Goal: Information Seeking & Learning: Learn about a topic

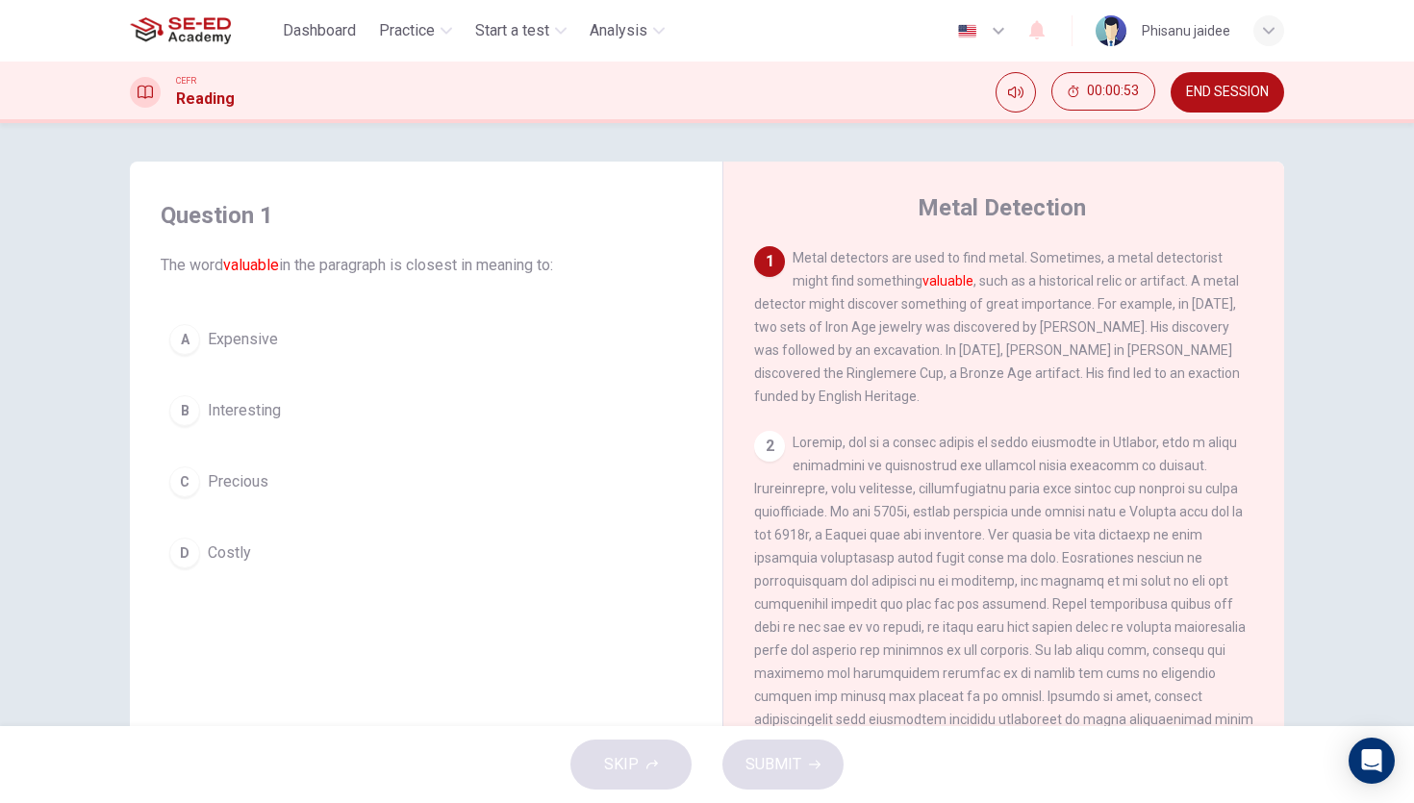
click at [256, 487] on span "Precious" at bounding box center [238, 481] width 61 height 23
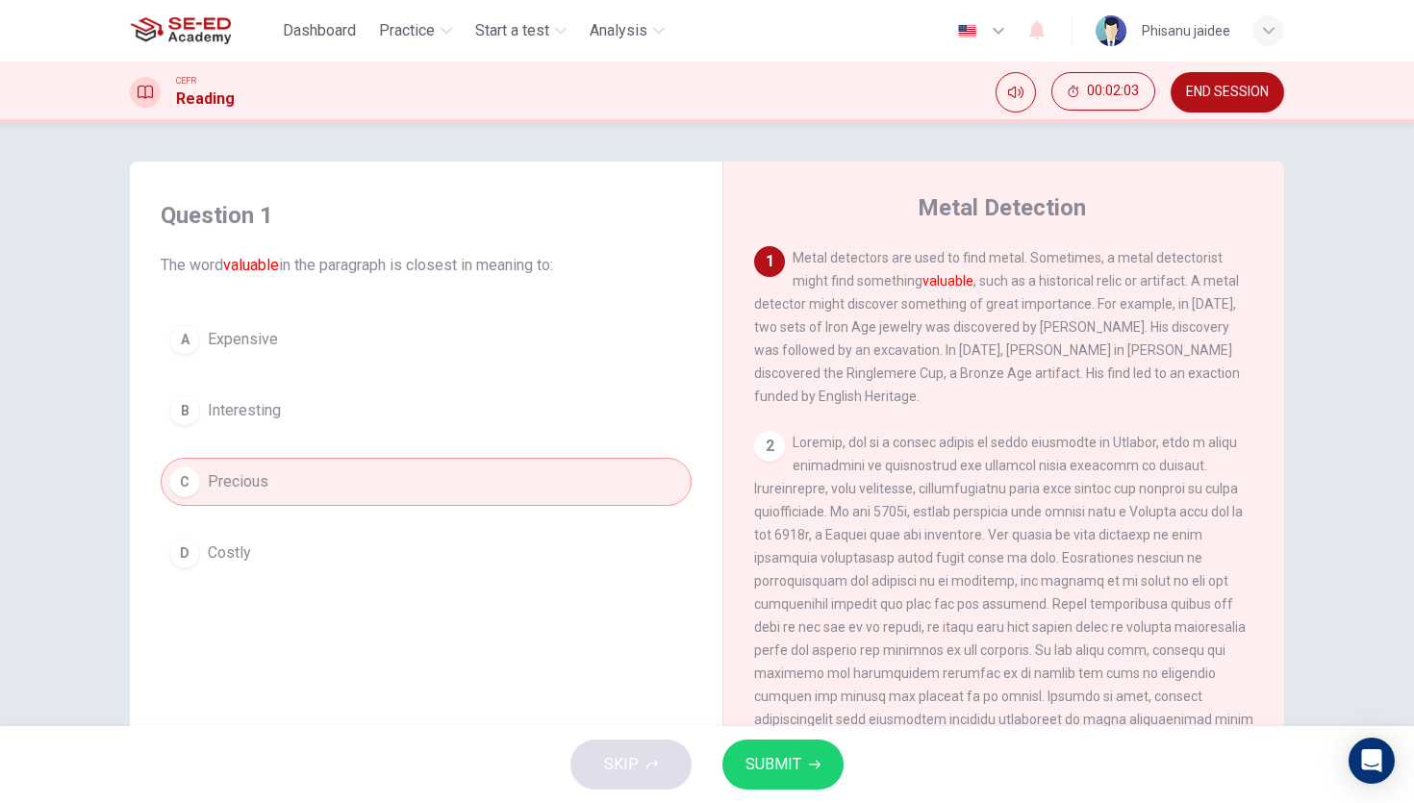
click at [437, 570] on button "D Costly" at bounding box center [426, 553] width 531 height 48
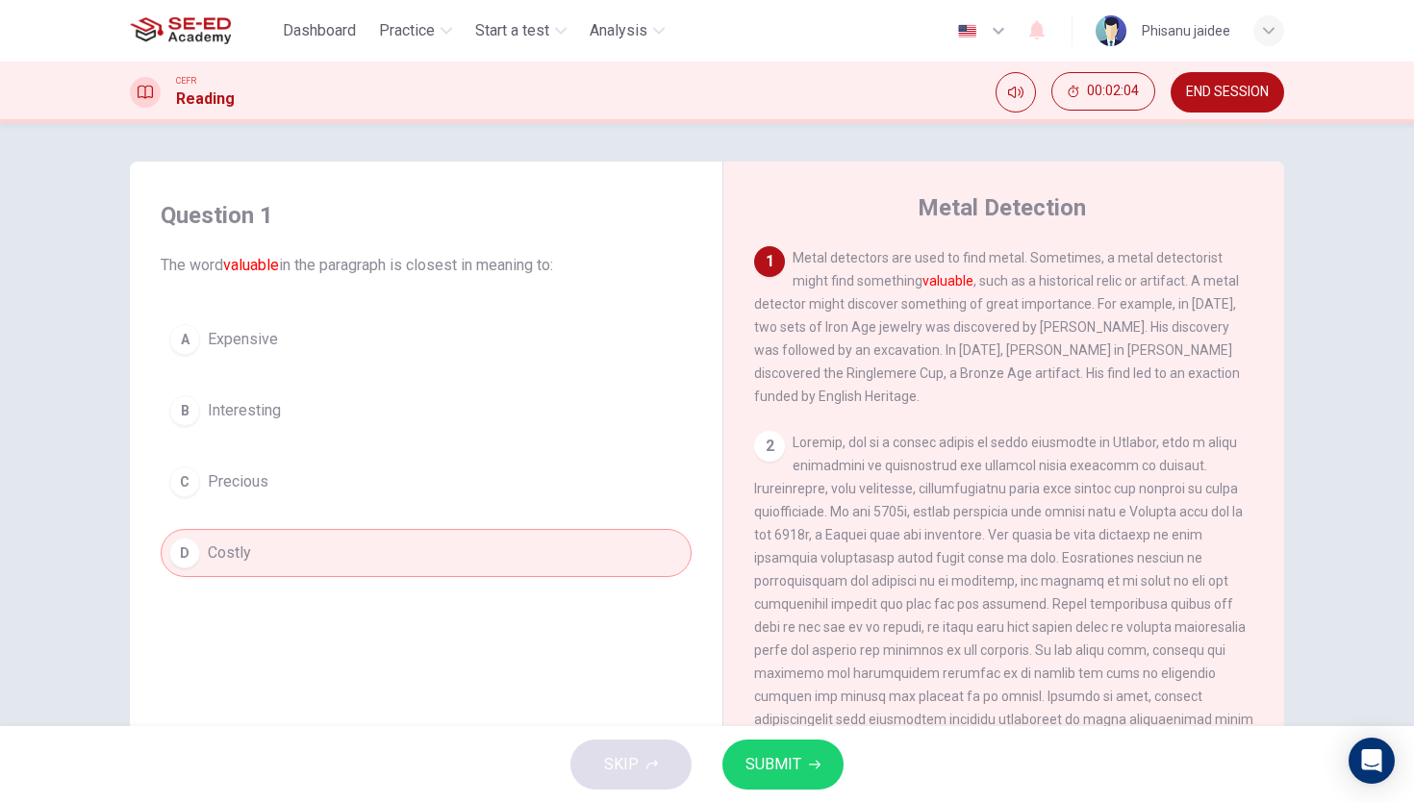
click at [419, 507] on div "A Expensive B Interesting C Precious D Costly" at bounding box center [426, 446] width 531 height 262
click at [355, 487] on button "C Precious" at bounding box center [426, 482] width 531 height 48
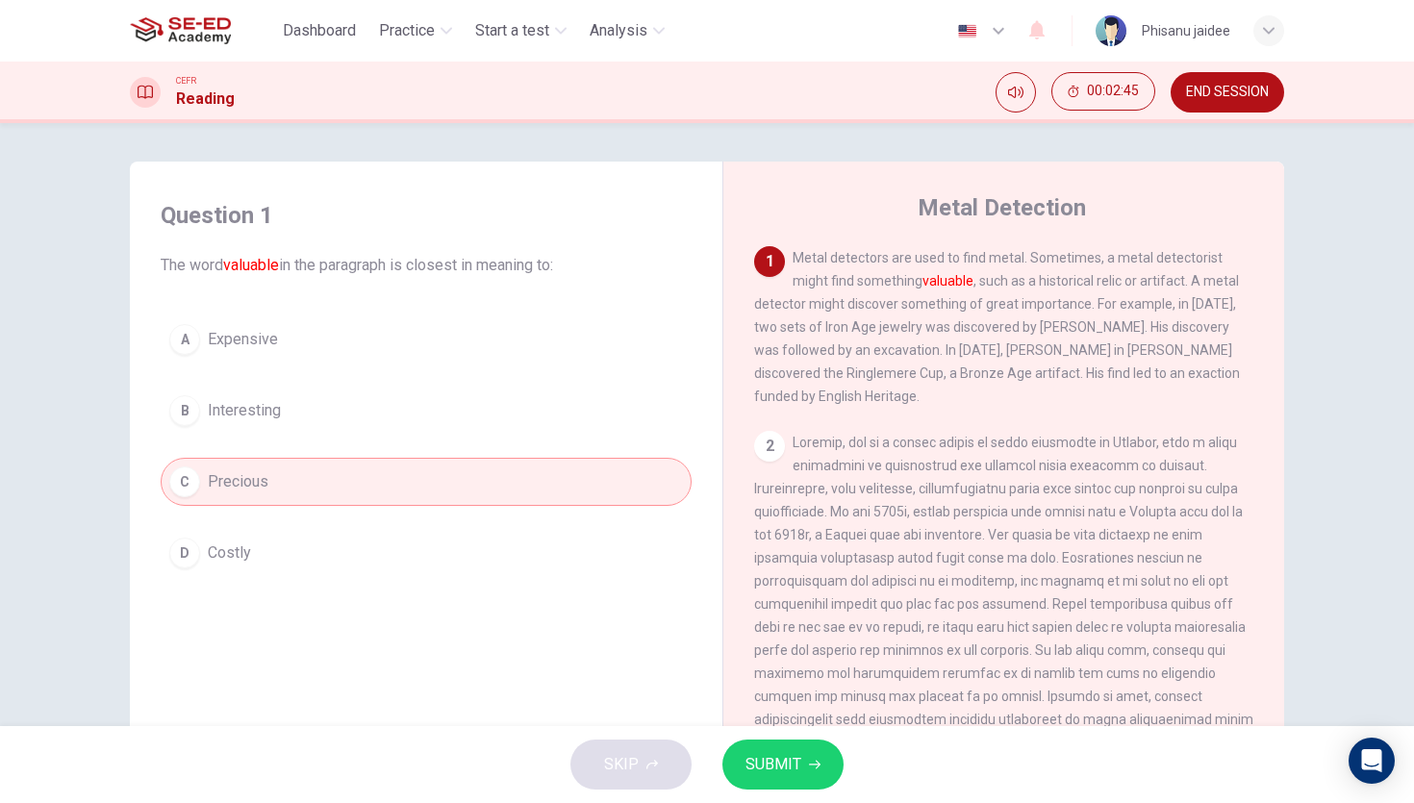
click at [781, 784] on button "SUBMIT" at bounding box center [782, 765] width 121 height 50
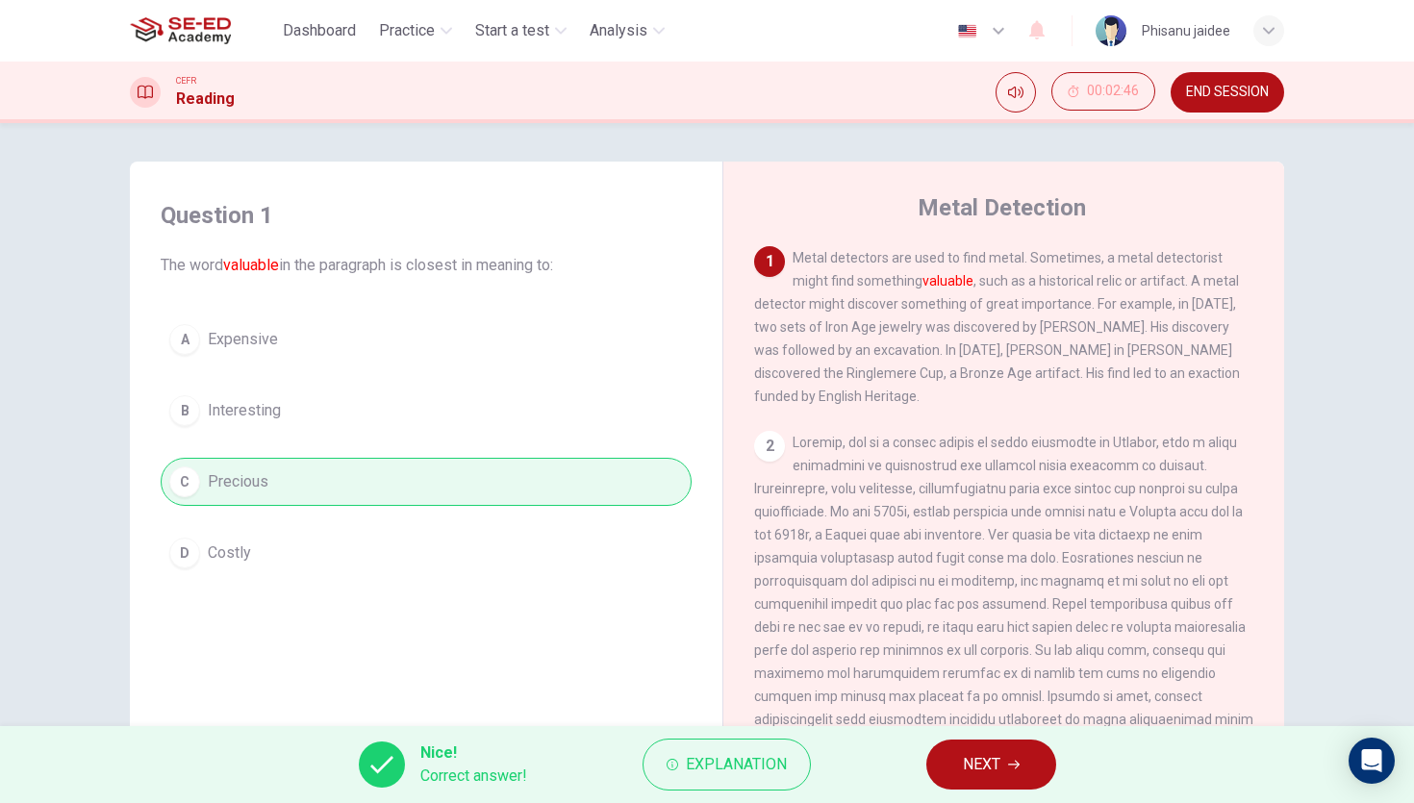
click at [977, 745] on button "NEXT" at bounding box center [991, 765] width 130 height 50
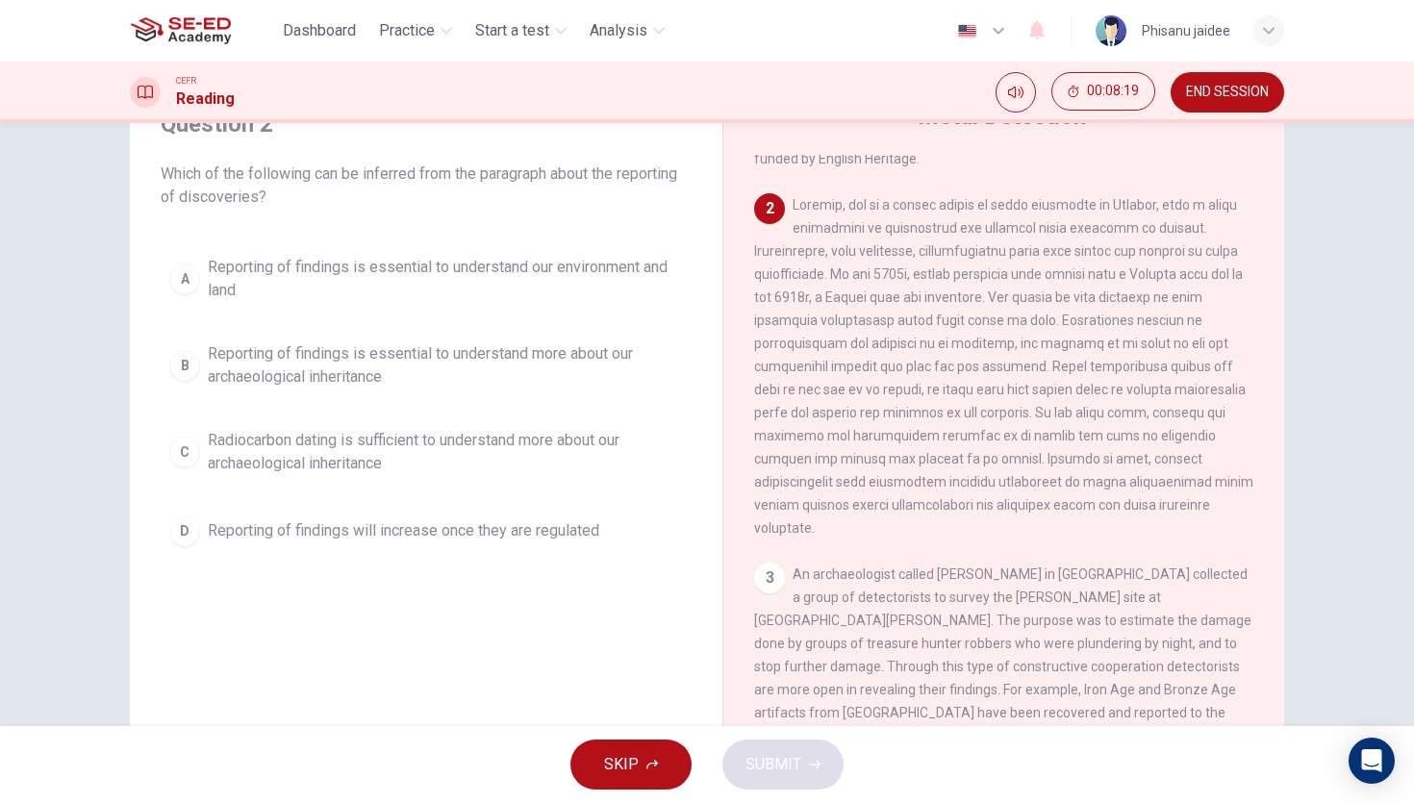
scroll to position [80, 0]
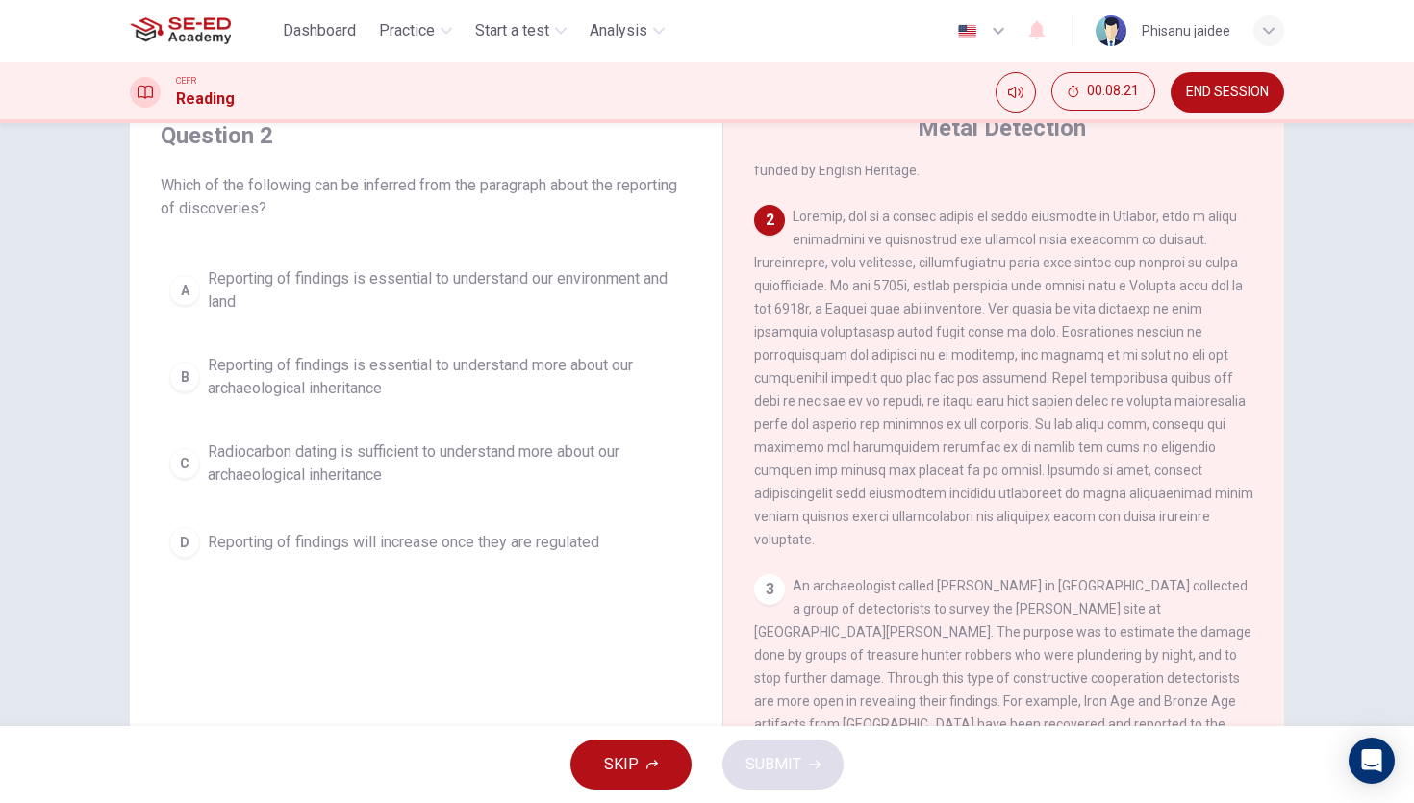
click at [331, 467] on span "Radiocarbon dating is sufficient to understand more about our archaeological in…" at bounding box center [445, 464] width 475 height 46
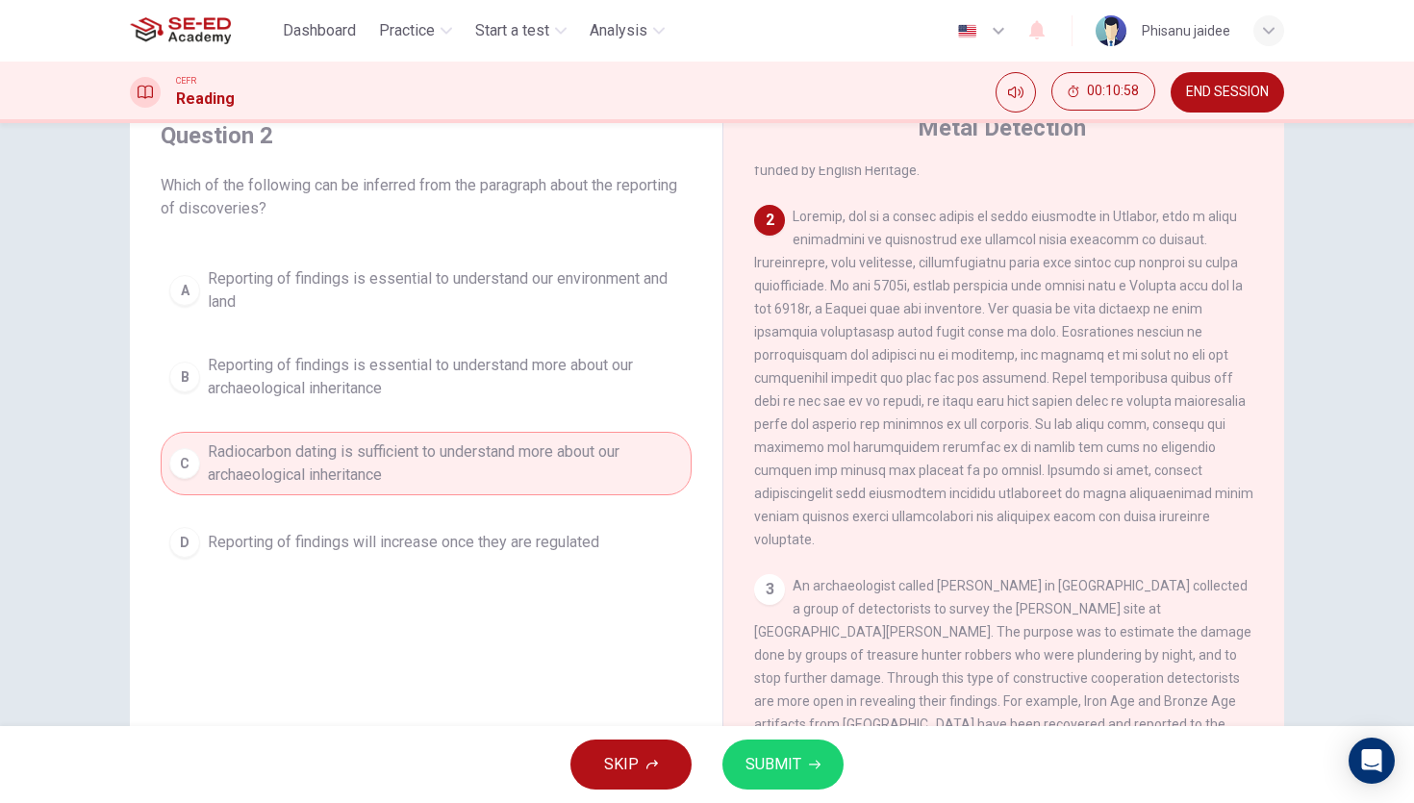
click at [778, 745] on button "SUBMIT" at bounding box center [782, 765] width 121 height 50
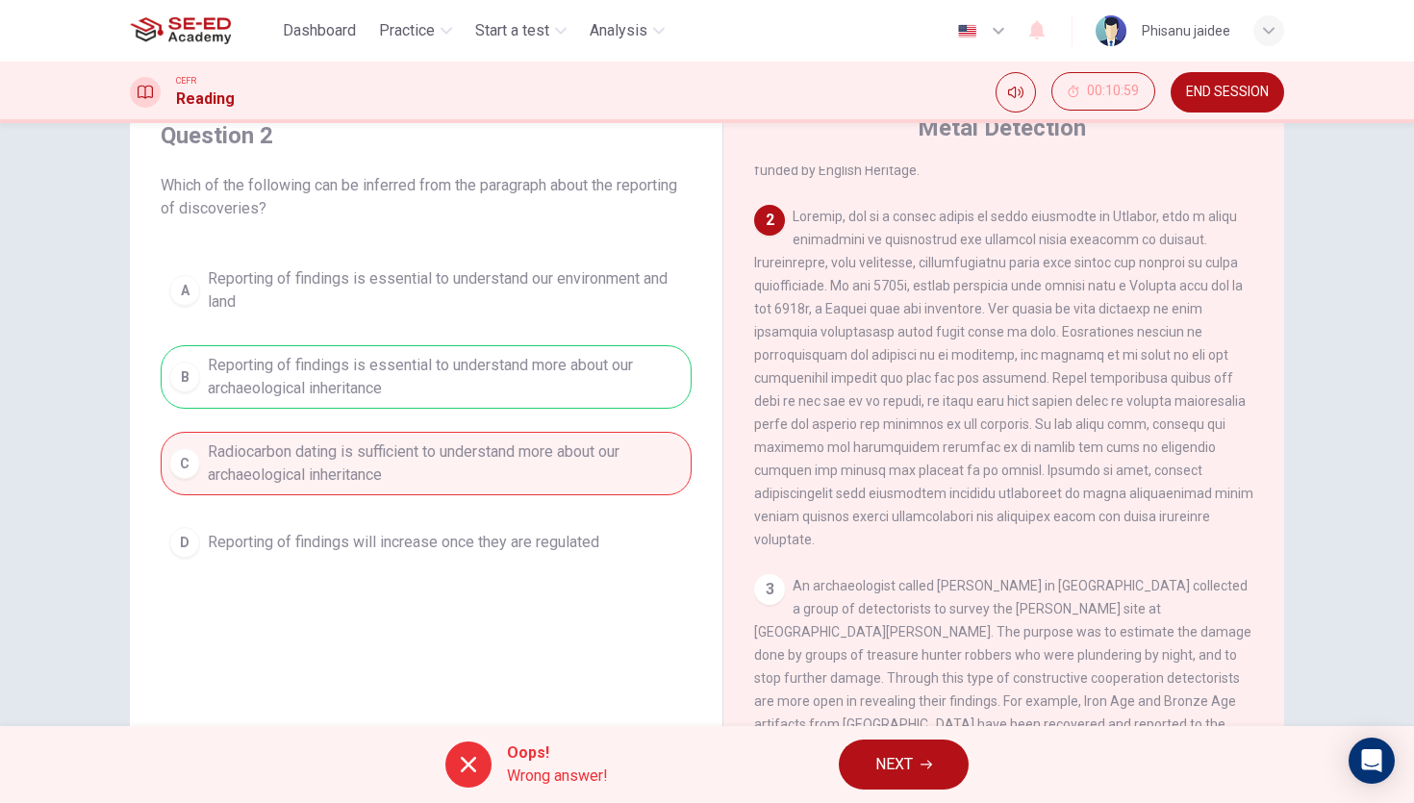
click at [597, 585] on div "Question 2 Which of the following can be inferred from the paragraph about the …" at bounding box center [426, 343] width 562 height 485
click at [544, 503] on div "A Reporting of findings is essential to understand our environment and land B R…" at bounding box center [426, 413] width 531 height 308
click at [888, 753] on span "NEXT" at bounding box center [894, 764] width 38 height 27
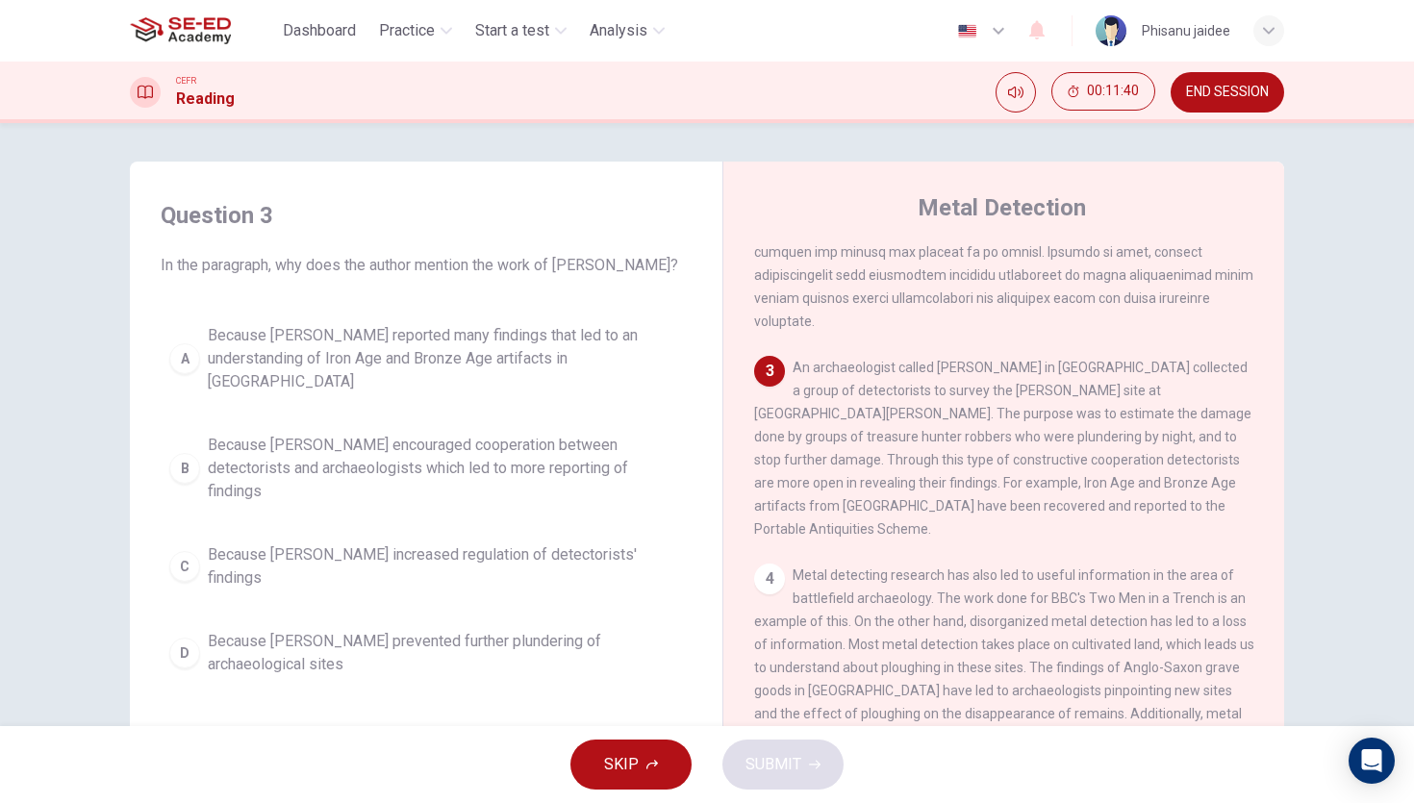
scroll to position [448, 0]
click at [564, 543] on span "Because Tony Gregory increased regulation of detectorists' findings" at bounding box center [445, 566] width 475 height 46
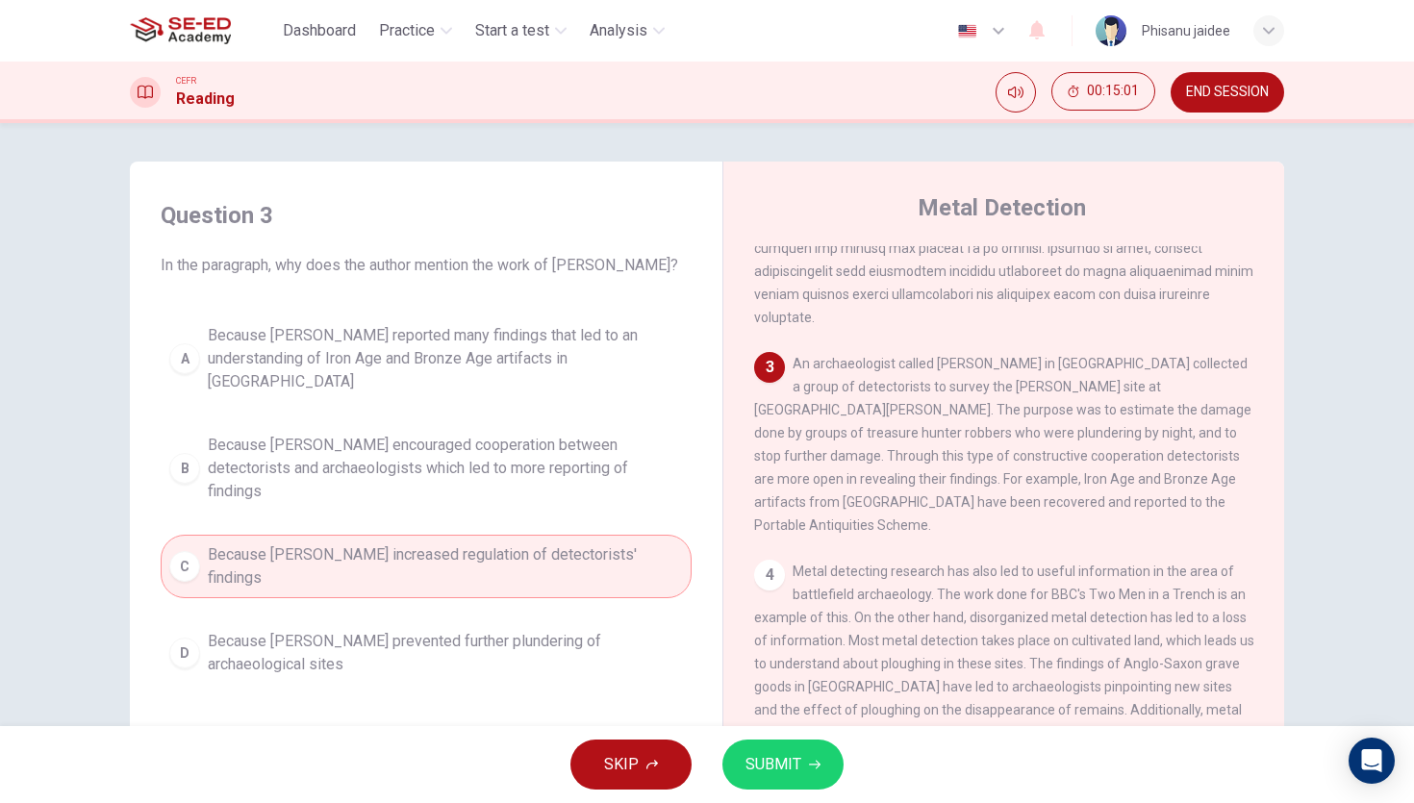
click at [458, 354] on span "Because Tony Gregory reported many findings that led to an understanding of Iro…" at bounding box center [445, 358] width 475 height 69
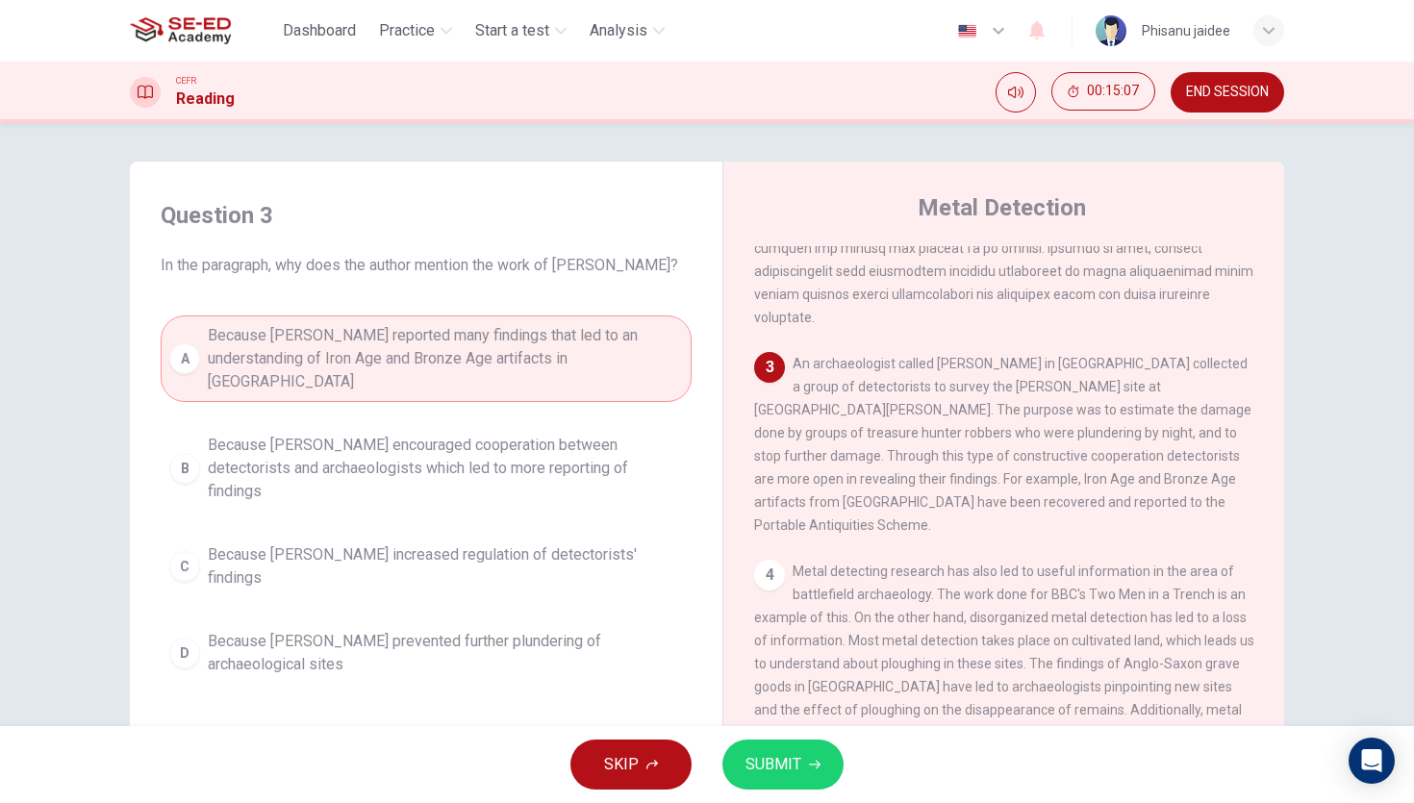
click at [762, 772] on span "SUBMIT" at bounding box center [773, 764] width 56 height 27
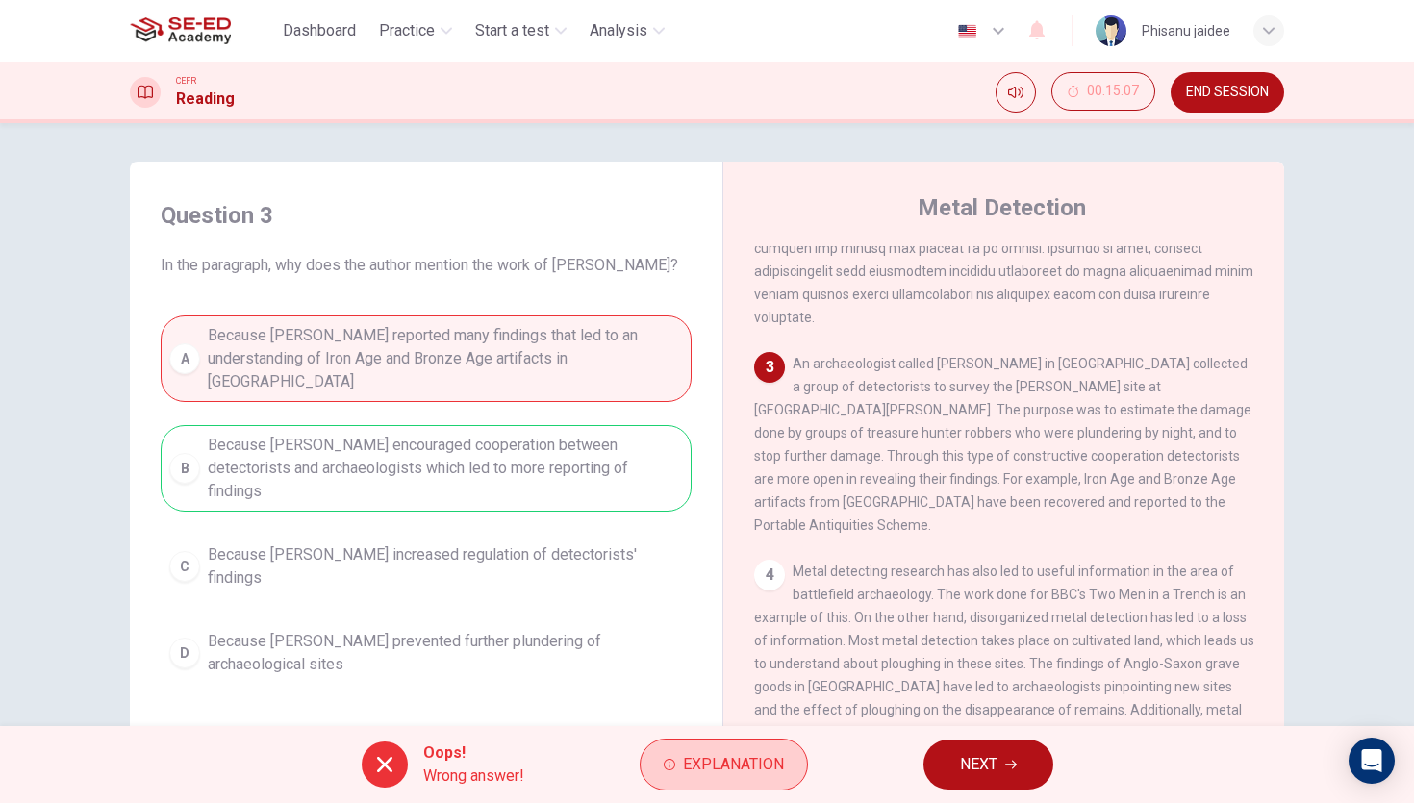
click at [695, 764] on span "Explanation" at bounding box center [733, 764] width 101 height 27
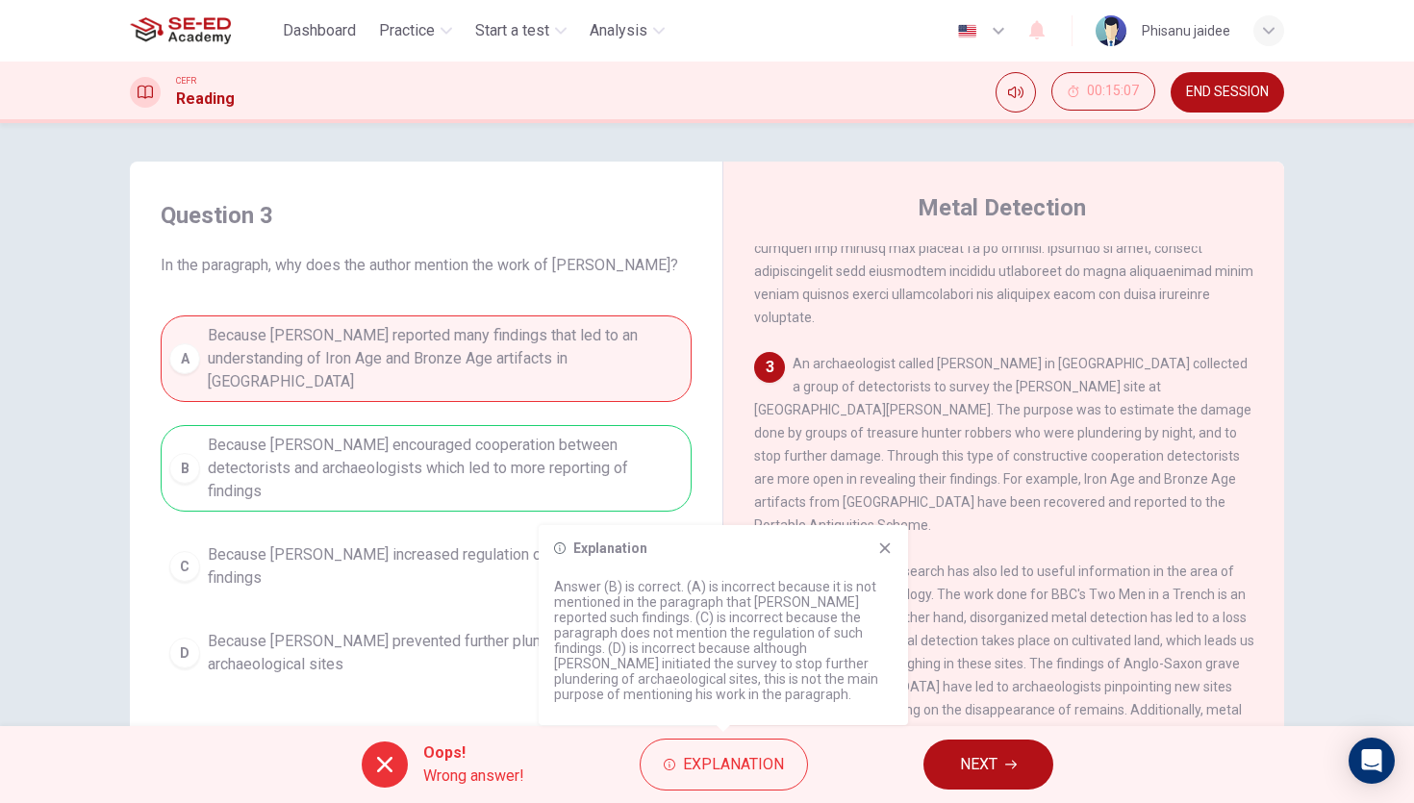
click at [886, 559] on div "Explanation Answer (B) is correct. (A) is incorrect because it is not mentioned…" at bounding box center [723, 625] width 369 height 200
click at [886, 552] on icon at bounding box center [884, 548] width 15 height 15
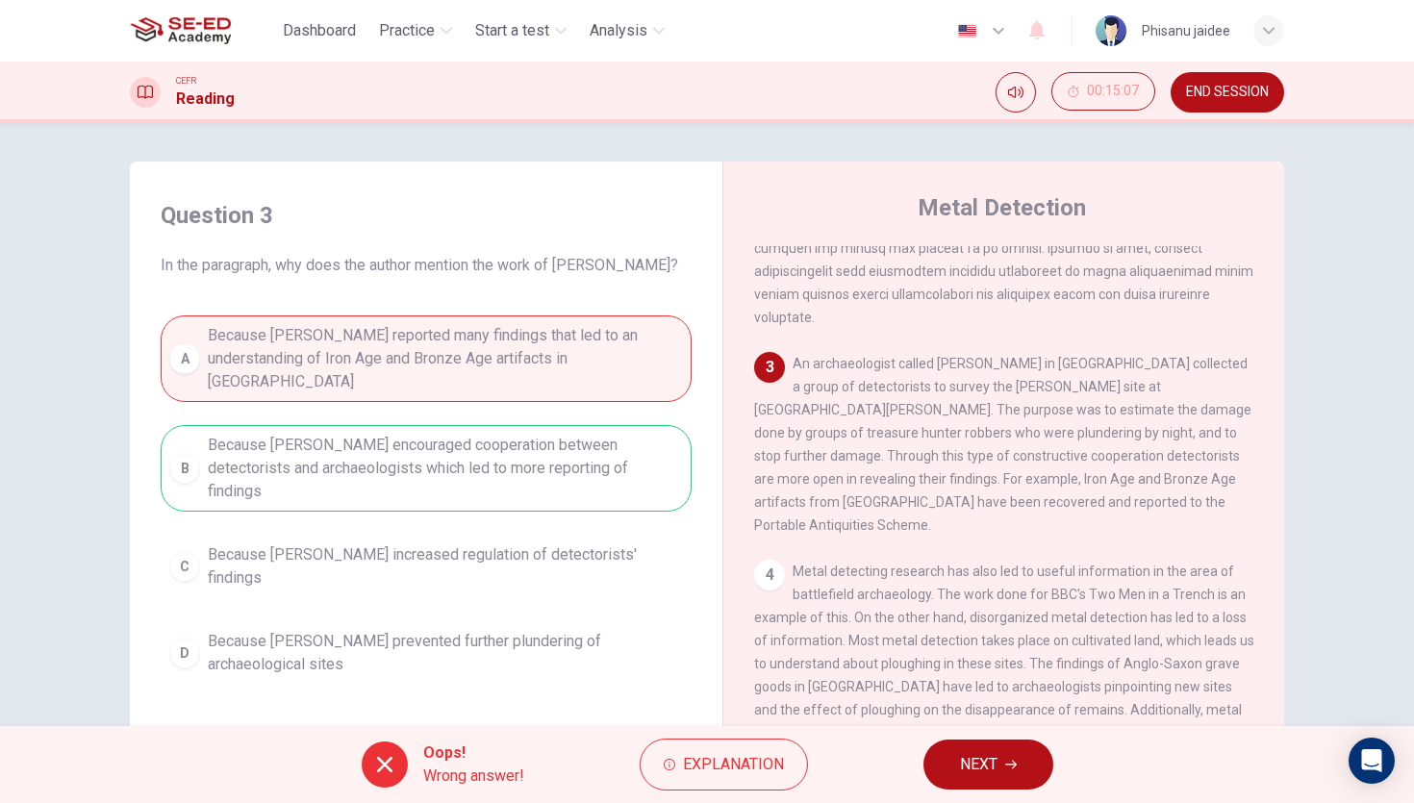
click at [958, 752] on button "NEXT" at bounding box center [988, 765] width 130 height 50
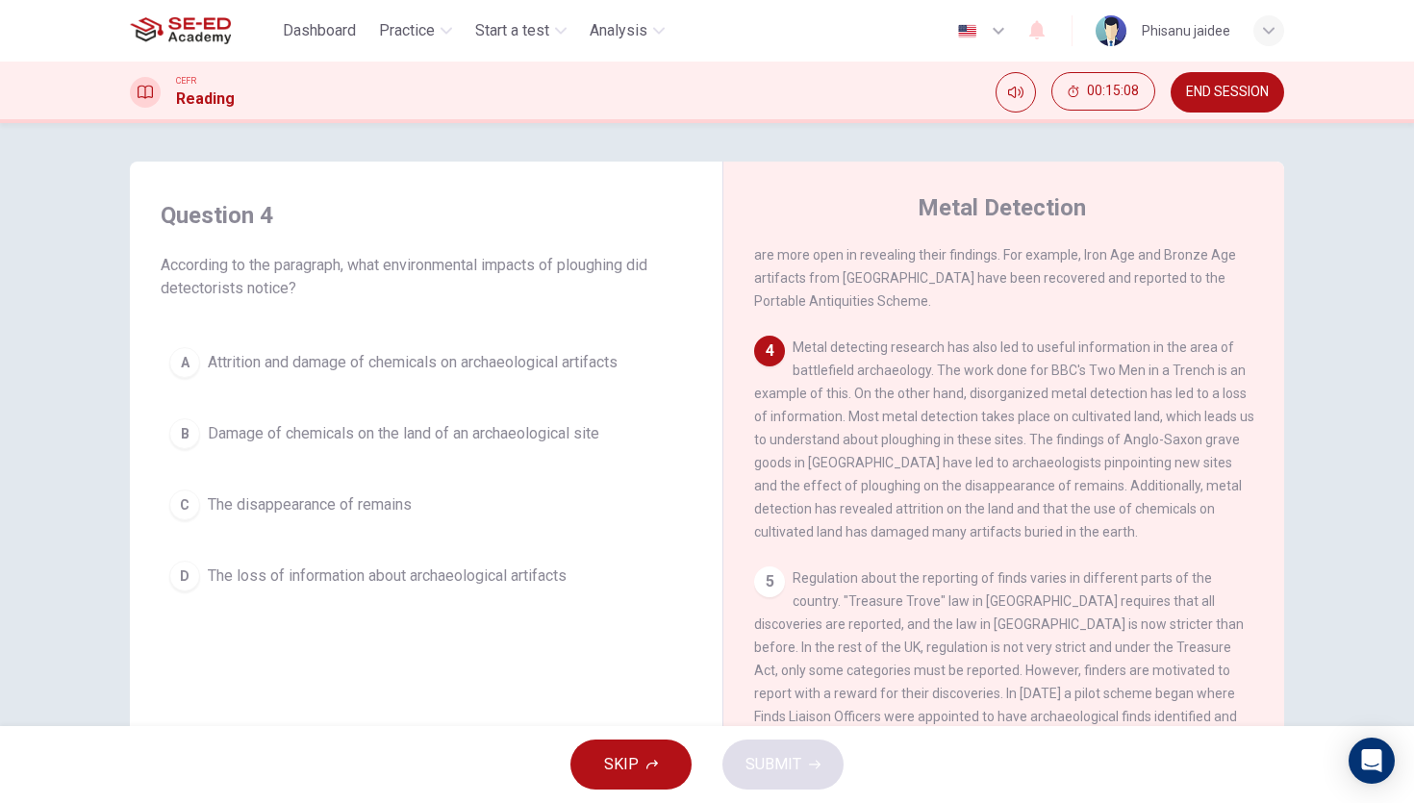
scroll to position [668, 0]
click at [467, 367] on span "Attrition and damage of chemicals on archaeological artifacts" at bounding box center [413, 362] width 410 height 23
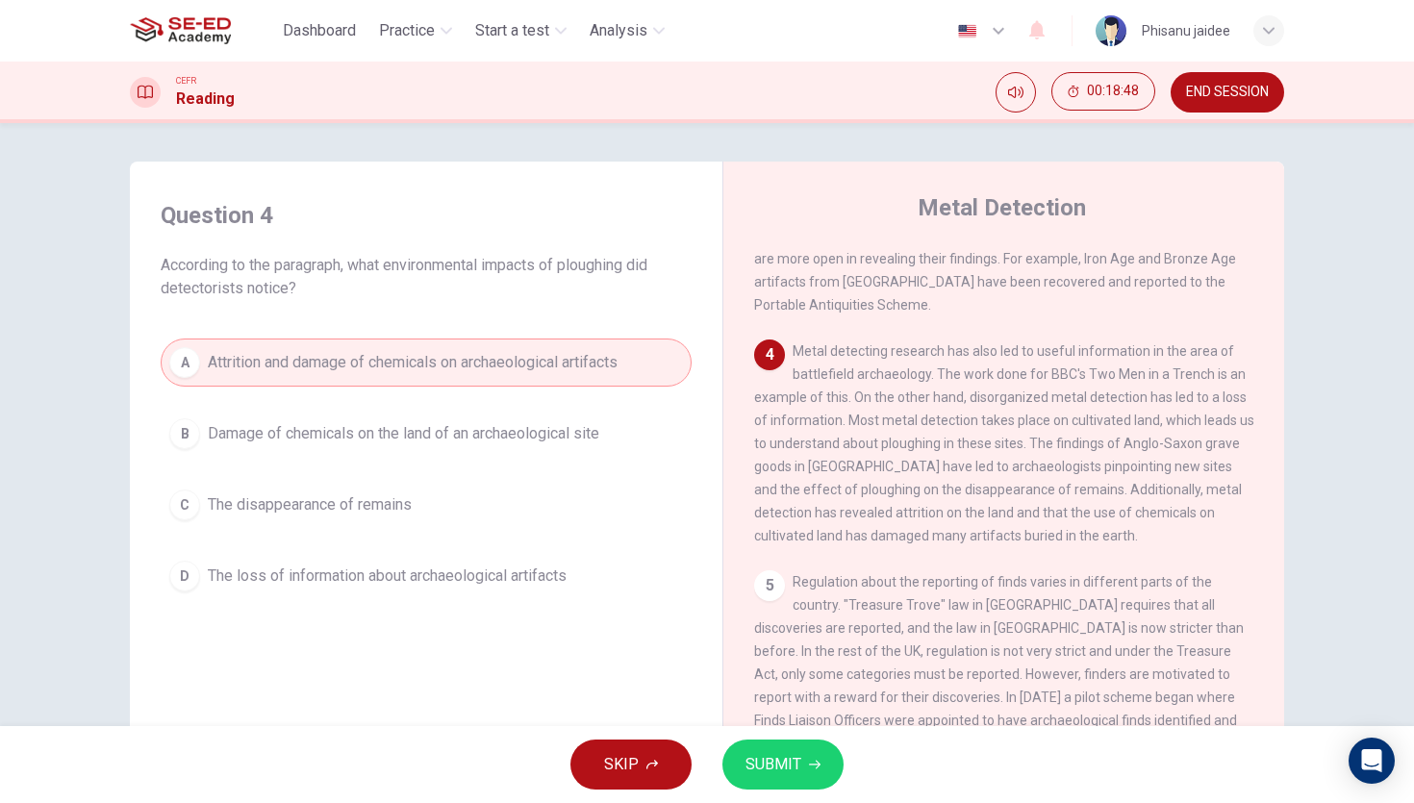
click at [411, 494] on span "The disappearance of remains" at bounding box center [310, 504] width 204 height 23
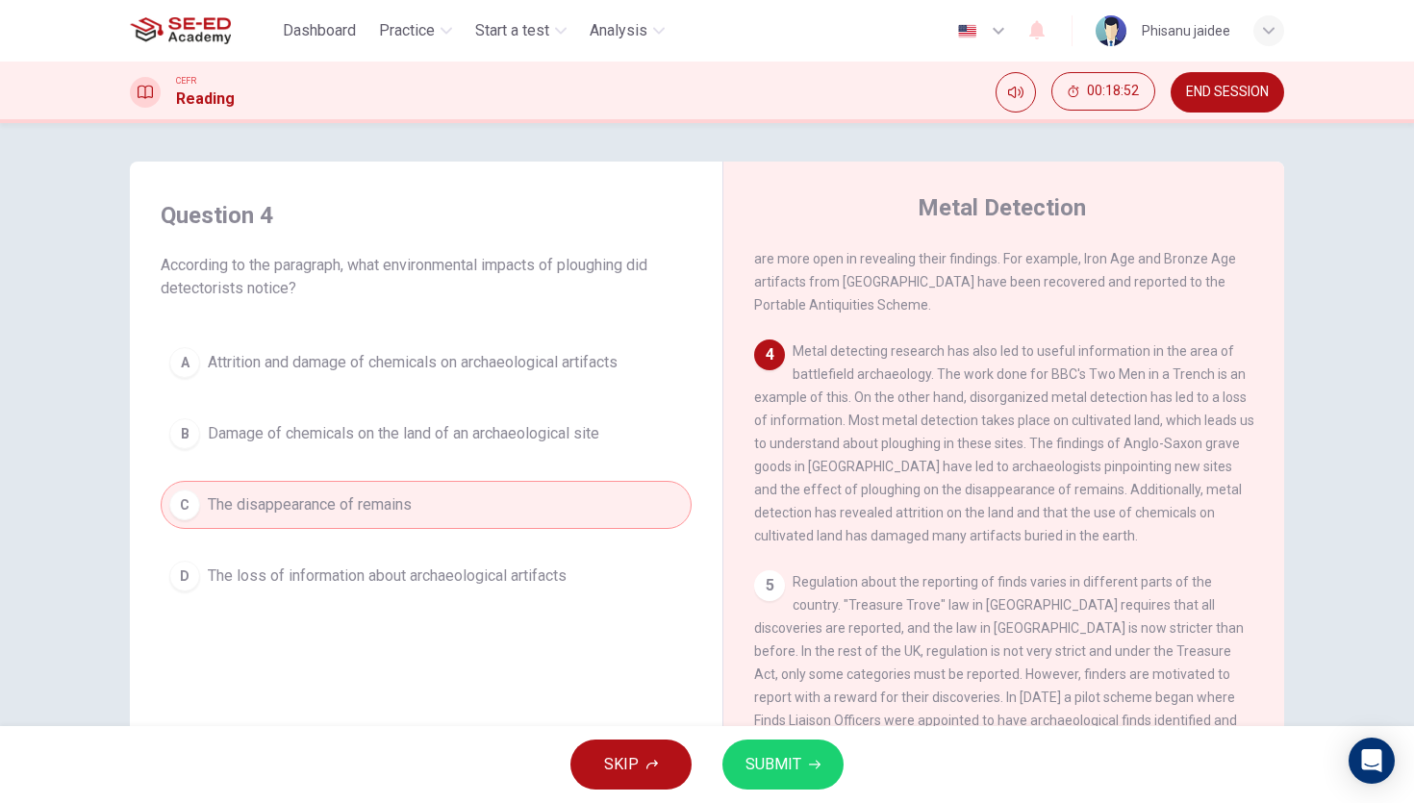
click at [787, 766] on span "SUBMIT" at bounding box center [773, 764] width 56 height 27
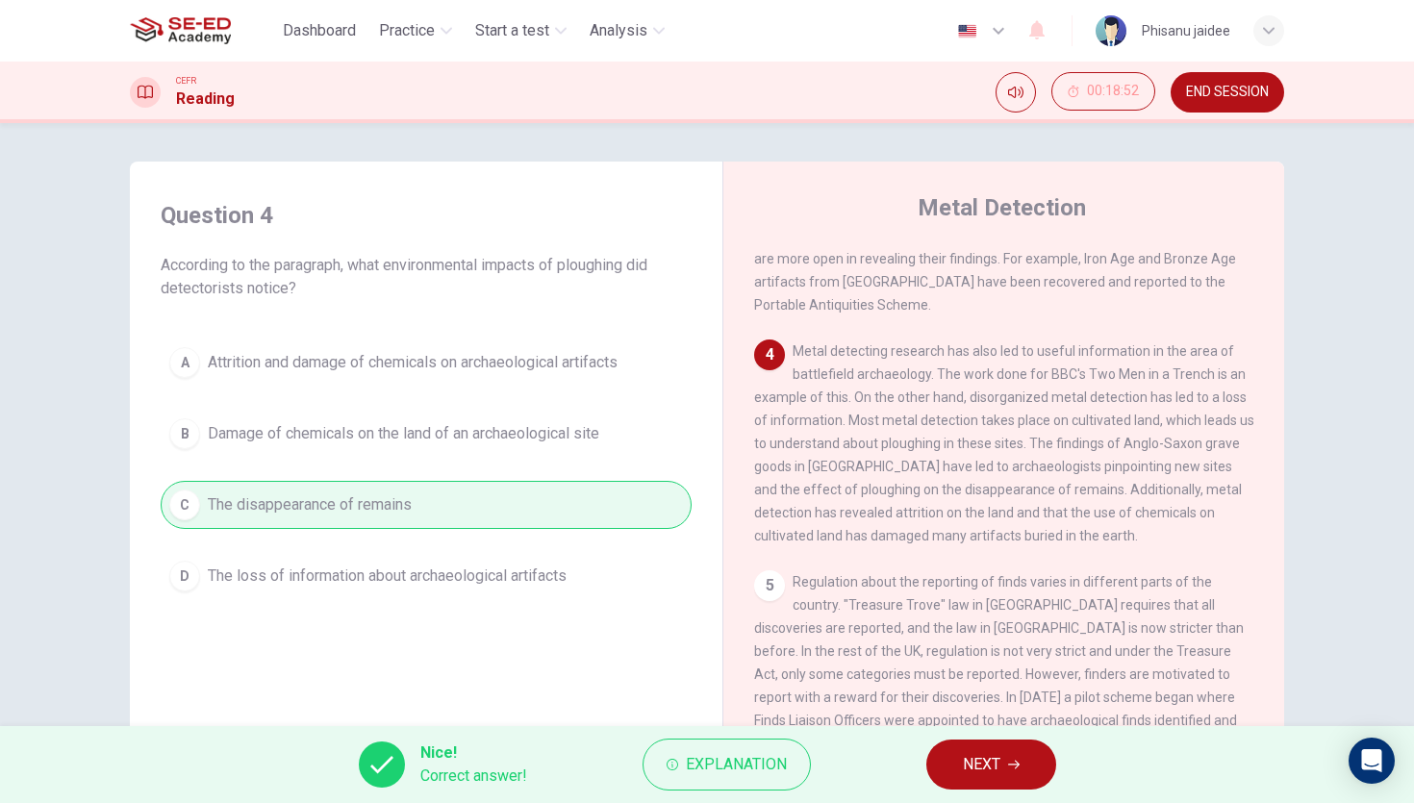
click at [996, 752] on span "NEXT" at bounding box center [982, 764] width 38 height 27
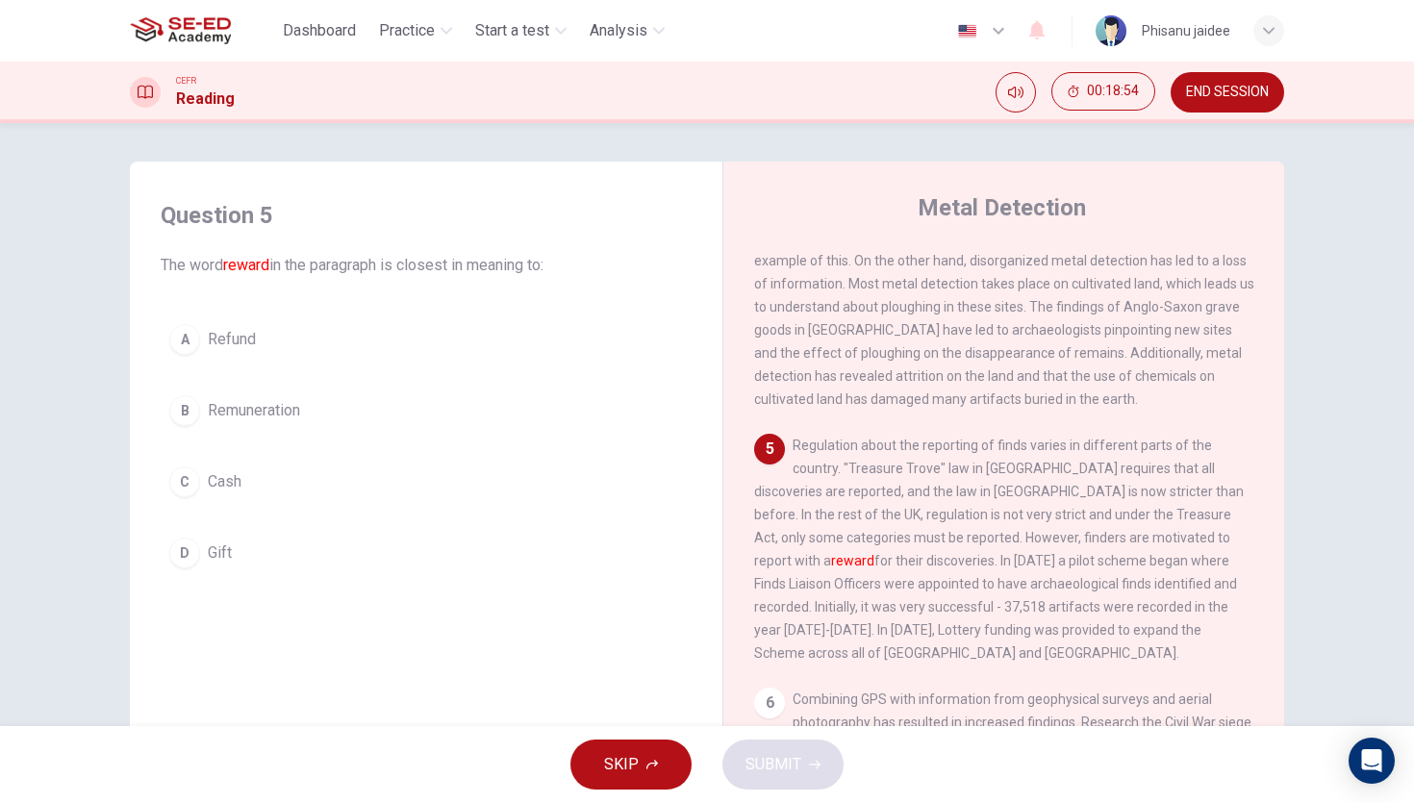
scroll to position [807, 0]
click at [233, 564] on button "D Gift" at bounding box center [426, 553] width 531 height 48
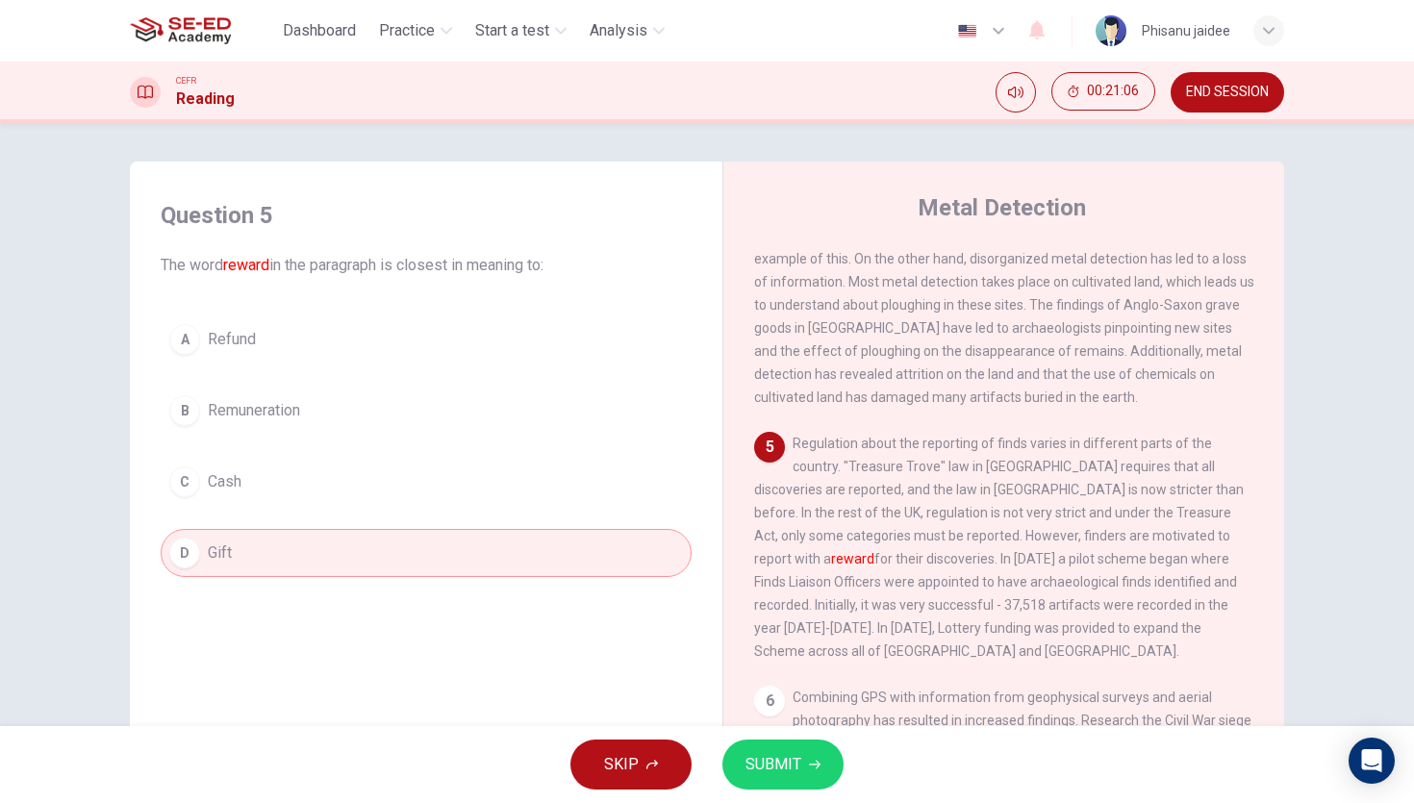
click at [1047, 455] on span "Regulation about the reporting of finds varies in different parts of the countr…" at bounding box center [999, 547] width 490 height 223
click at [337, 409] on button "B Remuneration" at bounding box center [426, 411] width 531 height 48
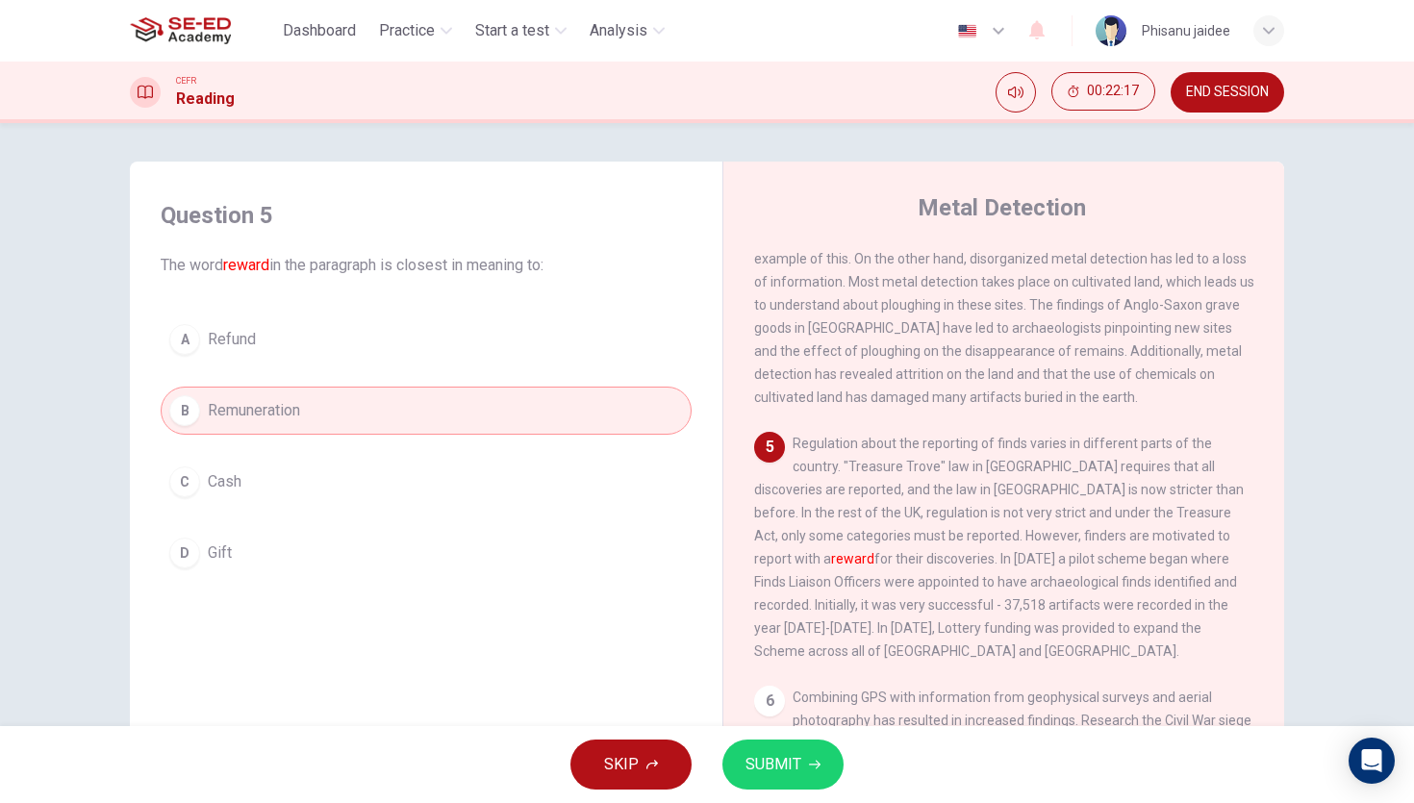
click at [764, 763] on span "SUBMIT" at bounding box center [773, 764] width 56 height 27
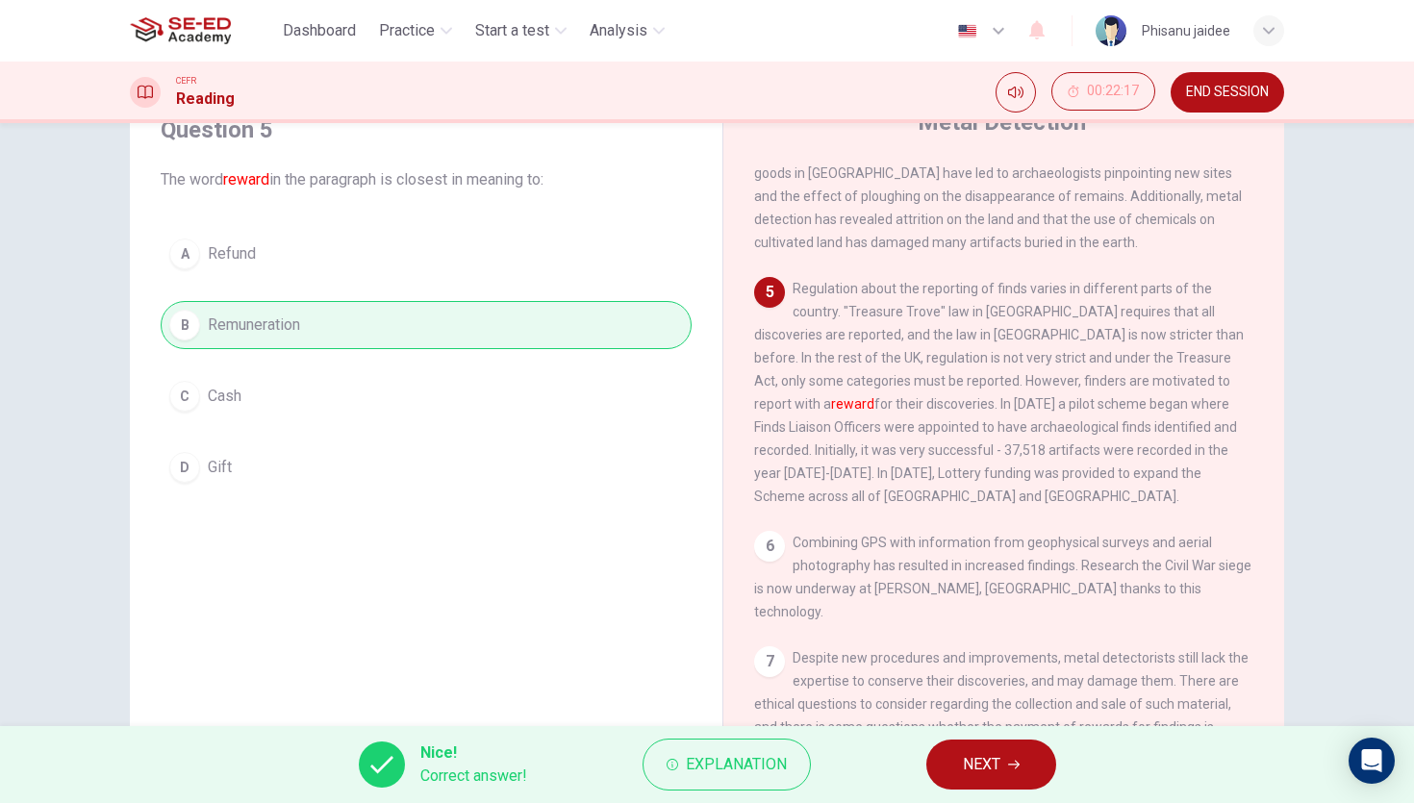
scroll to position [91, 0]
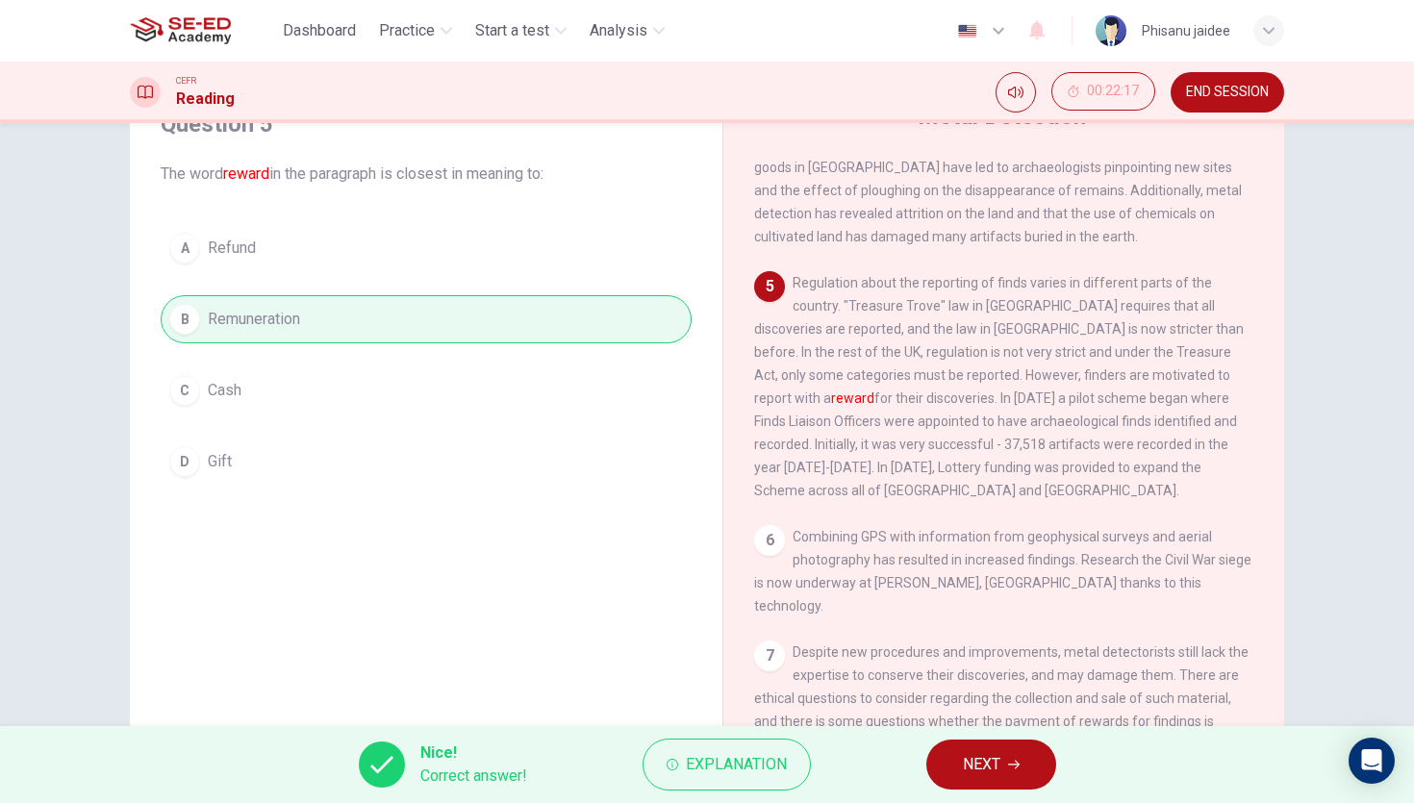
click at [979, 748] on button "NEXT" at bounding box center [991, 765] width 130 height 50
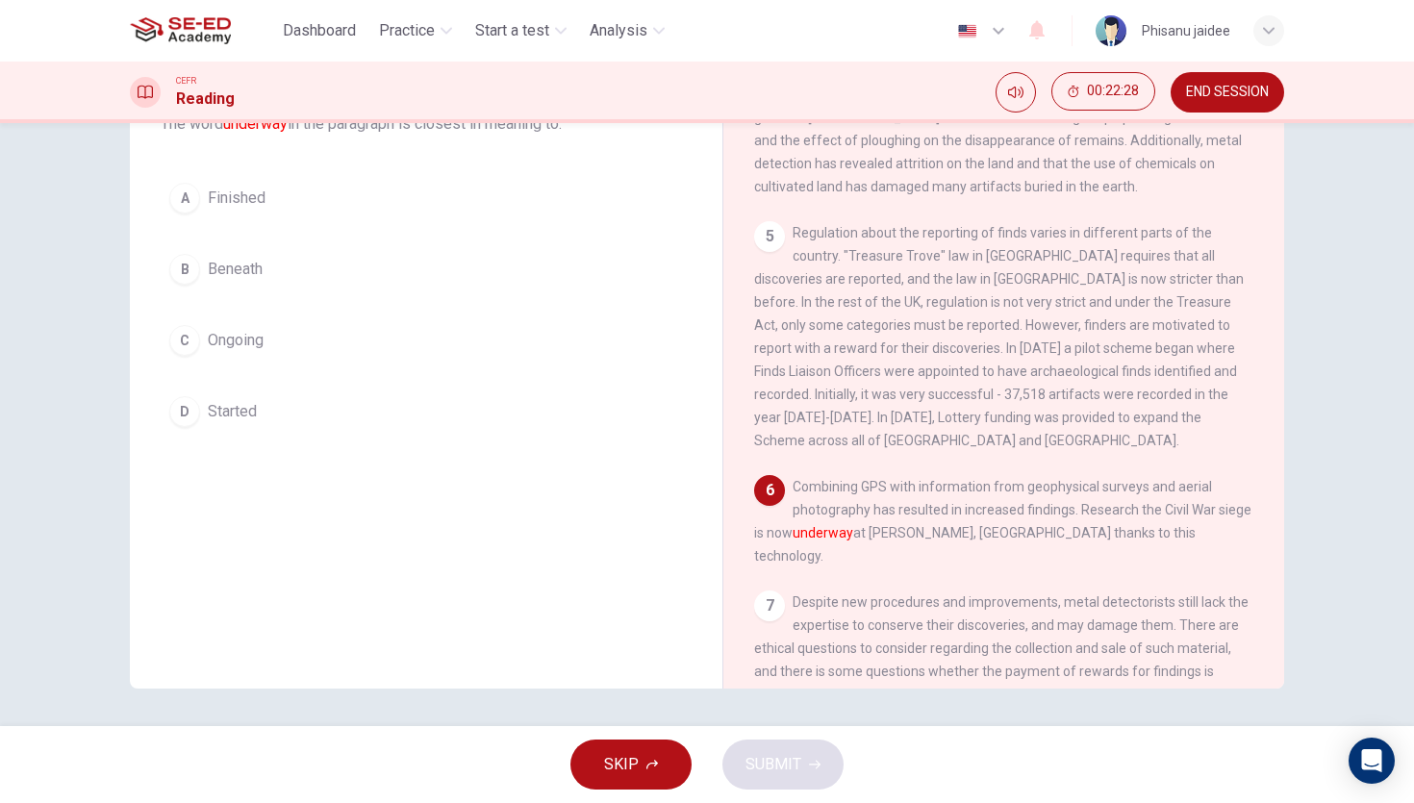
scroll to position [142, 0]
click at [242, 336] on span "Ongoing" at bounding box center [236, 339] width 56 height 23
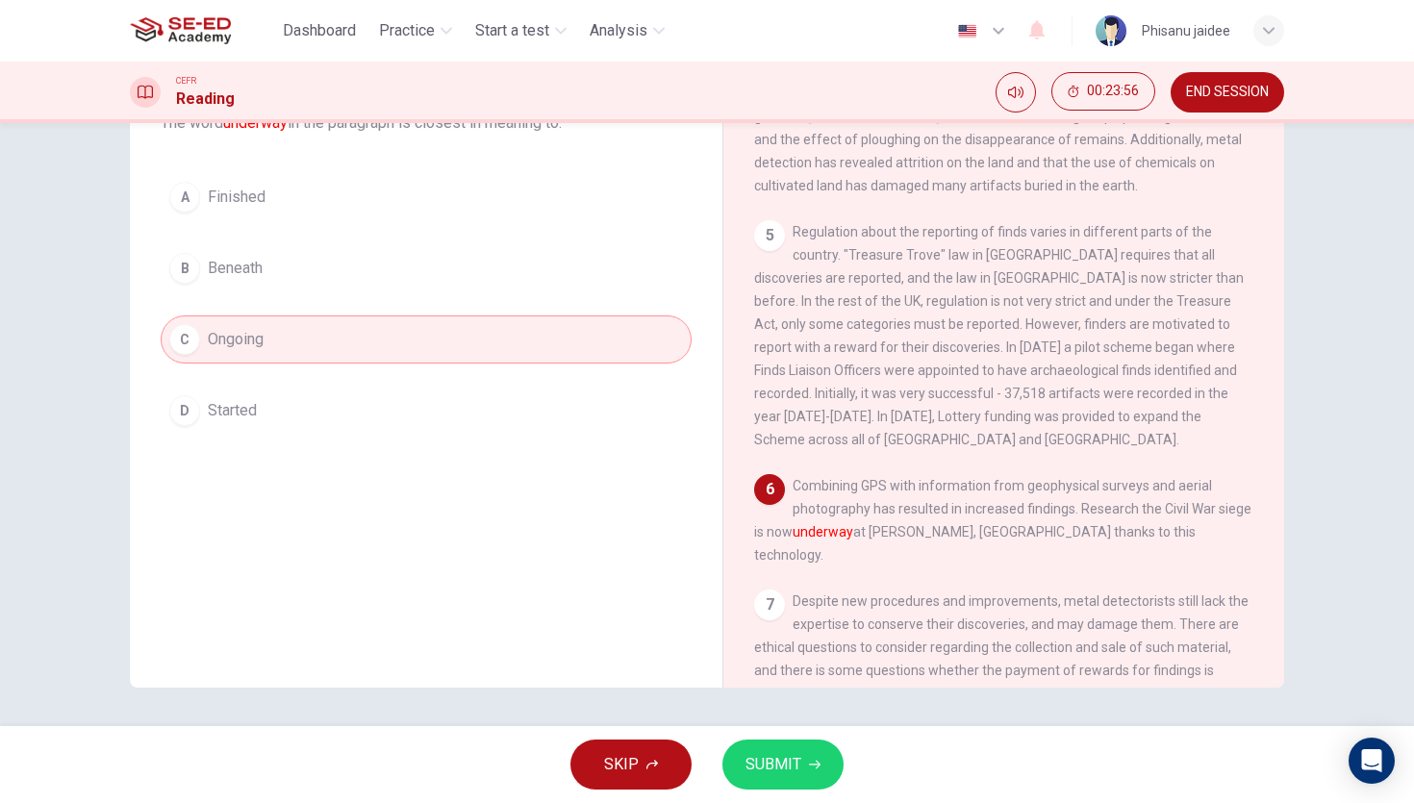
click at [767, 781] on button "SUBMIT" at bounding box center [782, 765] width 121 height 50
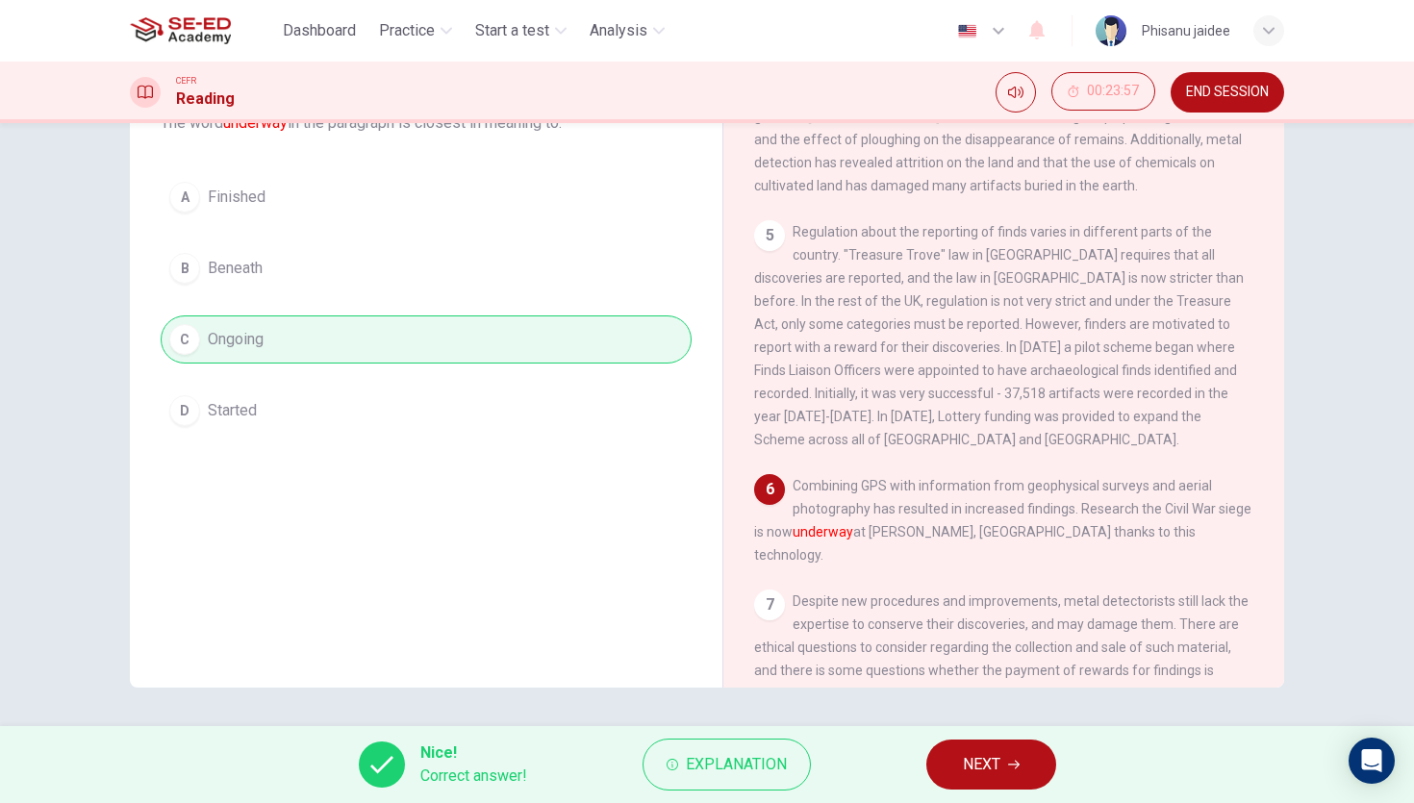
click at [1047, 754] on button "NEXT" at bounding box center [991, 765] width 130 height 50
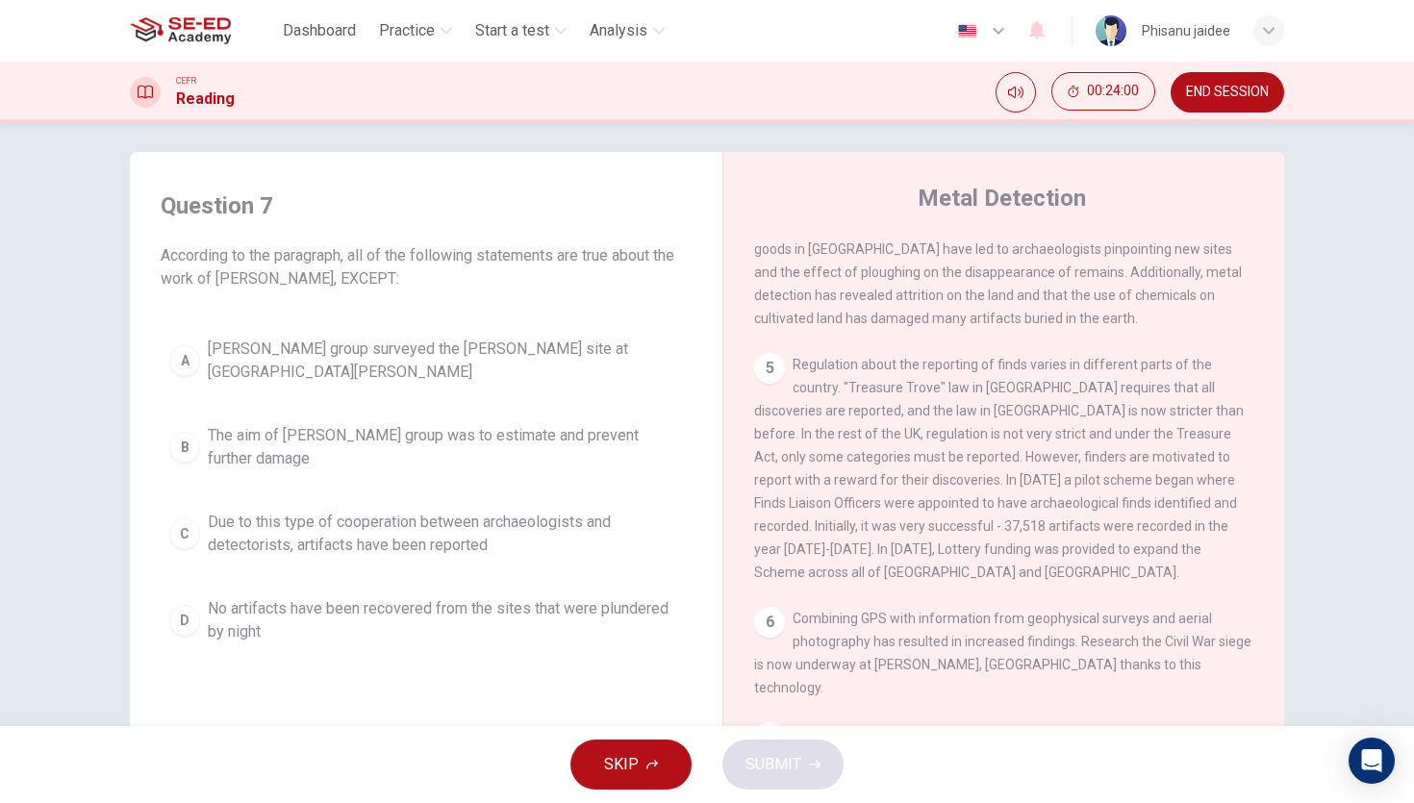
scroll to position [8, 0]
drag, startPoint x: 368, startPoint y: 281, endPoint x: 322, endPoint y: 281, distance: 46.2
click at [322, 281] on span "According to the paragraph, all of the following statements are true about the …" at bounding box center [426, 269] width 531 height 46
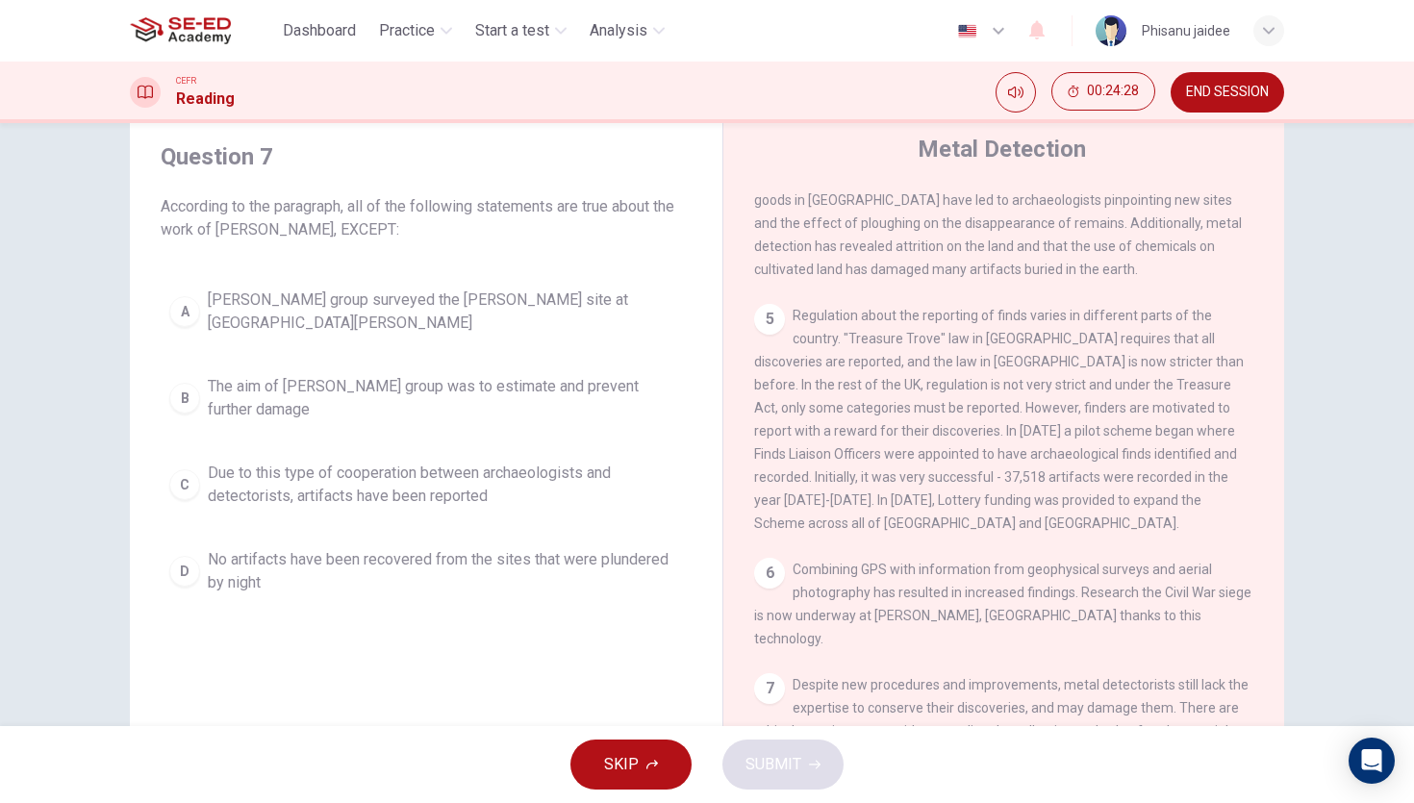
scroll to position [62, 0]
click at [442, 566] on span "No artifacts have been recovered from the sites that were plundered by night" at bounding box center [445, 568] width 475 height 46
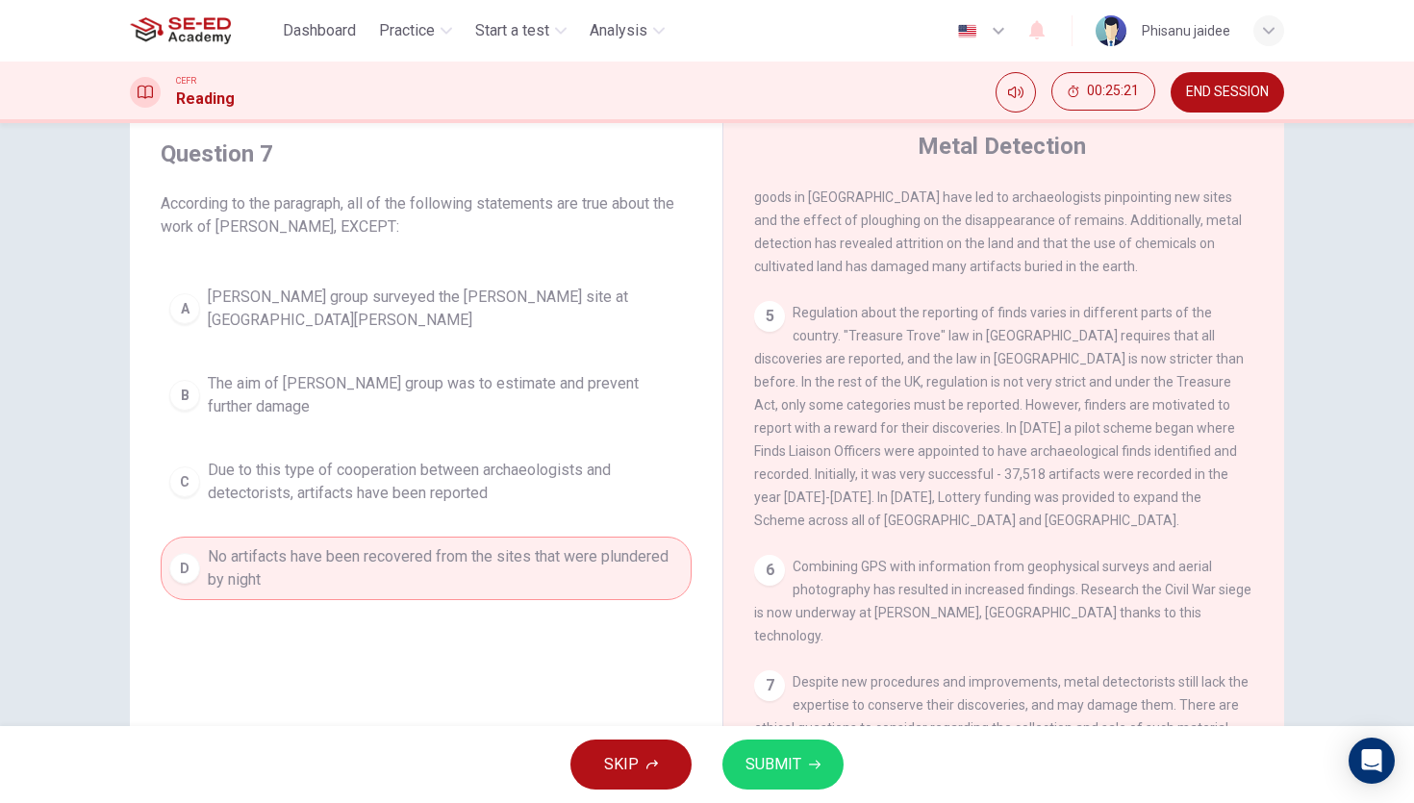
click at [786, 771] on span "SUBMIT" at bounding box center [773, 764] width 56 height 27
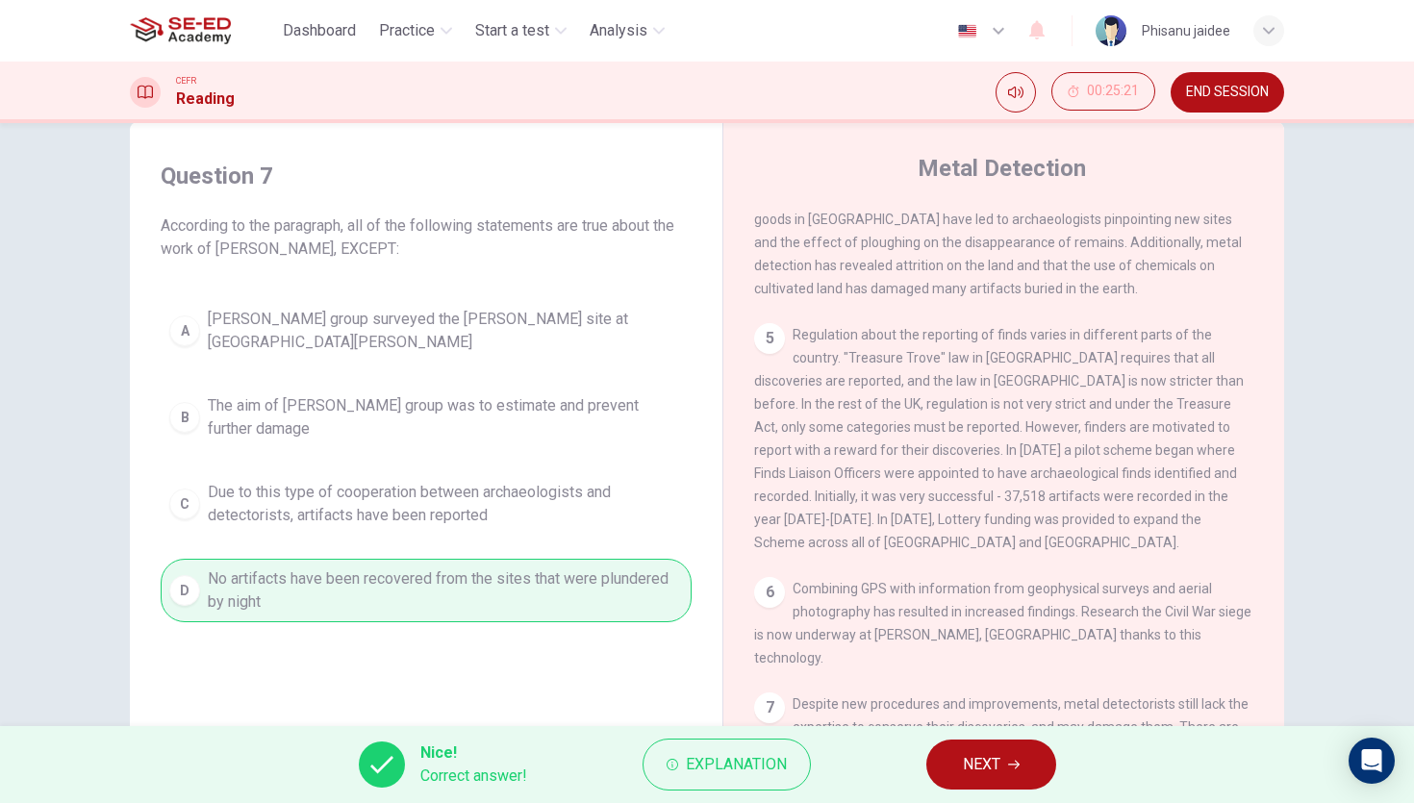
scroll to position [35, 0]
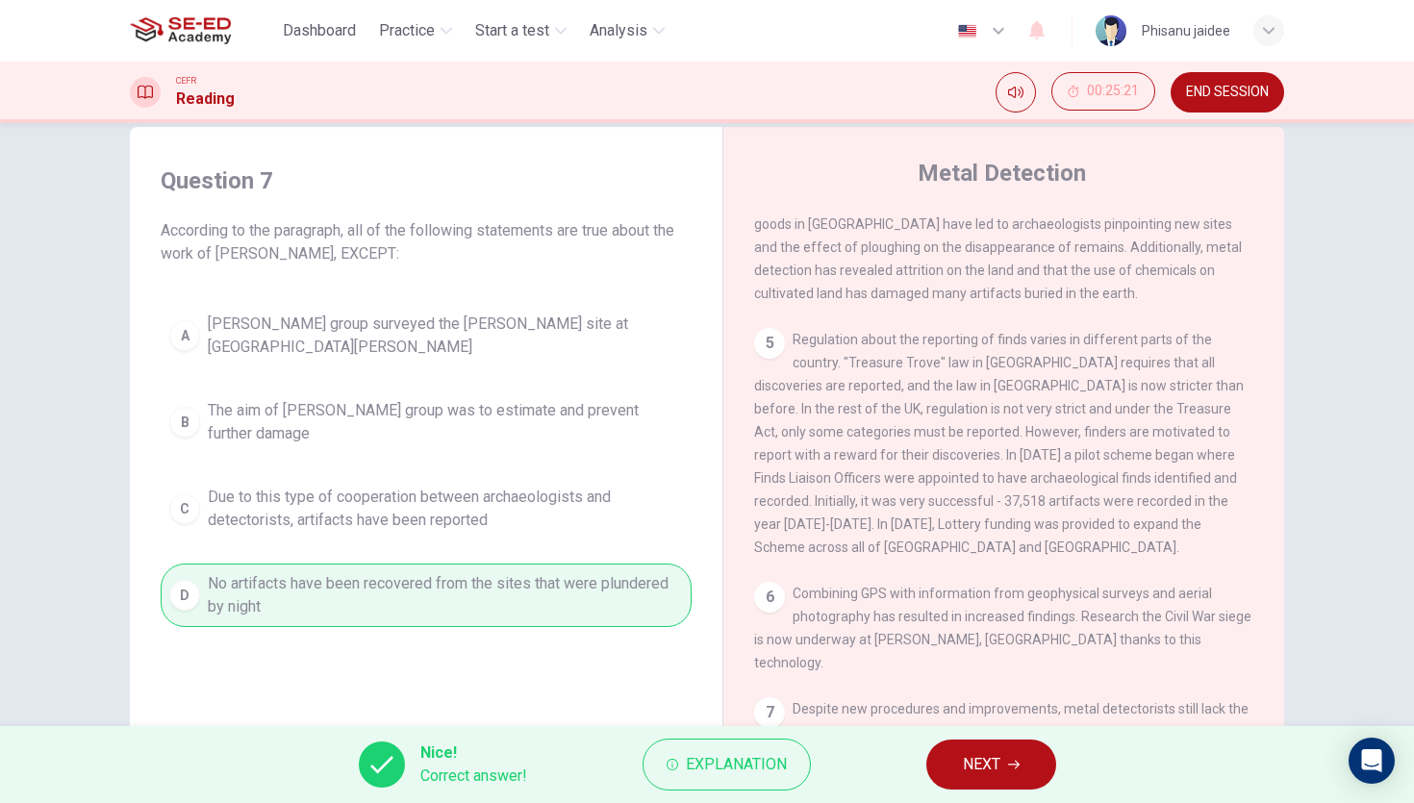
click at [1004, 766] on button "NEXT" at bounding box center [991, 765] width 130 height 50
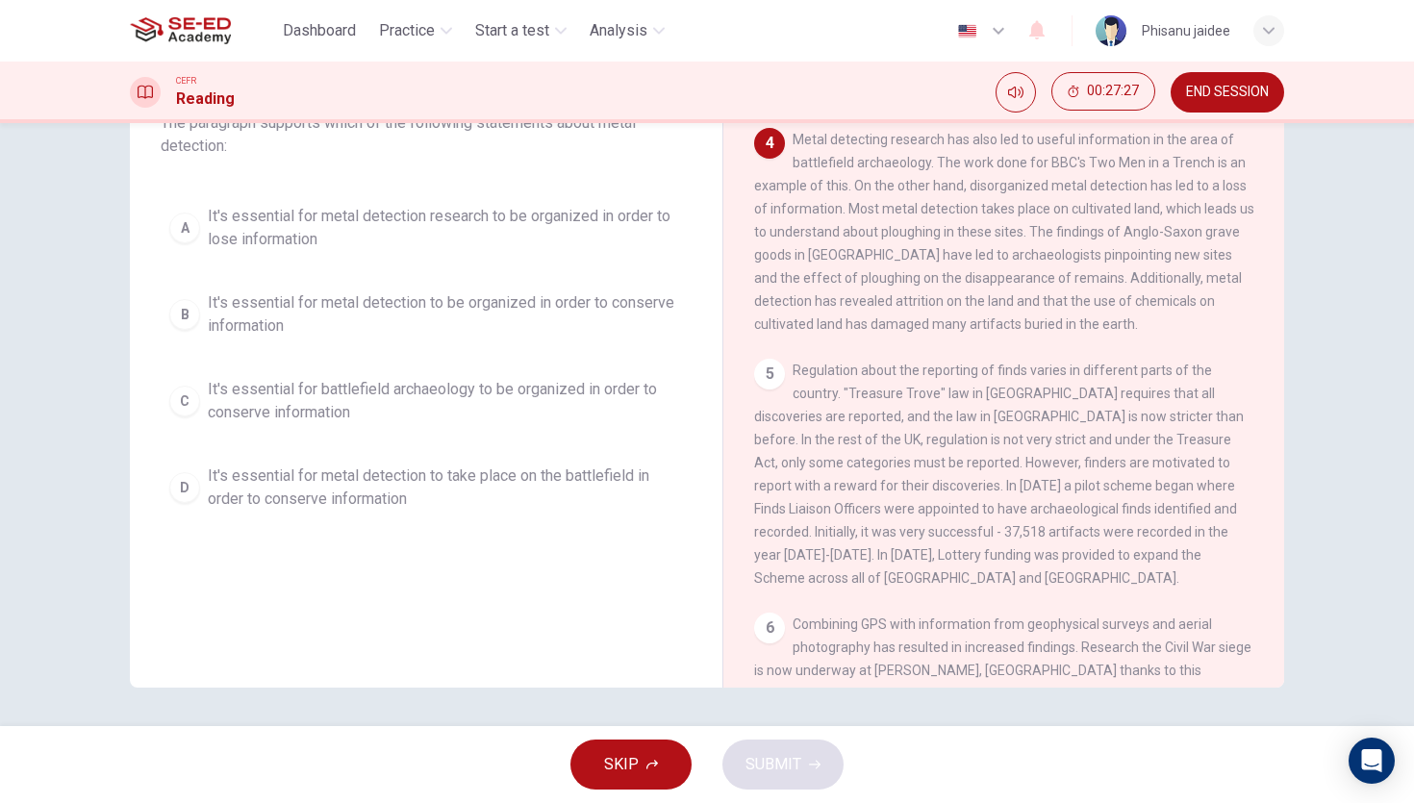
scroll to position [661, 0]
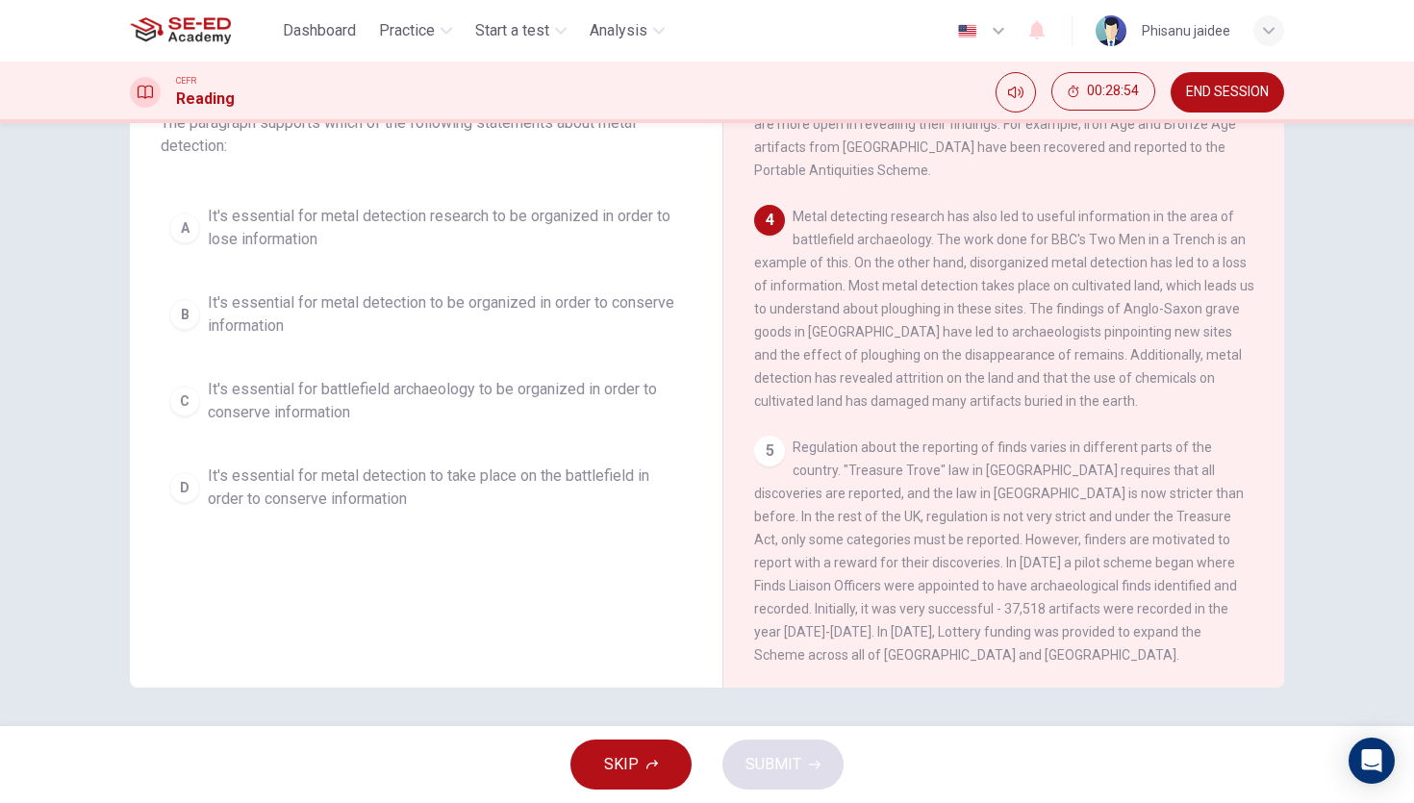
click at [444, 517] on button "D It's essential for metal detection to take place on the battlefield in order …" at bounding box center [426, 487] width 531 height 63
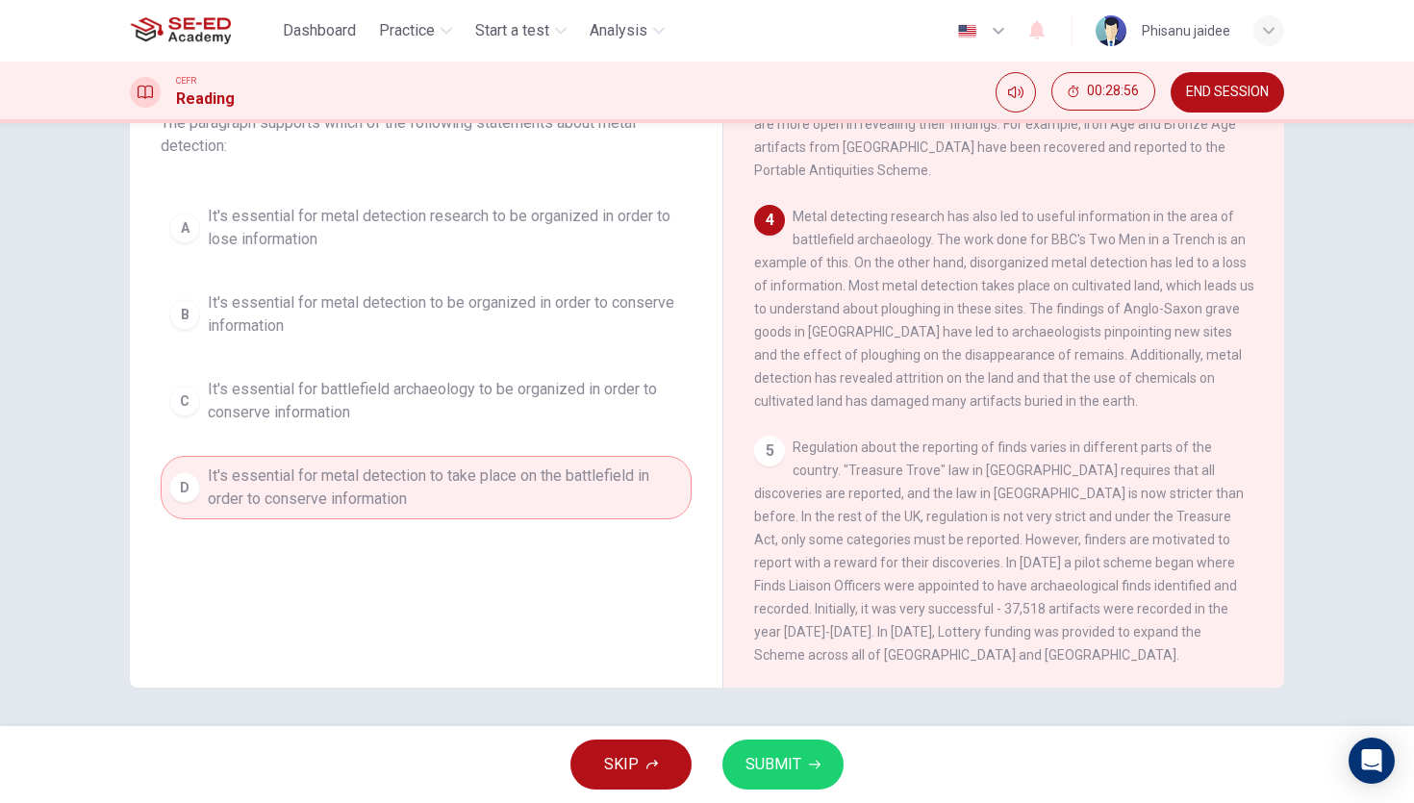
click at [750, 752] on span "SUBMIT" at bounding box center [773, 764] width 56 height 27
click at [754, 751] on span "SUBMIT" at bounding box center [773, 764] width 56 height 27
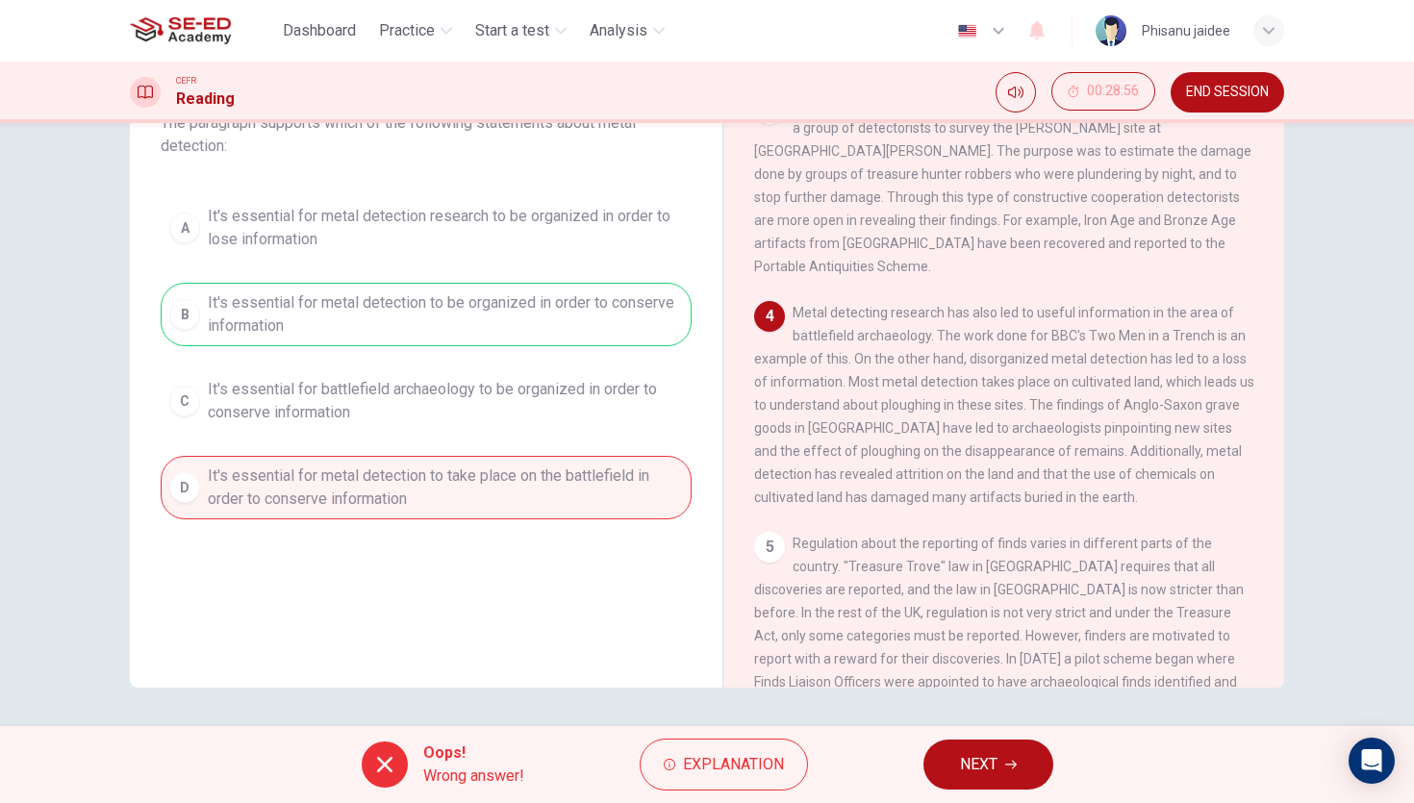
scroll to position [561, 0]
click at [748, 755] on span "Explanation" at bounding box center [733, 764] width 101 height 27
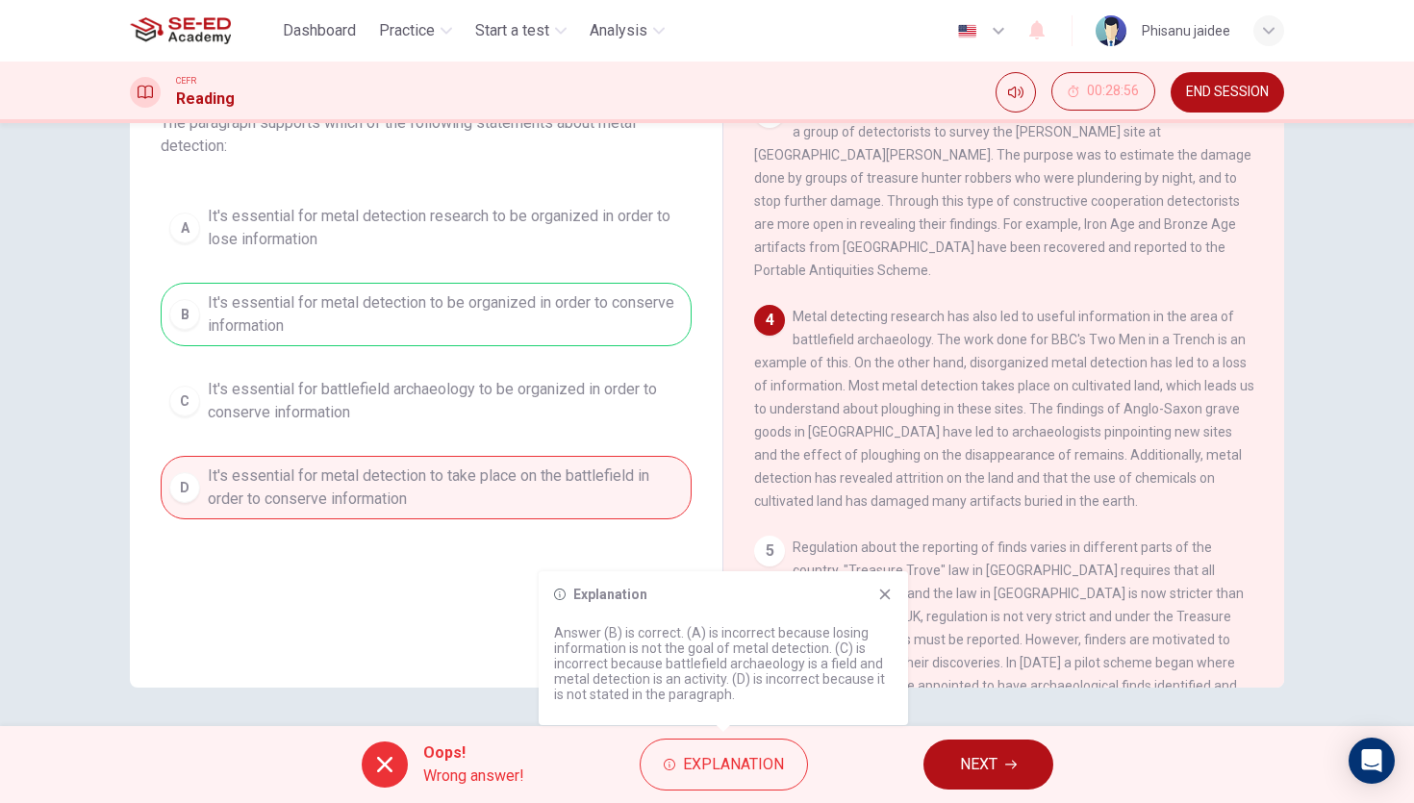
click at [945, 749] on button "NEXT" at bounding box center [988, 765] width 130 height 50
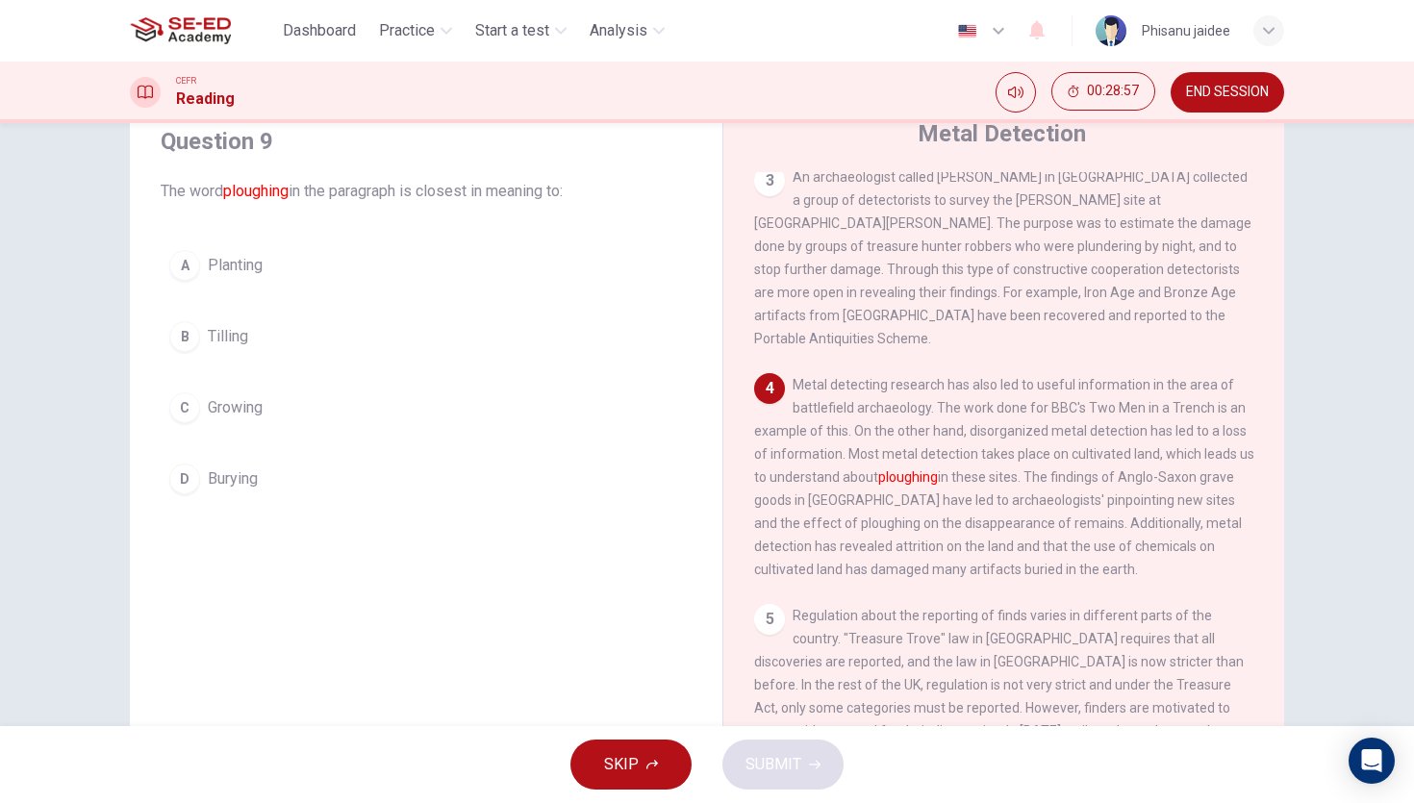
scroll to position [70, 0]
click at [222, 348] on span "Tilling" at bounding box center [228, 340] width 40 height 23
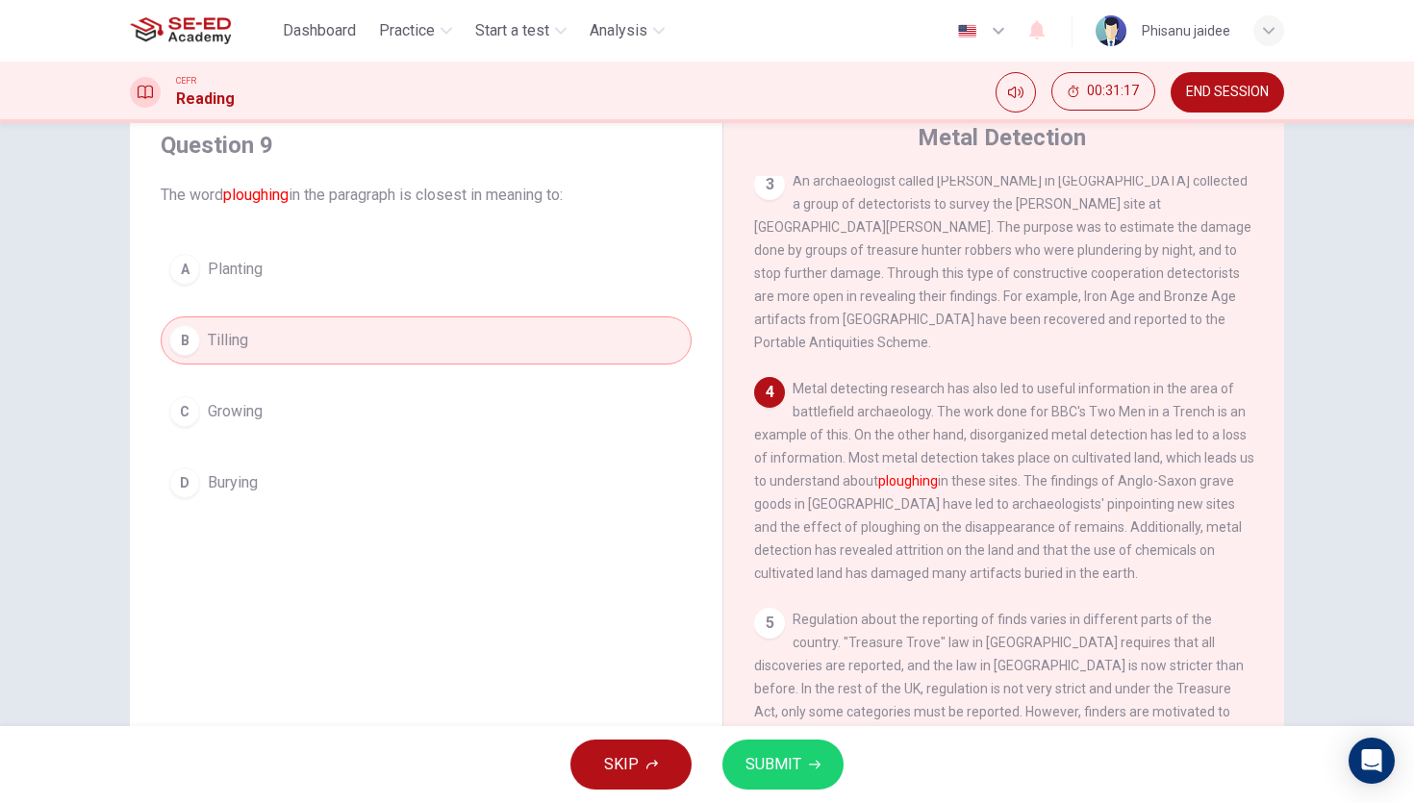
click at [802, 779] on button "SUBMIT" at bounding box center [782, 765] width 121 height 50
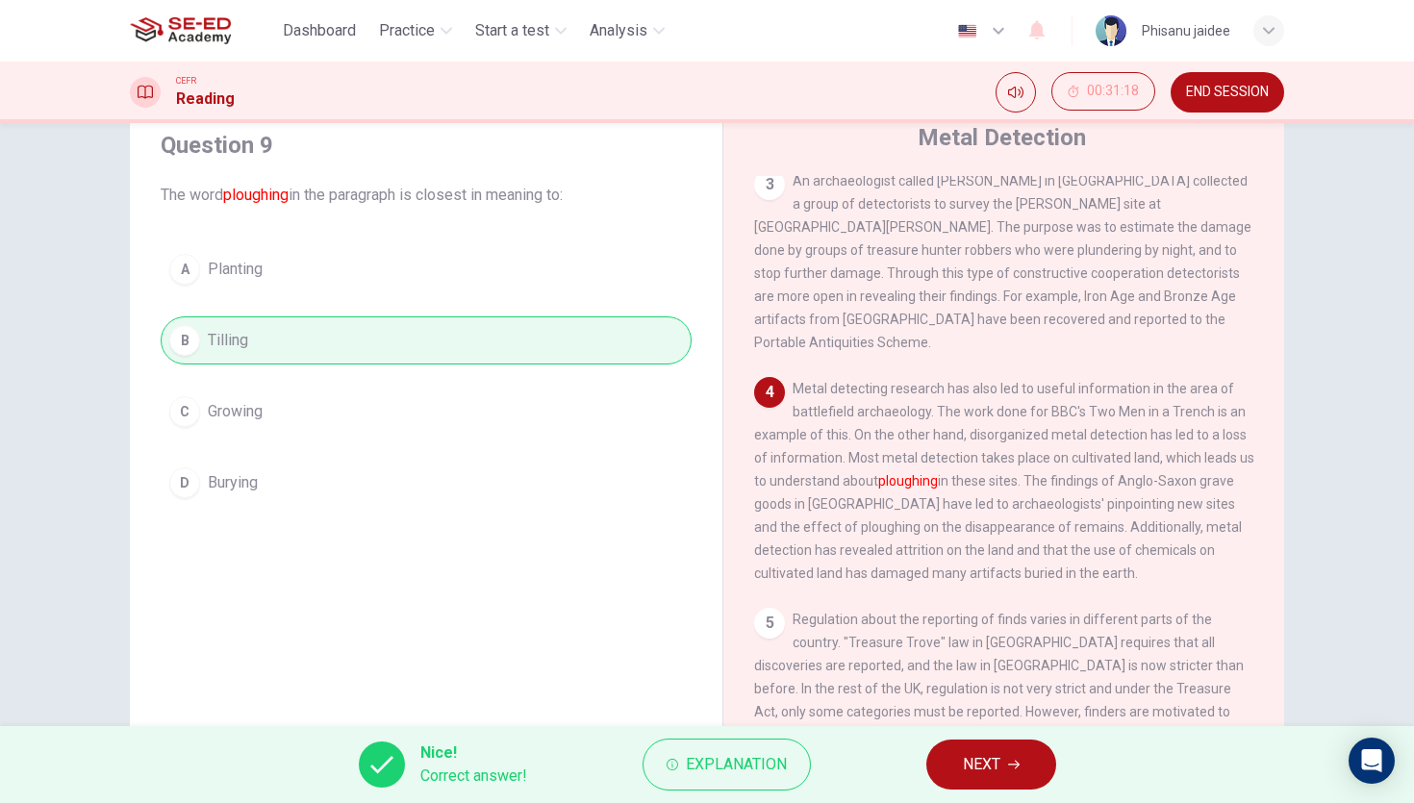
click at [802, 779] on button "Explanation" at bounding box center [727, 765] width 168 height 52
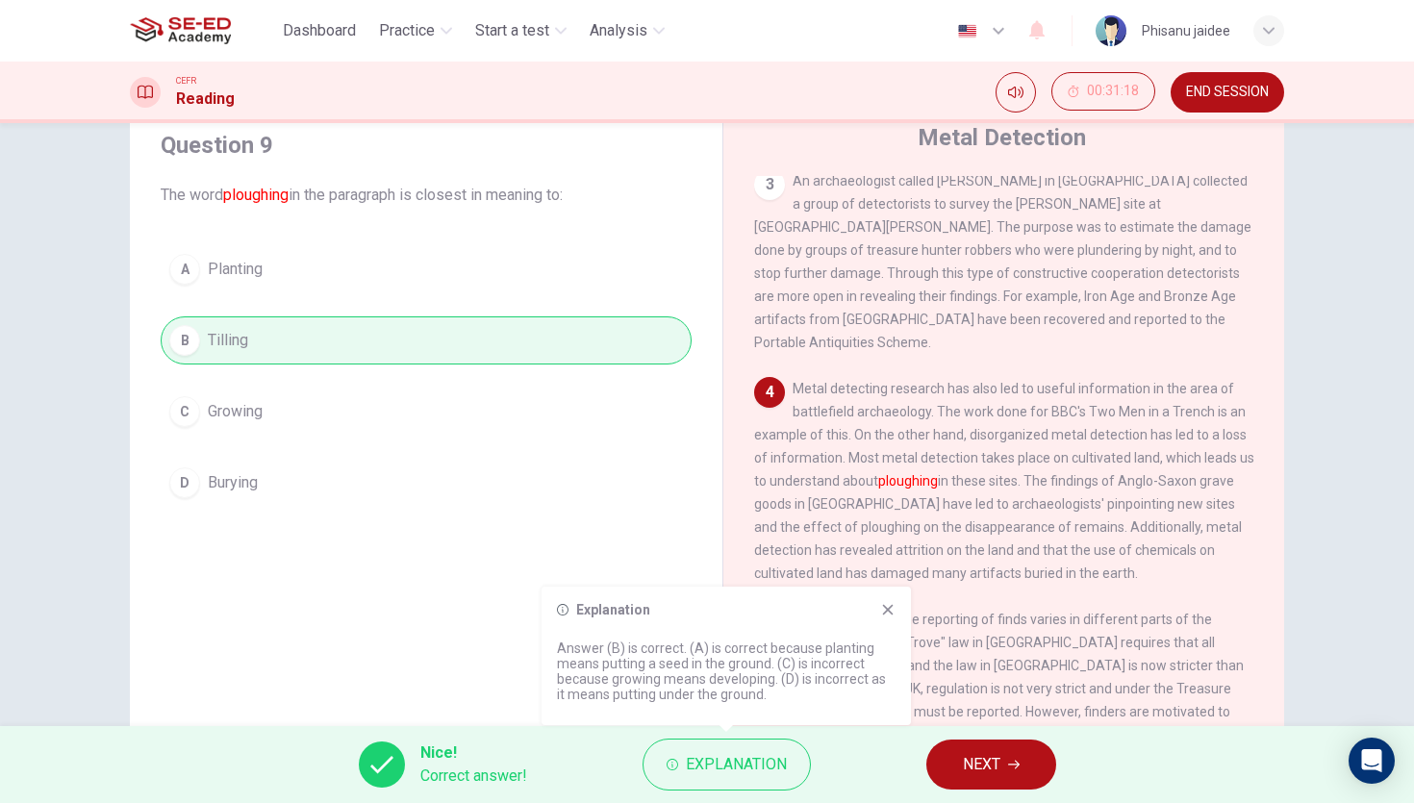
click at [802, 779] on button "Explanation" at bounding box center [727, 765] width 168 height 52
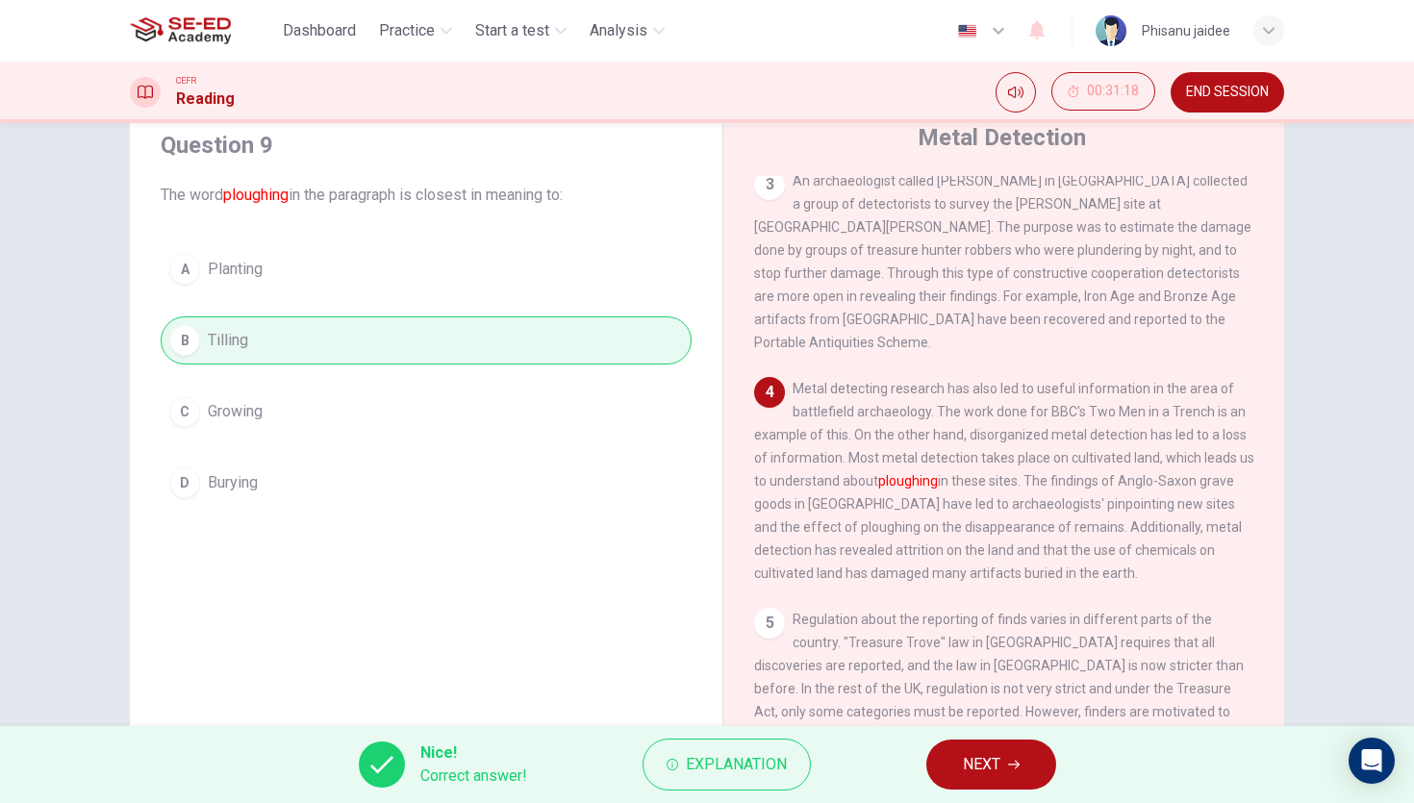
click at [976, 747] on button "NEXT" at bounding box center [991, 765] width 130 height 50
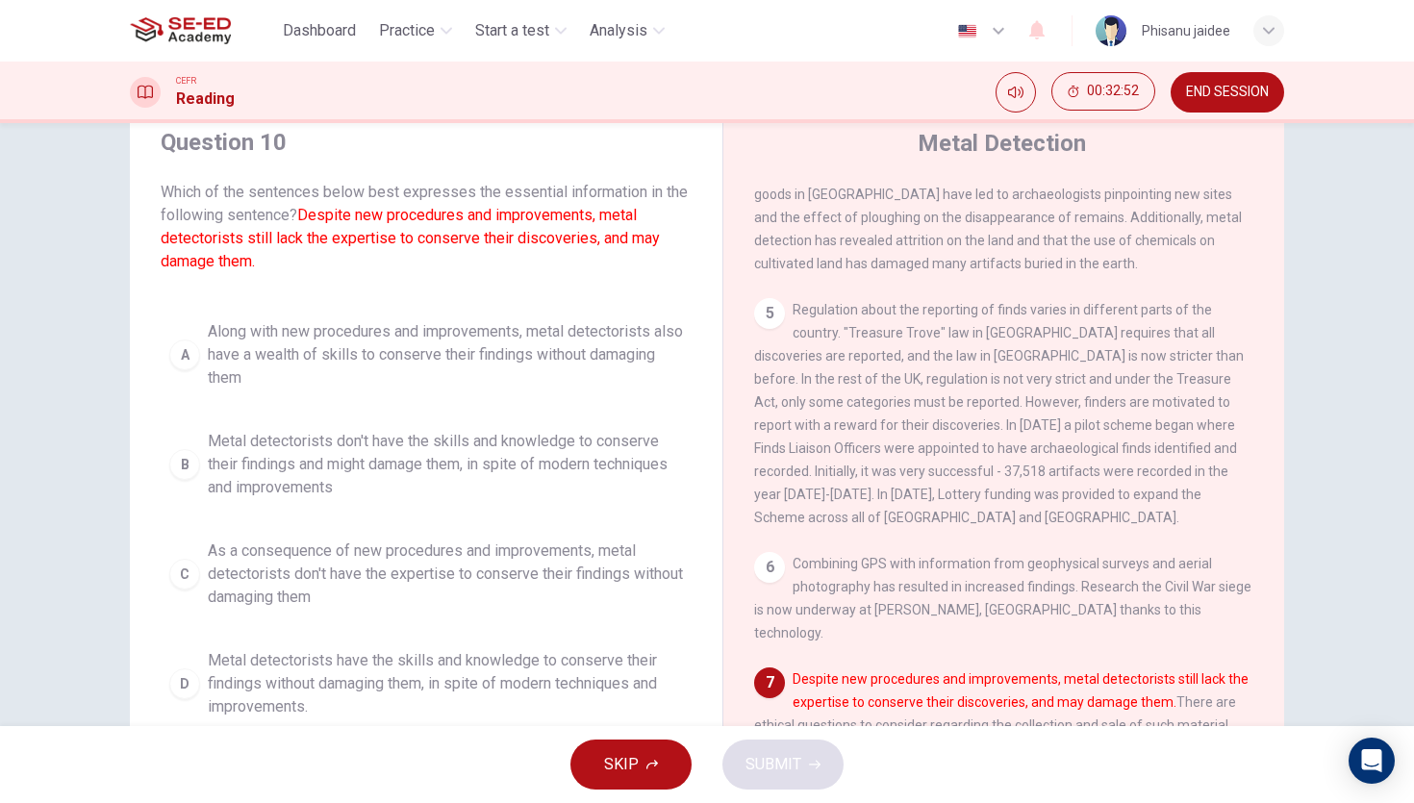
scroll to position [142, 0]
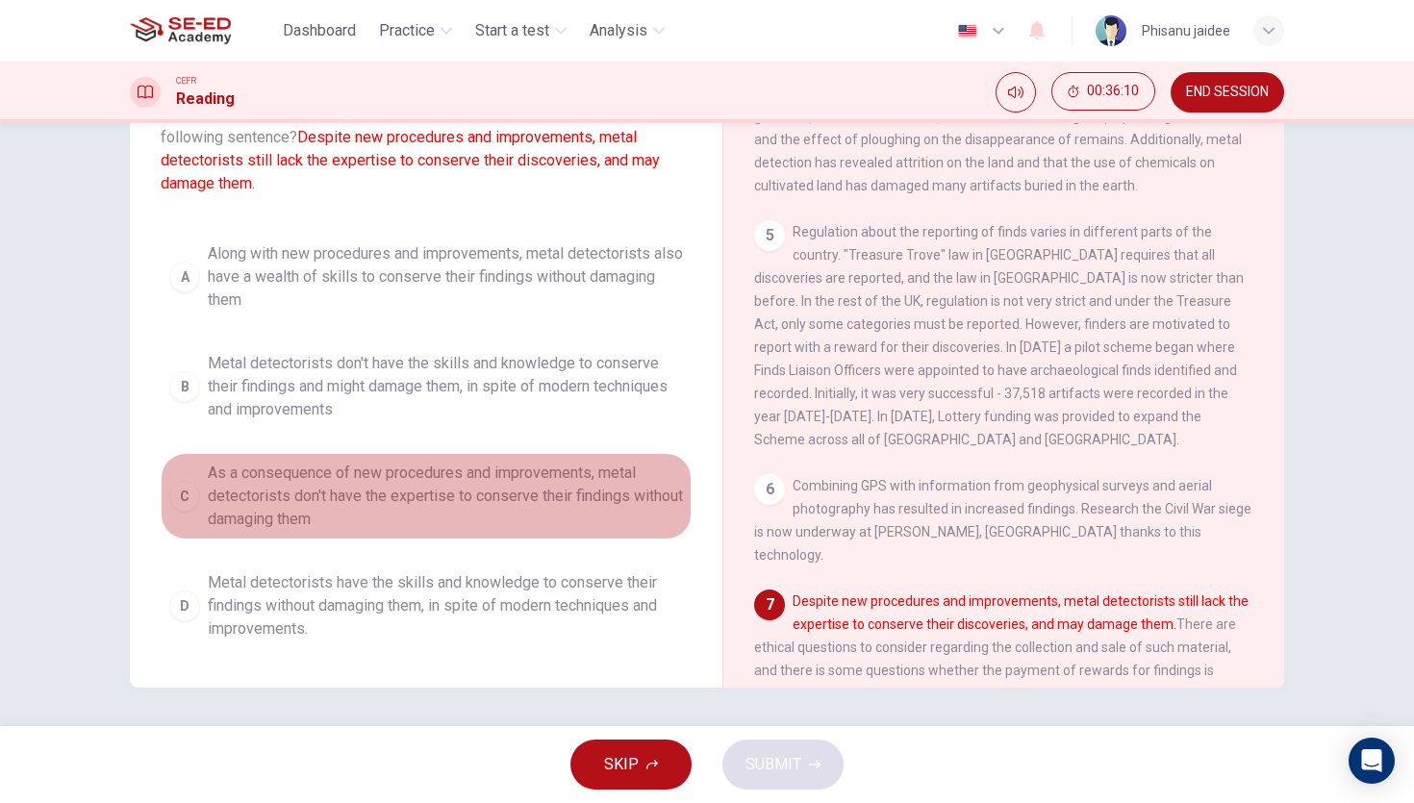
drag, startPoint x: 351, startPoint y: 509, endPoint x: 442, endPoint y: 523, distance: 92.5
click at [441, 525] on span "As a consequence of new procedures and improvements, metal detectorists don't h…" at bounding box center [445, 496] width 475 height 69
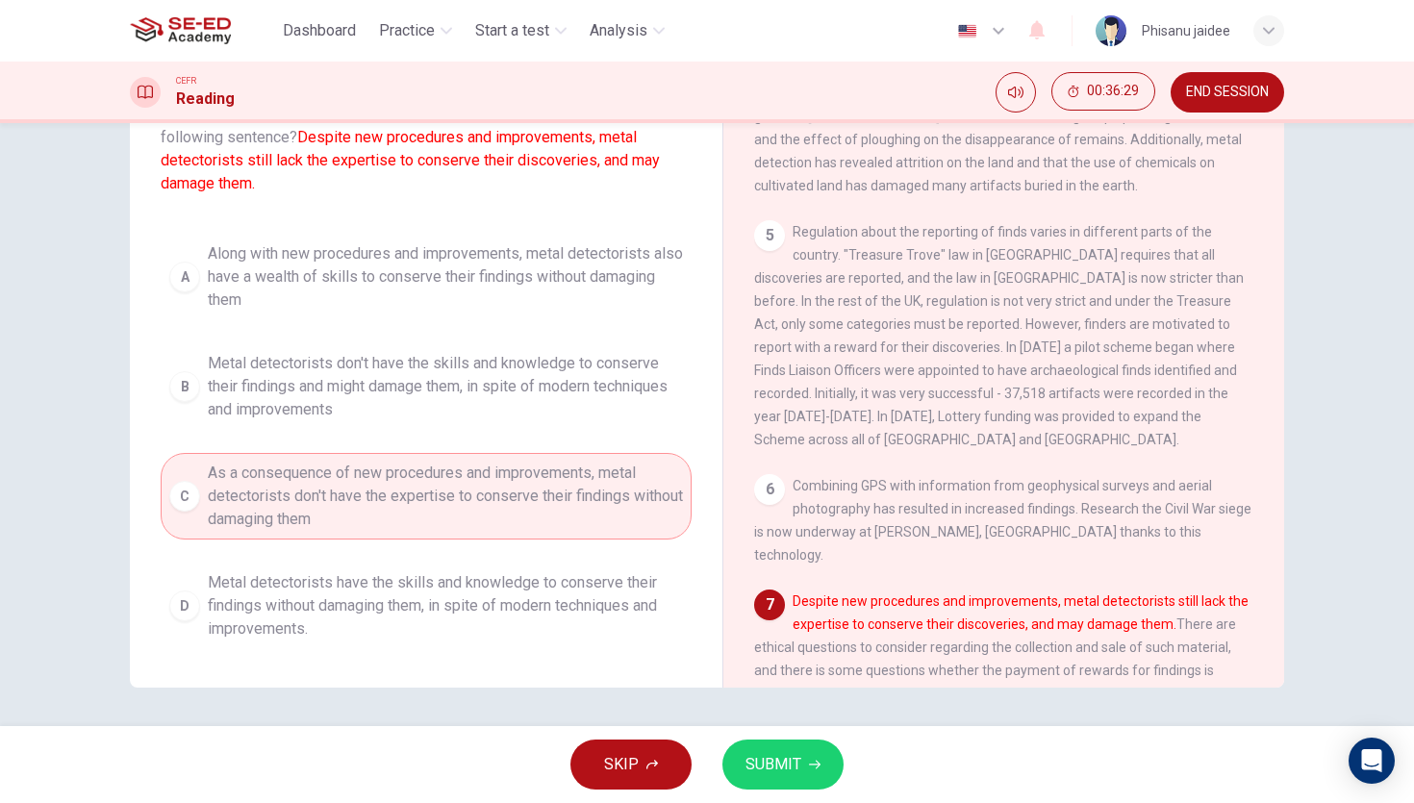
drag, startPoint x: 1196, startPoint y: 534, endPoint x: 1222, endPoint y: 535, distance: 26.0
click at [1222, 593] on font "Despite new procedures and improvements, metal detectorists still lack the expe…" at bounding box center [1021, 612] width 456 height 38
drag, startPoint x: 1222, startPoint y: 535, endPoint x: 1089, endPoint y: 558, distance: 134.7
click at [1089, 593] on font "Despite new procedures and improvements, metal detectorists still lack the expe…" at bounding box center [1021, 612] width 456 height 38
click at [416, 402] on span "Metal detectorists don't have the skills and knowledge to conserve their findin…" at bounding box center [445, 386] width 475 height 69
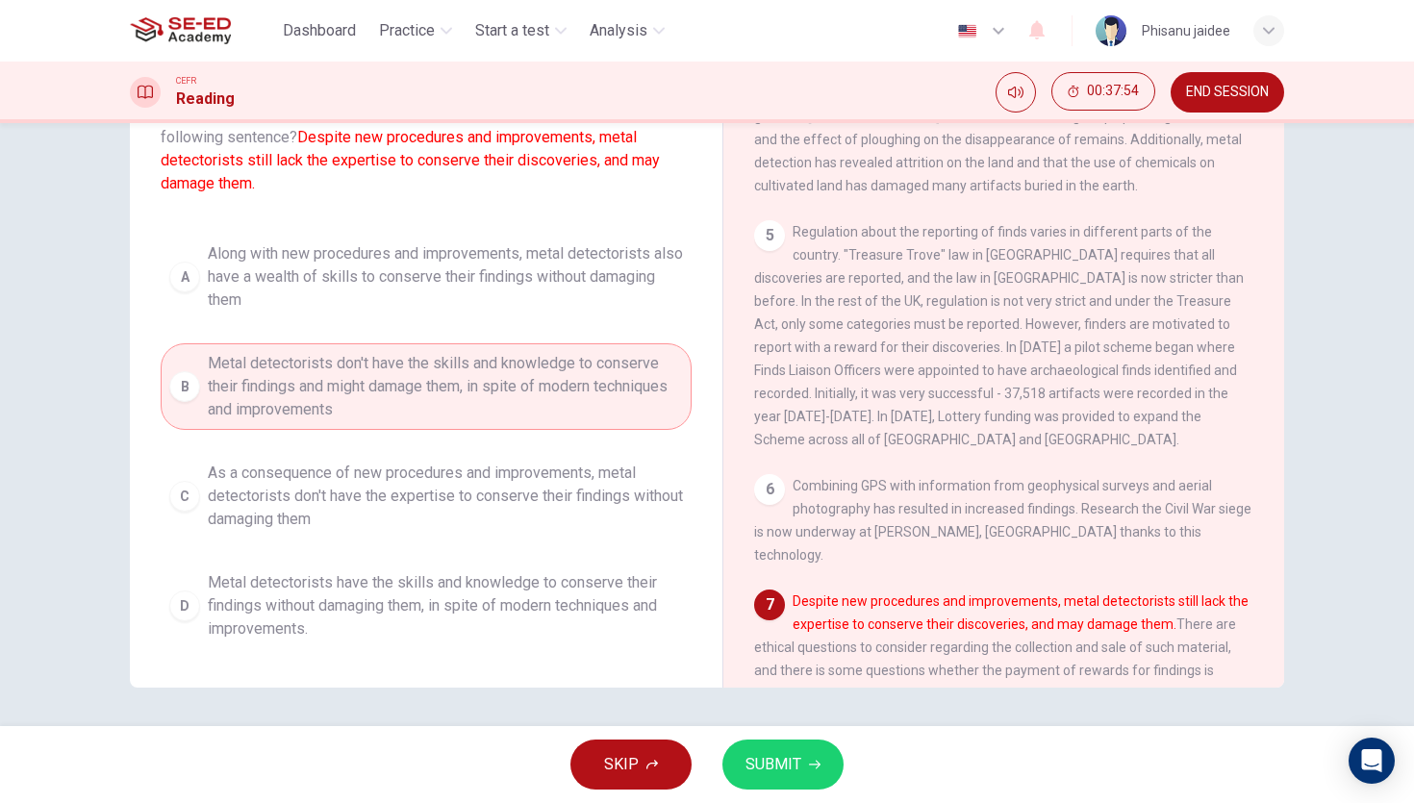
click at [779, 780] on button "SUBMIT" at bounding box center [782, 765] width 121 height 50
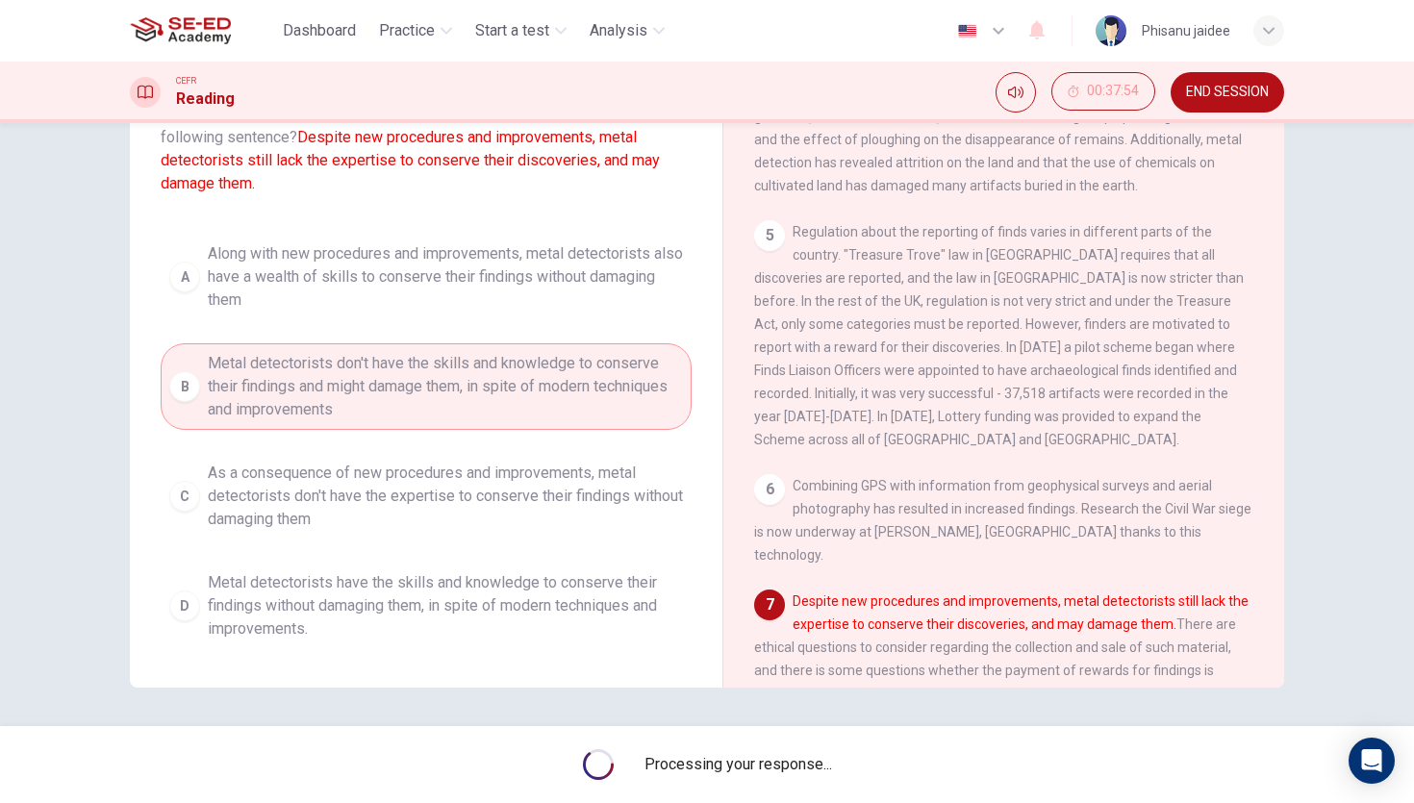
click at [779, 780] on div "Processing your response..." at bounding box center [707, 764] width 1414 height 77
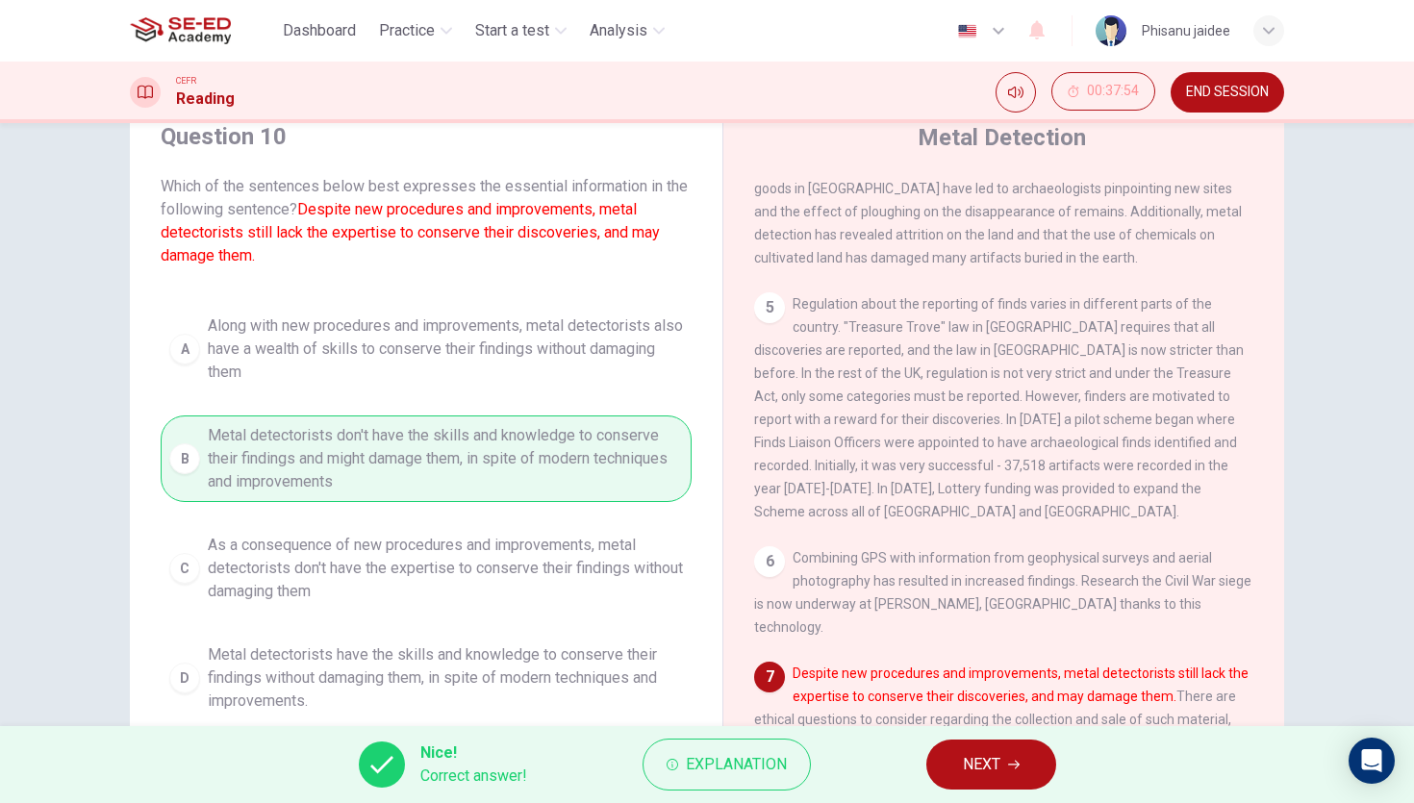
scroll to position [68, 0]
click at [969, 740] on button "NEXT" at bounding box center [991, 765] width 130 height 50
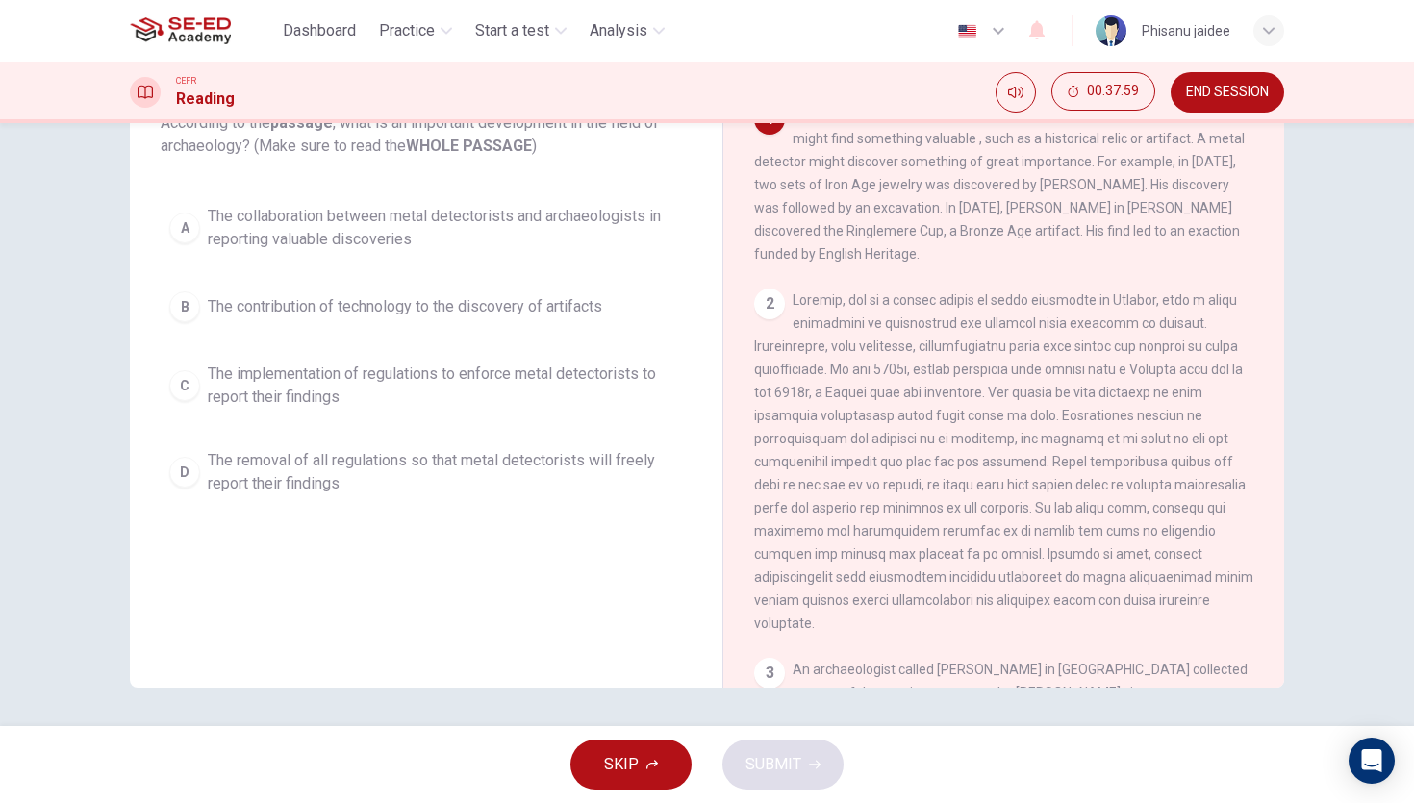
scroll to position [0, 0]
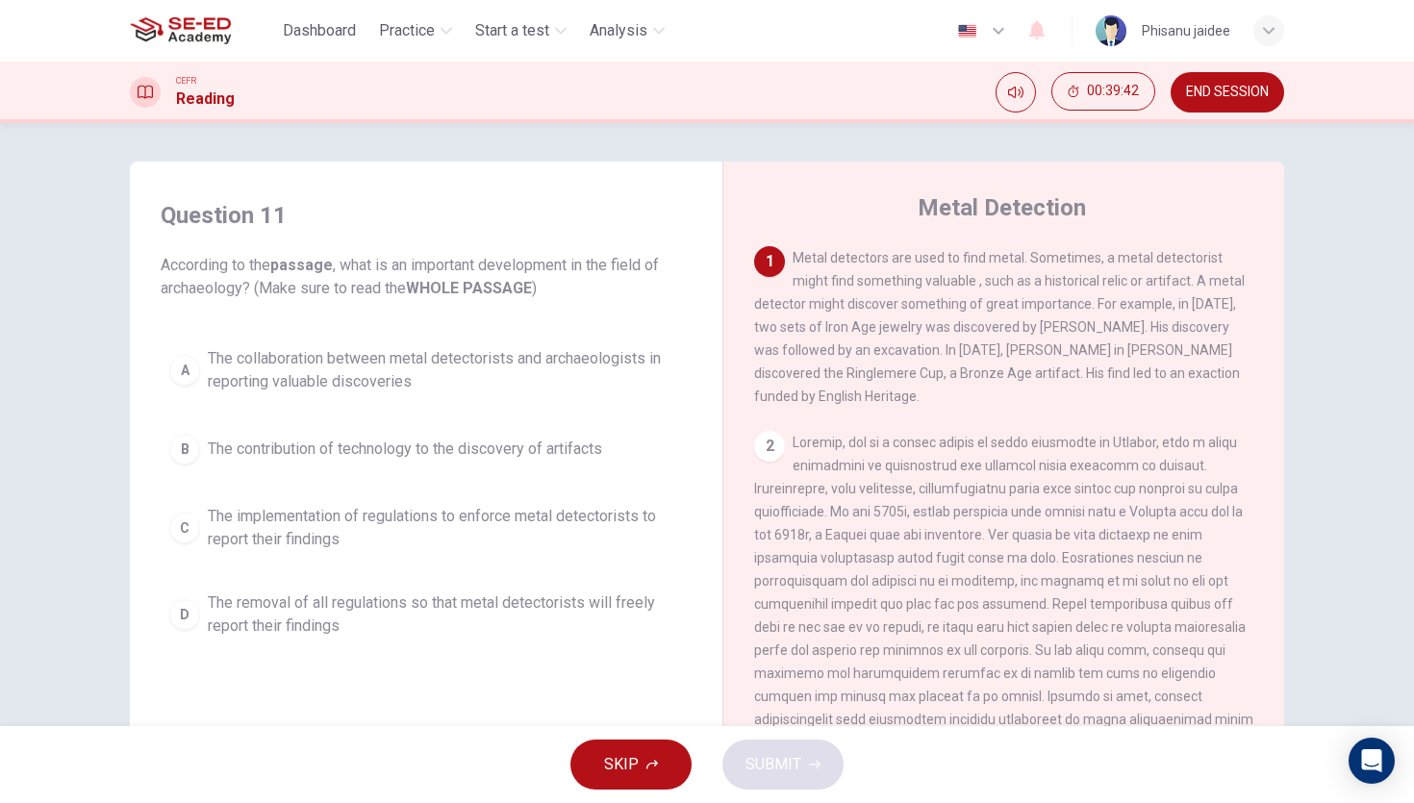
click at [369, 331] on div "Question 11 According to the passage , what is an important development in the …" at bounding box center [426, 423] width 562 height 485
click at [385, 388] on span "The collaboration between metal detectorists and archaeologists in reporting va…" at bounding box center [445, 370] width 475 height 46
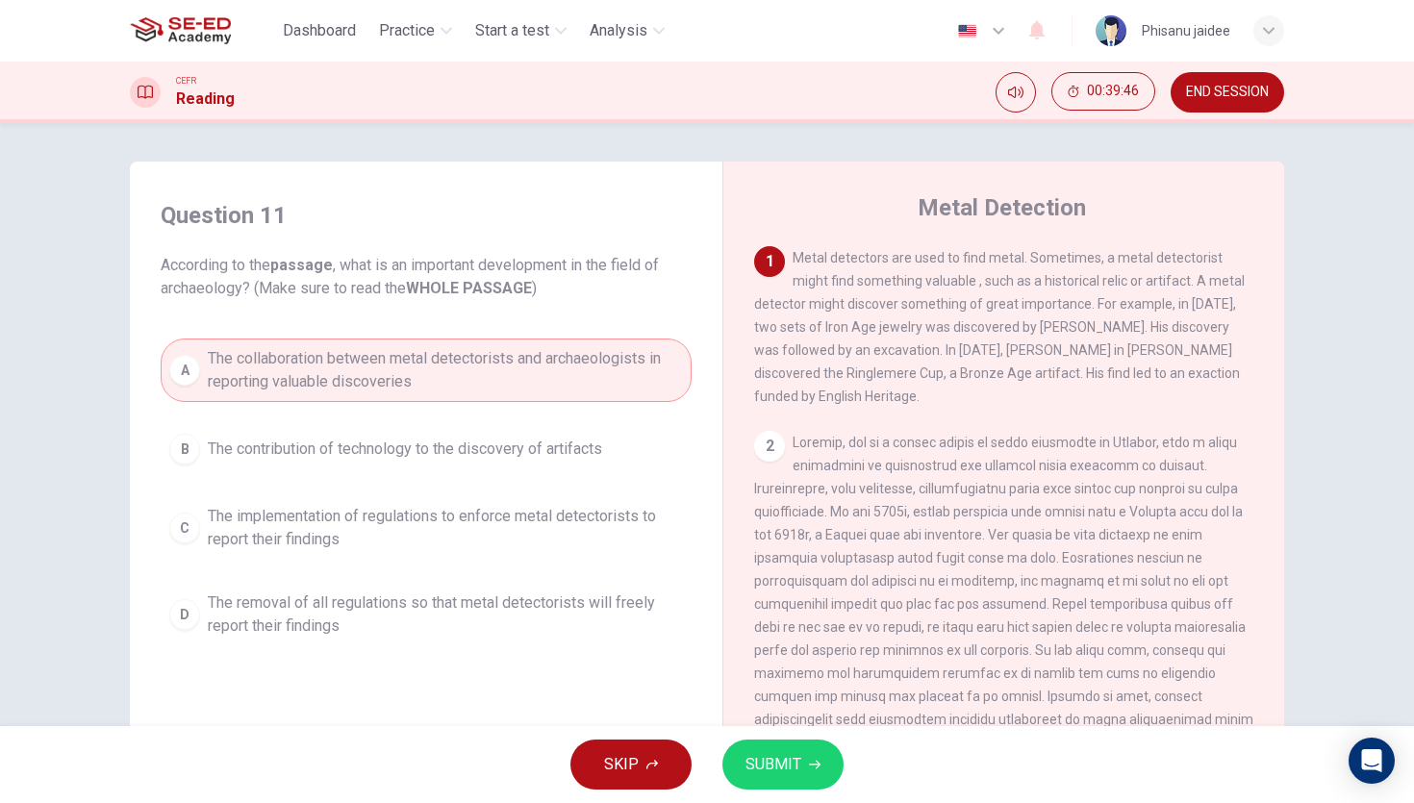
click at [817, 750] on button "SUBMIT" at bounding box center [782, 765] width 121 height 50
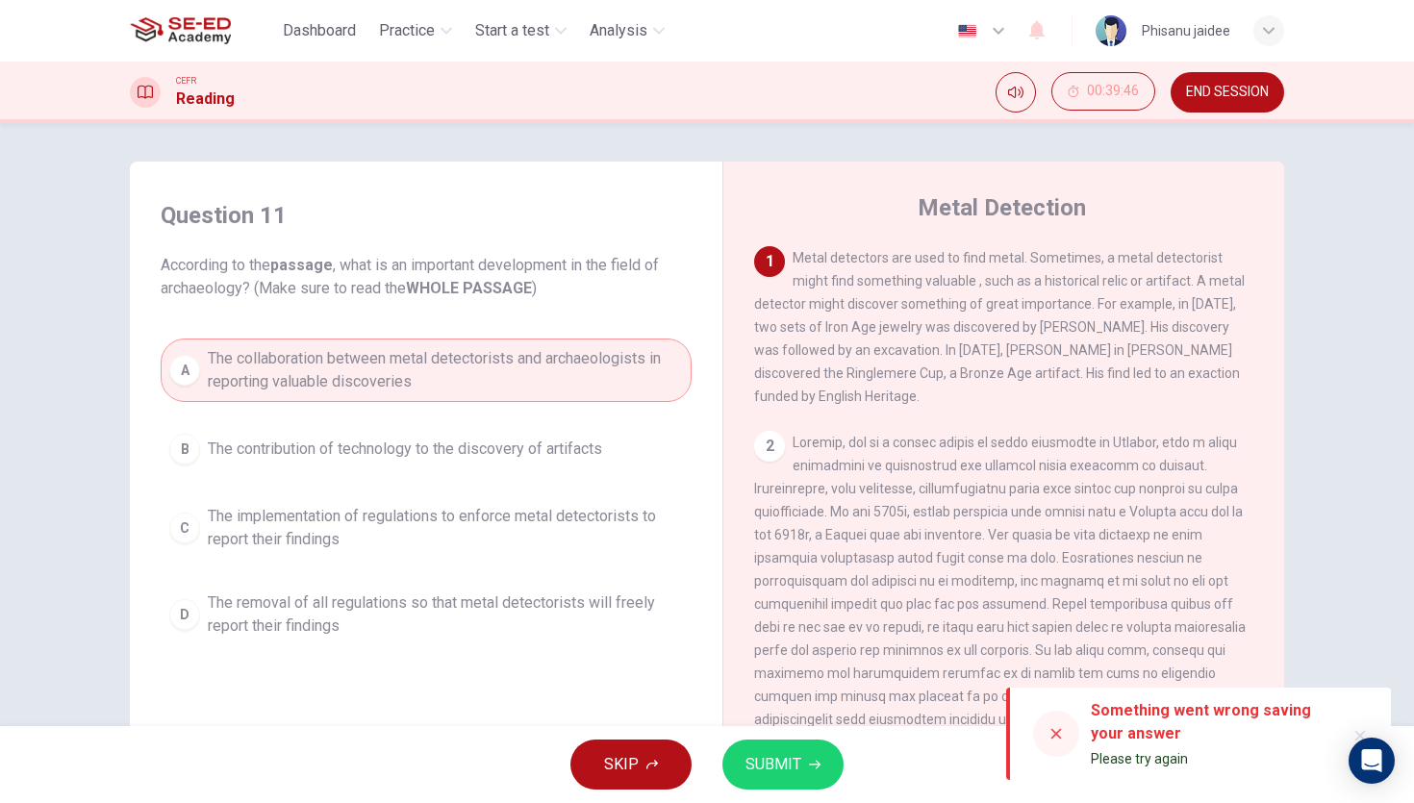
click at [433, 382] on span "The collaboration between metal detectorists and archaeologists in reporting va…" at bounding box center [445, 370] width 475 height 46
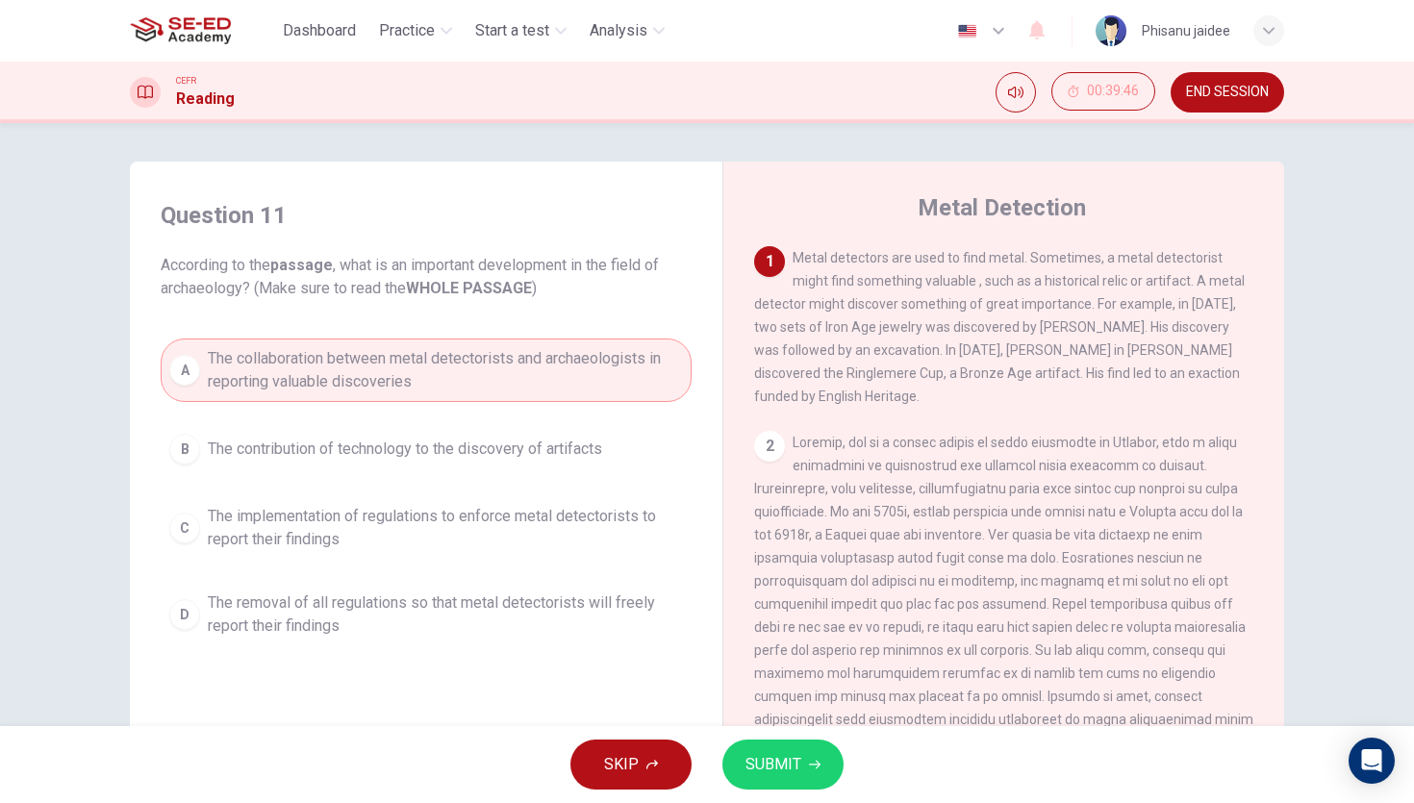
click at [758, 786] on button "SUBMIT" at bounding box center [782, 765] width 121 height 50
click at [747, 742] on button "SUBMIT" at bounding box center [782, 765] width 121 height 50
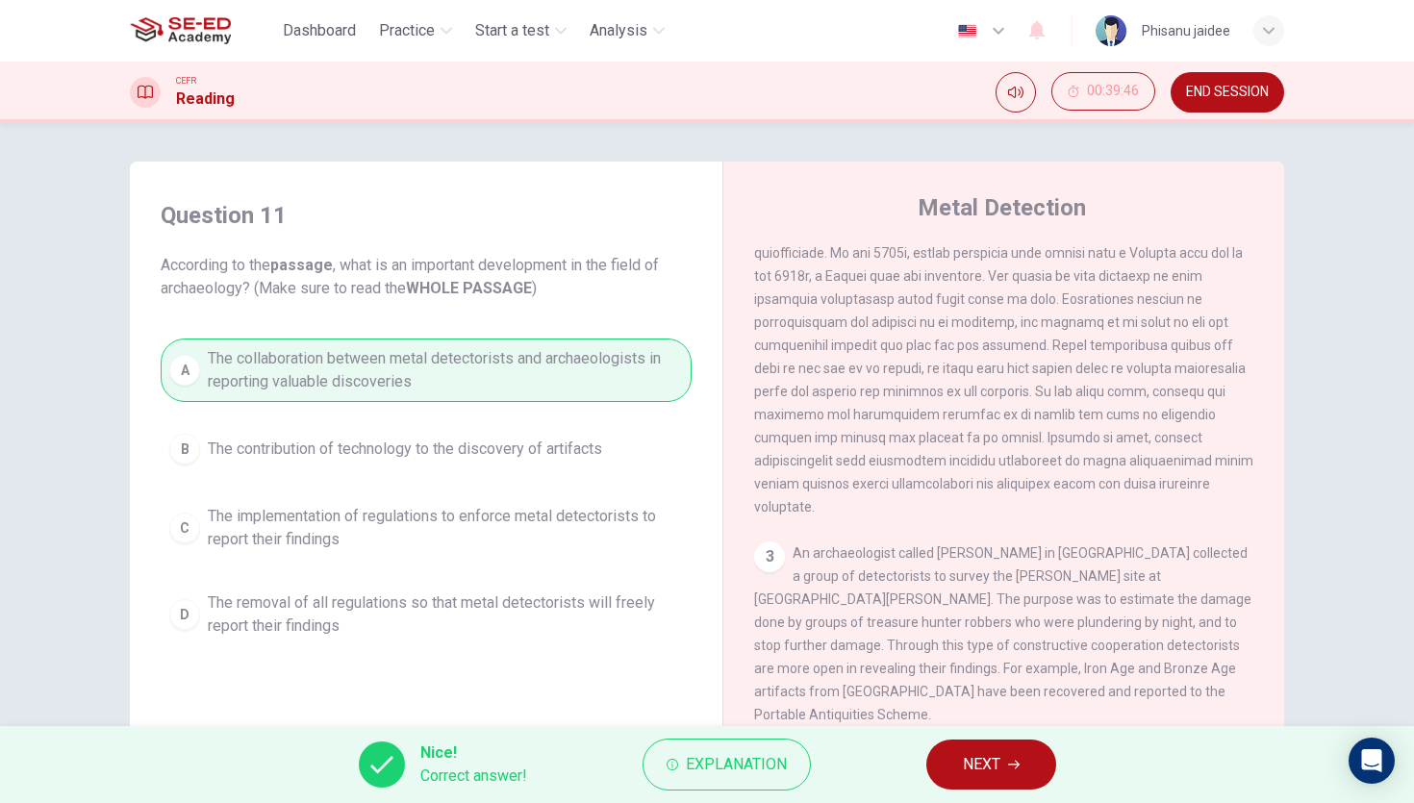
scroll to position [275, 0]
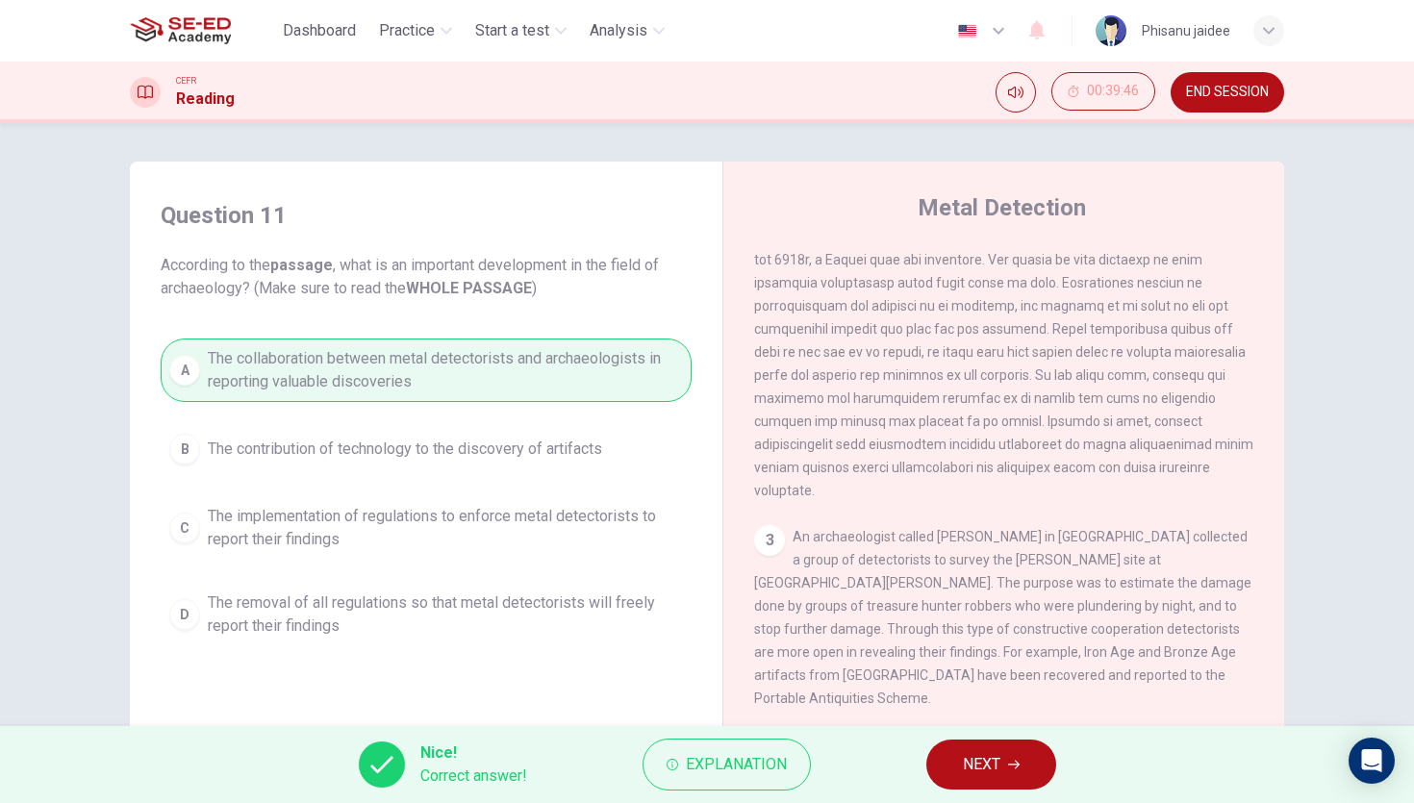
click at [970, 769] on span "NEXT" at bounding box center [982, 764] width 38 height 27
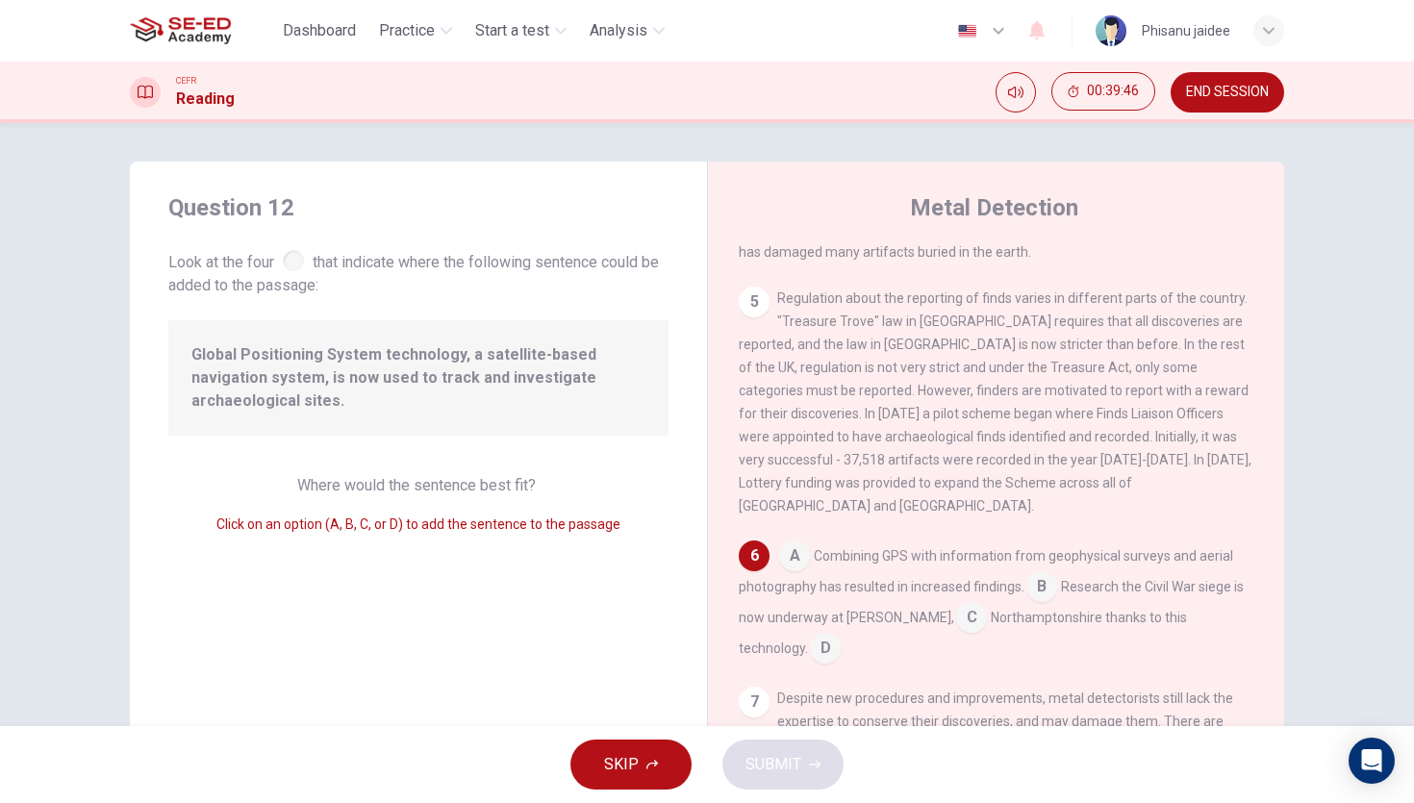
scroll to position [934, 0]
click at [788, 538] on input at bounding box center [794, 553] width 31 height 31
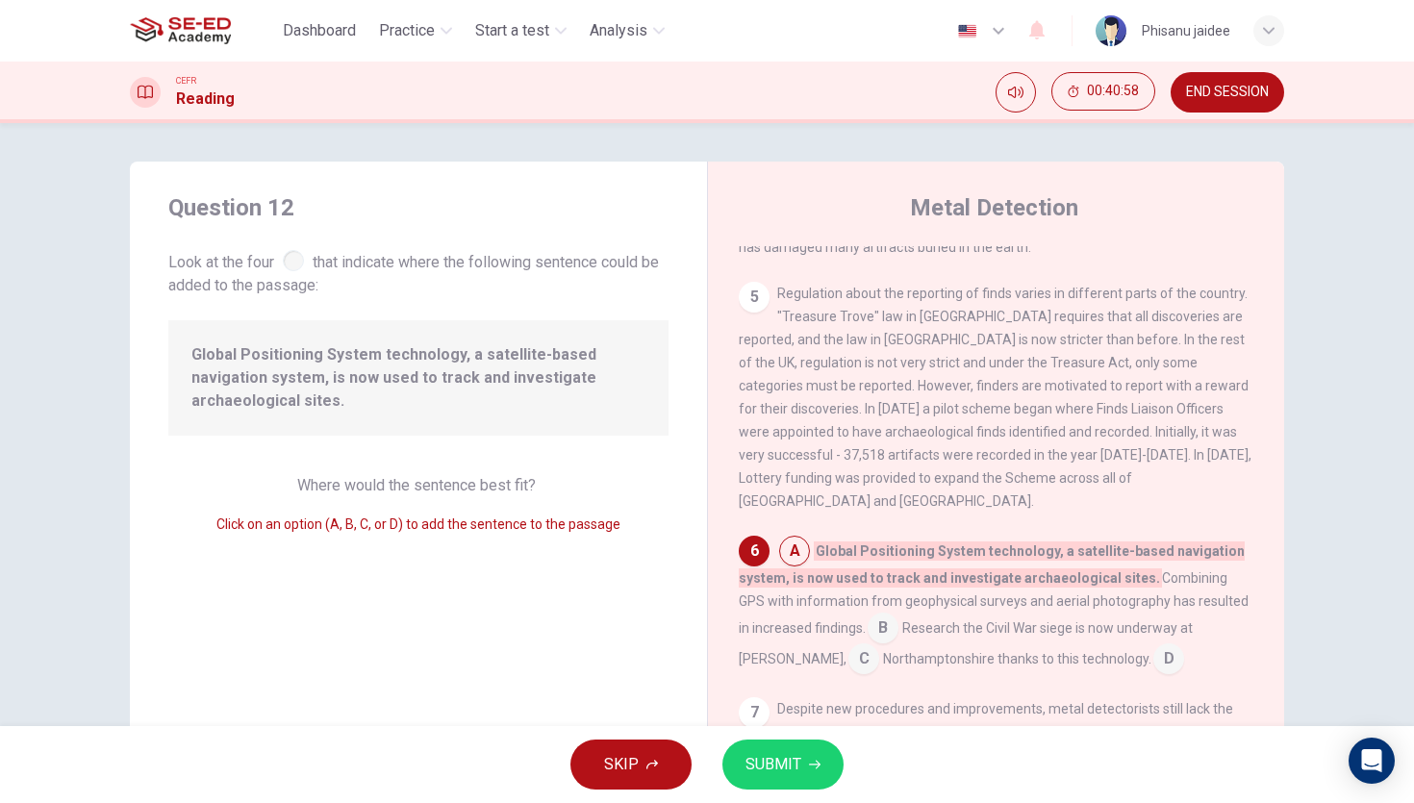
click at [772, 788] on button "SUBMIT" at bounding box center [782, 765] width 121 height 50
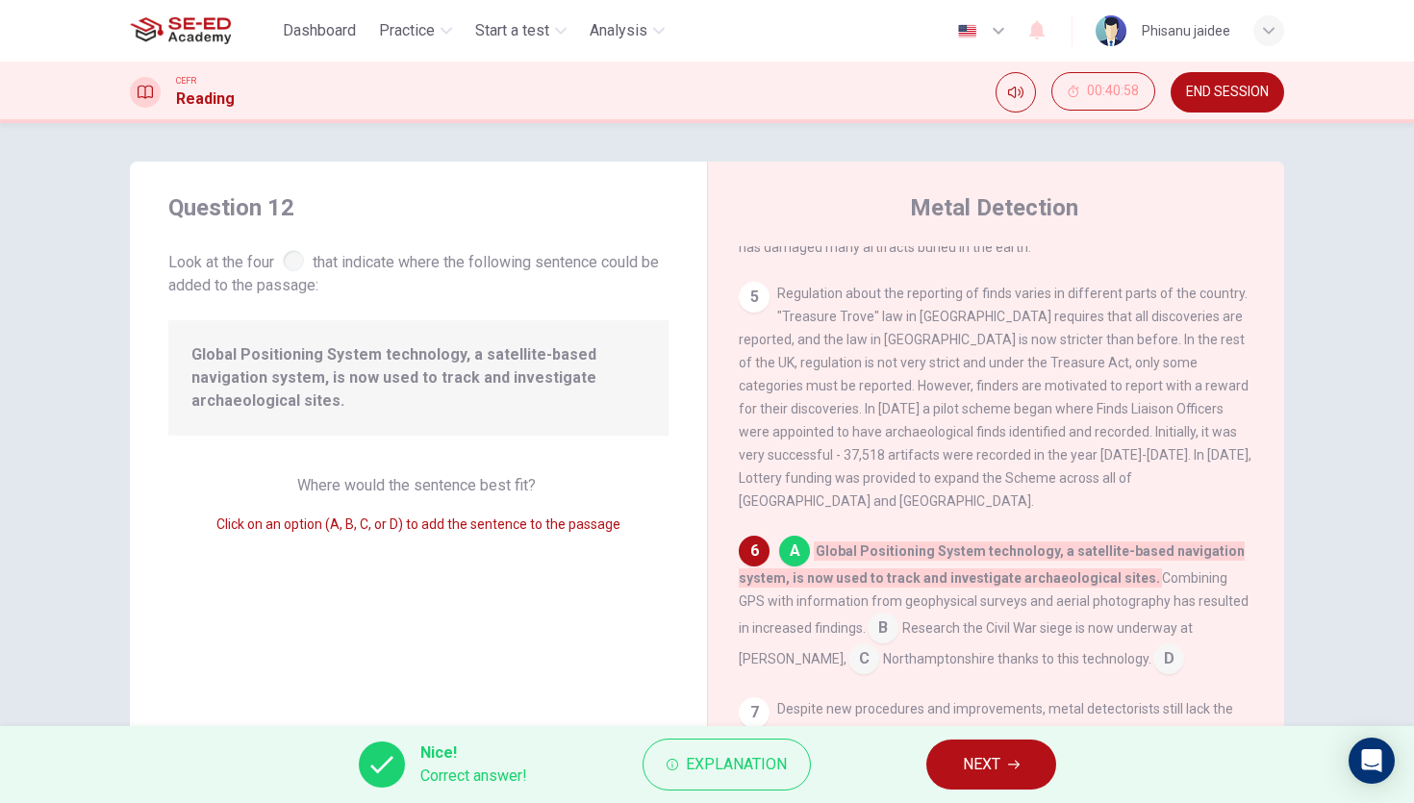
click at [976, 749] on button "NEXT" at bounding box center [991, 765] width 130 height 50
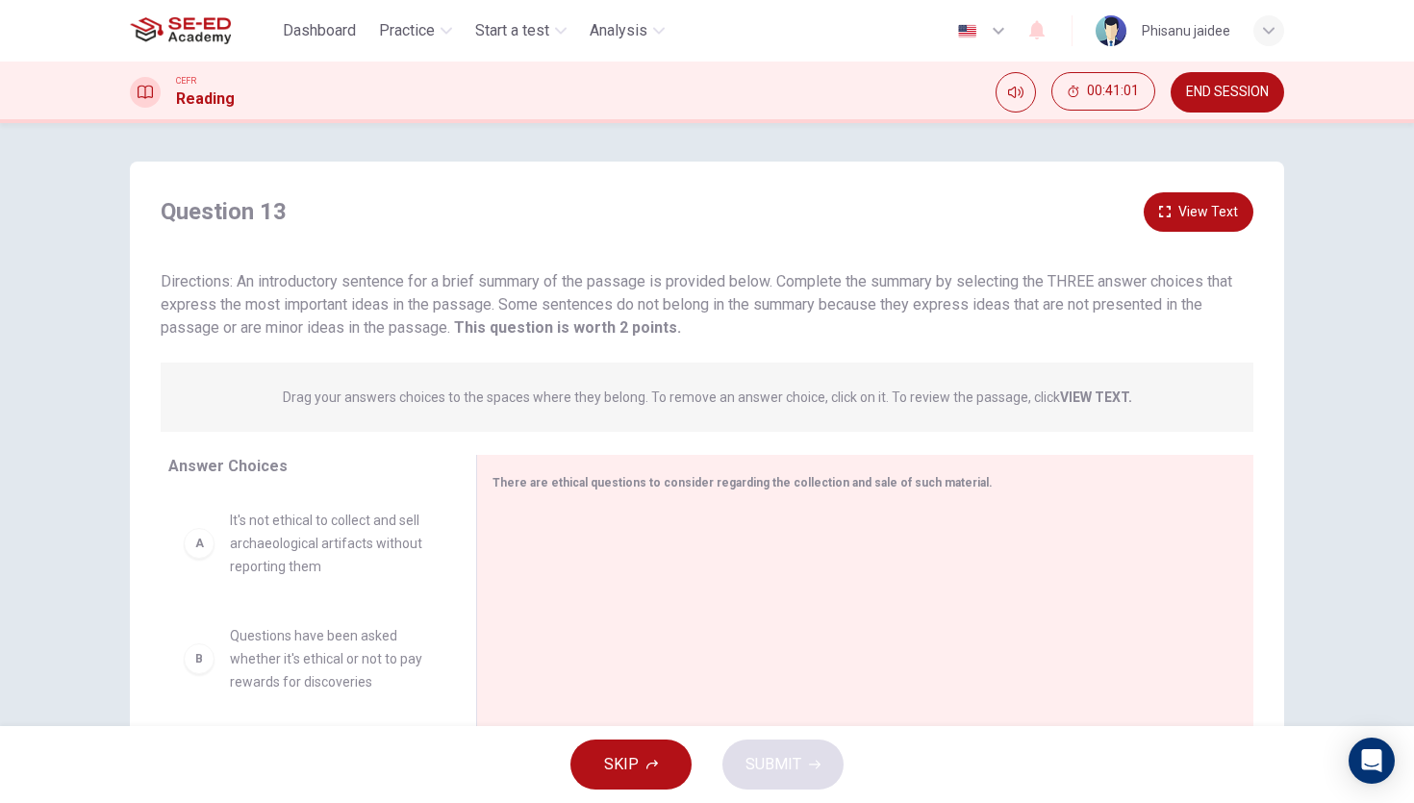
click at [1196, 236] on div "Question 13 View Text Directions: An introductory sentence for a brief summary …" at bounding box center [707, 265] width 1154 height 147
click at [1196, 229] on button "View Text" at bounding box center [1199, 211] width 110 height 39
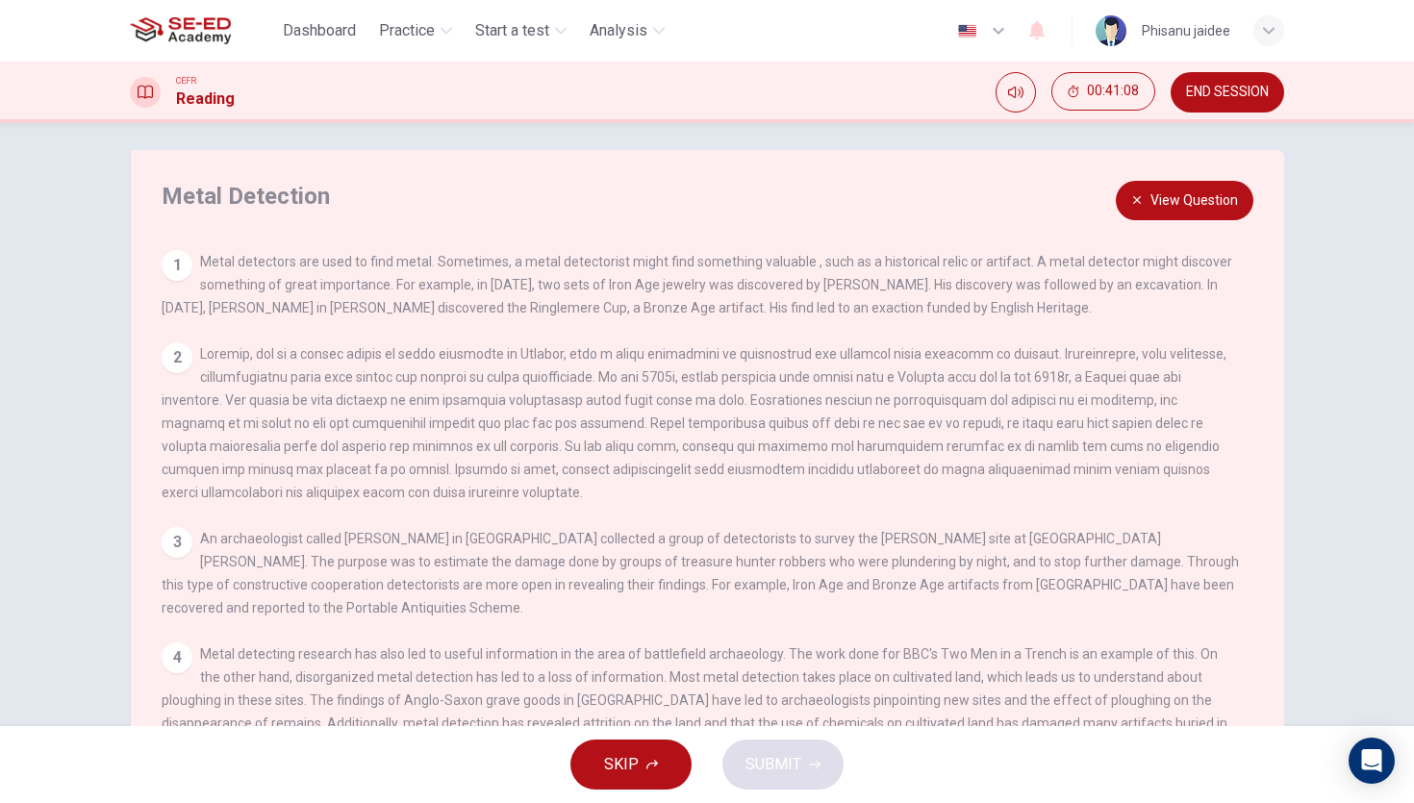
scroll to position [0, 0]
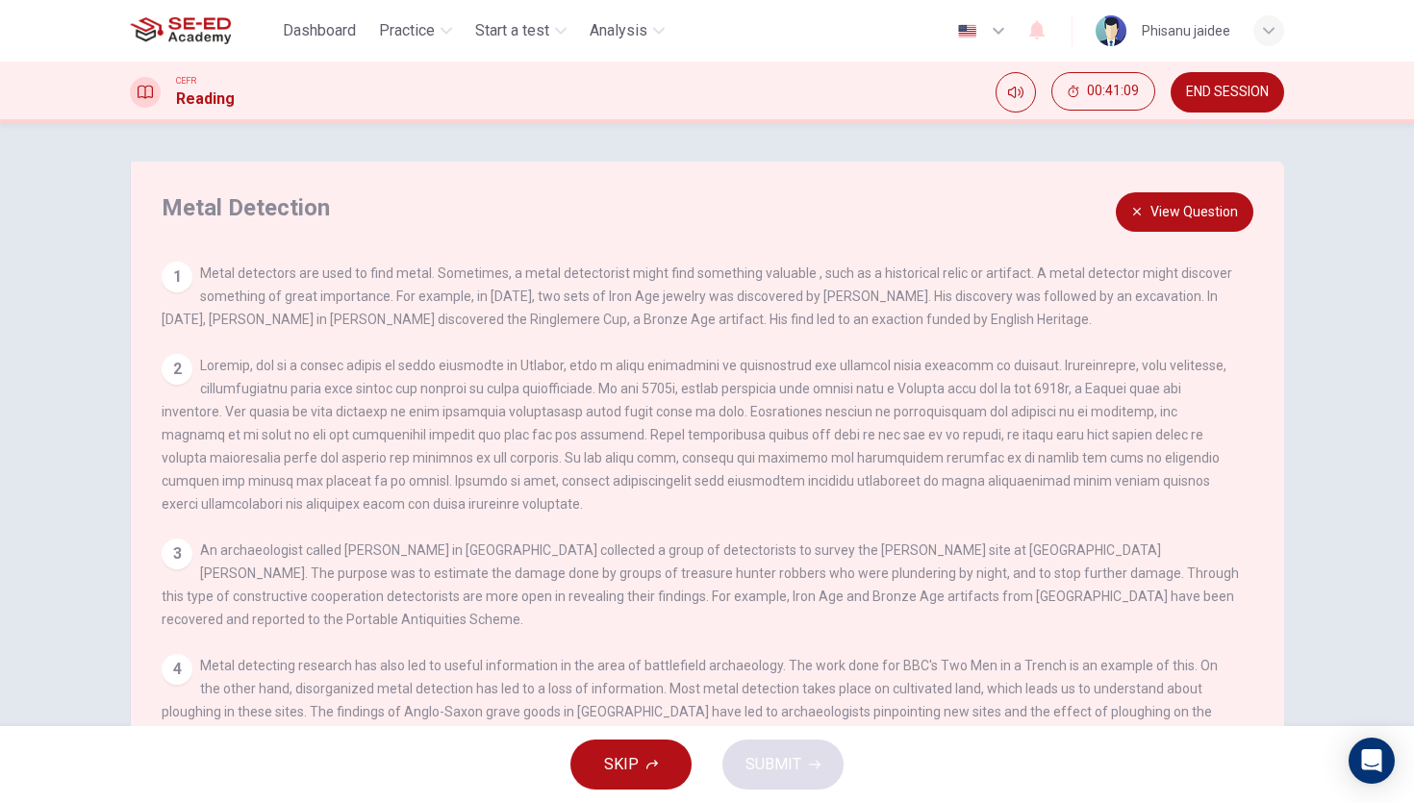
click at [1169, 217] on button "View Question" at bounding box center [1185, 211] width 138 height 39
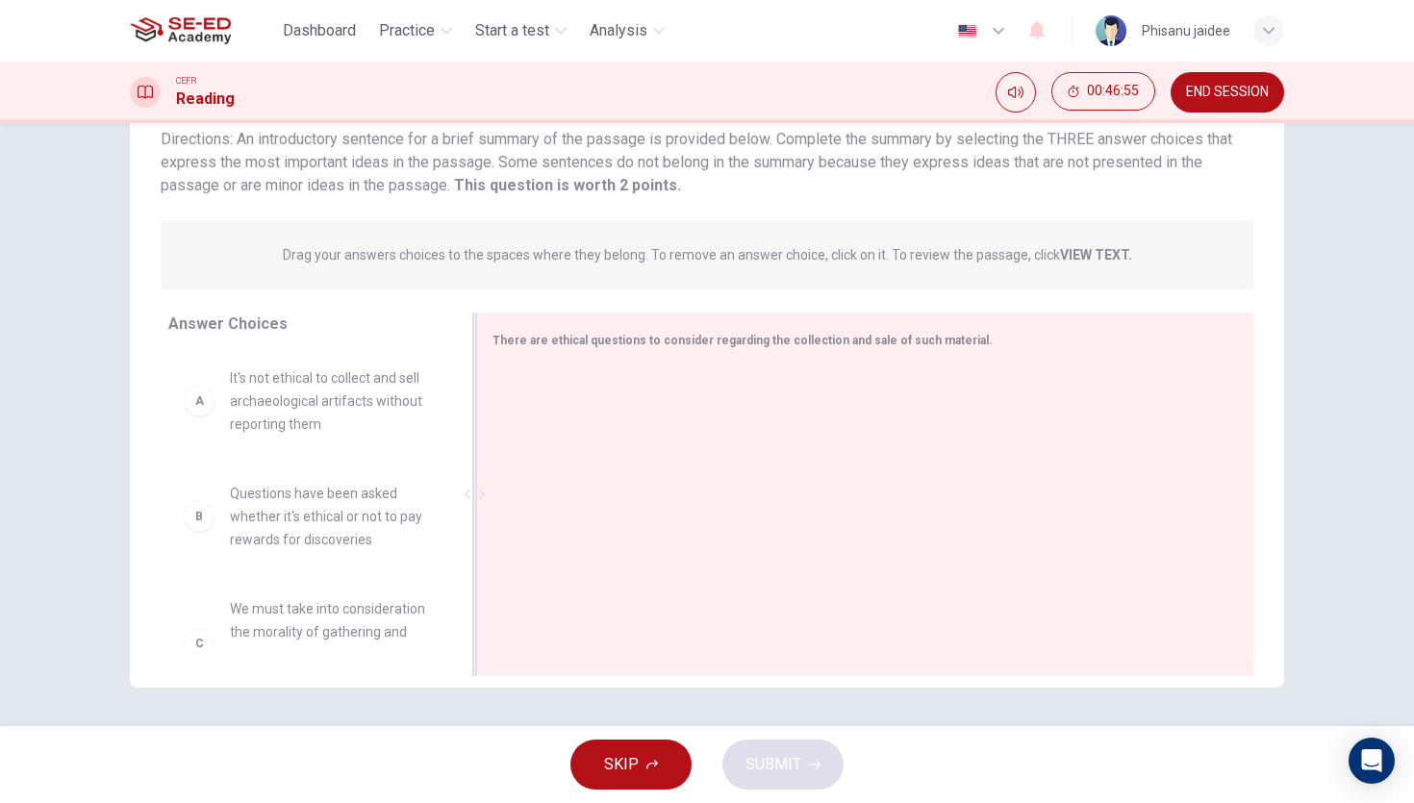
drag, startPoint x: 326, startPoint y: 405, endPoint x: 631, endPoint y: 399, distance: 305.0
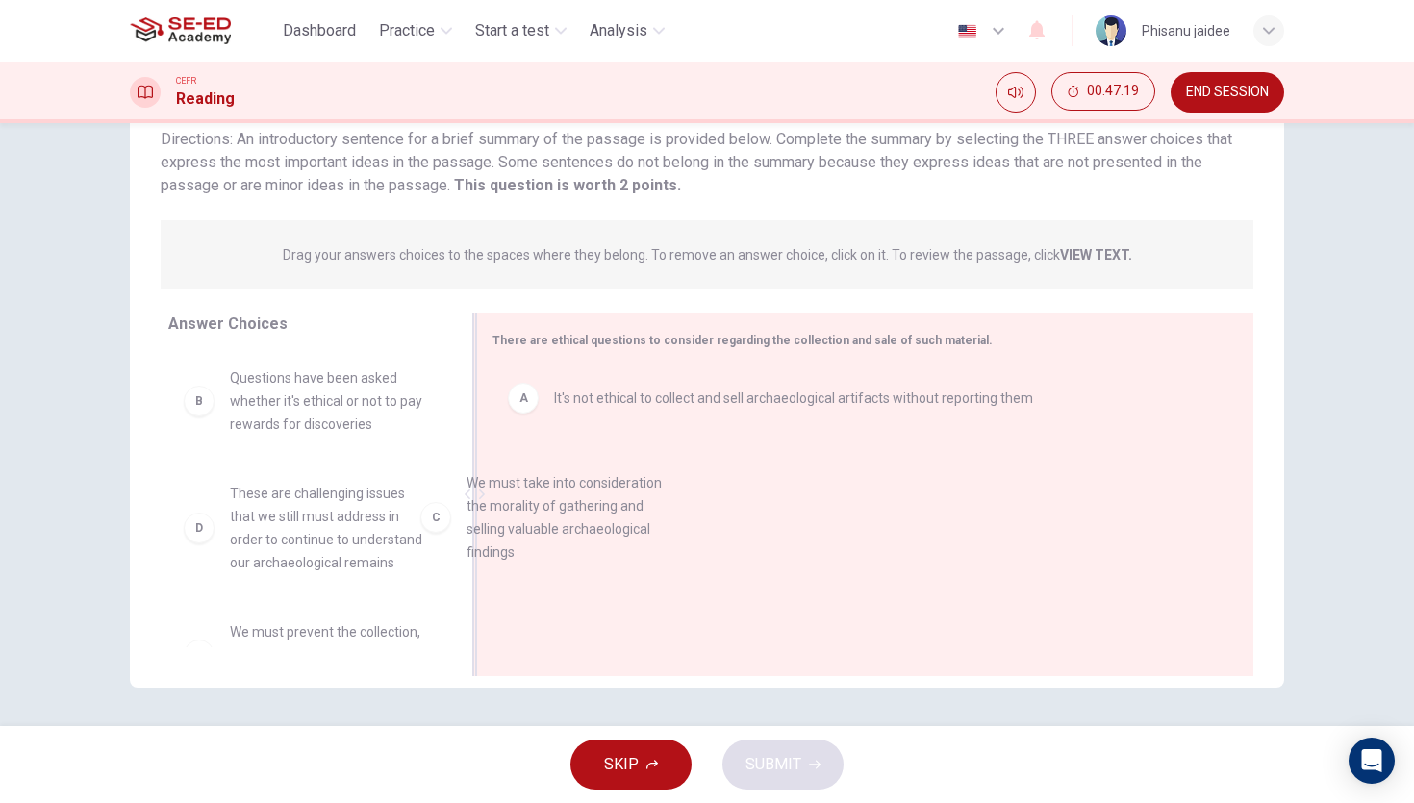
drag, startPoint x: 307, startPoint y: 510, endPoint x: 671, endPoint y: 490, distance: 365.1
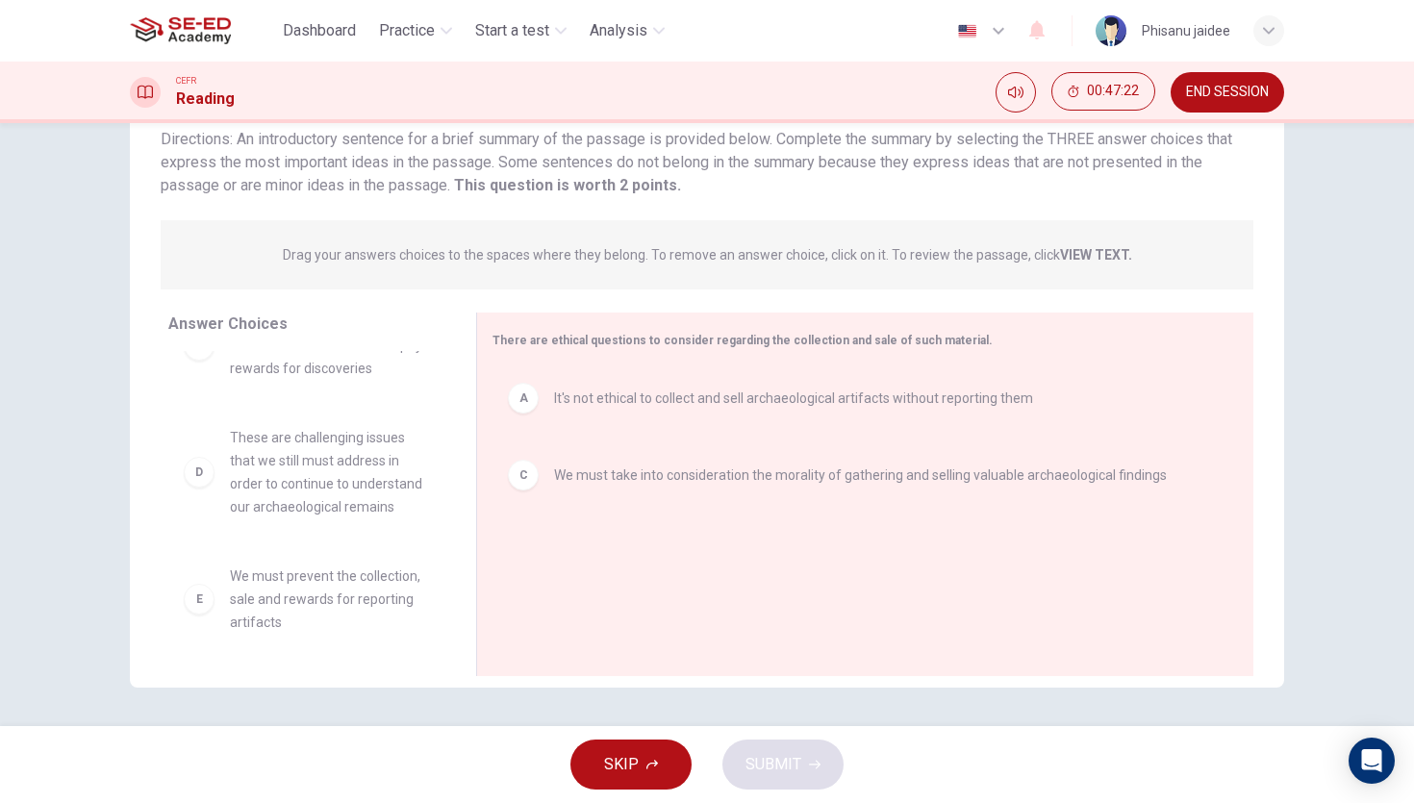
scroll to position [61, 0]
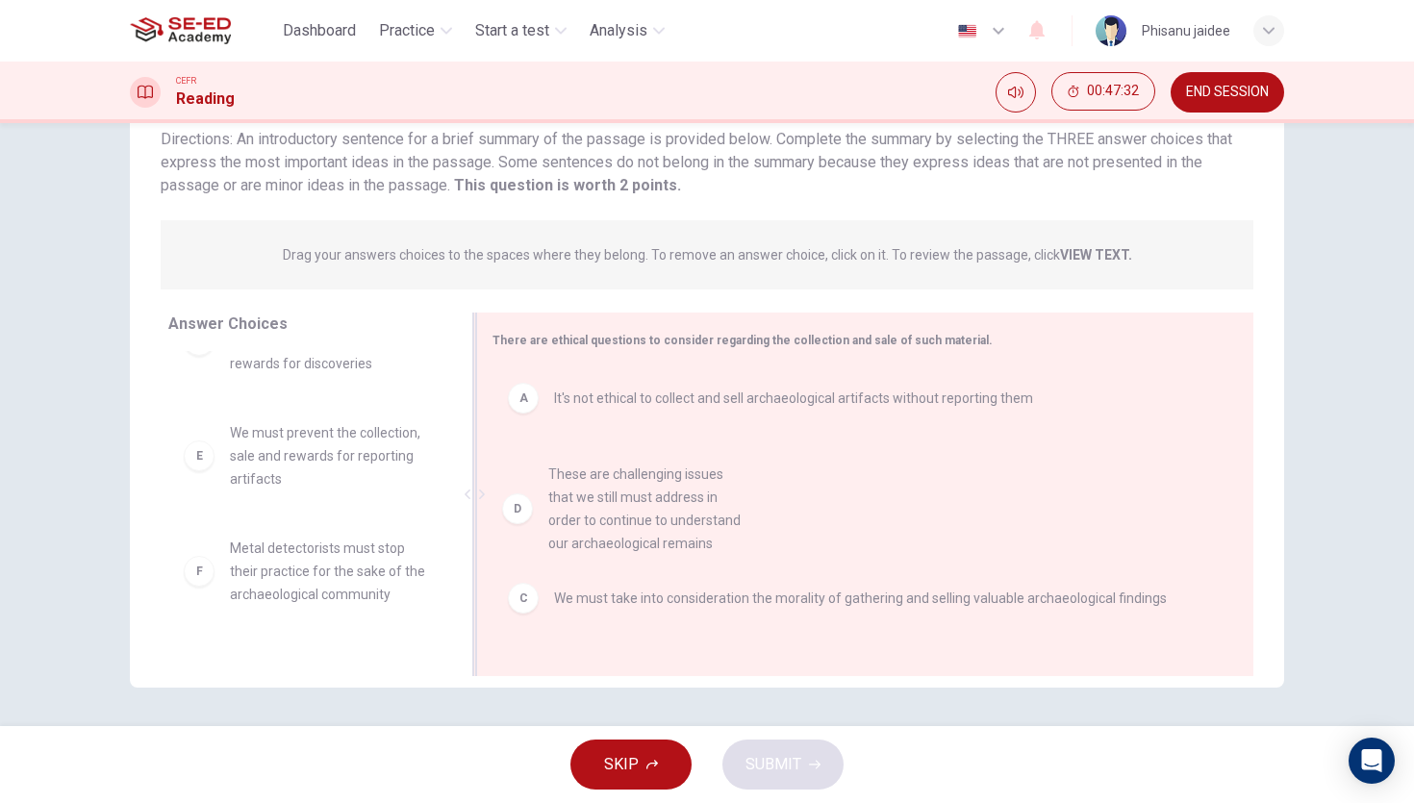
drag, startPoint x: 312, startPoint y: 483, endPoint x: 662, endPoint y: 529, distance: 353.2
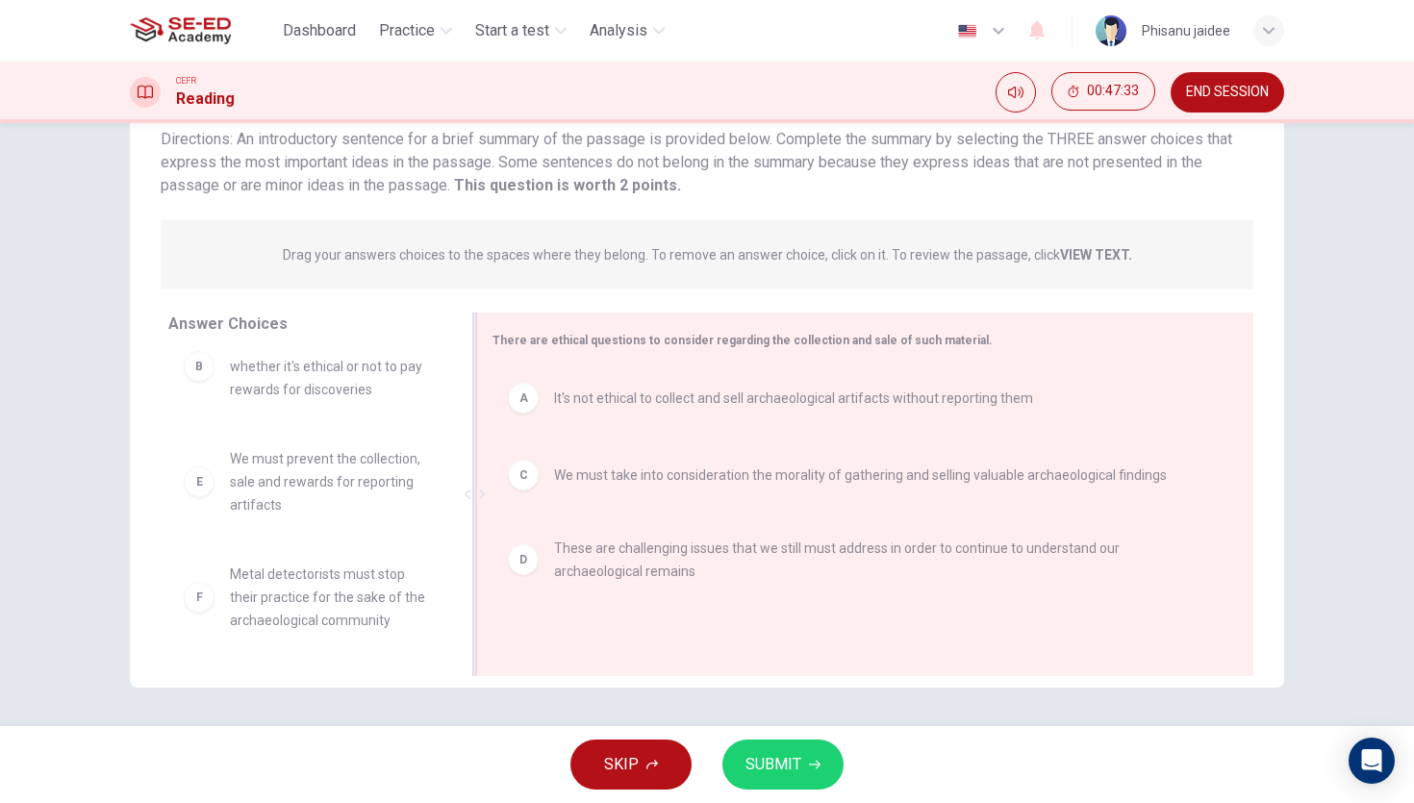
scroll to position [35, 0]
click at [774, 749] on button "SUBMIT" at bounding box center [782, 765] width 121 height 50
click at [753, 759] on span "SUBMIT" at bounding box center [773, 764] width 56 height 27
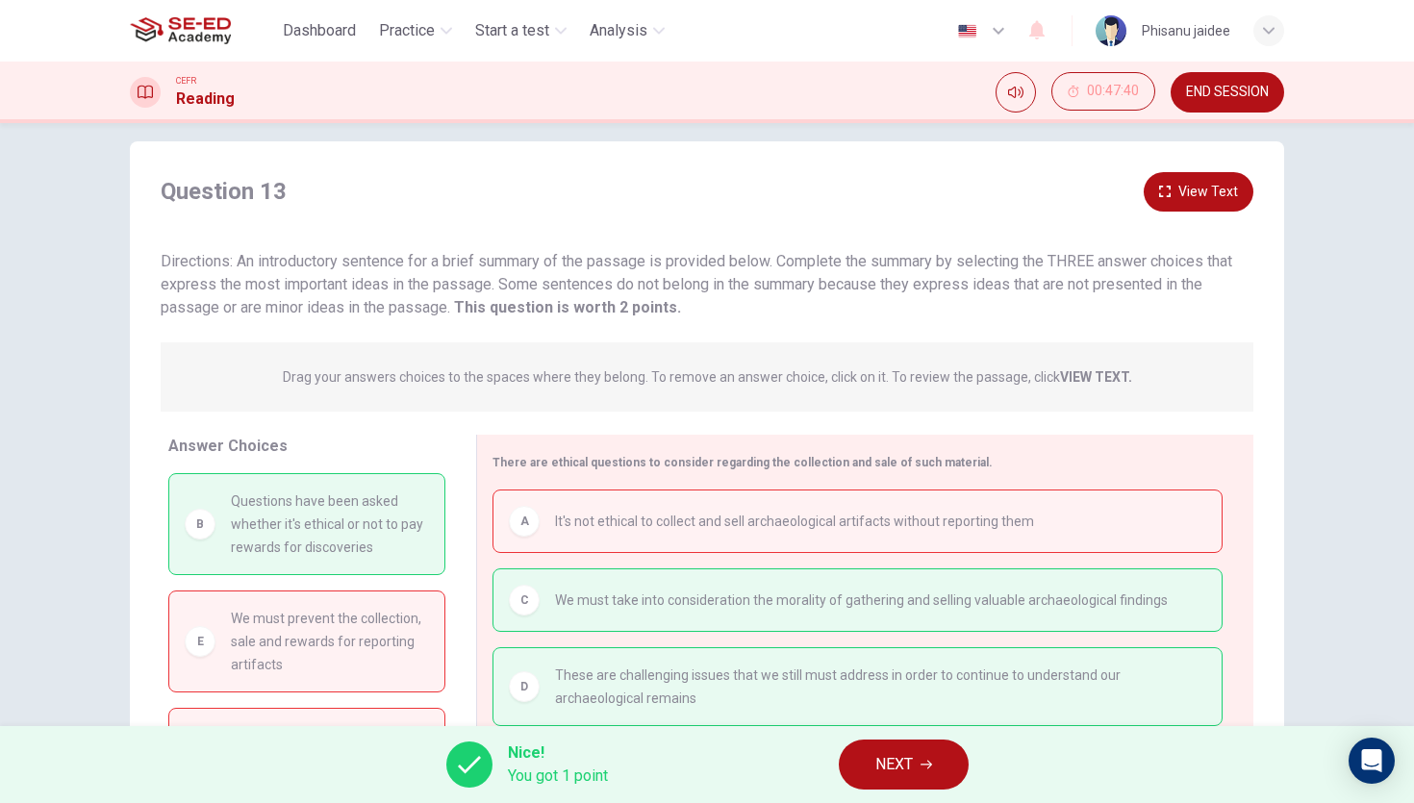
scroll to position [0, 0]
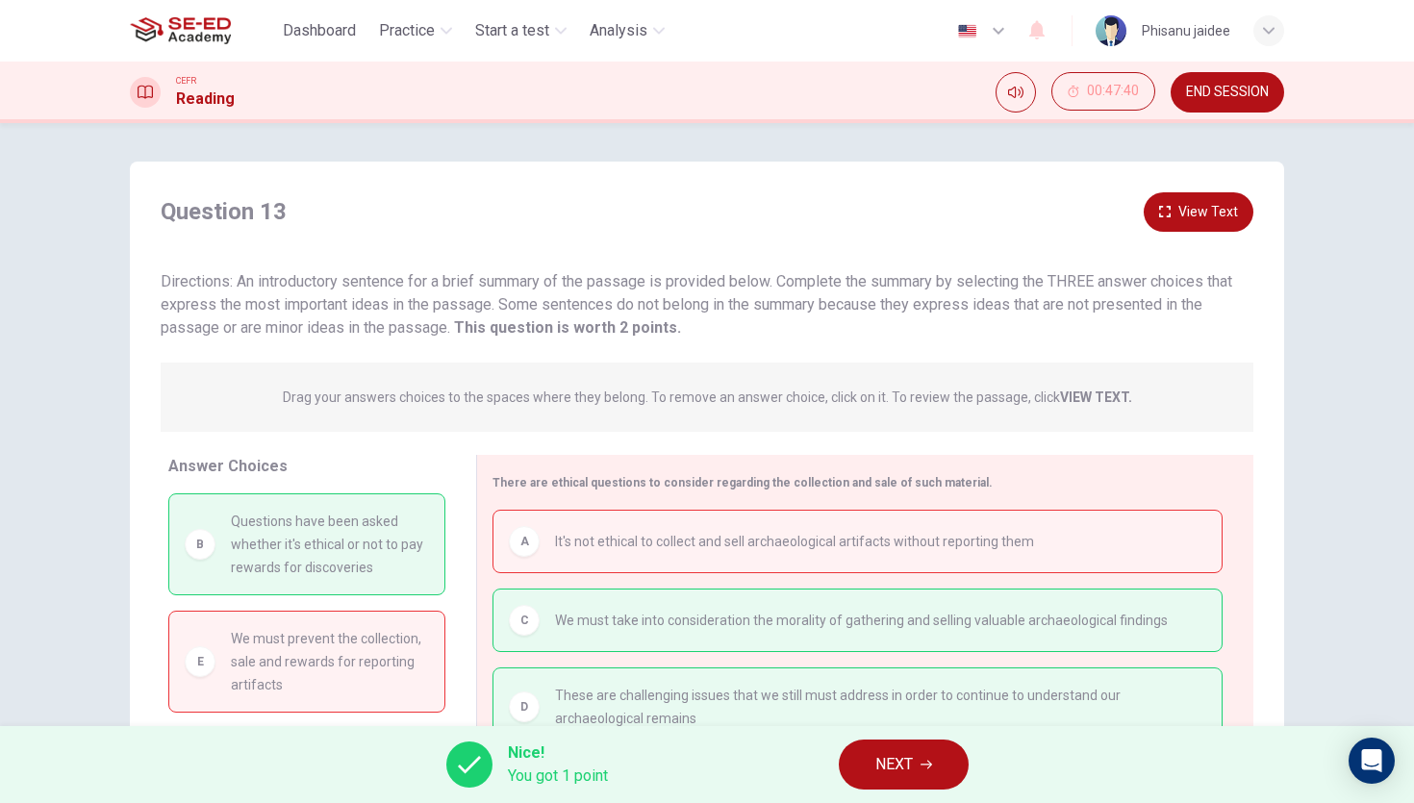
click at [1209, 204] on button "View Text" at bounding box center [1199, 211] width 110 height 39
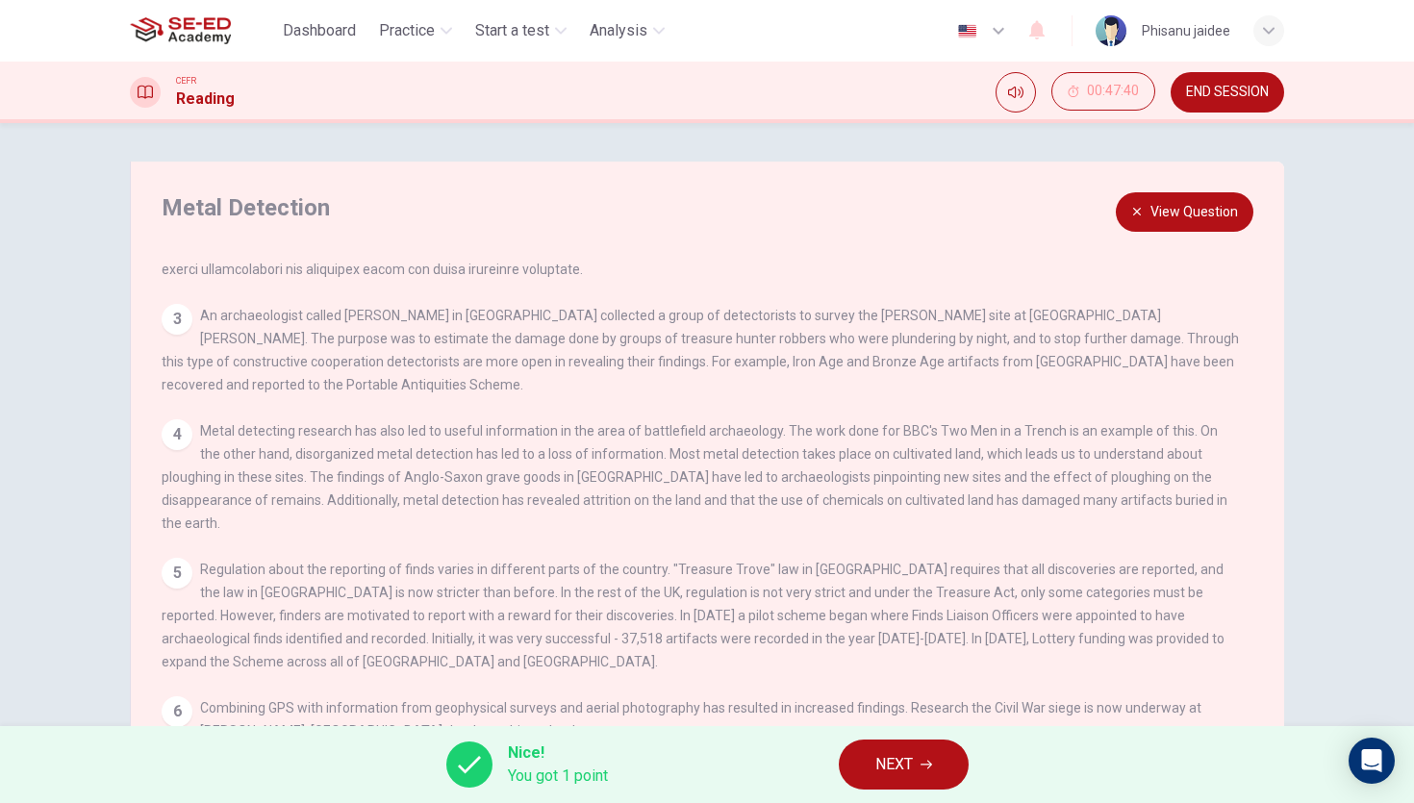
scroll to position [258, 0]
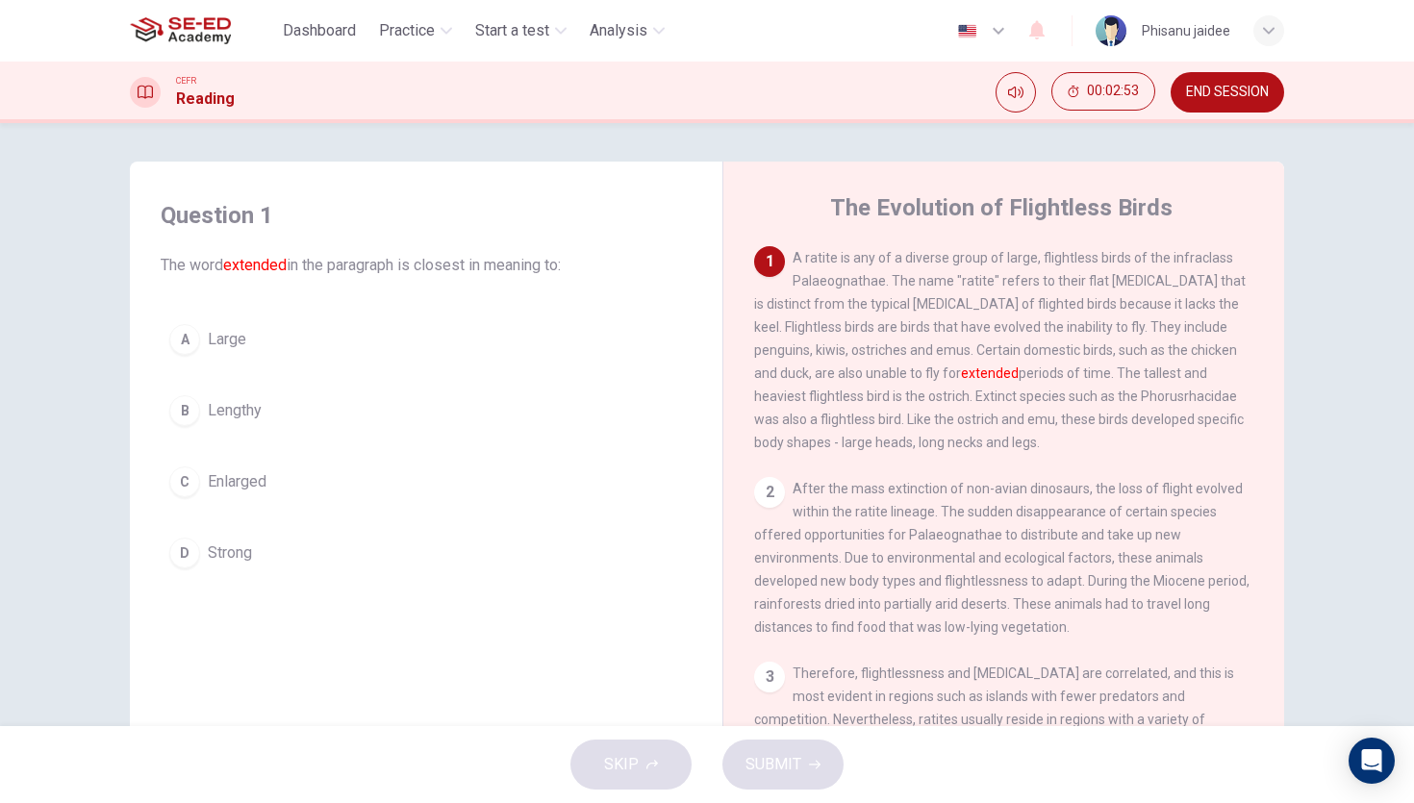
click at [257, 415] on span "Lengthy" at bounding box center [235, 410] width 54 height 23
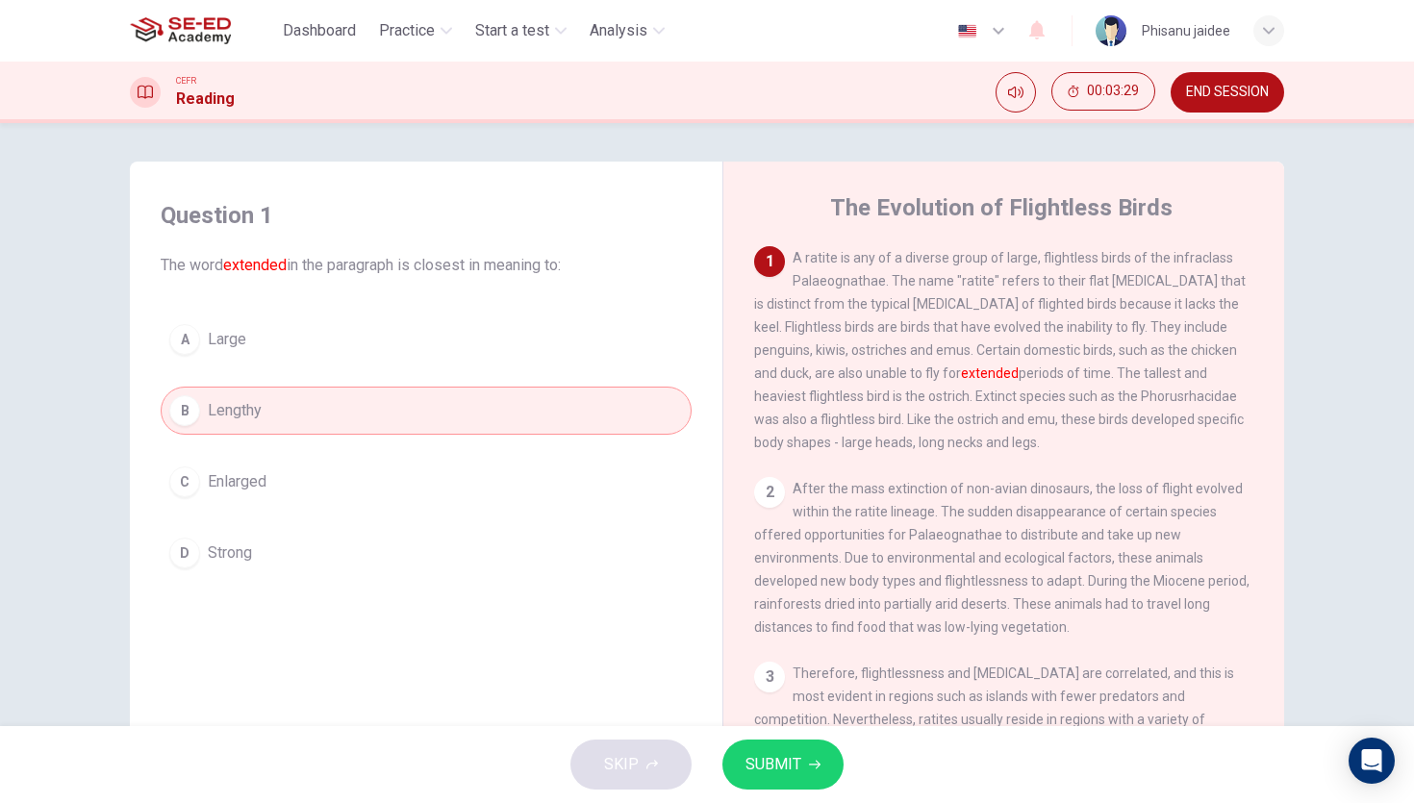
click at [803, 781] on button "SUBMIT" at bounding box center [782, 765] width 121 height 50
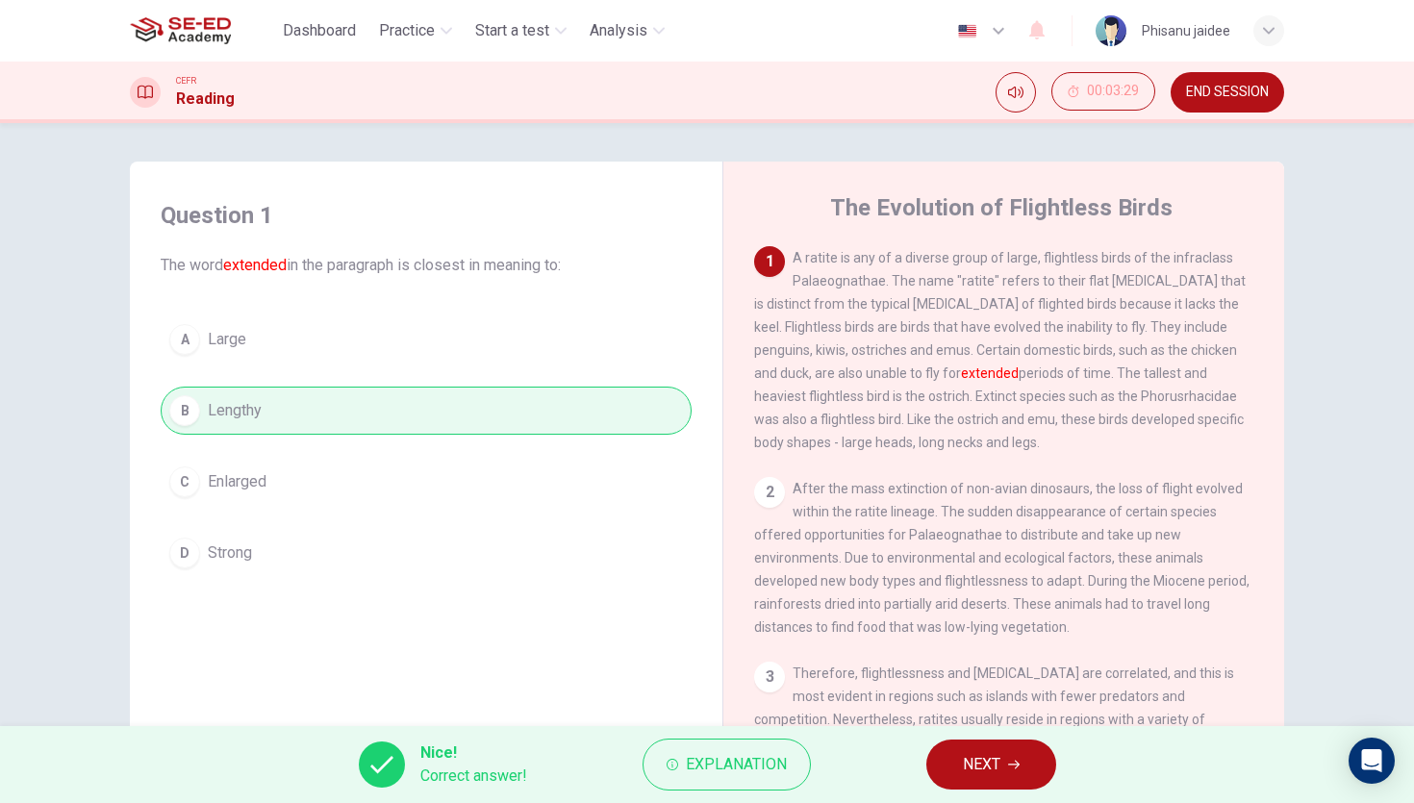
click at [955, 775] on button "NEXT" at bounding box center [991, 765] width 130 height 50
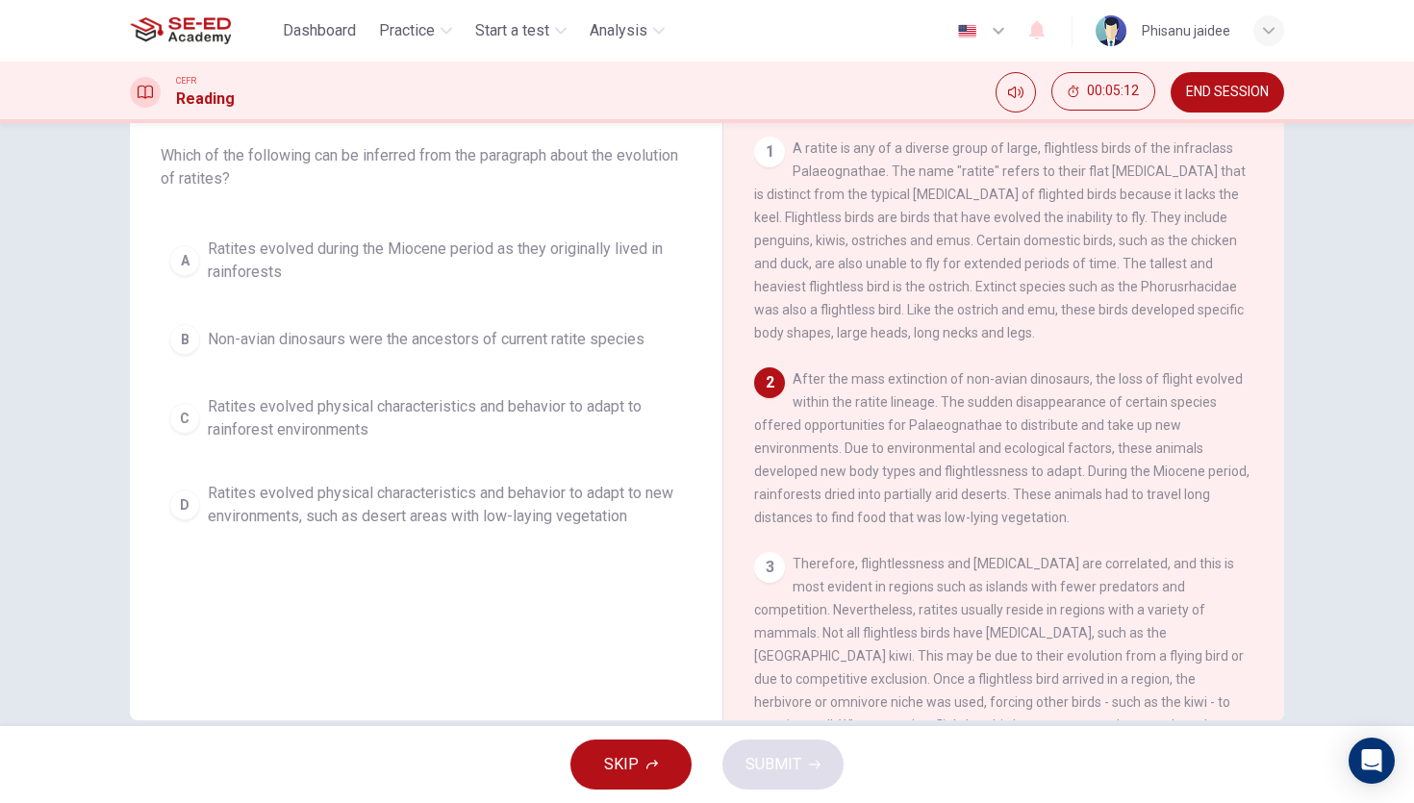
scroll to position [108, 0]
click at [965, 442] on span "After the mass extinction of non-avian dinosaurs, the loss of flight evolved wi…" at bounding box center [1001, 450] width 495 height 154
click at [538, 514] on span "Ratites evolved physical characteristics and behavior to adapt to new environme…" at bounding box center [445, 507] width 475 height 46
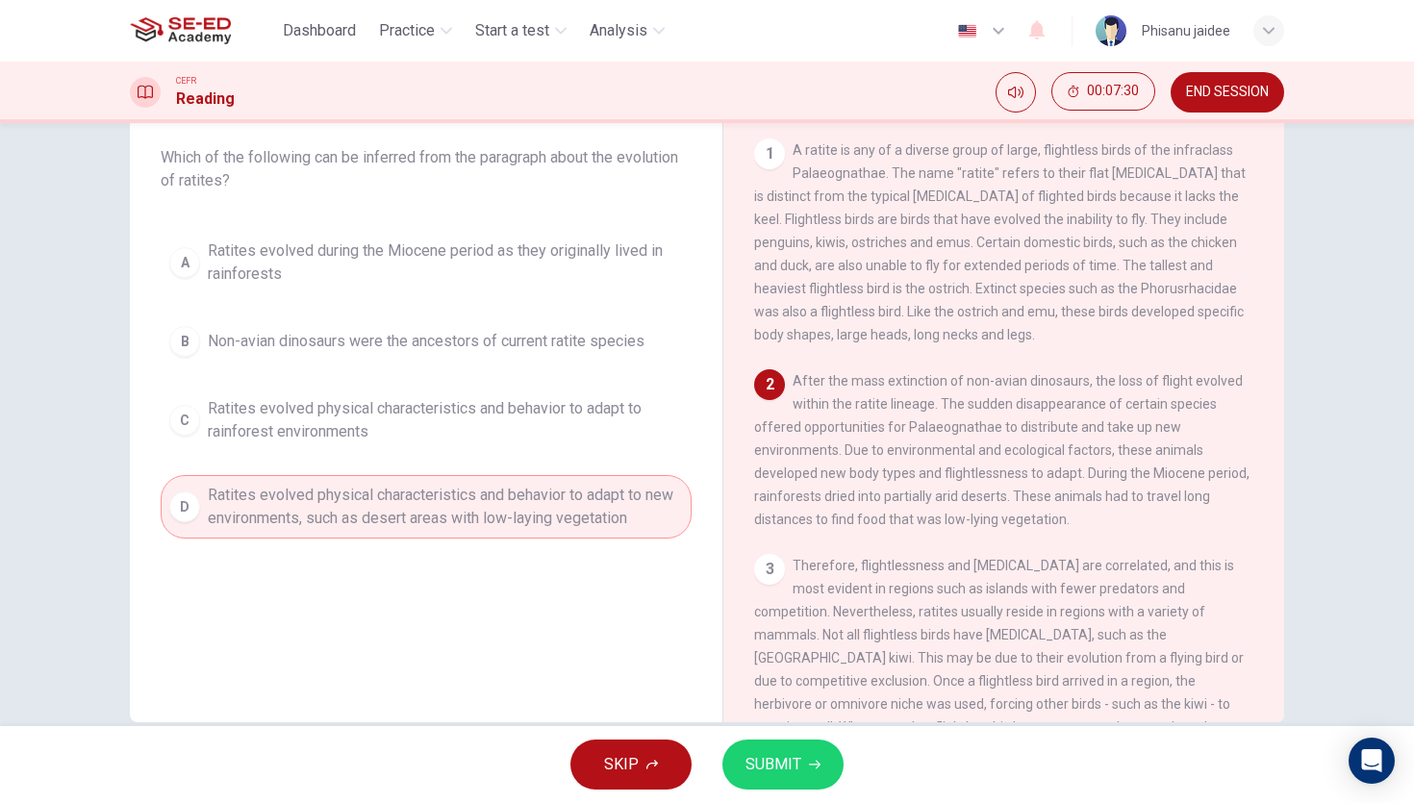
drag, startPoint x: 824, startPoint y: 511, endPoint x: 850, endPoint y: 511, distance: 26.0
click at [849, 511] on span "After the mass extinction of non-avian dinosaurs, the loss of flight evolved wi…" at bounding box center [1001, 450] width 495 height 154
click at [796, 760] on span "SUBMIT" at bounding box center [773, 764] width 56 height 27
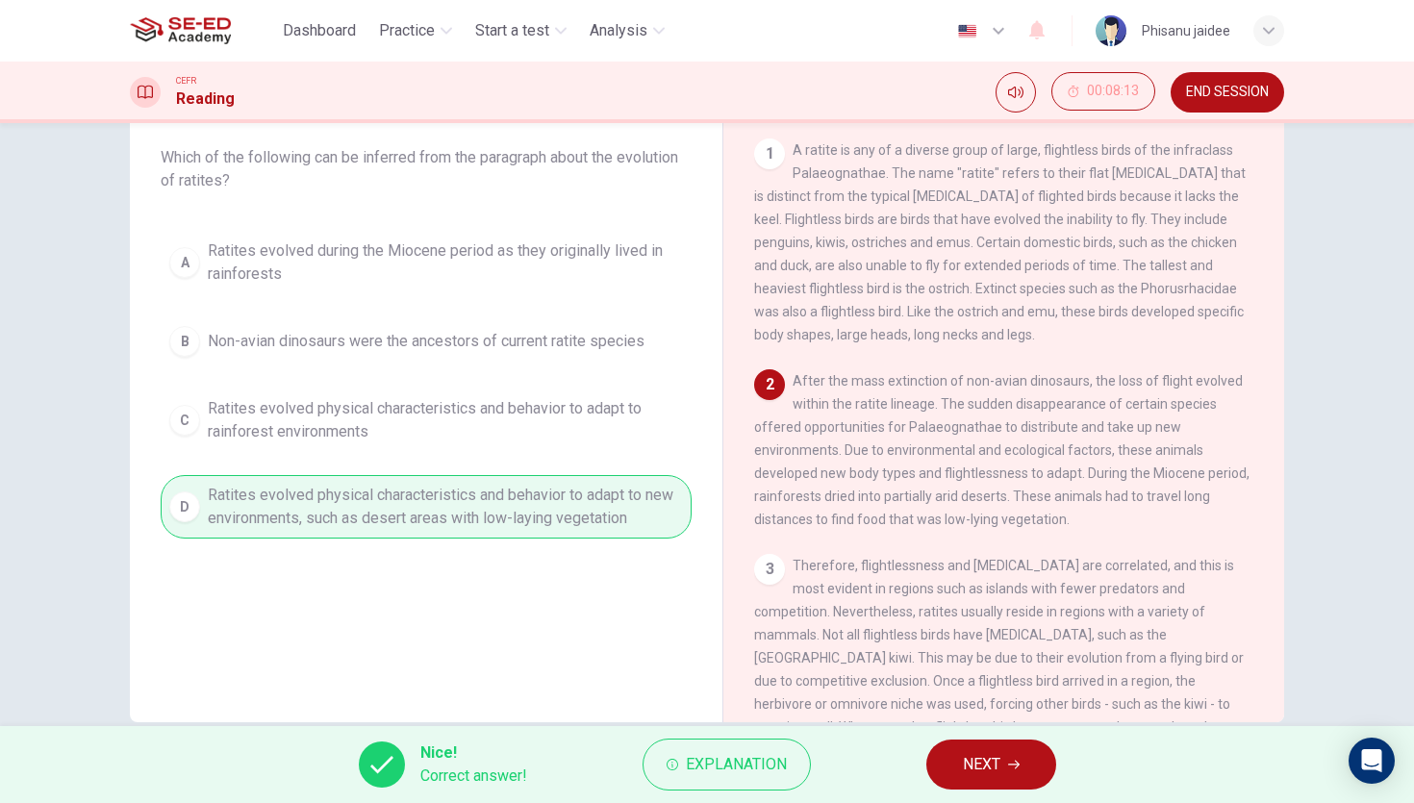
click at [961, 754] on button "NEXT" at bounding box center [991, 765] width 130 height 50
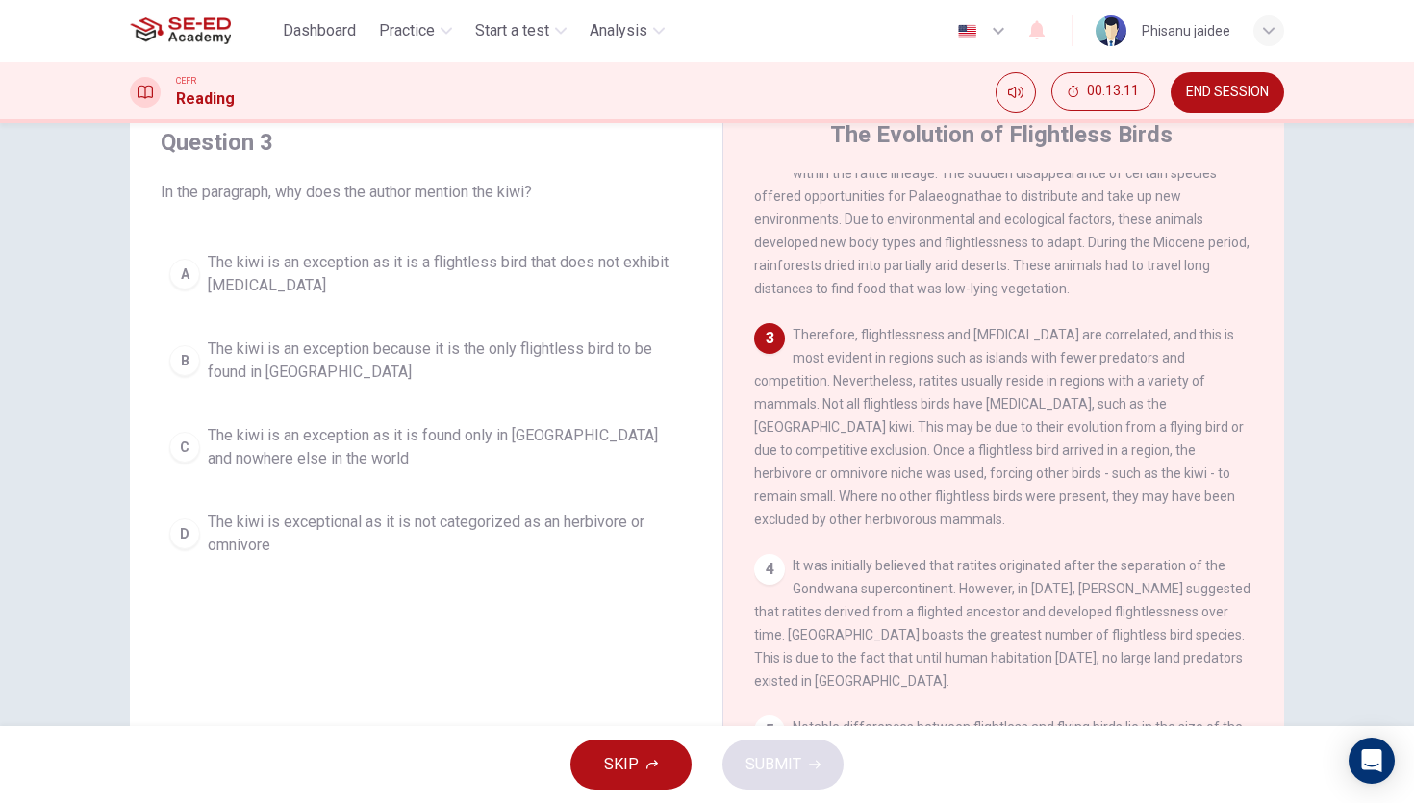
scroll to position [70, 0]
click at [502, 273] on span "The kiwi is an exception as it is a flightless bird that does not exhibit [MEDI…" at bounding box center [445, 277] width 475 height 46
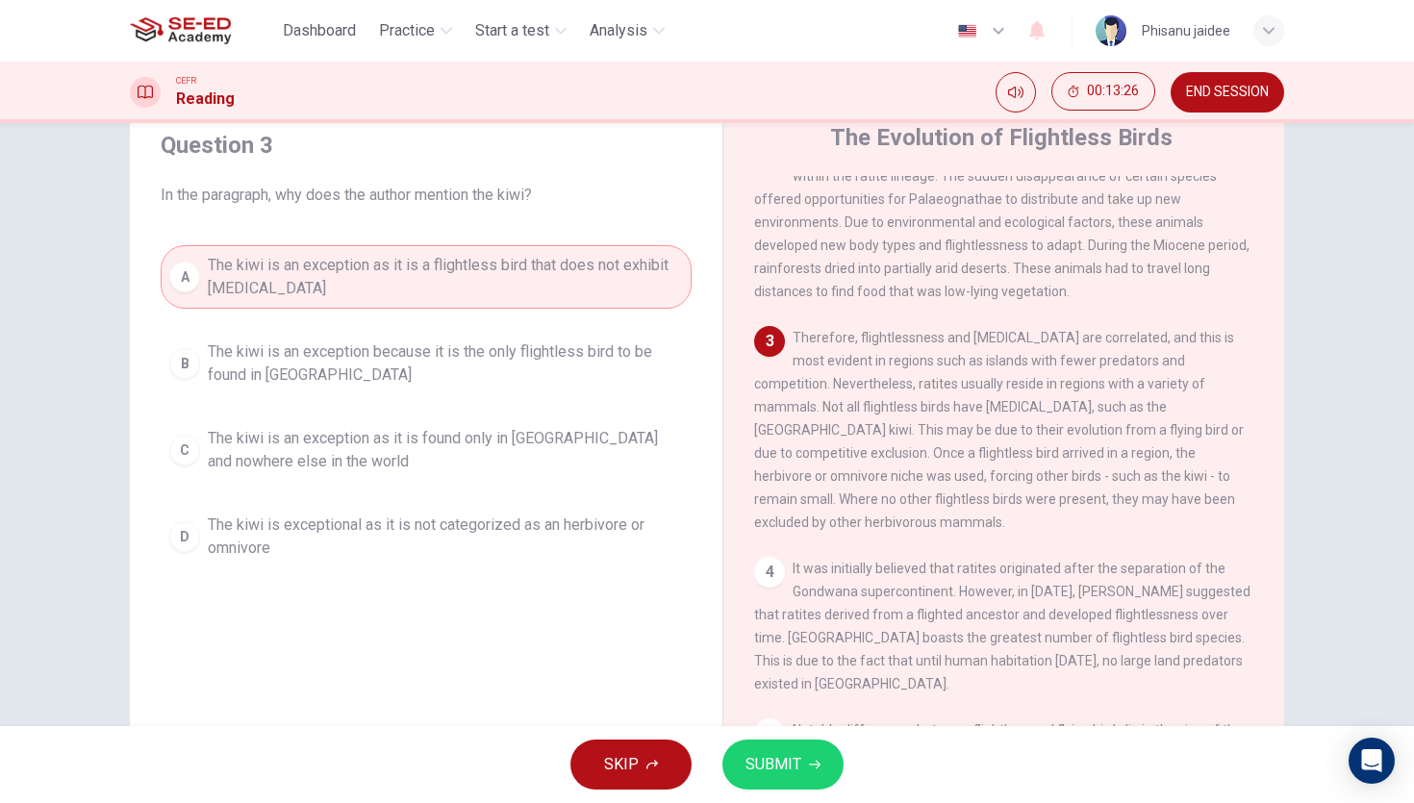
click at [819, 763] on icon "button" at bounding box center [815, 765] width 12 height 12
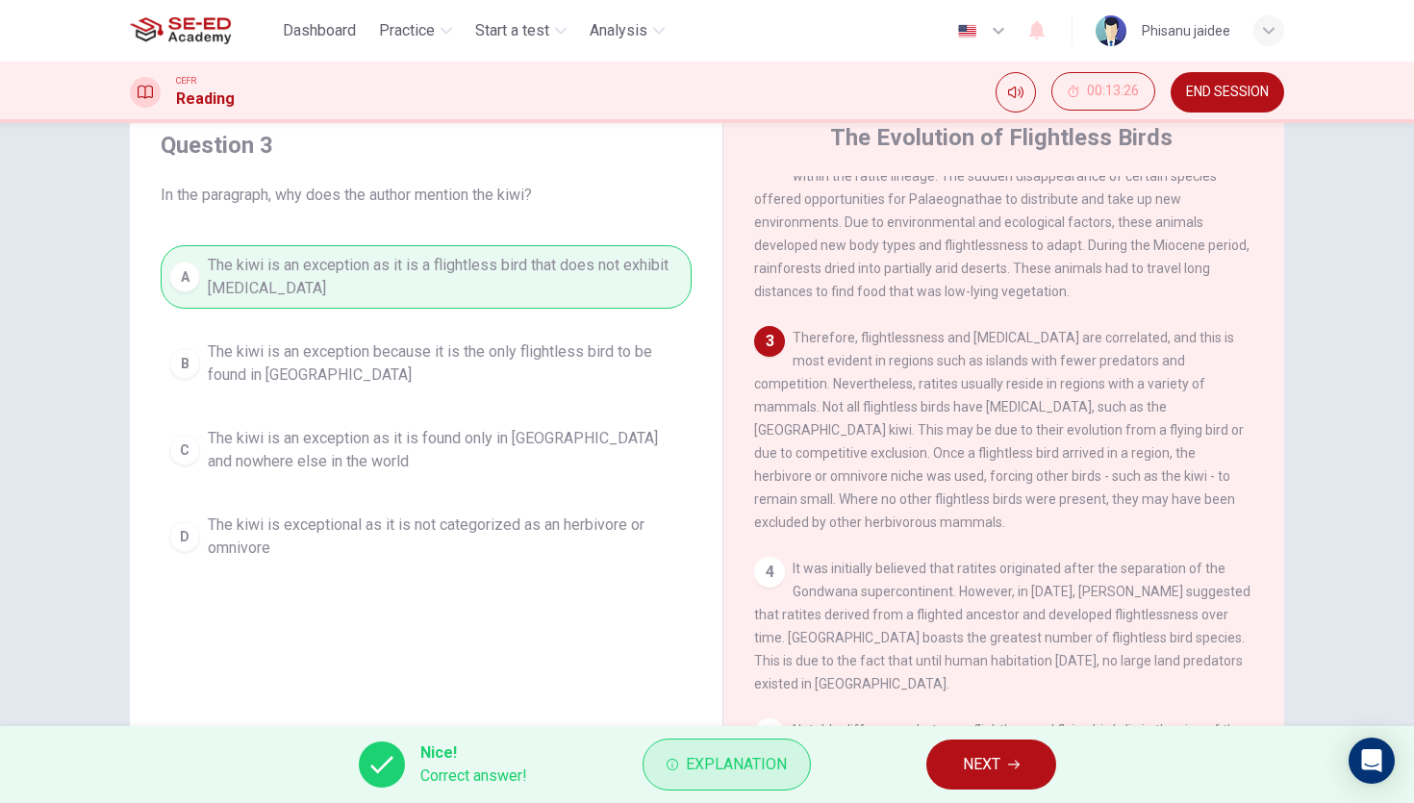
click at [772, 762] on span "Explanation" at bounding box center [736, 764] width 101 height 27
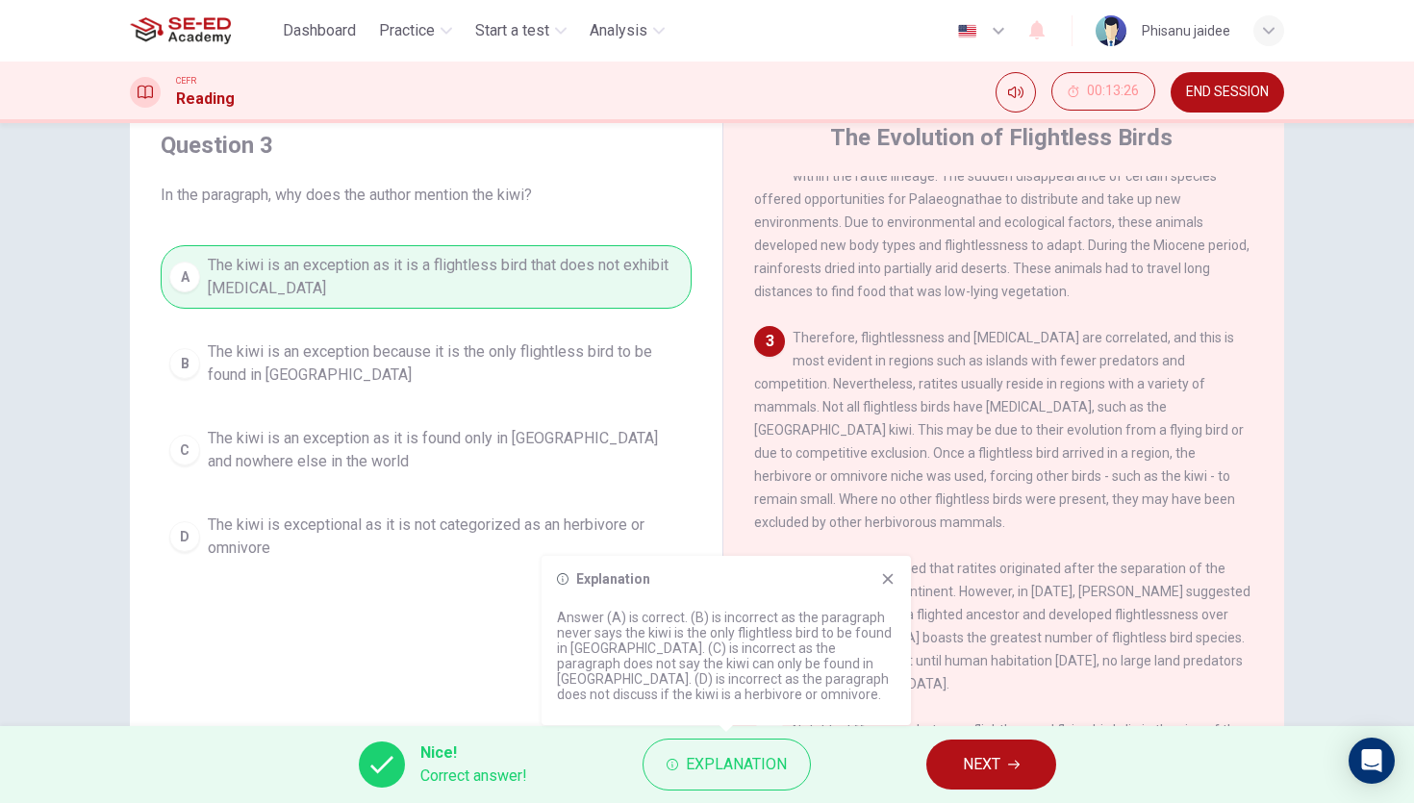
click at [884, 584] on icon at bounding box center [887, 578] width 15 height 15
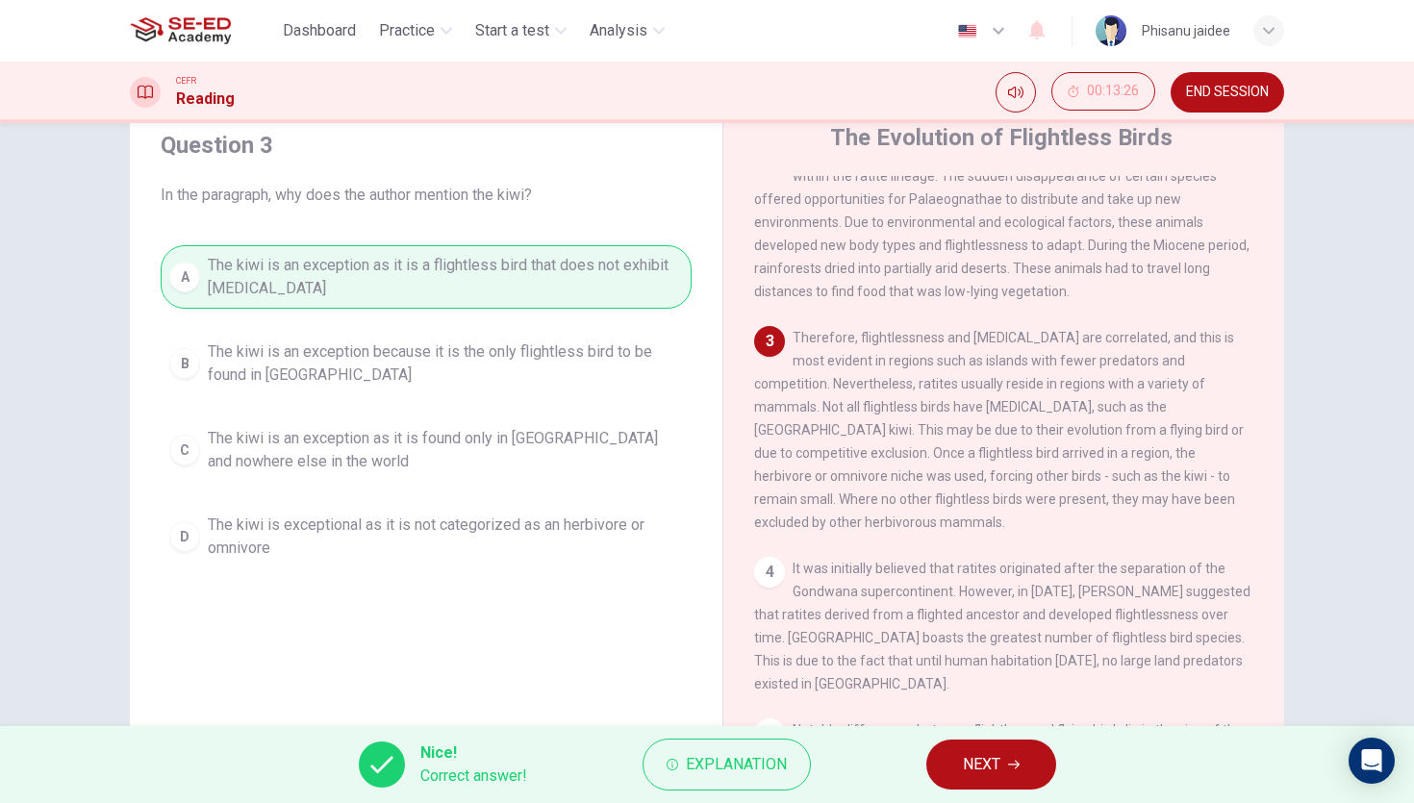
click at [998, 768] on span "NEXT" at bounding box center [982, 764] width 38 height 27
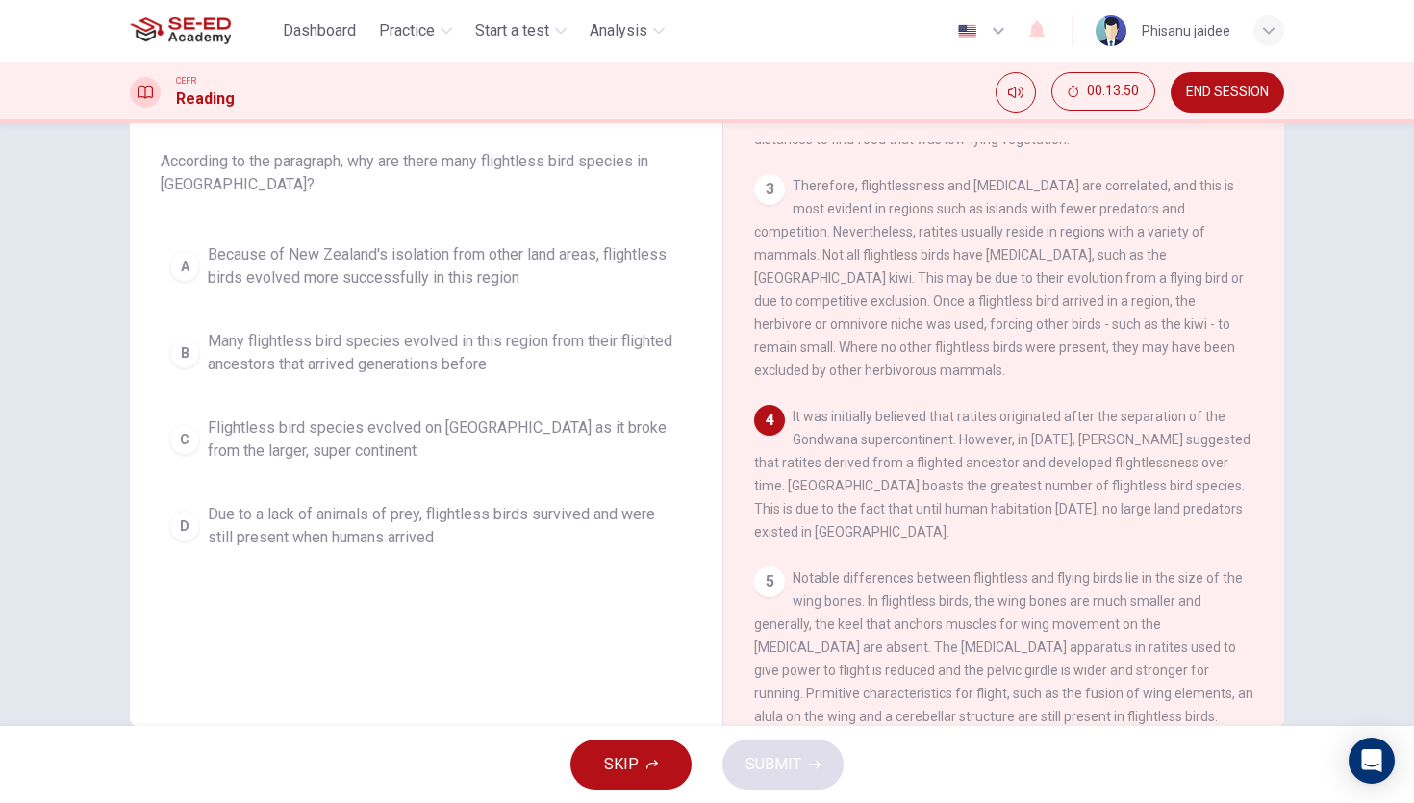
scroll to position [397, 0]
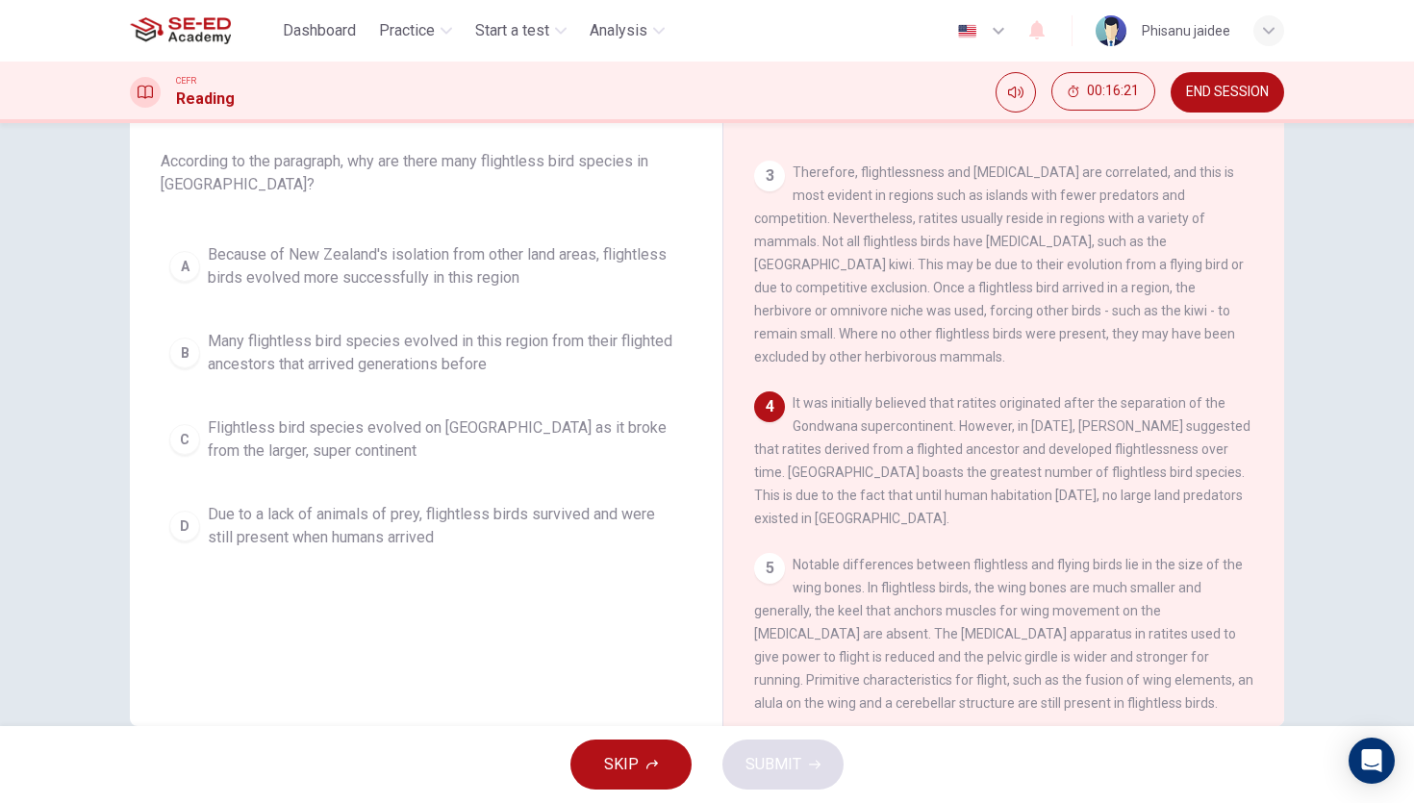
click at [963, 546] on div "1 A ratite is any of a diverse group of large, flightless birds of the infracla…" at bounding box center [1016, 434] width 525 height 584
click at [506, 523] on span "Due to a lack of animals of prey, flightless birds survived and were still pres…" at bounding box center [445, 526] width 475 height 46
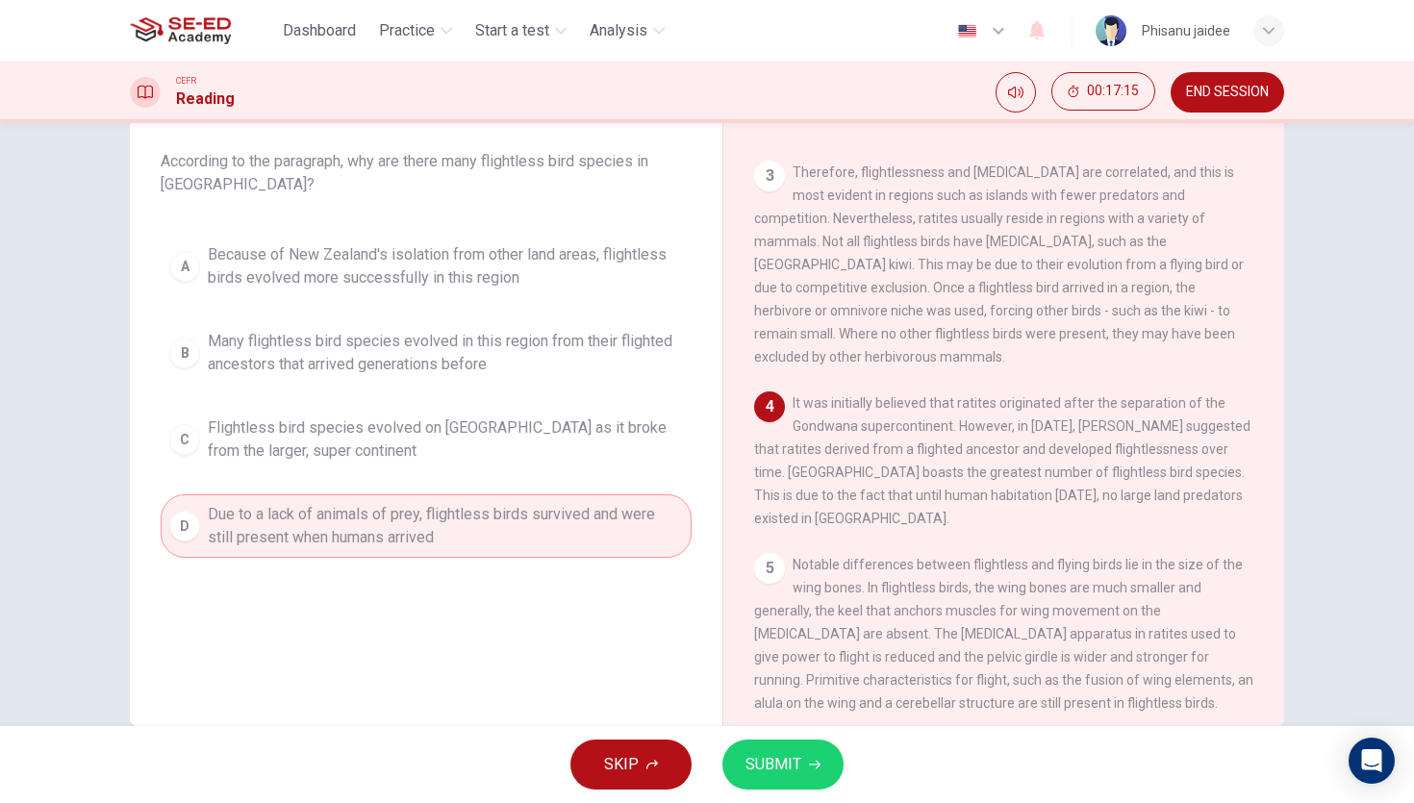
click at [773, 769] on span "SUBMIT" at bounding box center [773, 764] width 56 height 27
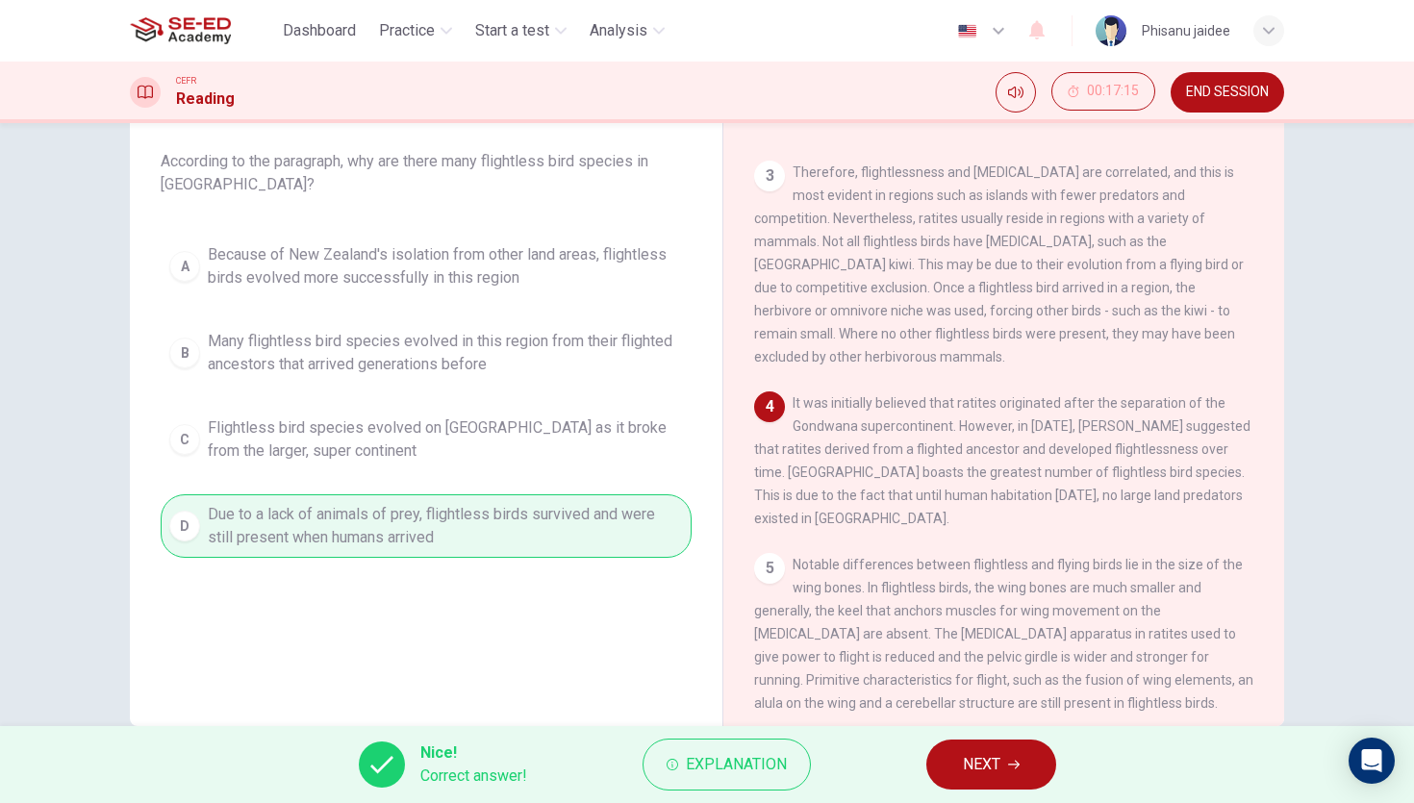
click at [977, 737] on div "Nice! Correct answer! Explanation NEXT" at bounding box center [707, 764] width 1414 height 77
click at [976, 755] on span "NEXT" at bounding box center [982, 764] width 38 height 27
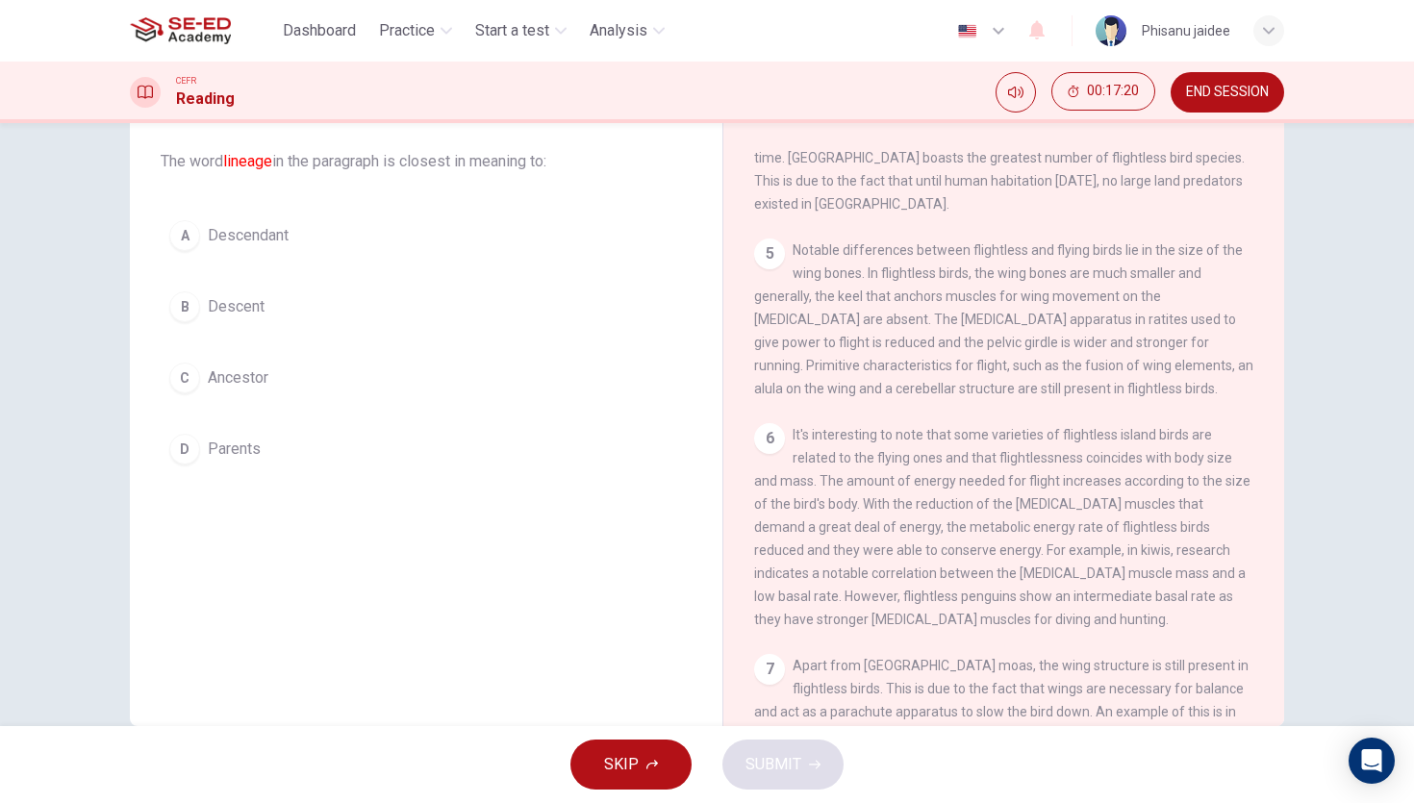
scroll to position [0, 0]
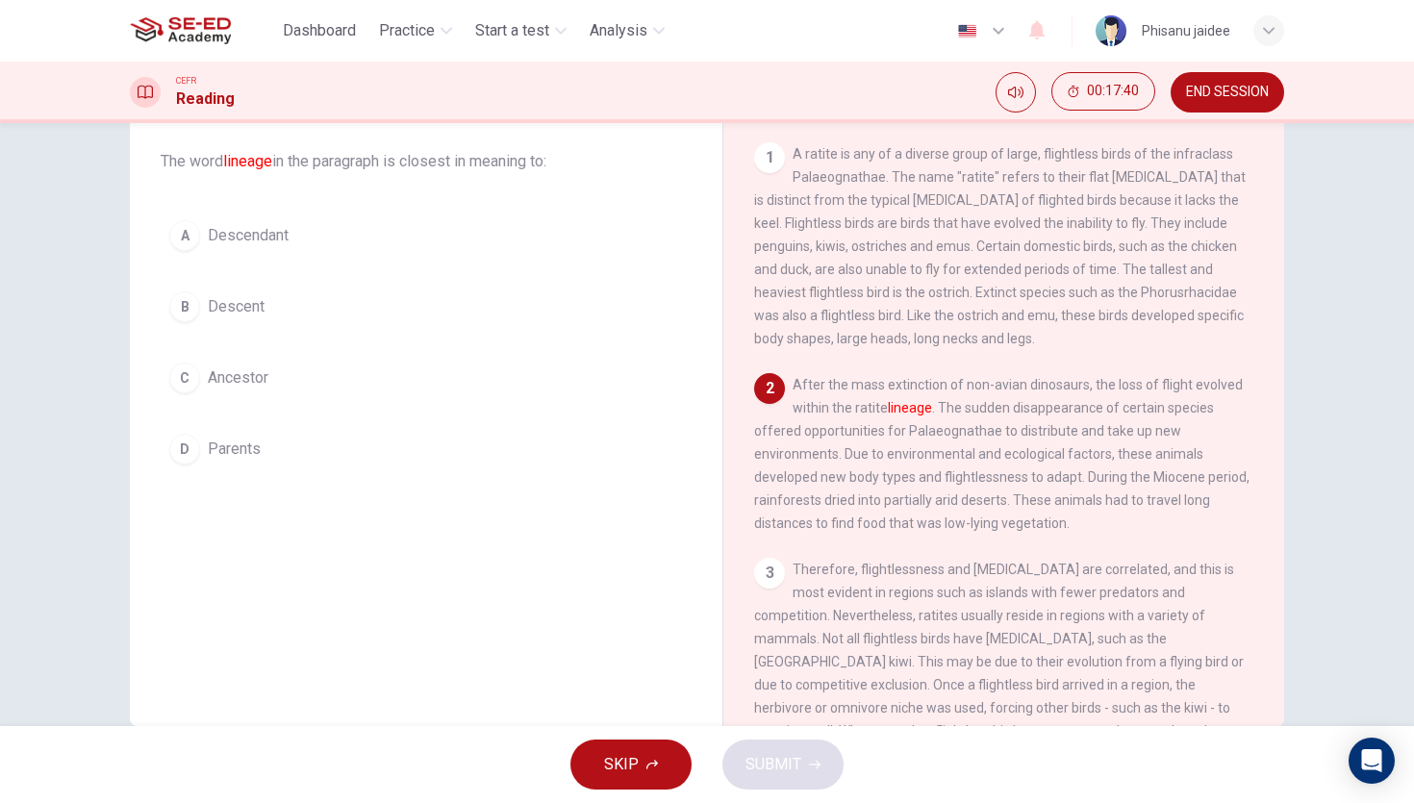
click at [209, 442] on span "Parents" at bounding box center [234, 449] width 53 height 23
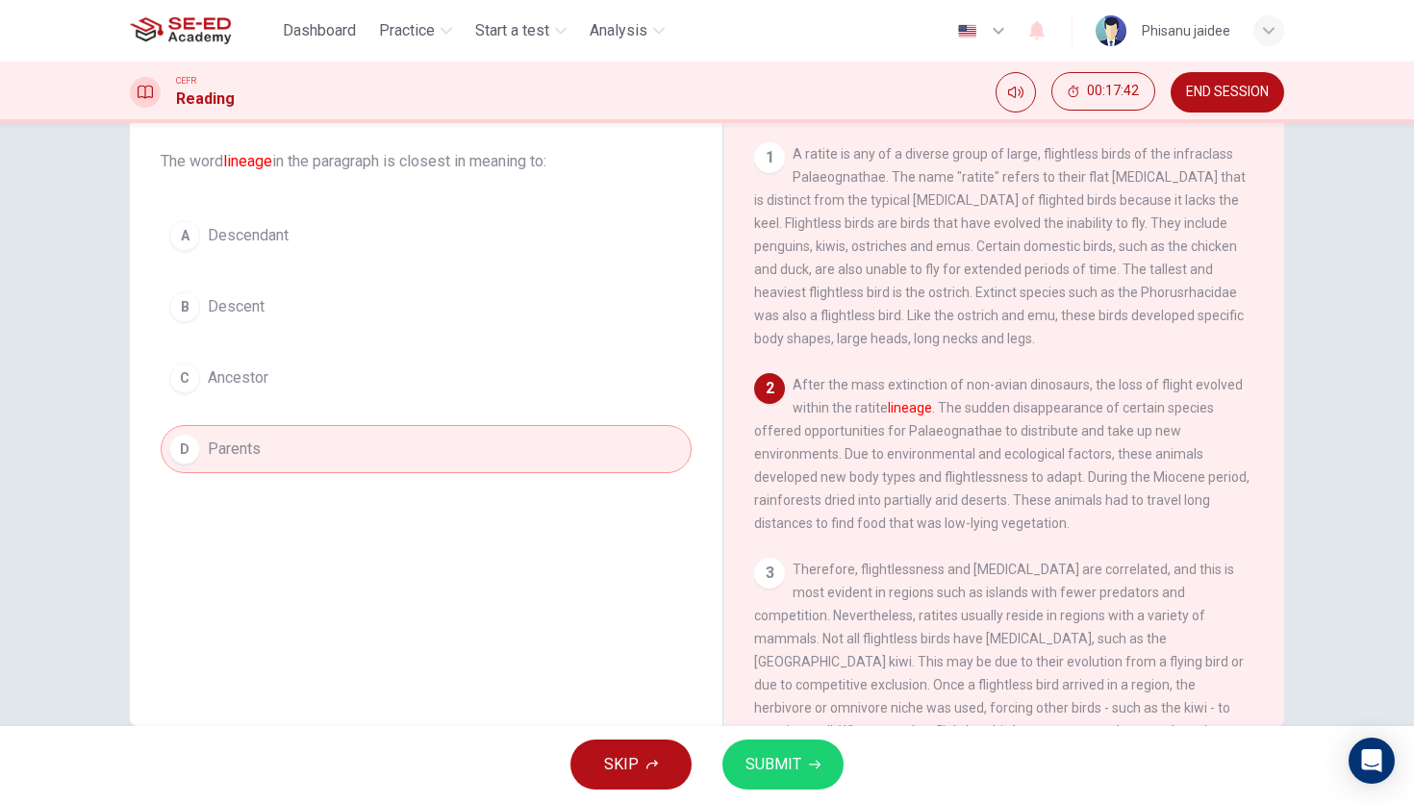
click at [768, 755] on span "SUBMIT" at bounding box center [773, 764] width 56 height 27
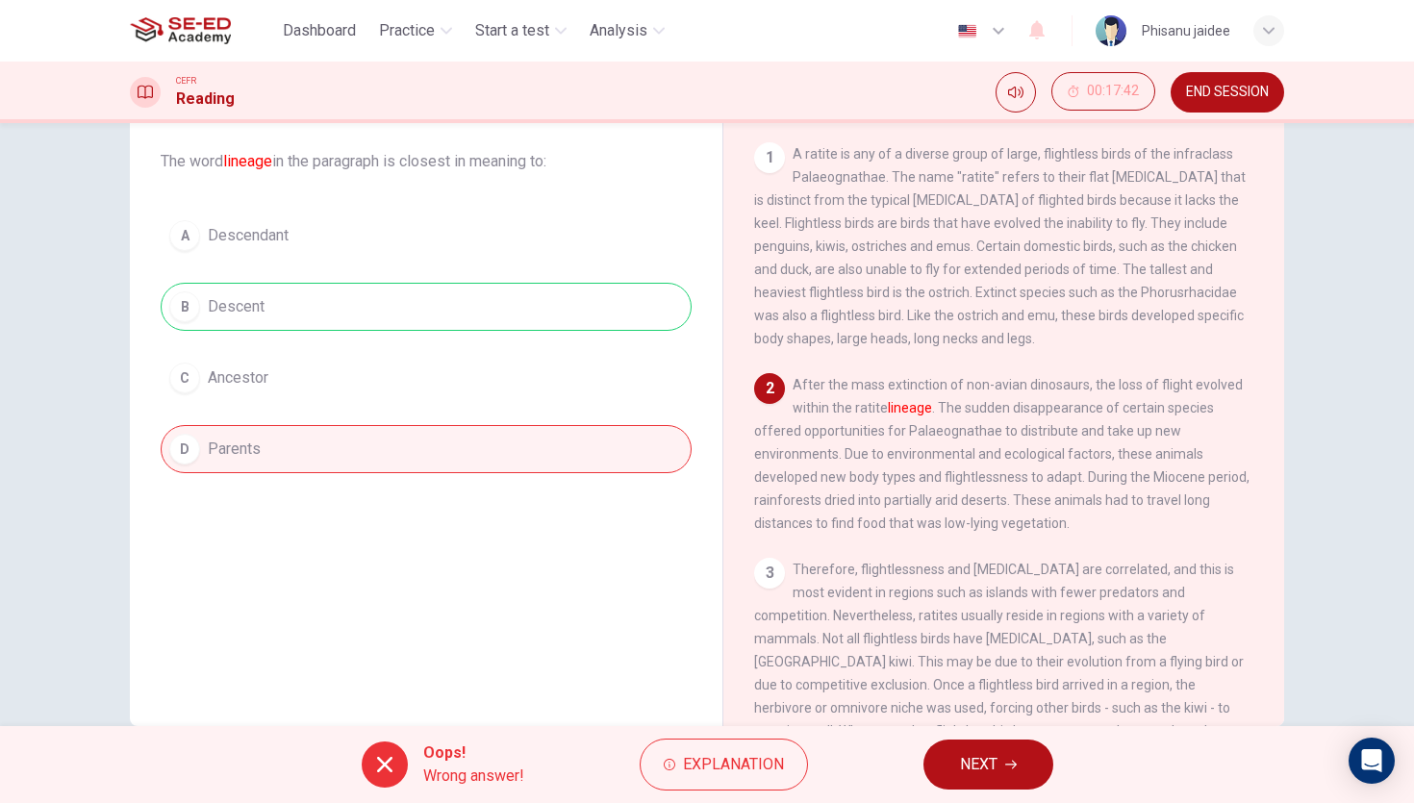
click at [1012, 755] on button "NEXT" at bounding box center [988, 765] width 130 height 50
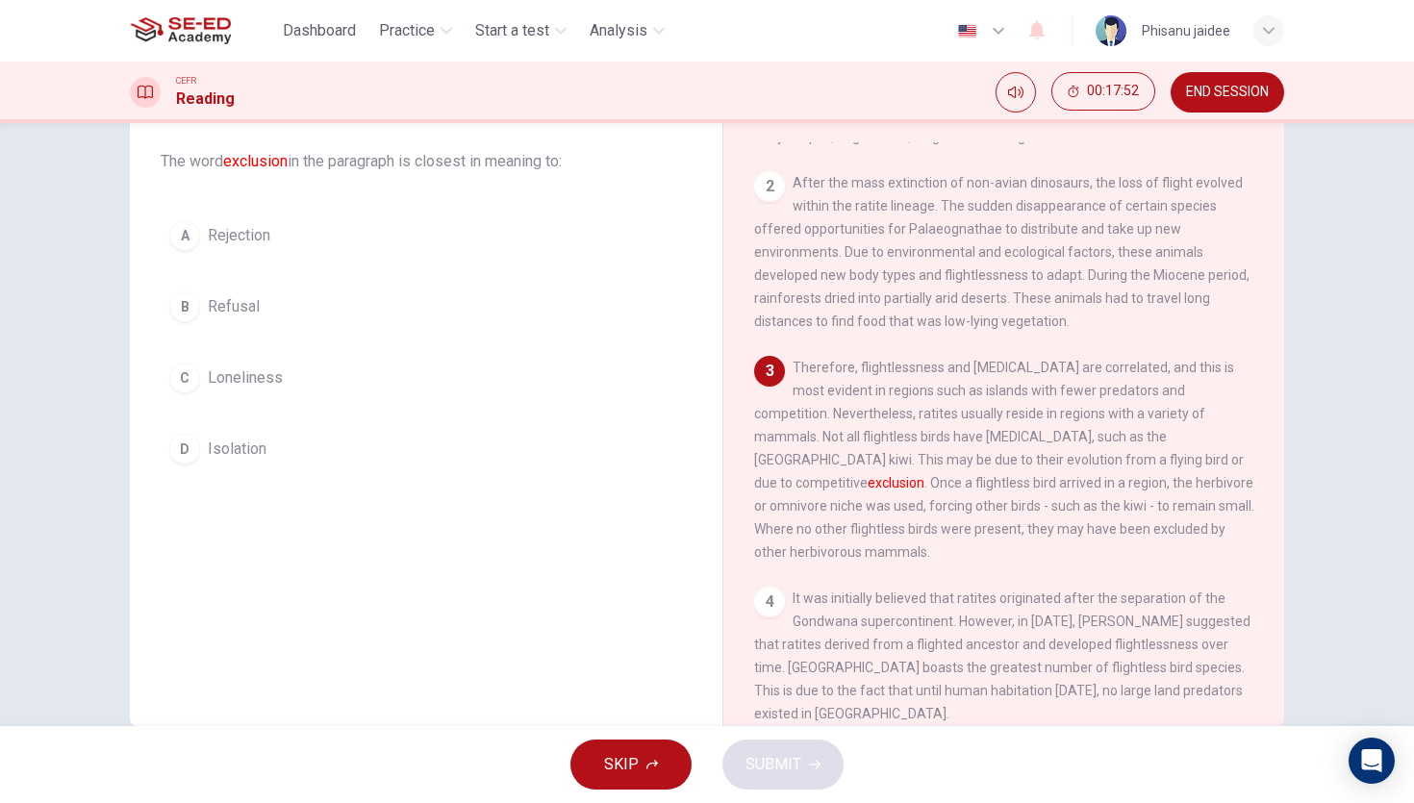
scroll to position [204, 0]
click at [264, 478] on div "Question 6 The word exclusion in the paragraph is closest in meaning to: A Reje…" at bounding box center [426, 285] width 562 height 416
click at [261, 456] on span "Isolation" at bounding box center [237, 449] width 59 height 23
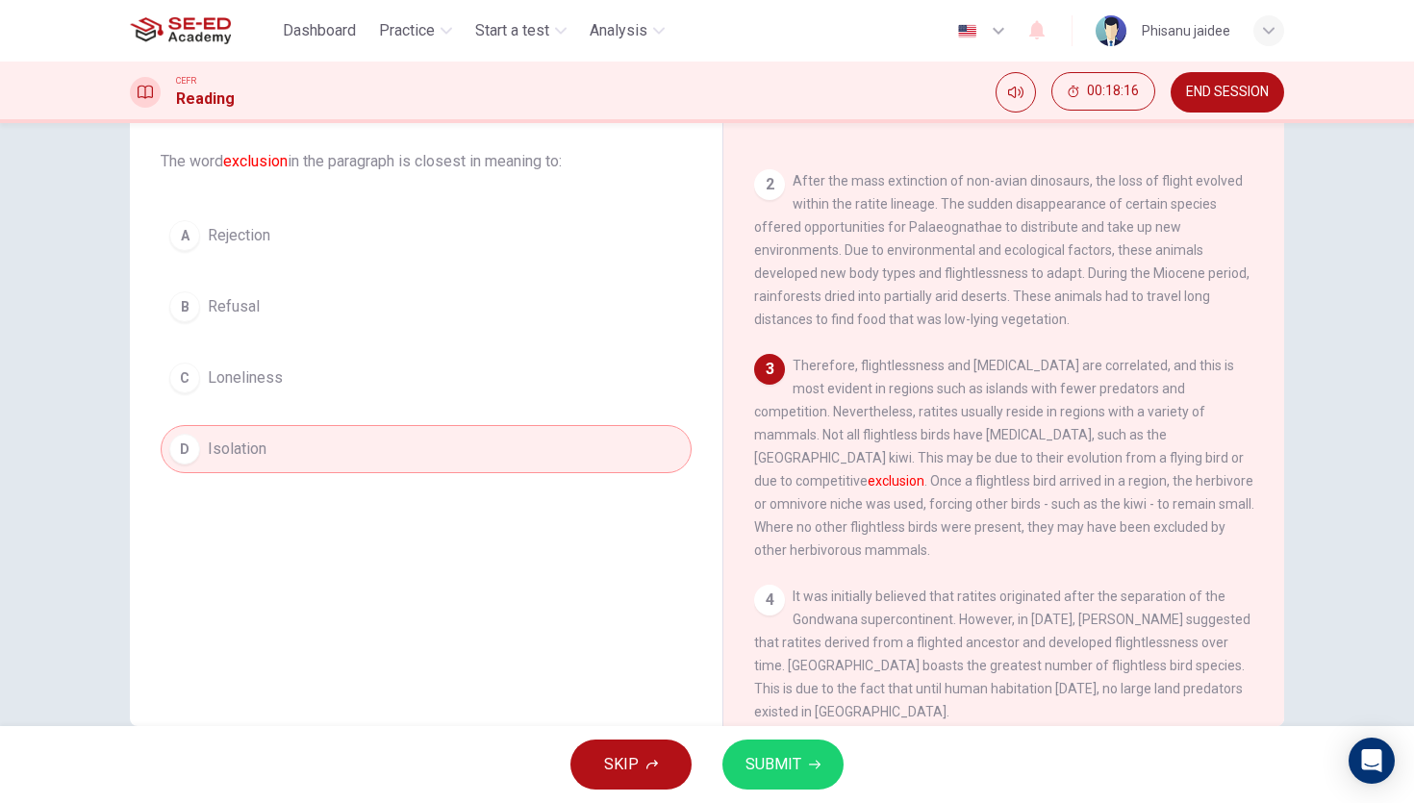
click at [811, 769] on icon "button" at bounding box center [815, 765] width 12 height 12
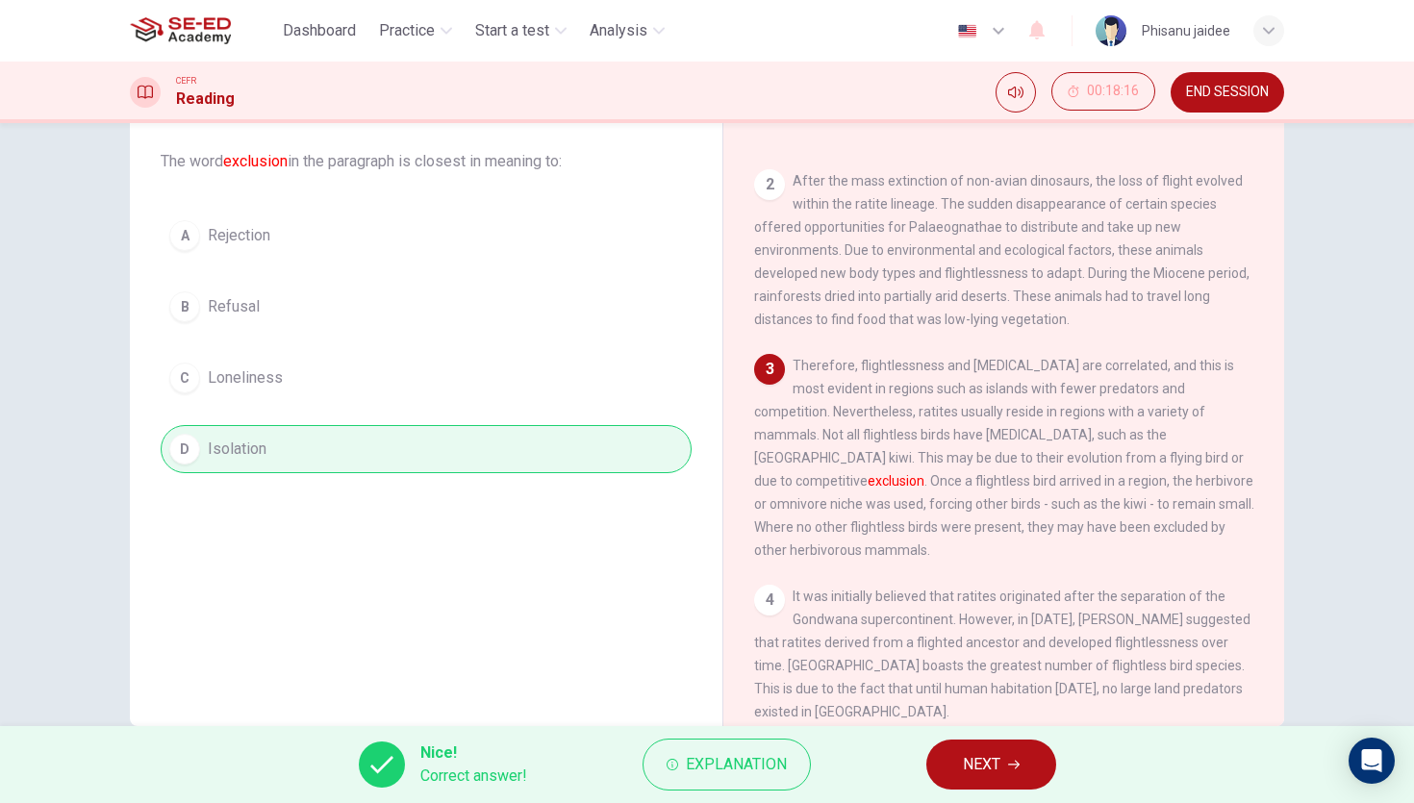
click at [986, 757] on span "NEXT" at bounding box center [982, 764] width 38 height 27
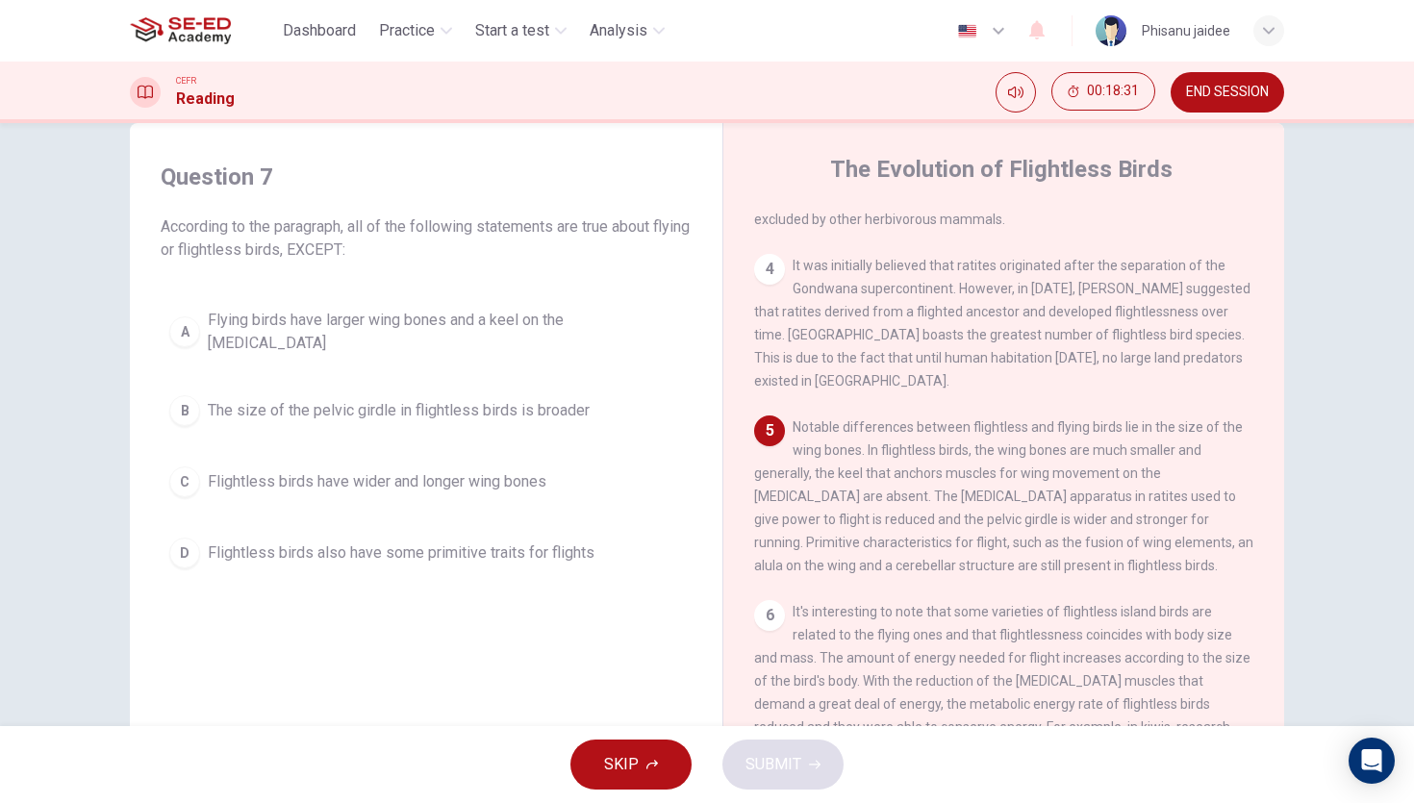
scroll to position [618, 0]
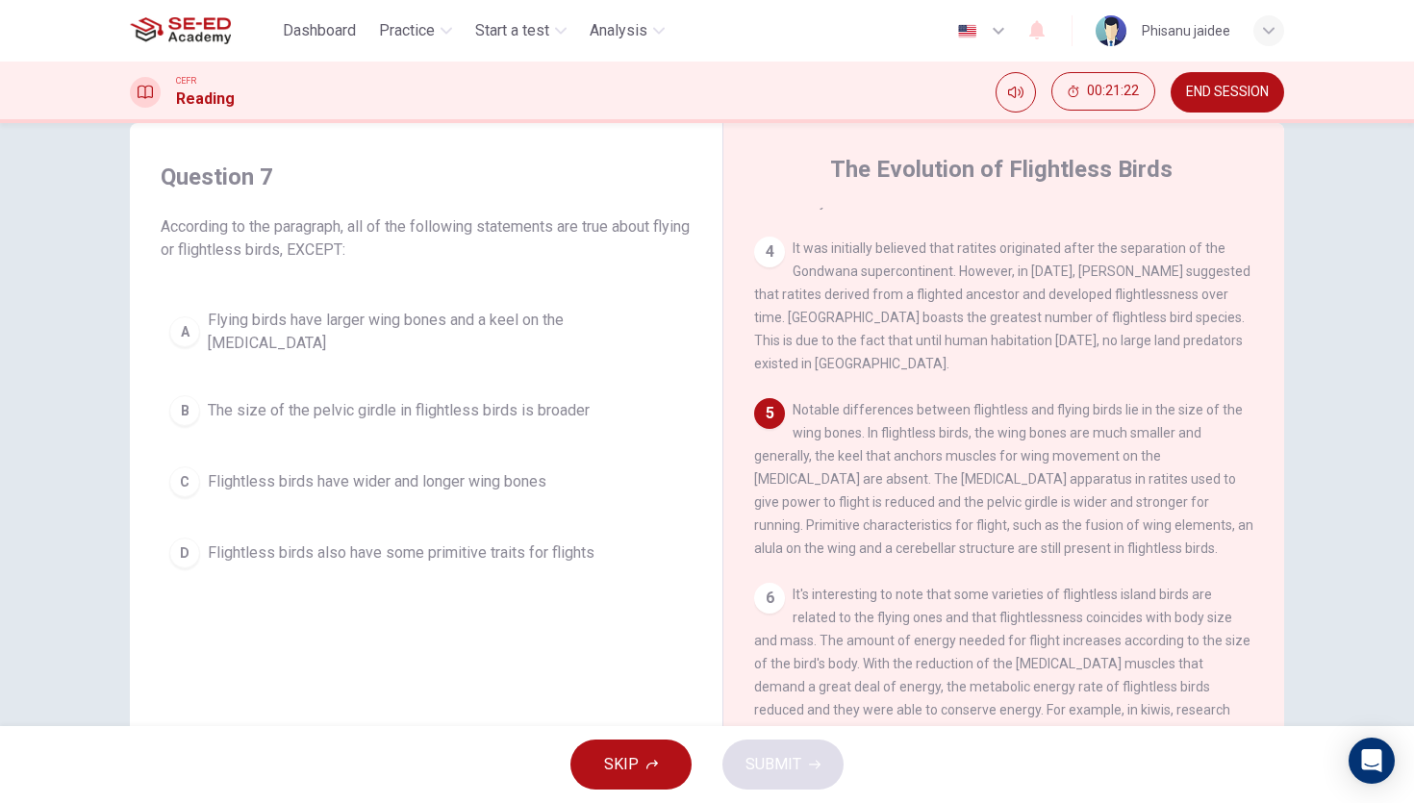
click at [609, 341] on button "A Flying birds have larger wing bones and a keel on the [MEDICAL_DATA]" at bounding box center [426, 331] width 531 height 63
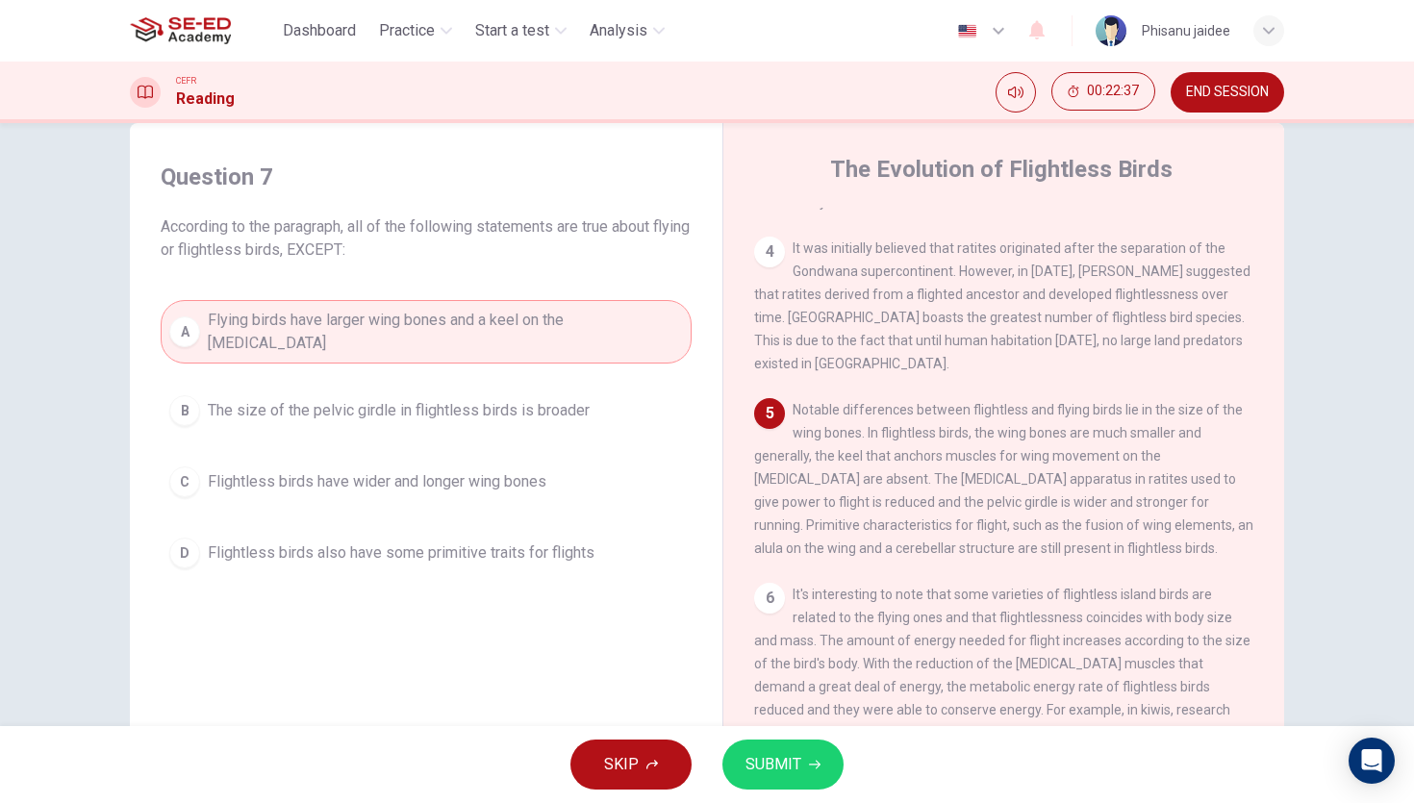
click at [778, 769] on span "SUBMIT" at bounding box center [773, 764] width 56 height 27
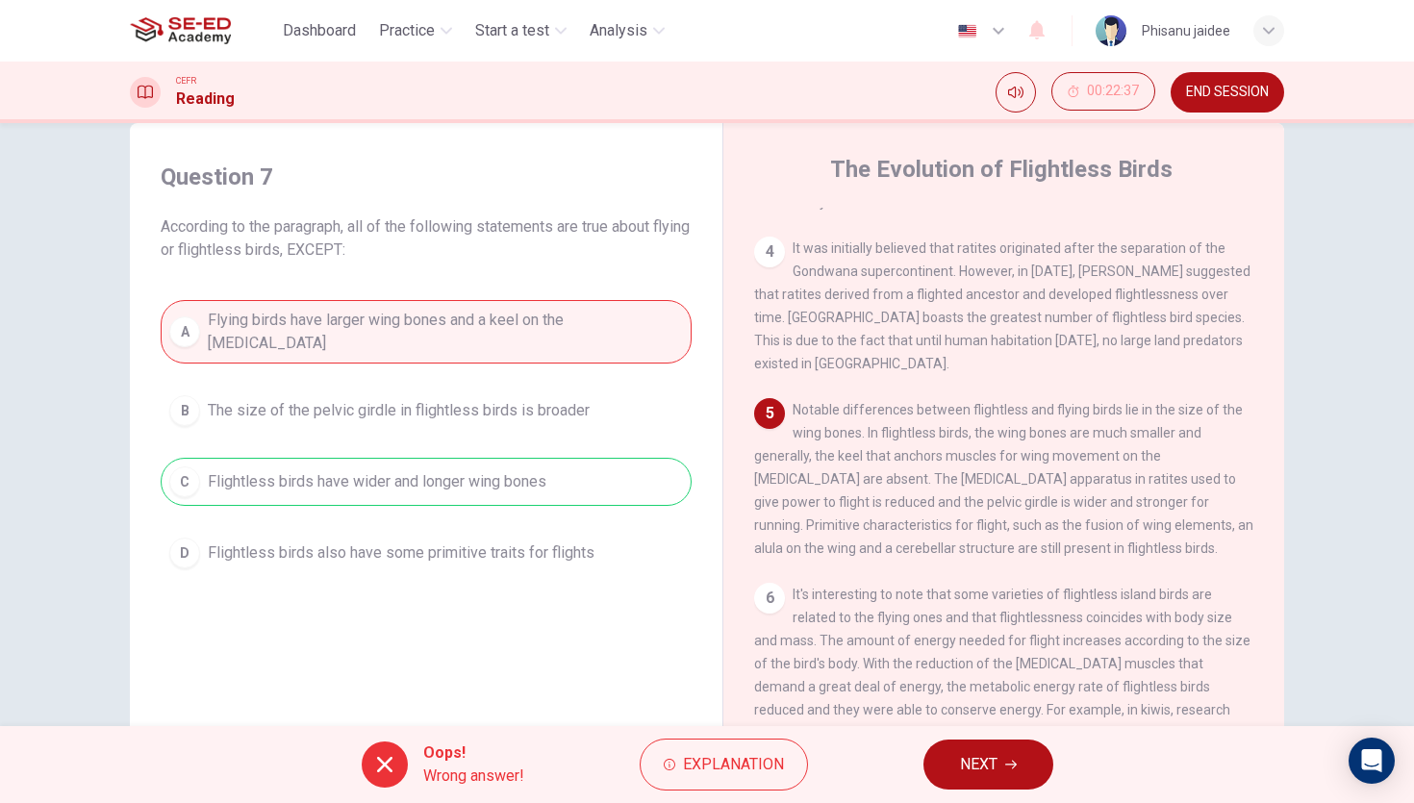
click at [778, 769] on span "Explanation" at bounding box center [733, 764] width 101 height 27
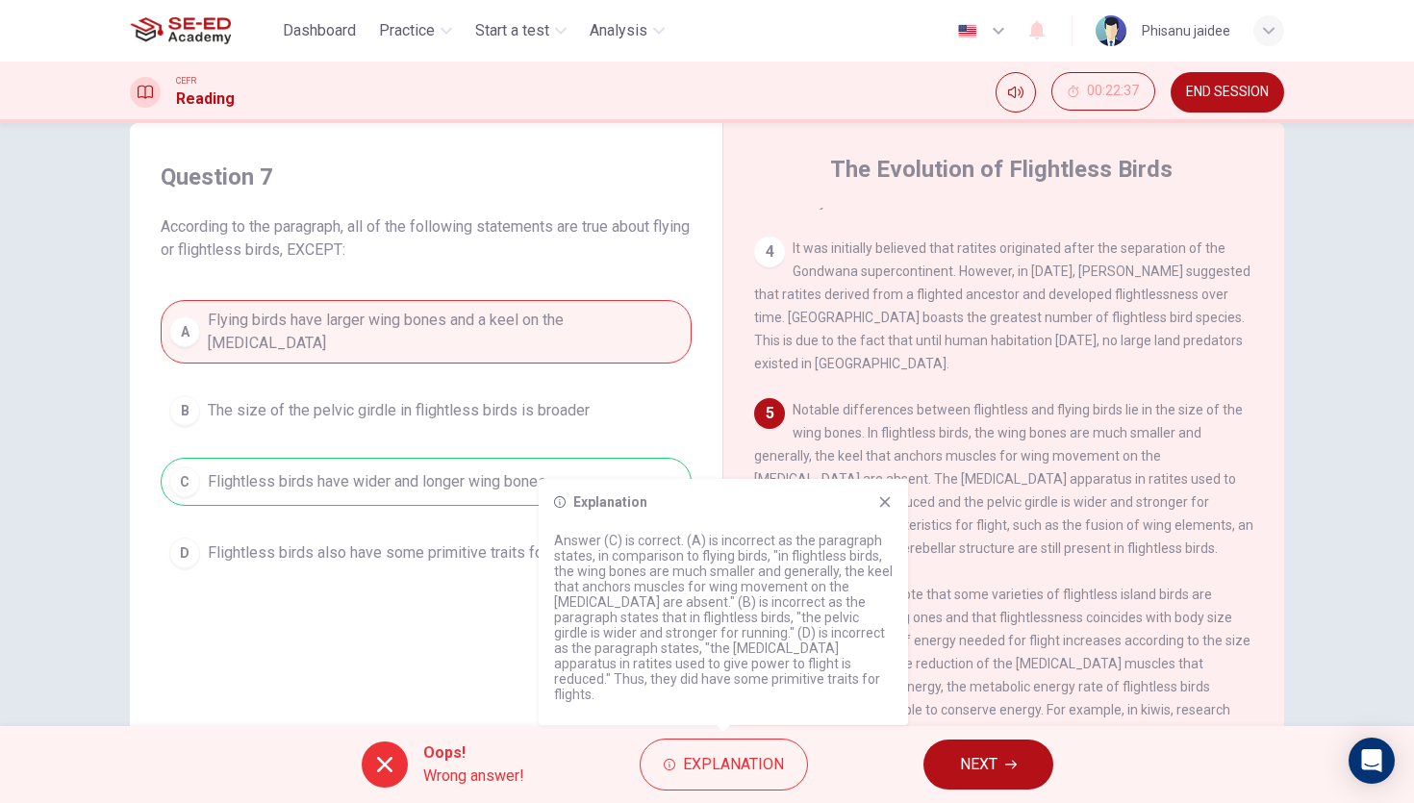
click at [891, 510] on icon at bounding box center [884, 501] width 15 height 15
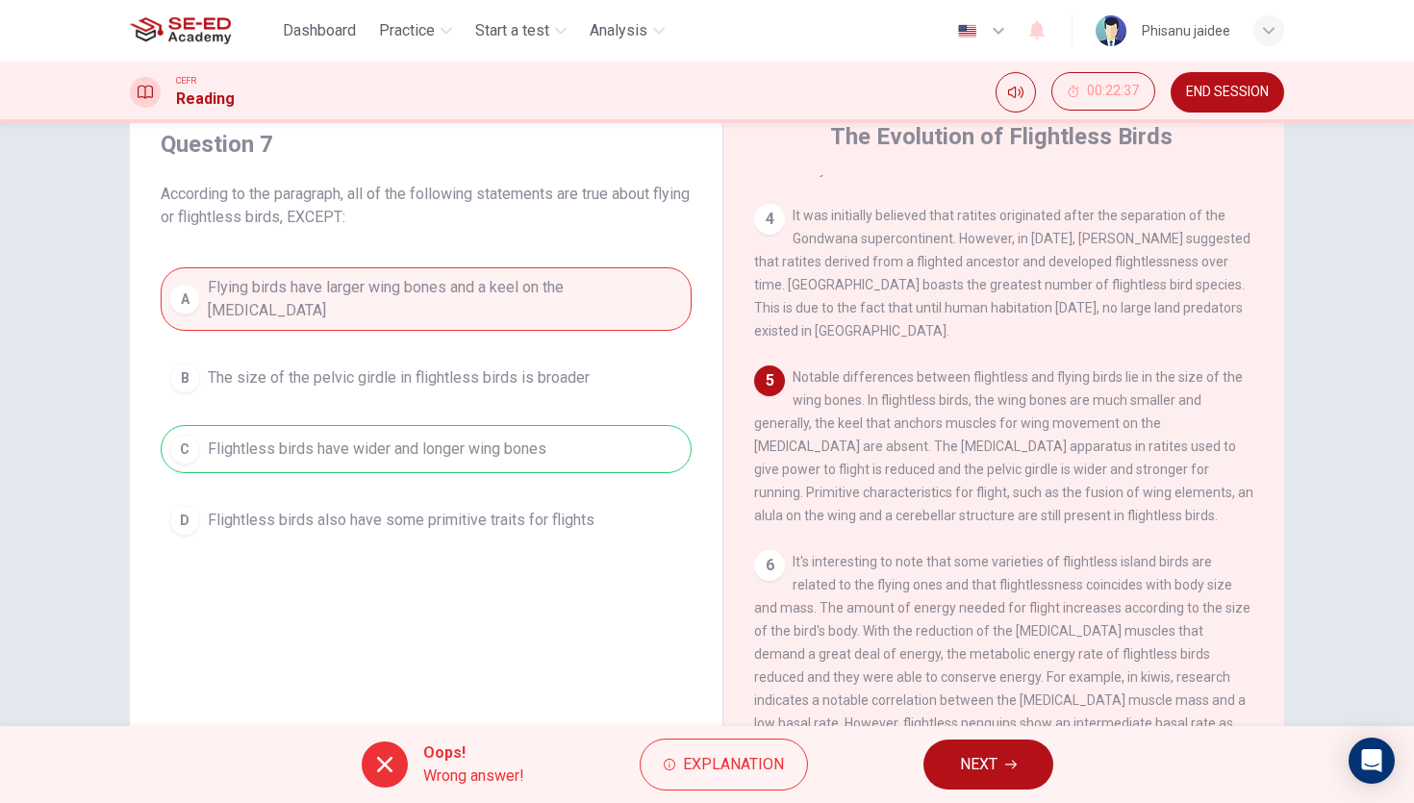
scroll to position [73, 0]
click at [993, 754] on span "NEXT" at bounding box center [979, 764] width 38 height 27
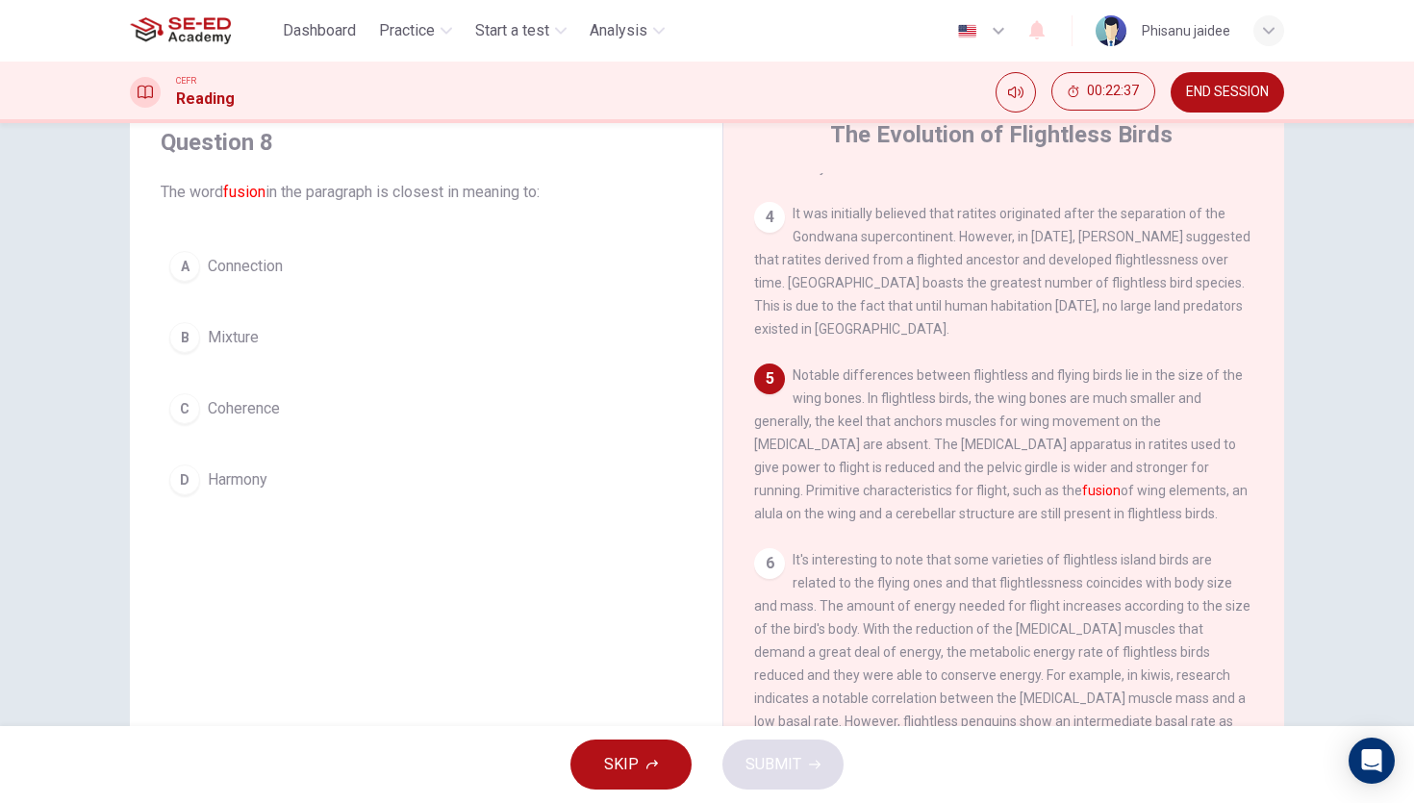
click at [993, 754] on div "SKIP SUBMIT" at bounding box center [707, 764] width 1414 height 77
drag, startPoint x: 915, startPoint y: 504, endPoint x: 970, endPoint y: 504, distance: 54.8
click at [970, 504] on span "Notable differences between flightless and flying birds lie in the size of the …" at bounding box center [1000, 444] width 493 height 154
click at [199, 338] on div "B" at bounding box center [184, 337] width 31 height 31
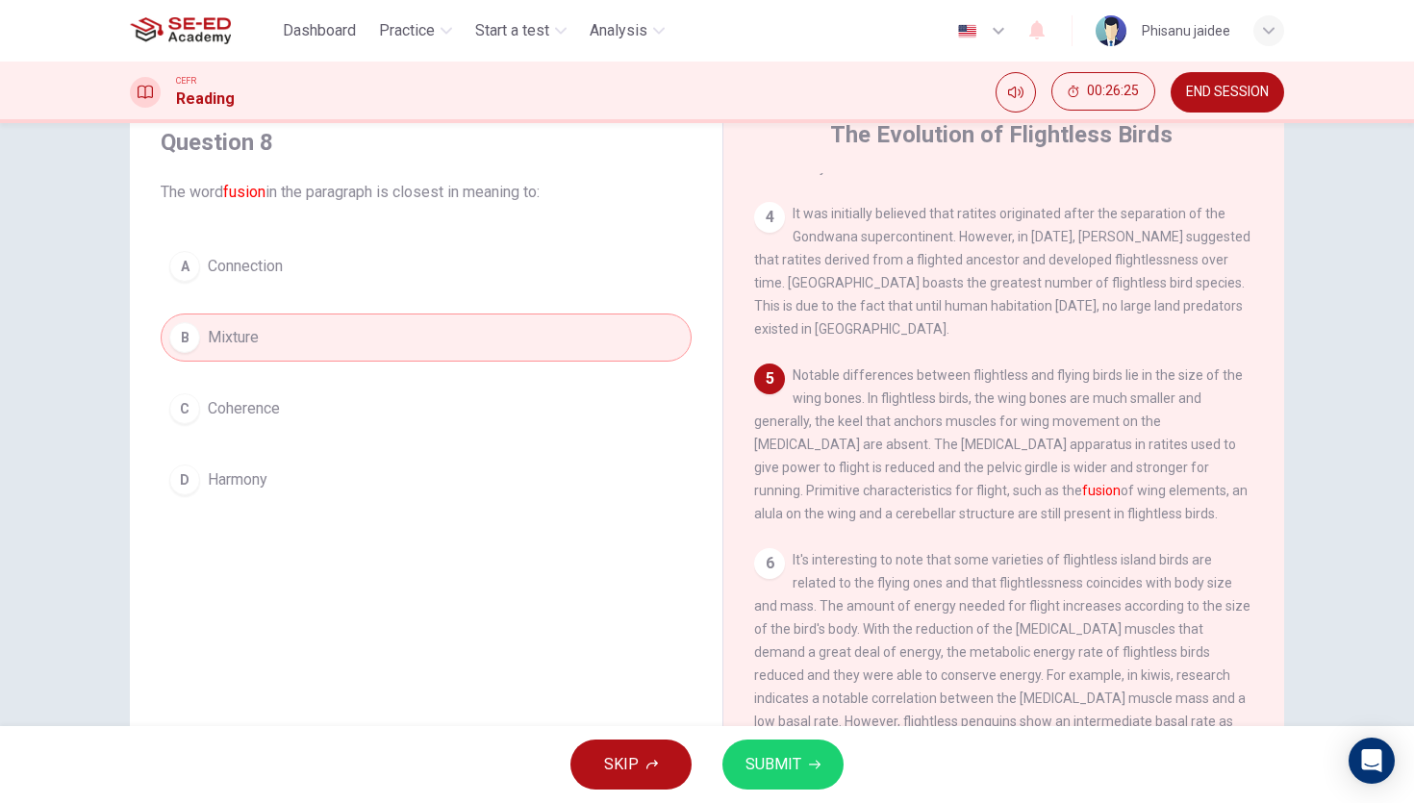
click at [781, 758] on span "SUBMIT" at bounding box center [773, 764] width 56 height 27
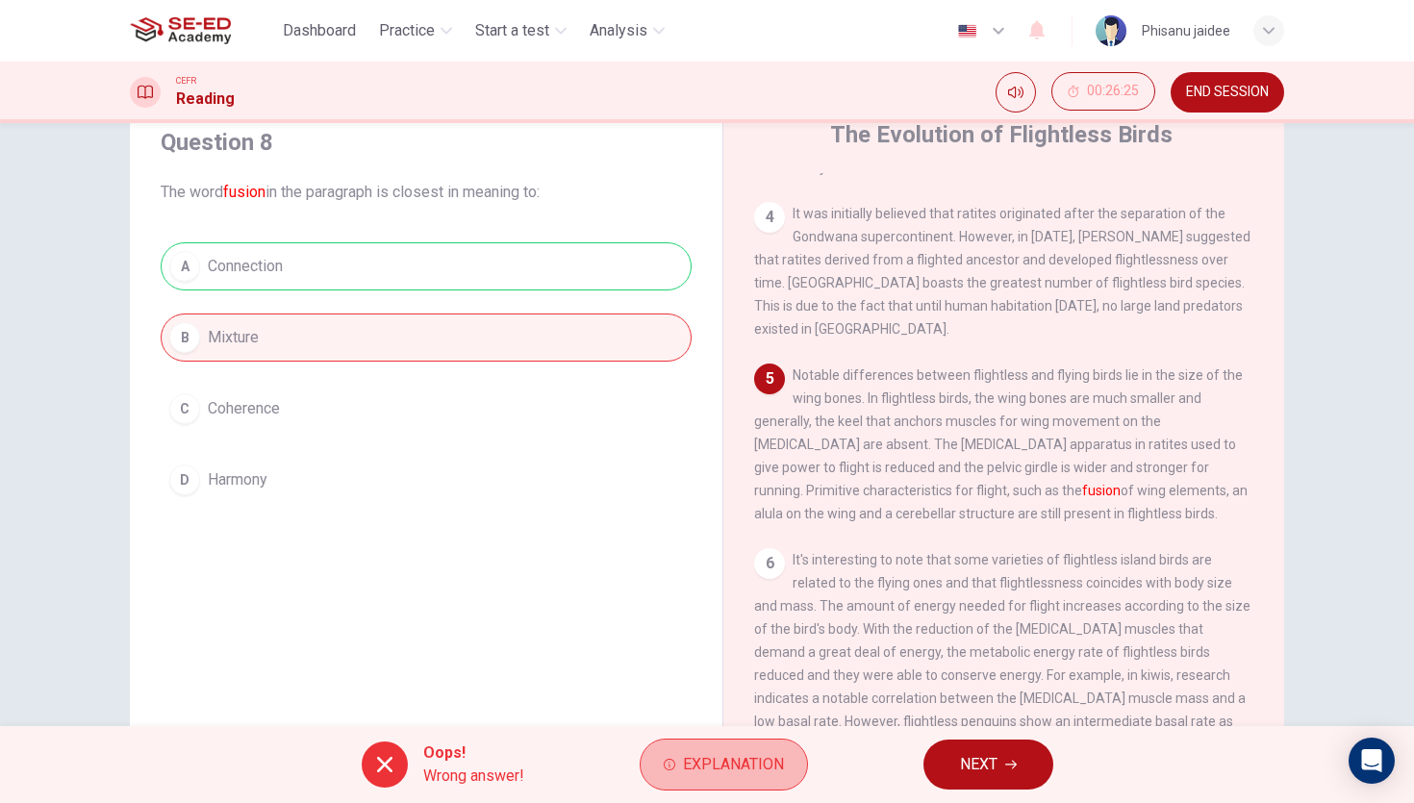
click at [781, 758] on span "Explanation" at bounding box center [733, 764] width 101 height 27
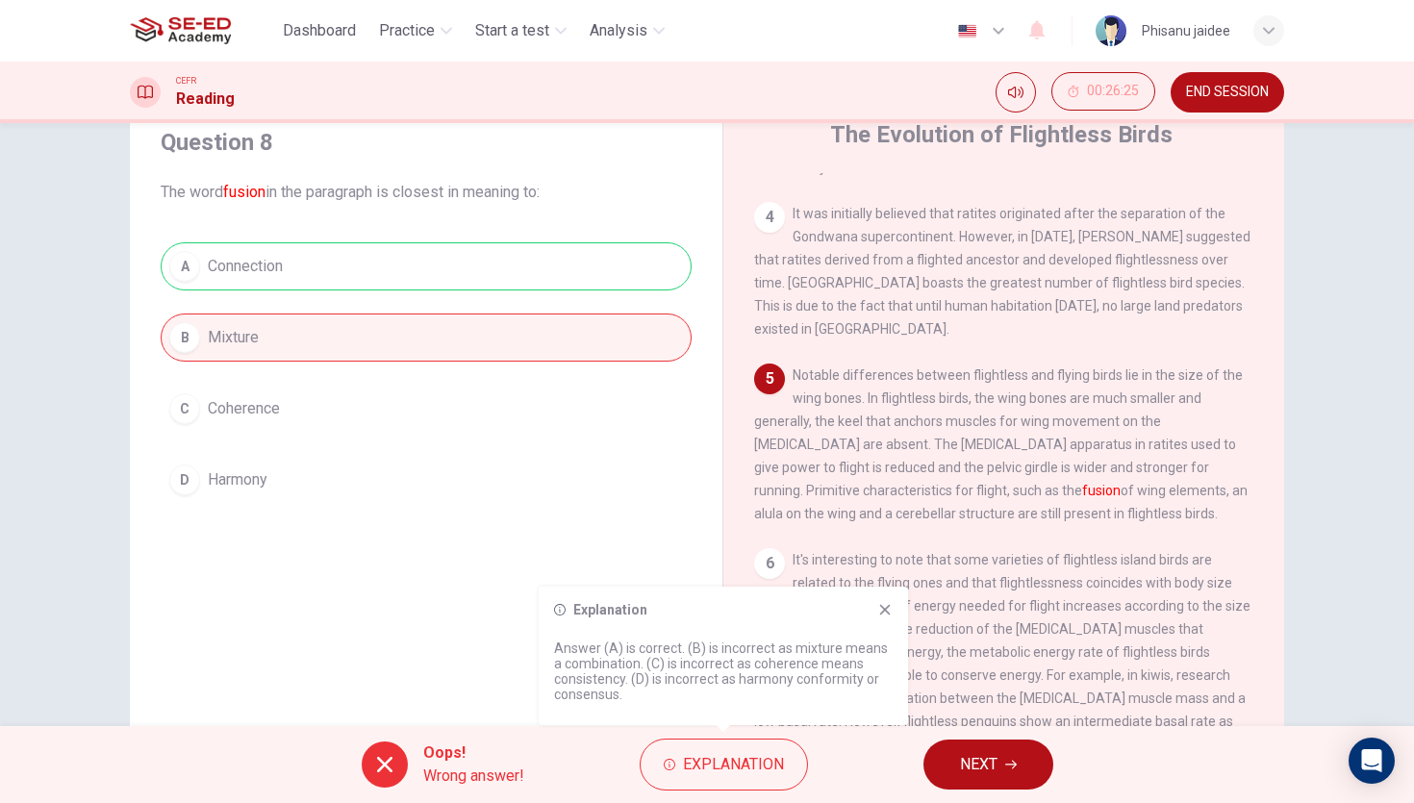
click at [883, 617] on icon at bounding box center [884, 609] width 15 height 15
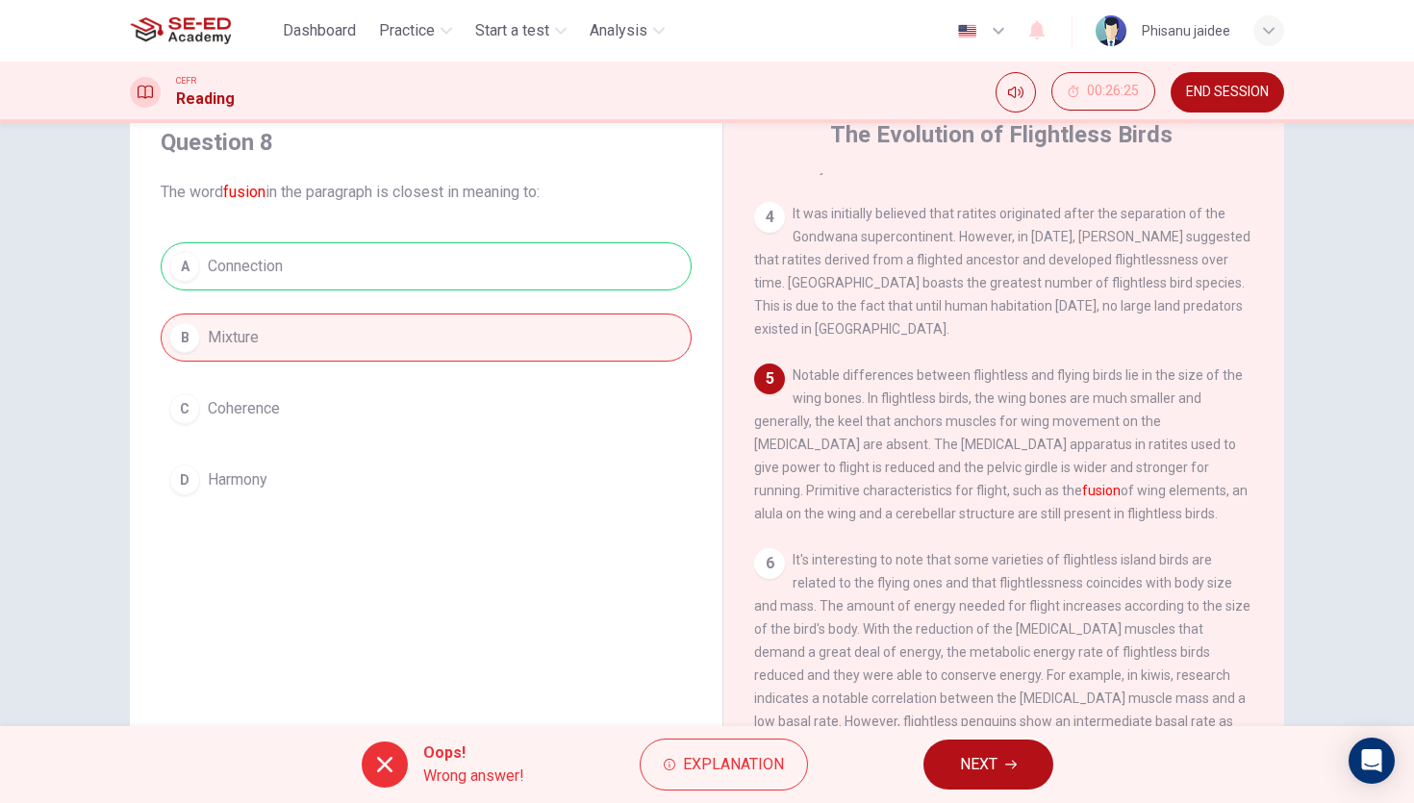
click at [971, 788] on button "NEXT" at bounding box center [988, 765] width 130 height 50
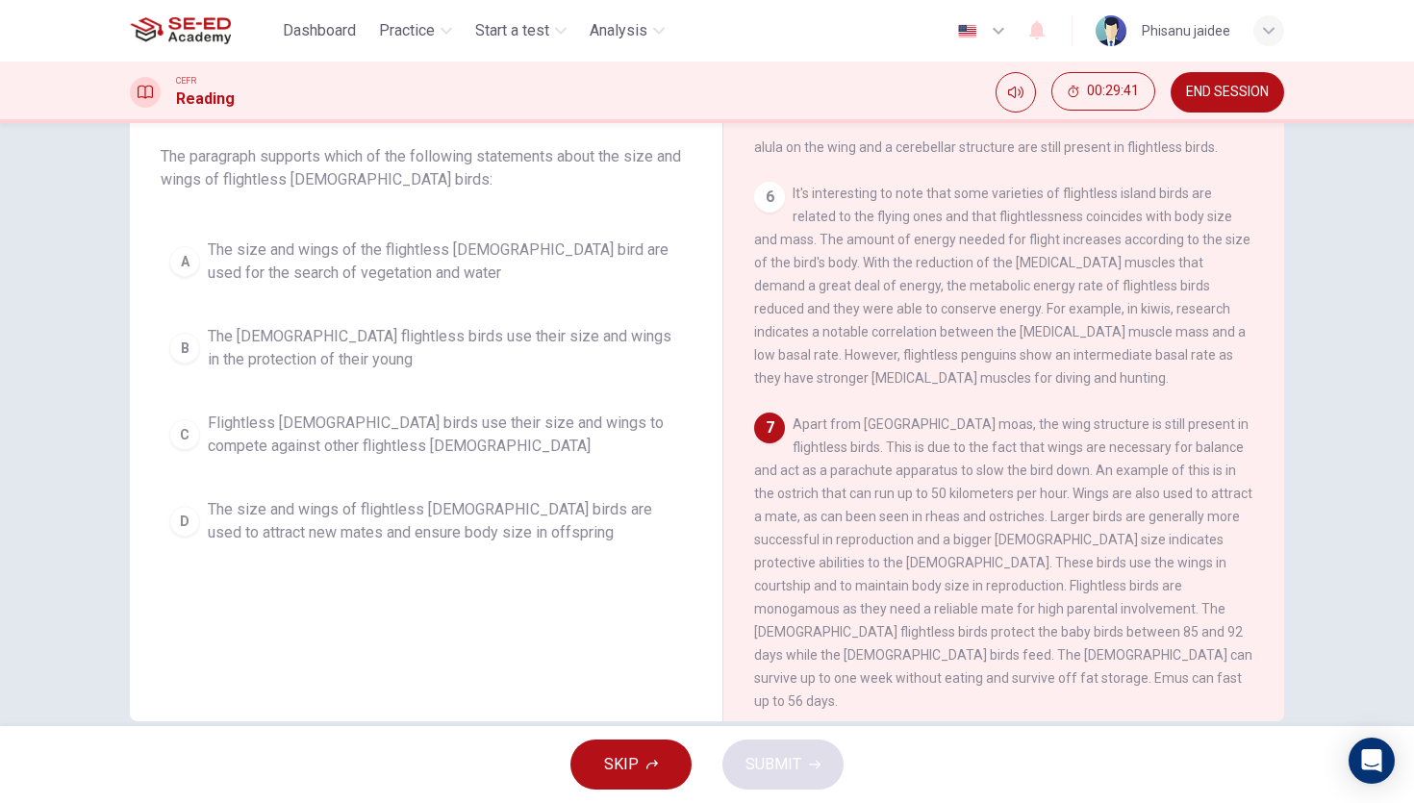
scroll to position [99, 0]
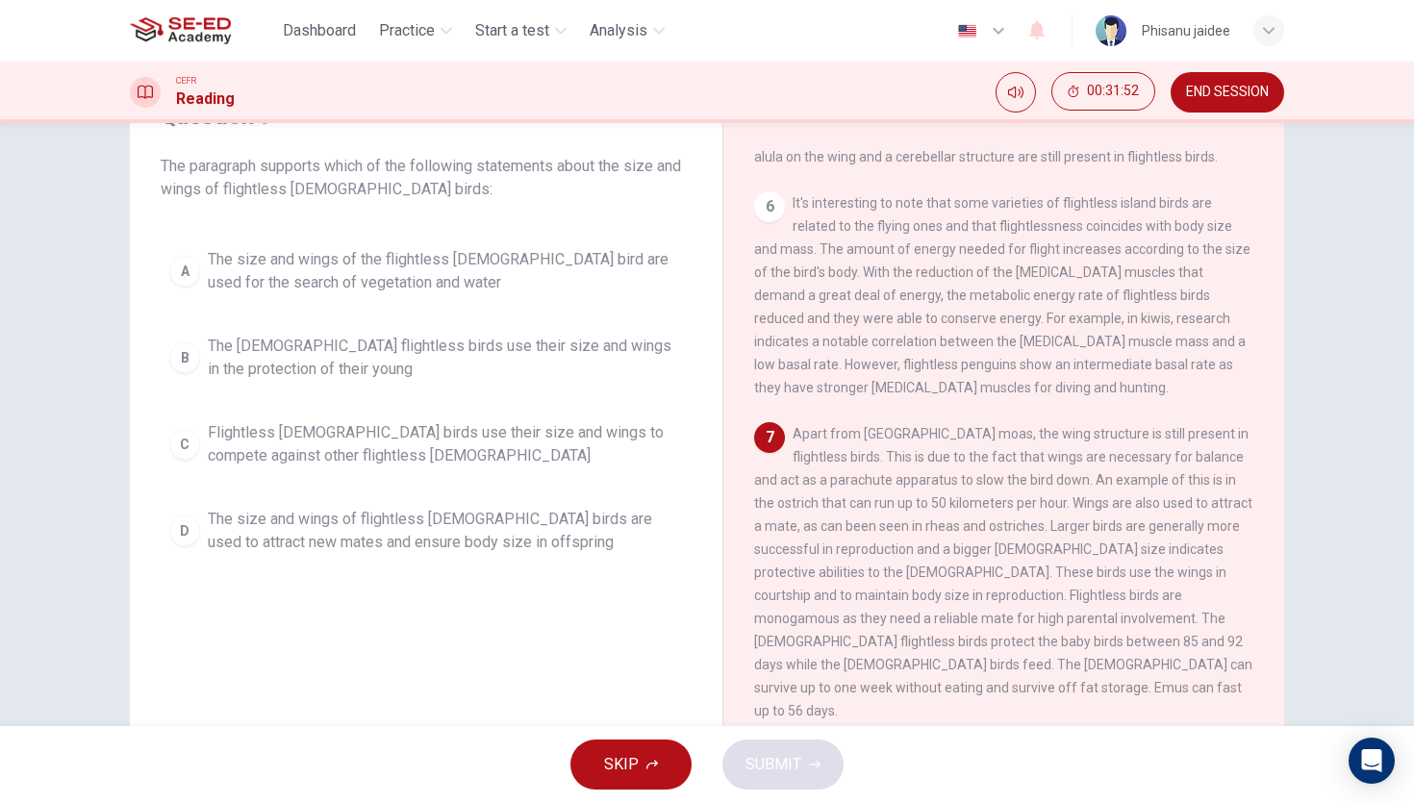
click at [587, 523] on span "The size and wings of flightless [DEMOGRAPHIC_DATA] birds are used to attract n…" at bounding box center [445, 531] width 475 height 46
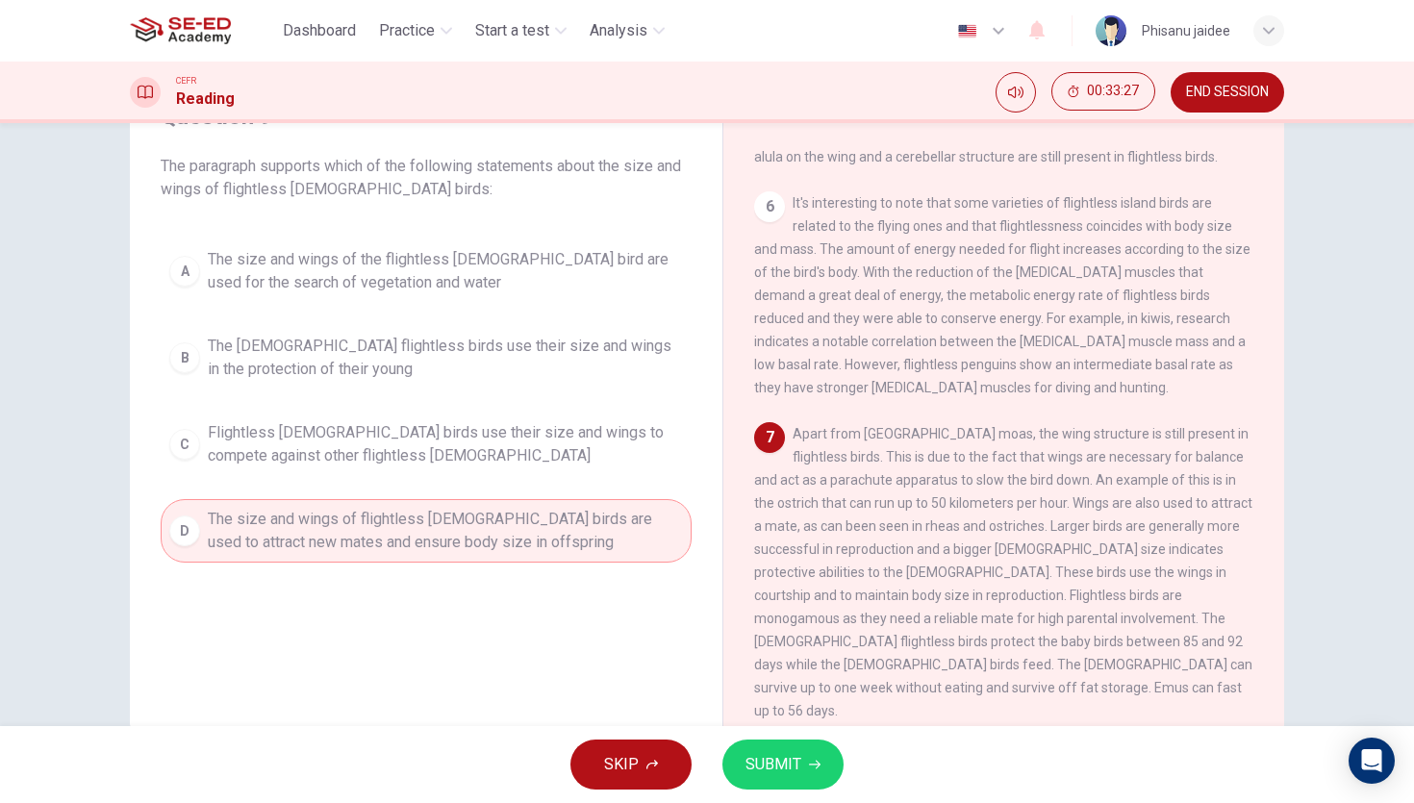
click at [837, 765] on button "SUBMIT" at bounding box center [782, 765] width 121 height 50
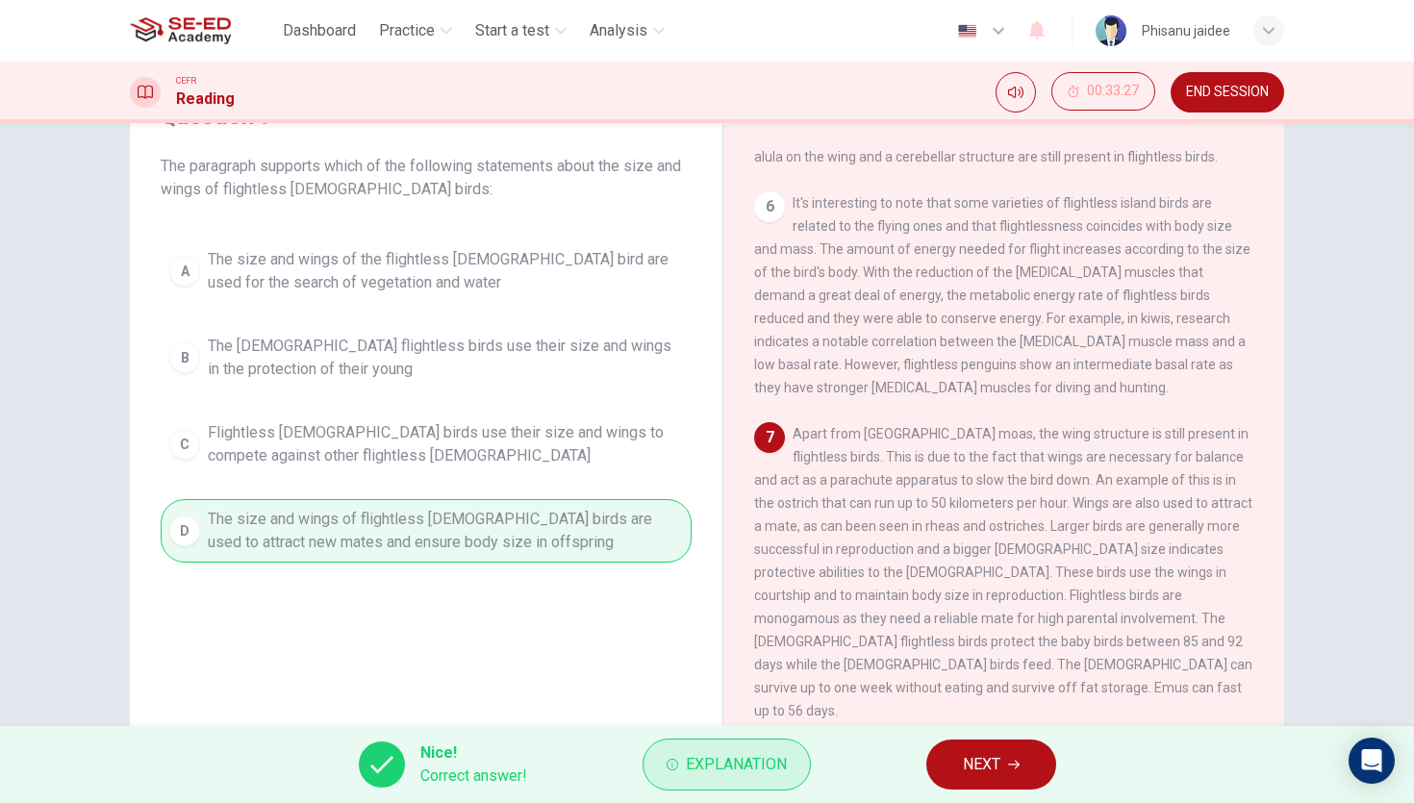
click at [763, 786] on button "Explanation" at bounding box center [727, 765] width 168 height 52
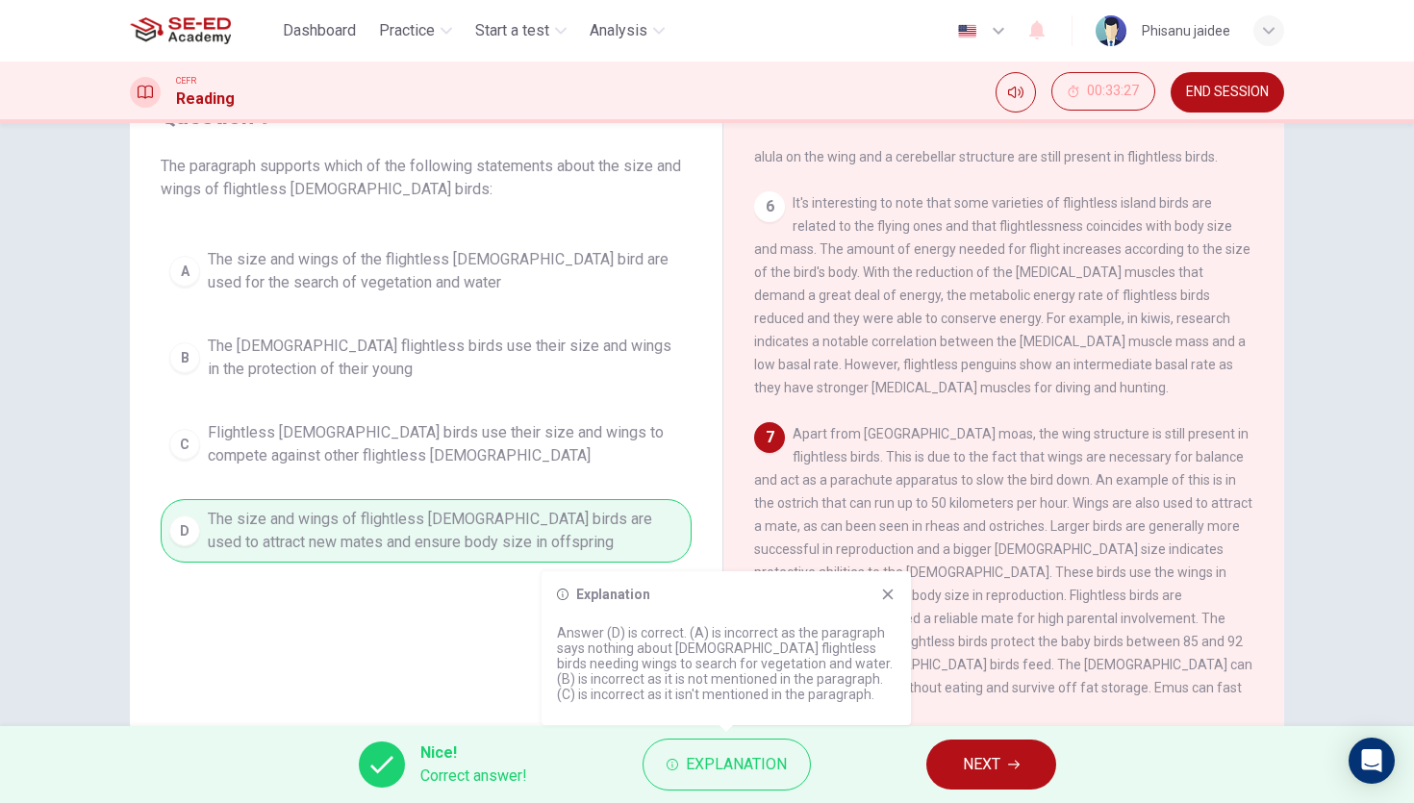
click at [894, 589] on icon at bounding box center [887, 594] width 15 height 15
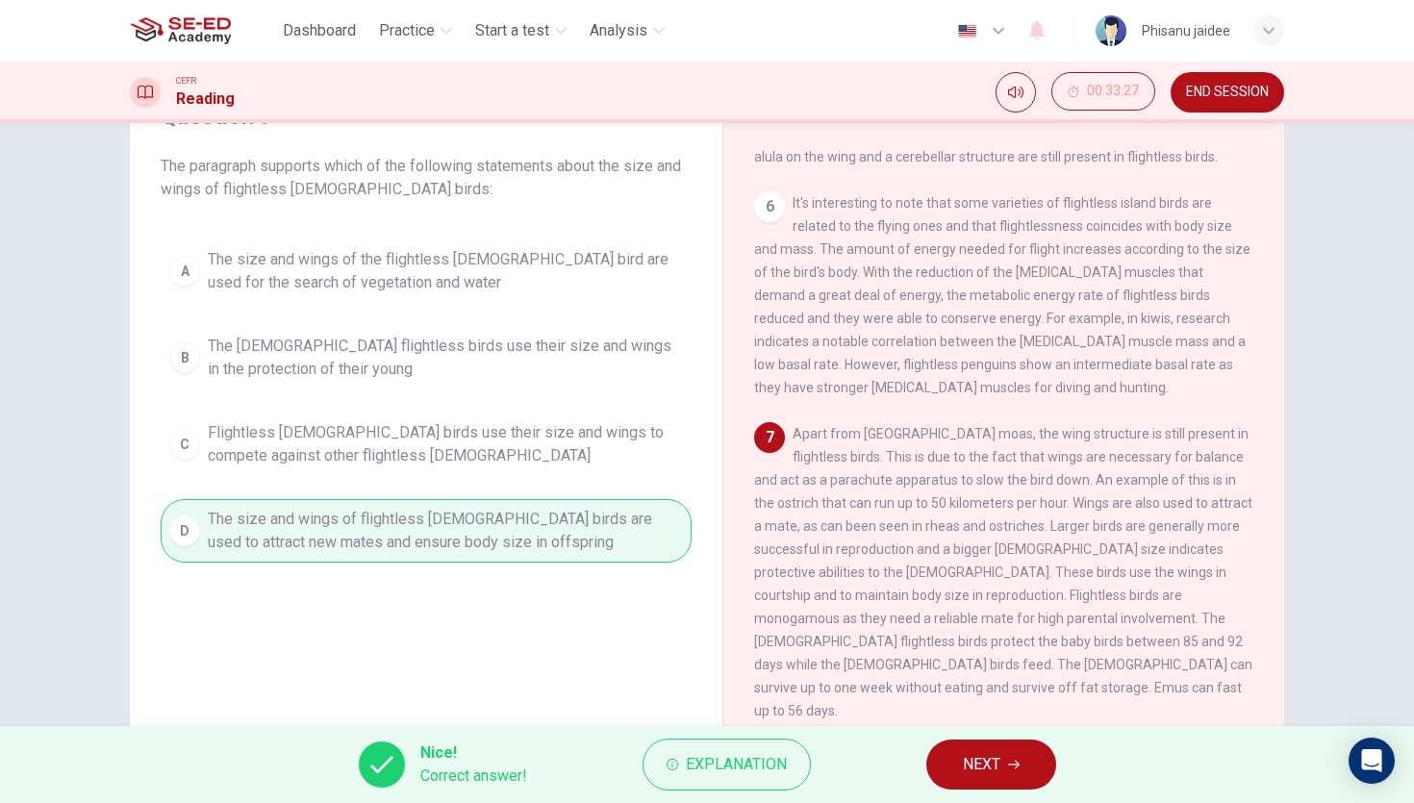
scroll to position [142, 0]
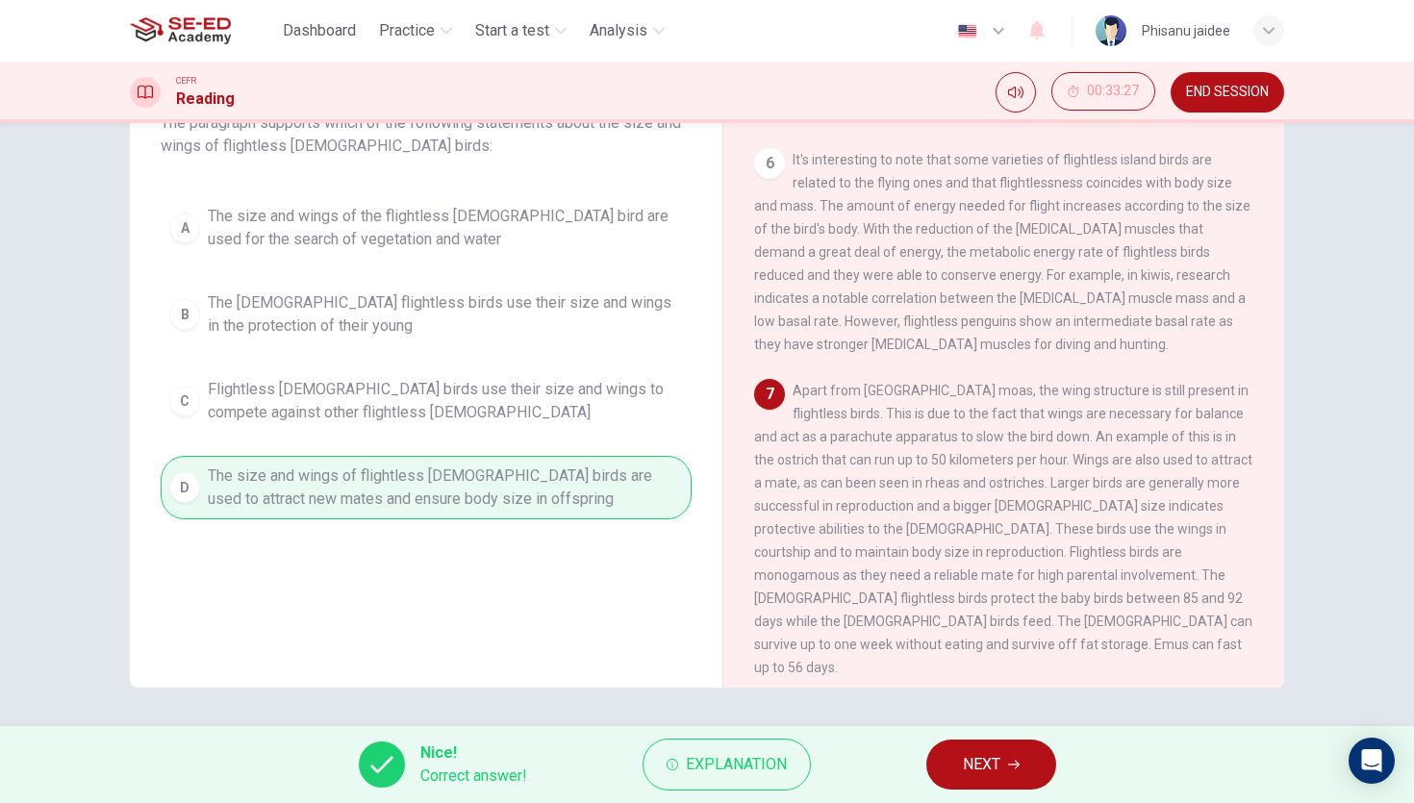
click at [1027, 768] on button "NEXT" at bounding box center [991, 765] width 130 height 50
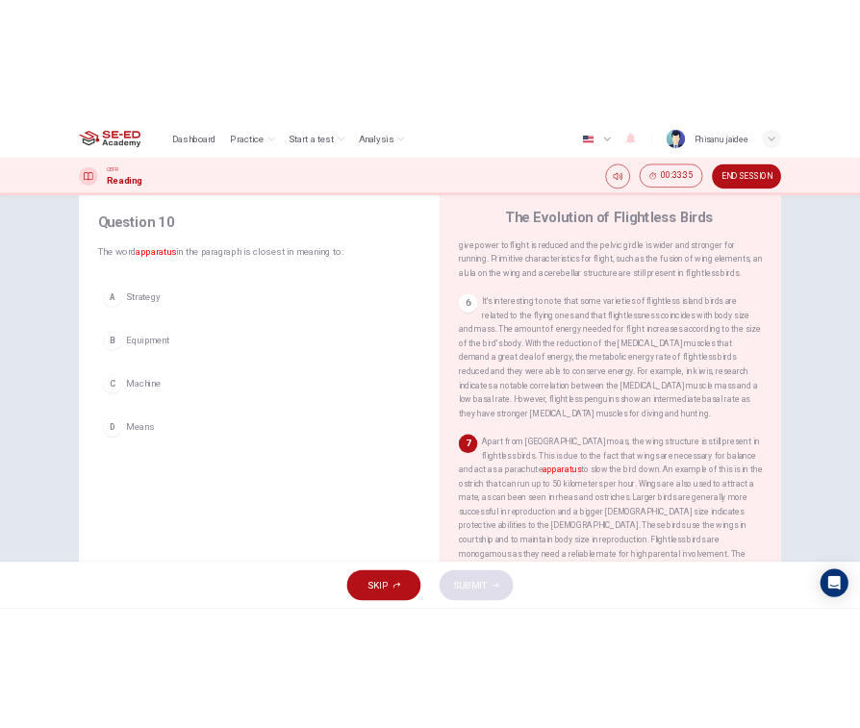
scroll to position [45, 0]
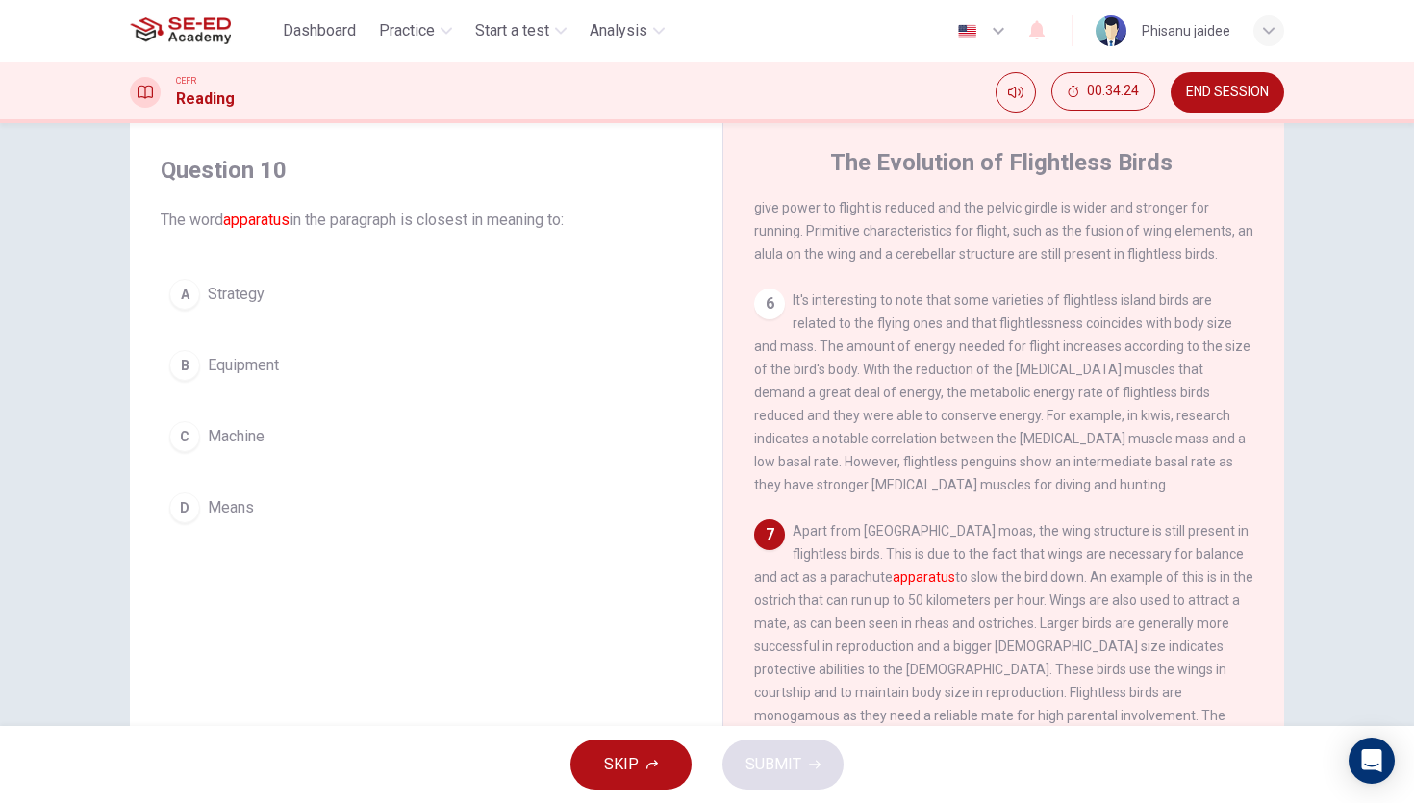
click at [257, 366] on span "Equipment" at bounding box center [243, 365] width 71 height 23
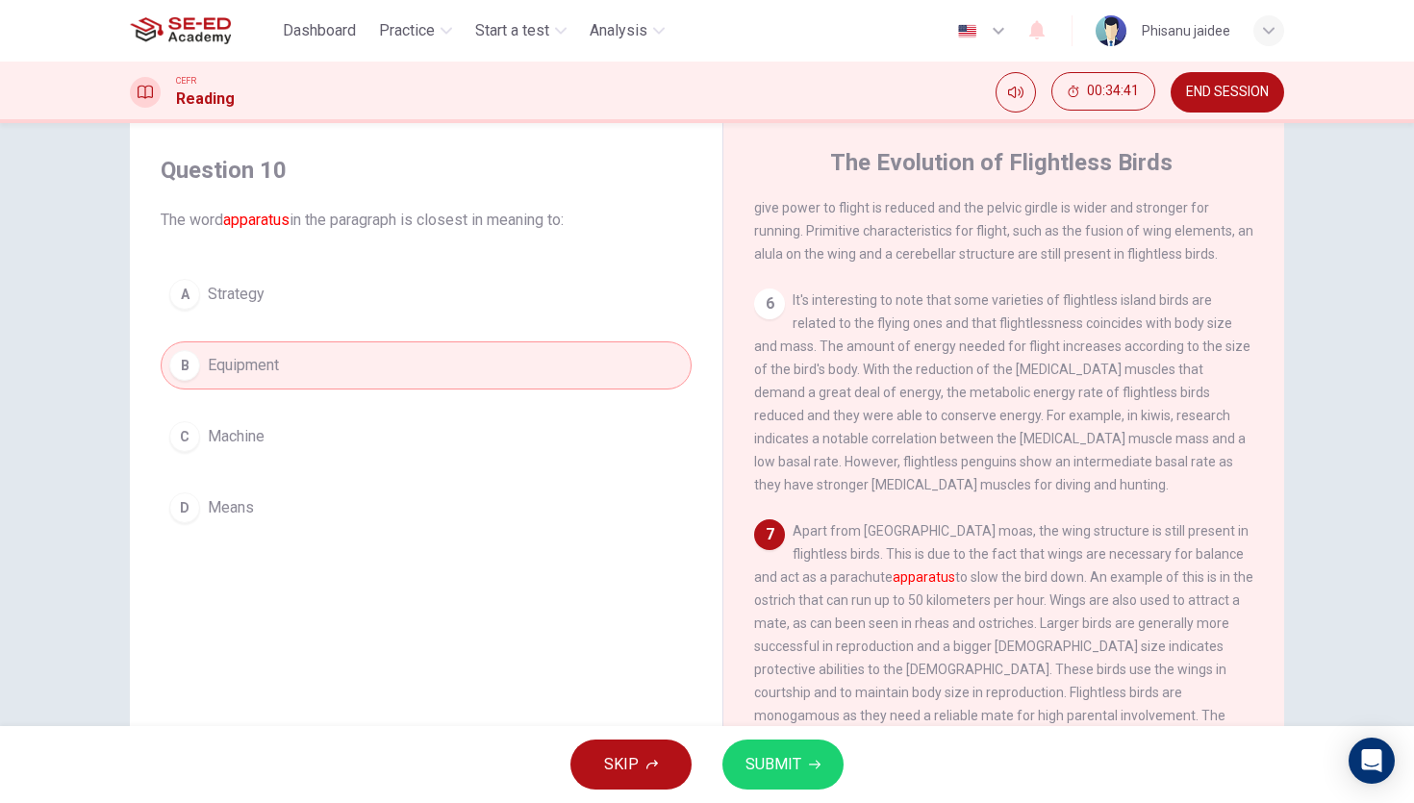
click at [786, 771] on span "SUBMIT" at bounding box center [773, 764] width 56 height 27
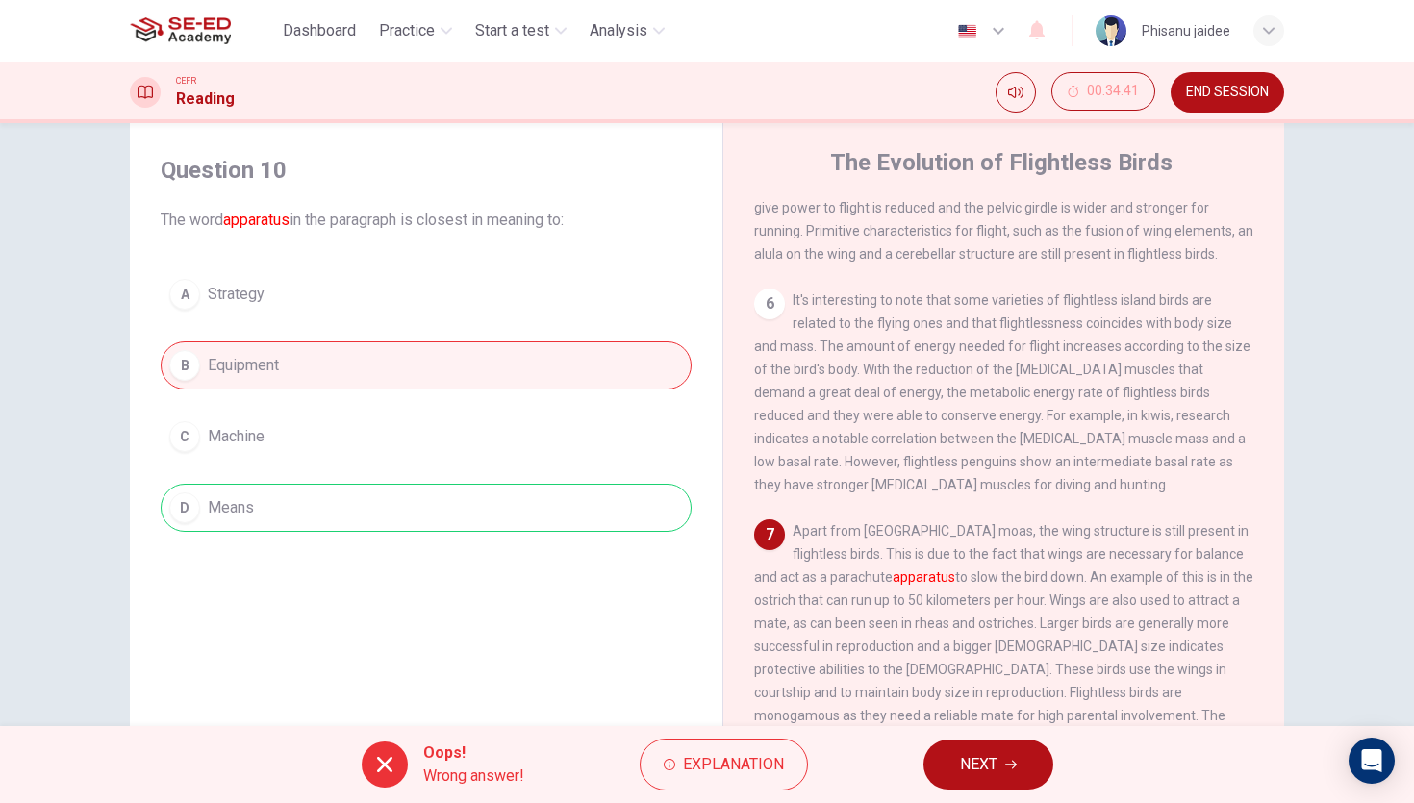
click at [786, 771] on button "Explanation" at bounding box center [724, 765] width 168 height 52
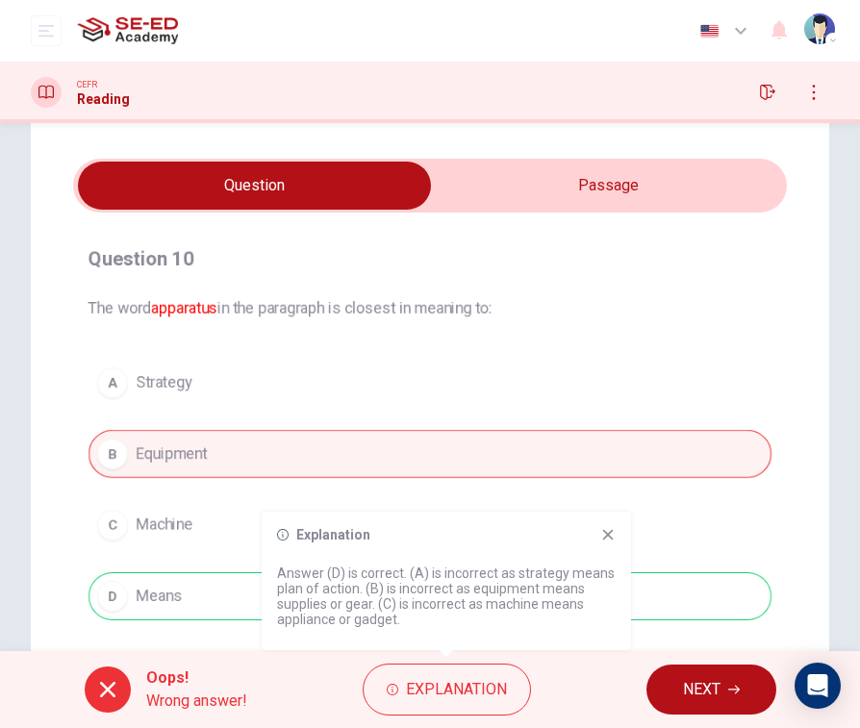
click at [611, 536] on icon at bounding box center [607, 534] width 15 height 15
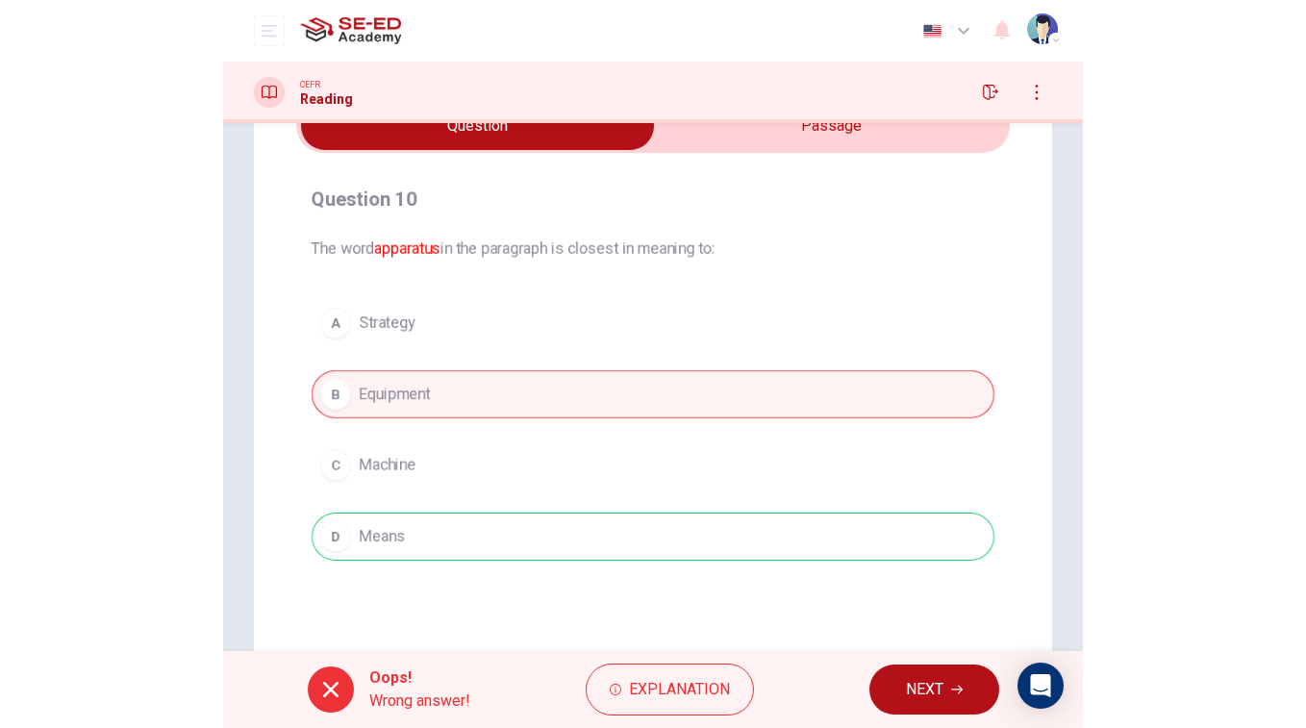
scroll to position [101, 0]
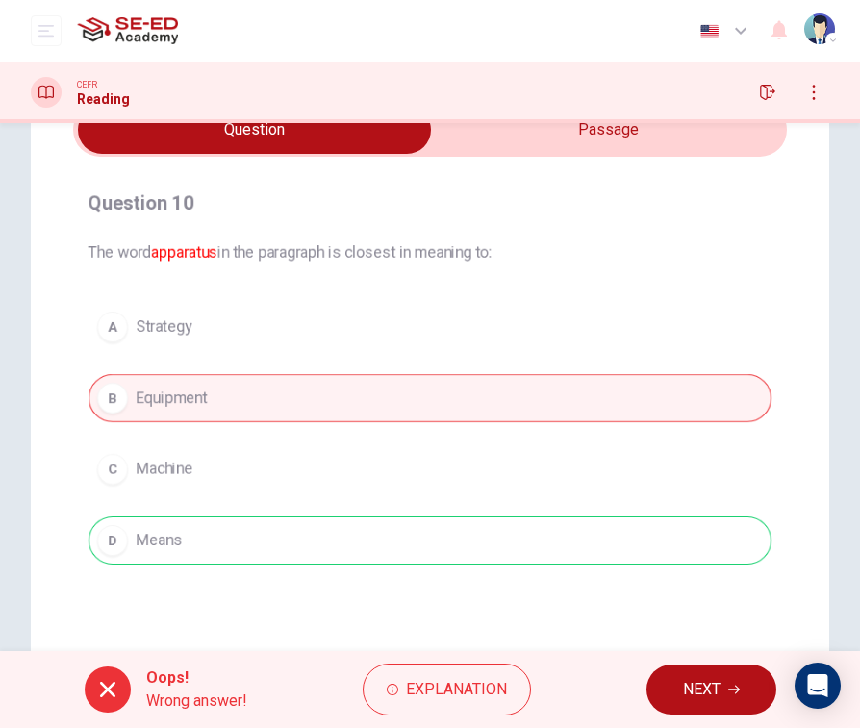
click at [687, 679] on span "NEXT" at bounding box center [702, 689] width 38 height 27
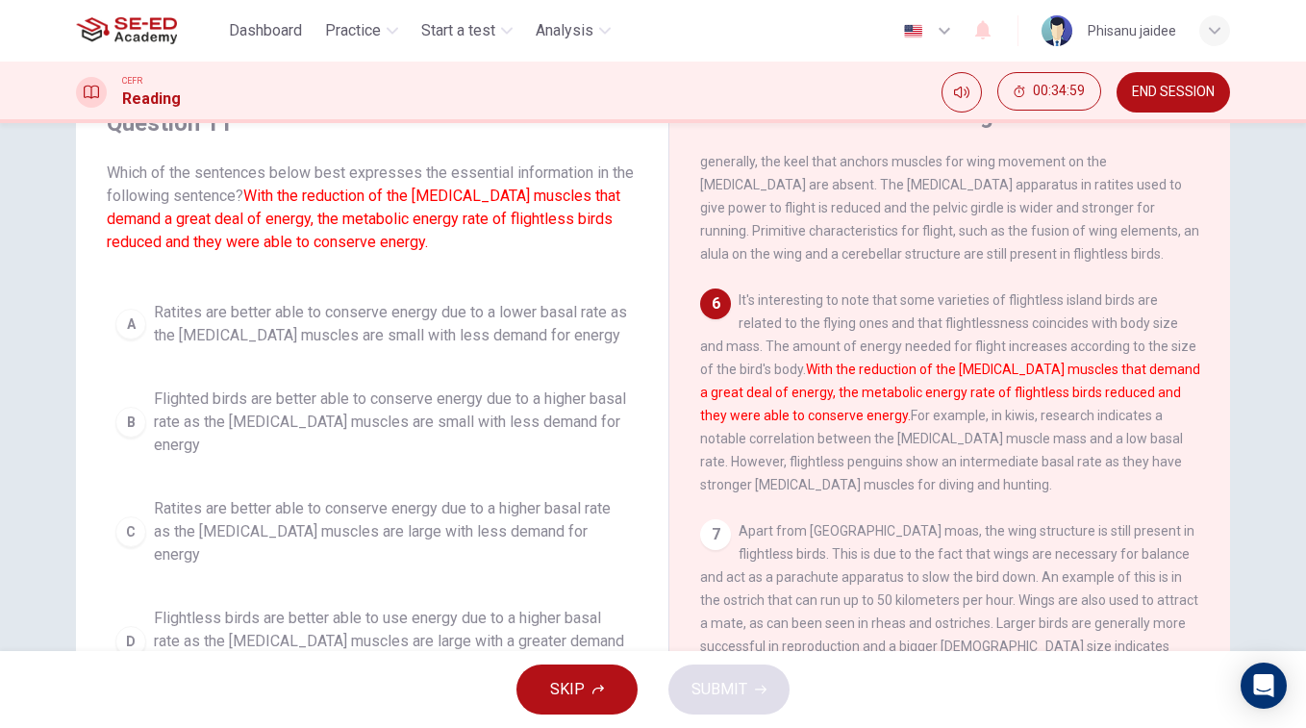
scroll to position [90, 0]
drag, startPoint x: 739, startPoint y: 314, endPoint x: 760, endPoint y: 328, distance: 25.6
click at [745, 314] on span "It's interesting to note that some varieties of flightless island birds are rel…" at bounding box center [950, 394] width 500 height 200
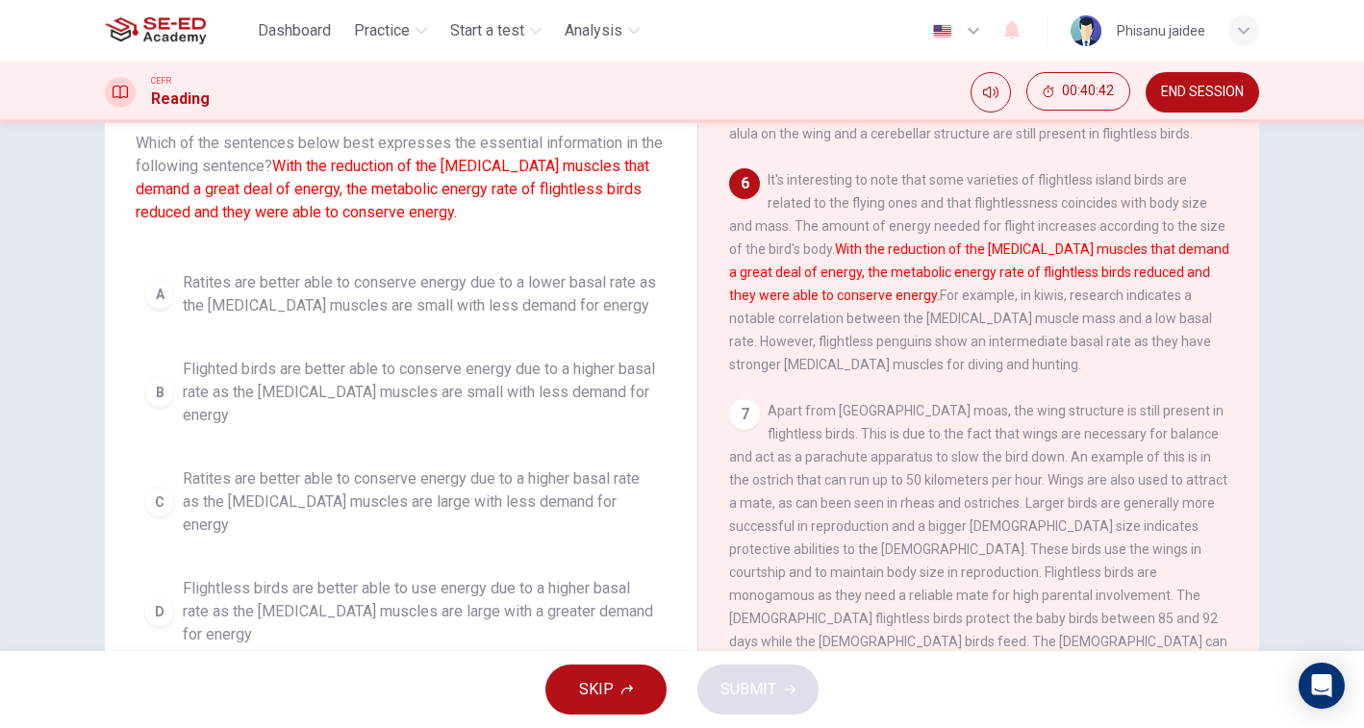
scroll to position [126, 0]
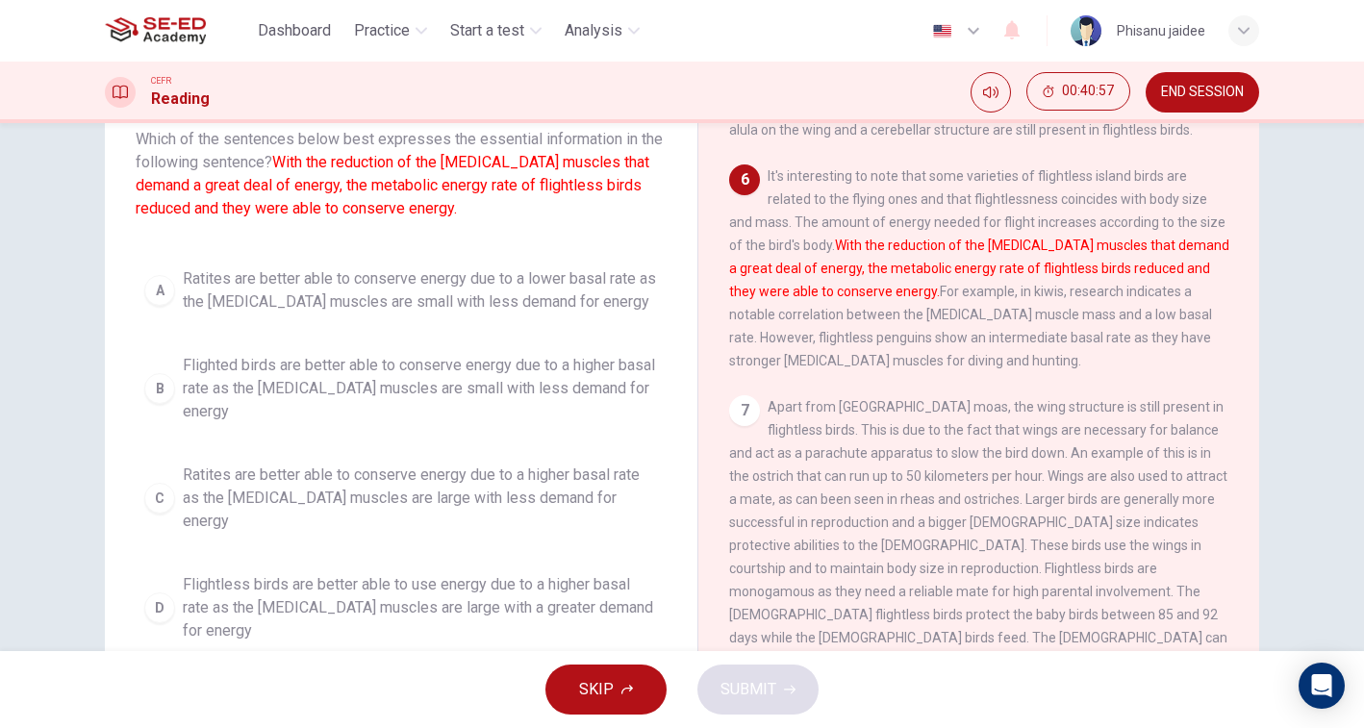
click at [546, 299] on span "Ratites are better able to conserve energy due to a lower basal rate as the [ME…" at bounding box center [420, 290] width 475 height 46
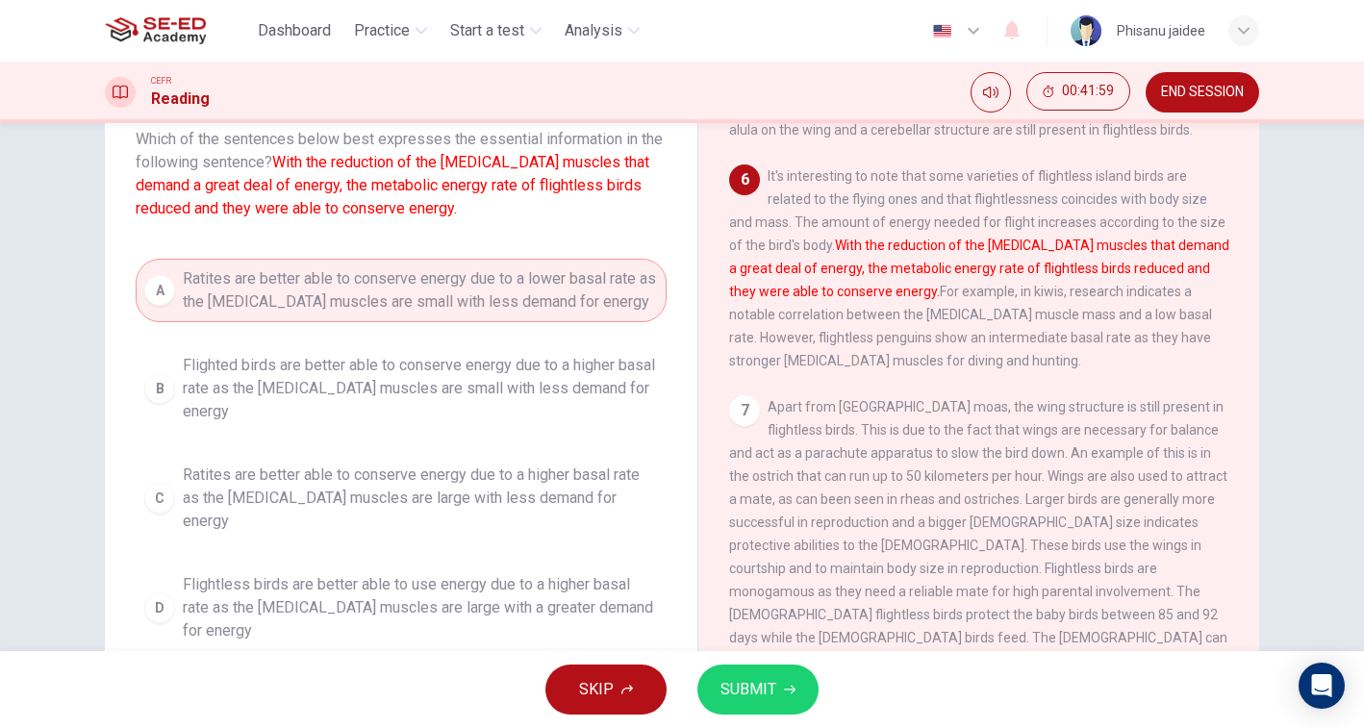
click at [748, 665] on button "SUBMIT" at bounding box center [757, 690] width 121 height 50
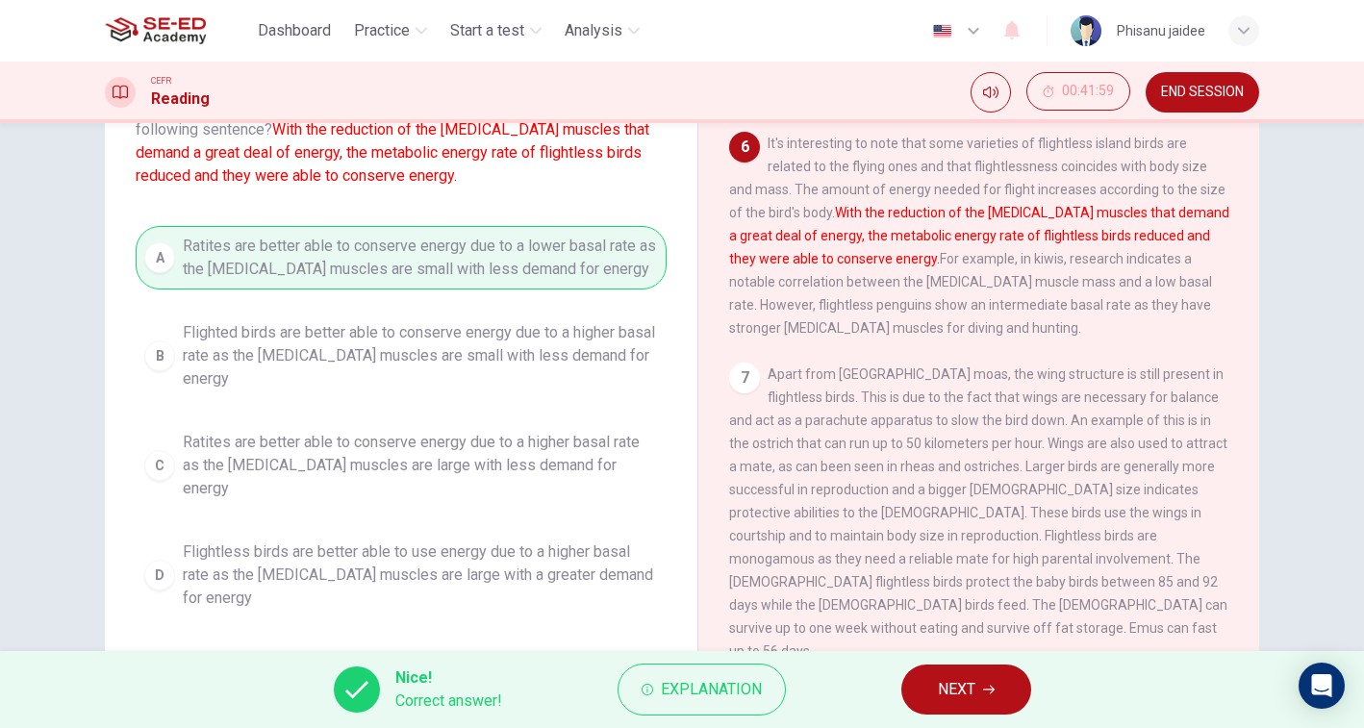
scroll to position [174, 0]
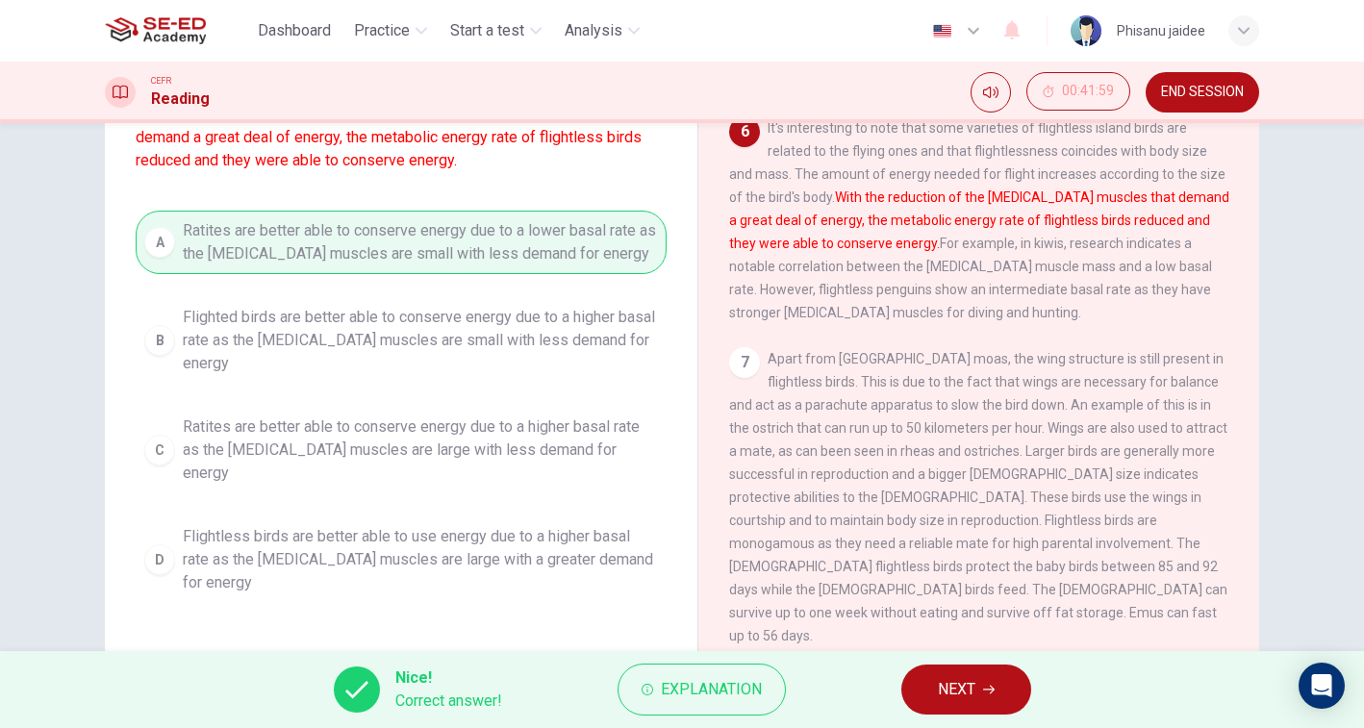
click at [964, 676] on span "NEXT" at bounding box center [957, 689] width 38 height 27
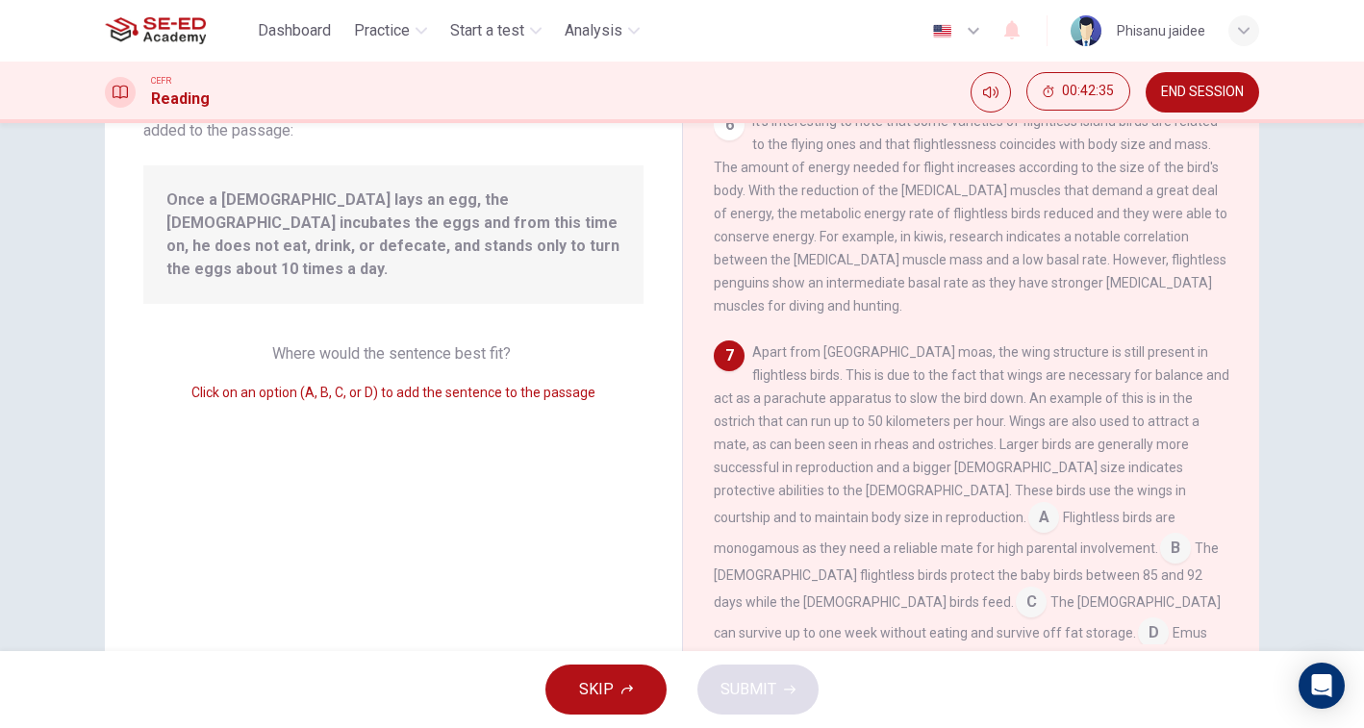
scroll to position [171, 0]
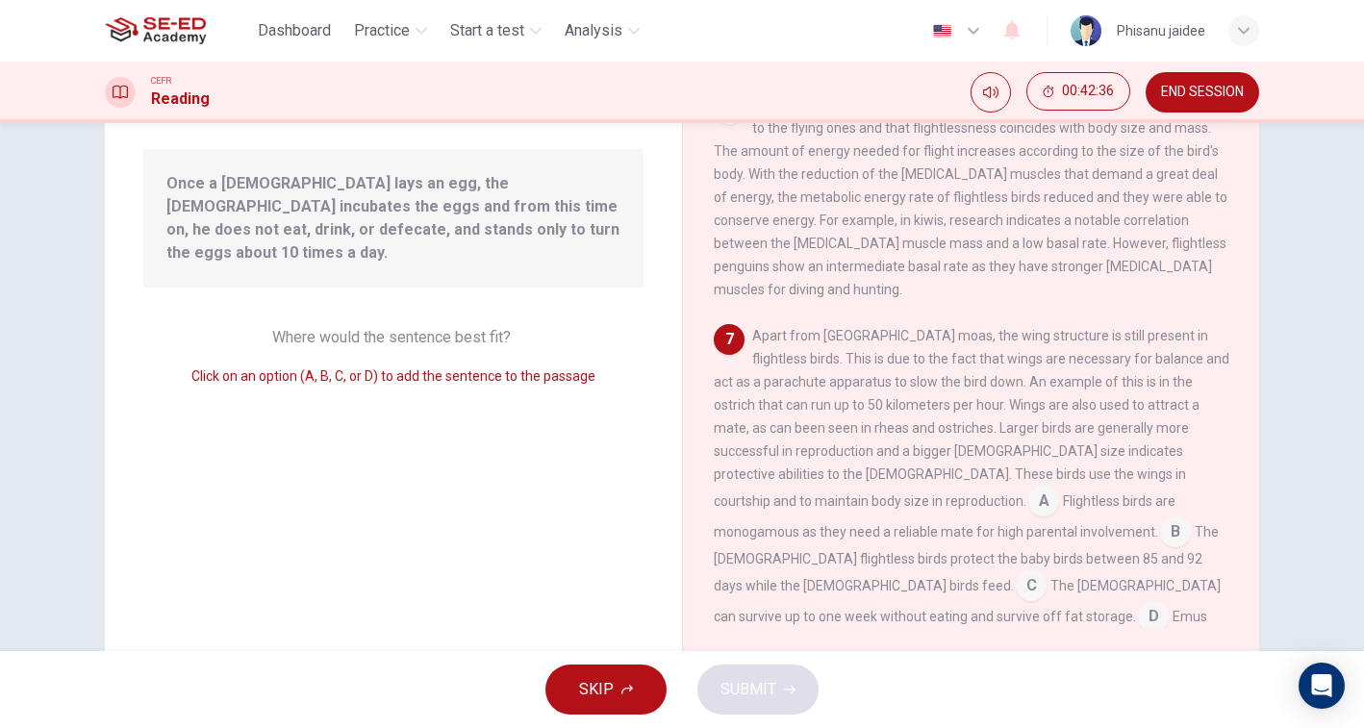
click at [1059, 488] on input at bounding box center [1043, 503] width 31 height 31
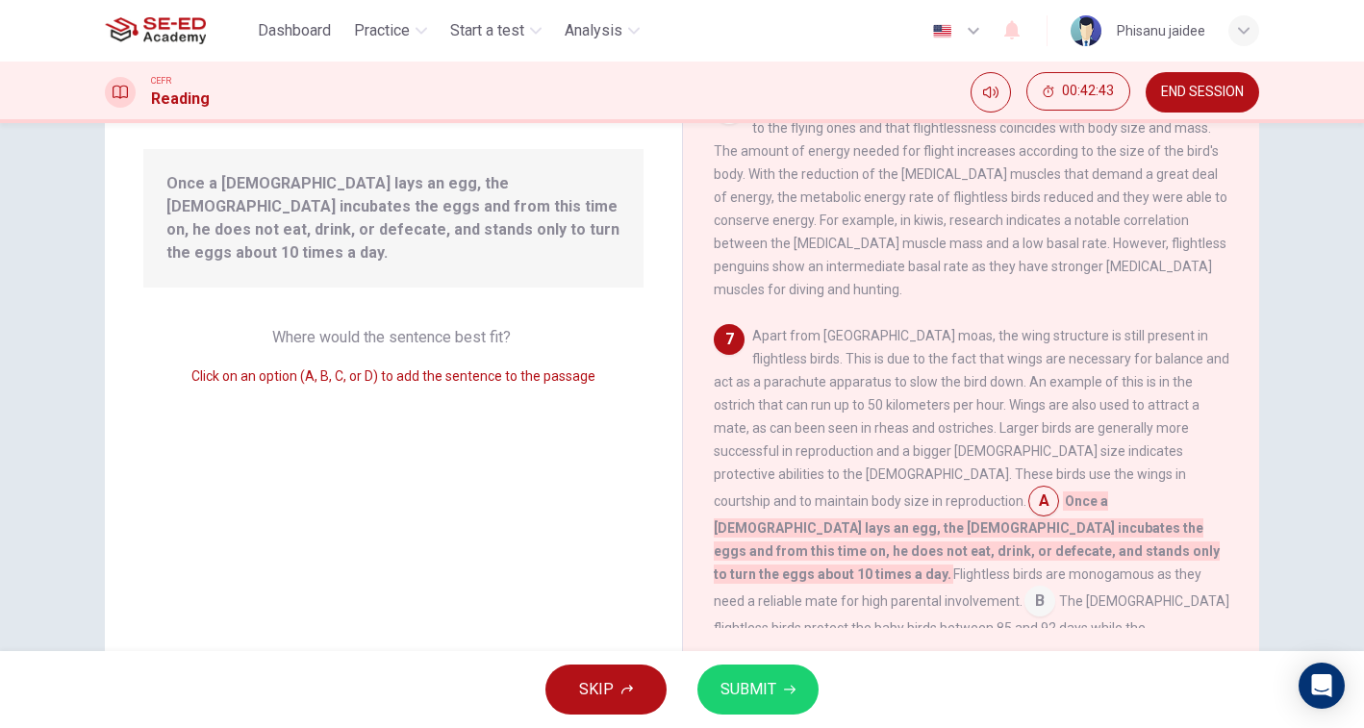
click at [1024, 588] on input at bounding box center [1039, 603] width 31 height 31
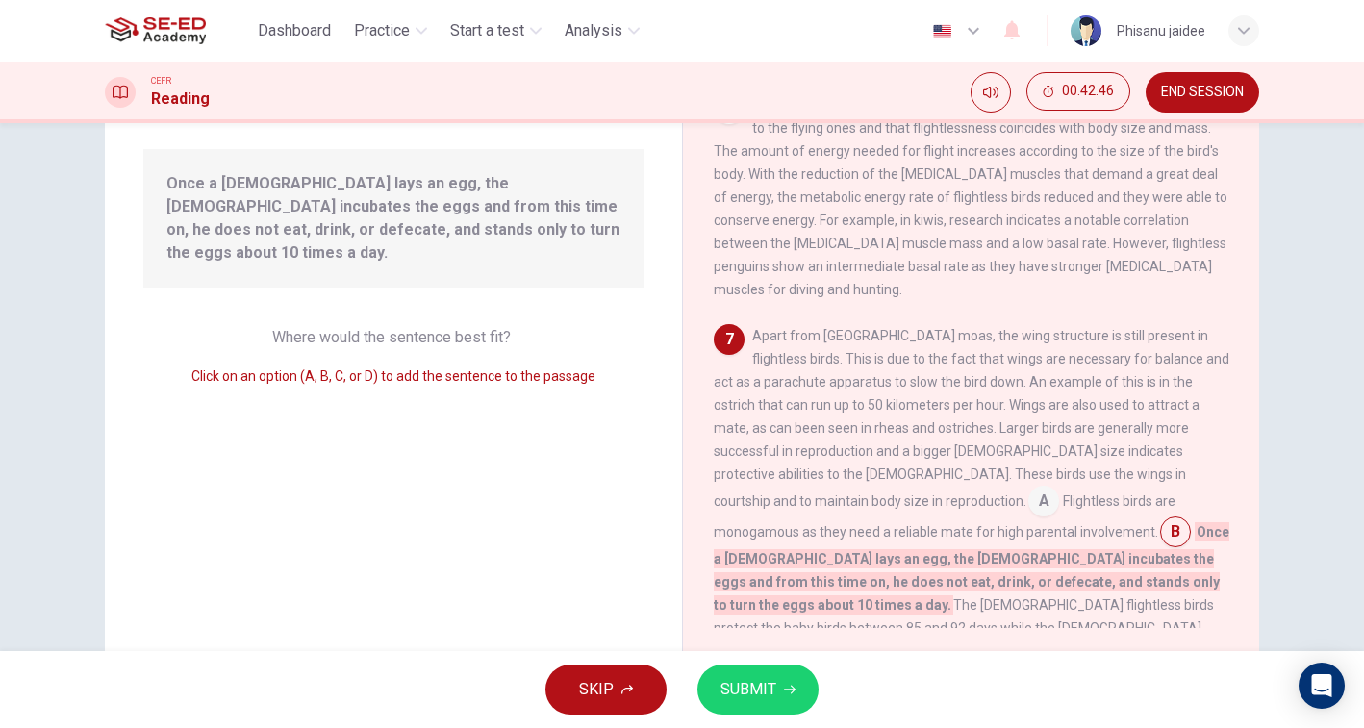
click at [811, 642] on input at bounding box center [795, 657] width 31 height 31
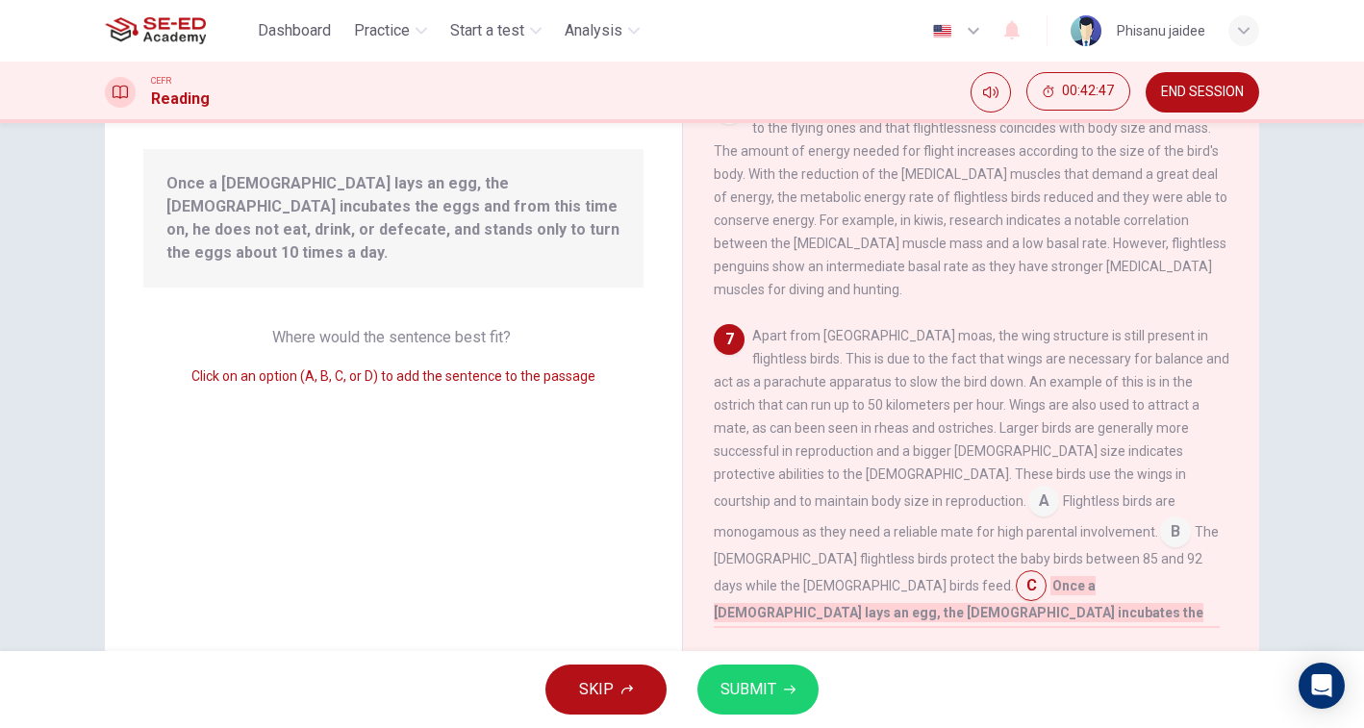
scroll to position [997, 0]
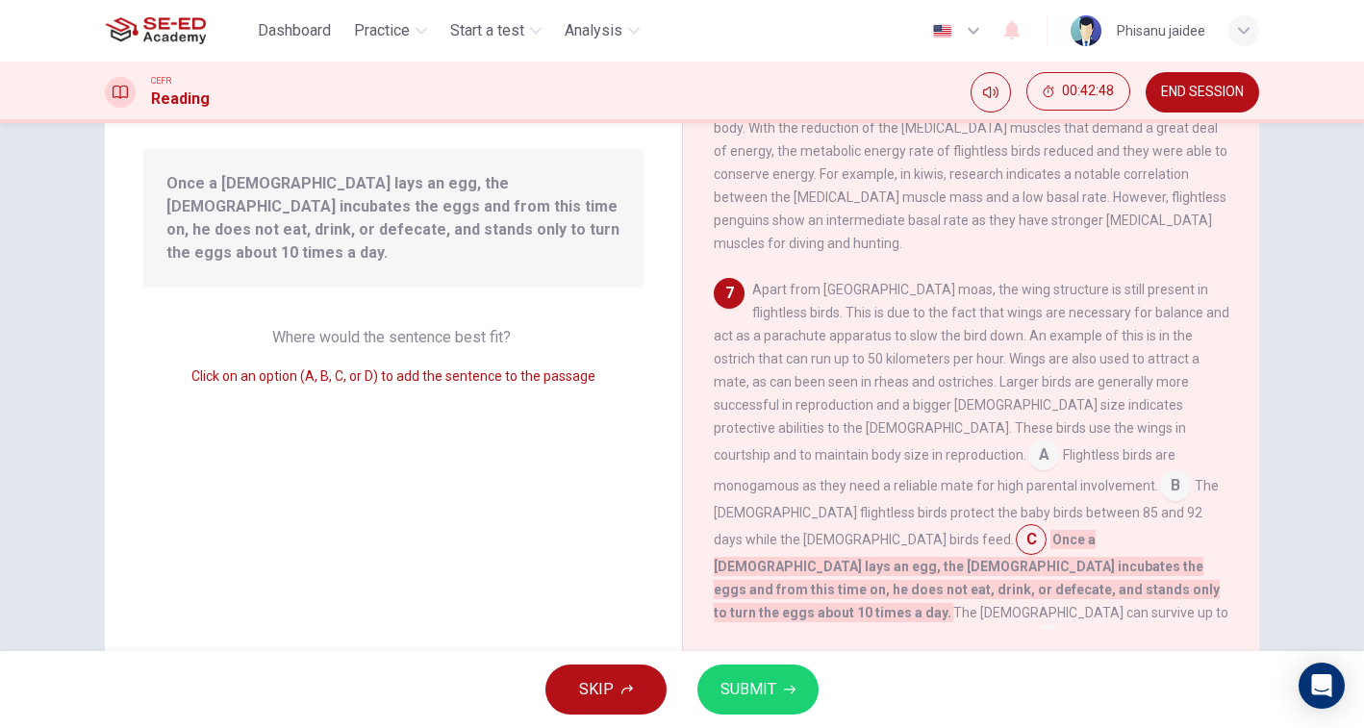
click at [1033, 626] on input at bounding box center [1048, 641] width 31 height 31
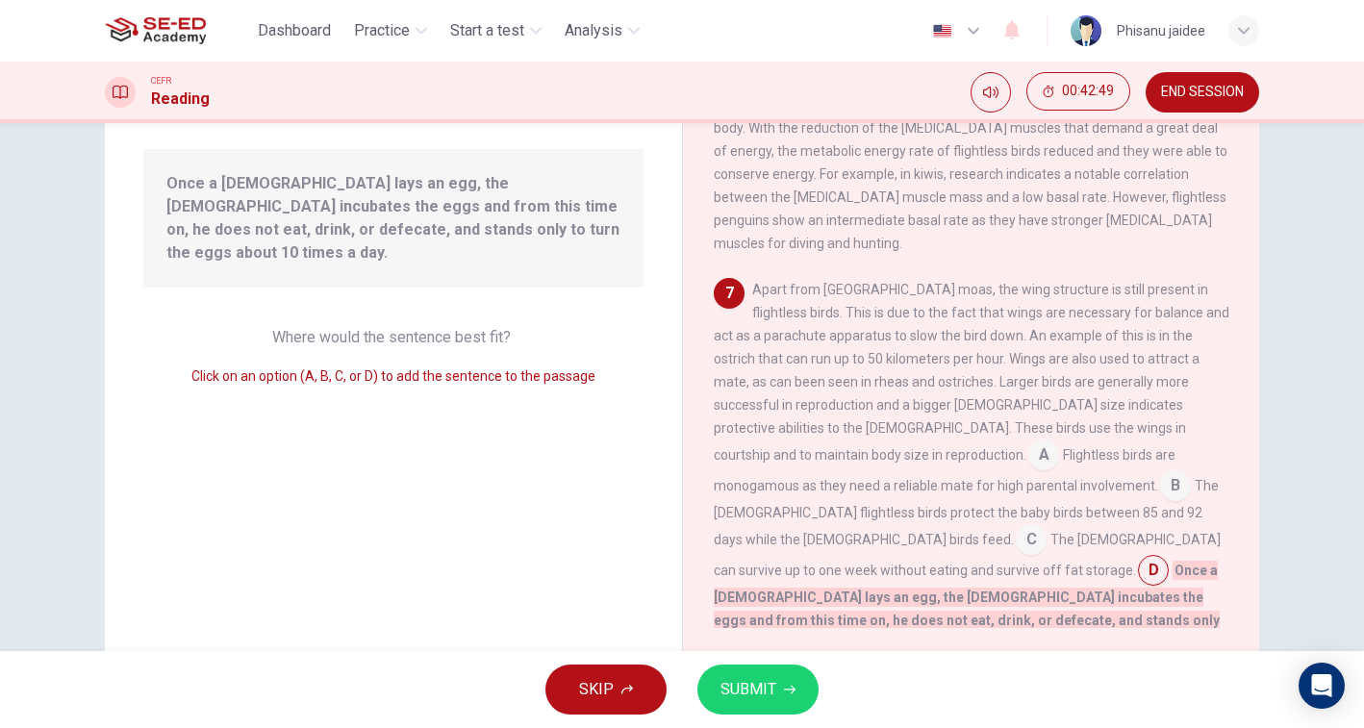
click at [1032, 452] on span "Flightless birds are monogamous as they need a reliable mate for high parental …" at bounding box center [945, 470] width 462 height 46
click at [1048, 384] on span "Apart from [GEOGRAPHIC_DATA] moas, the wing structure is still present in fligh…" at bounding box center [972, 372] width 516 height 181
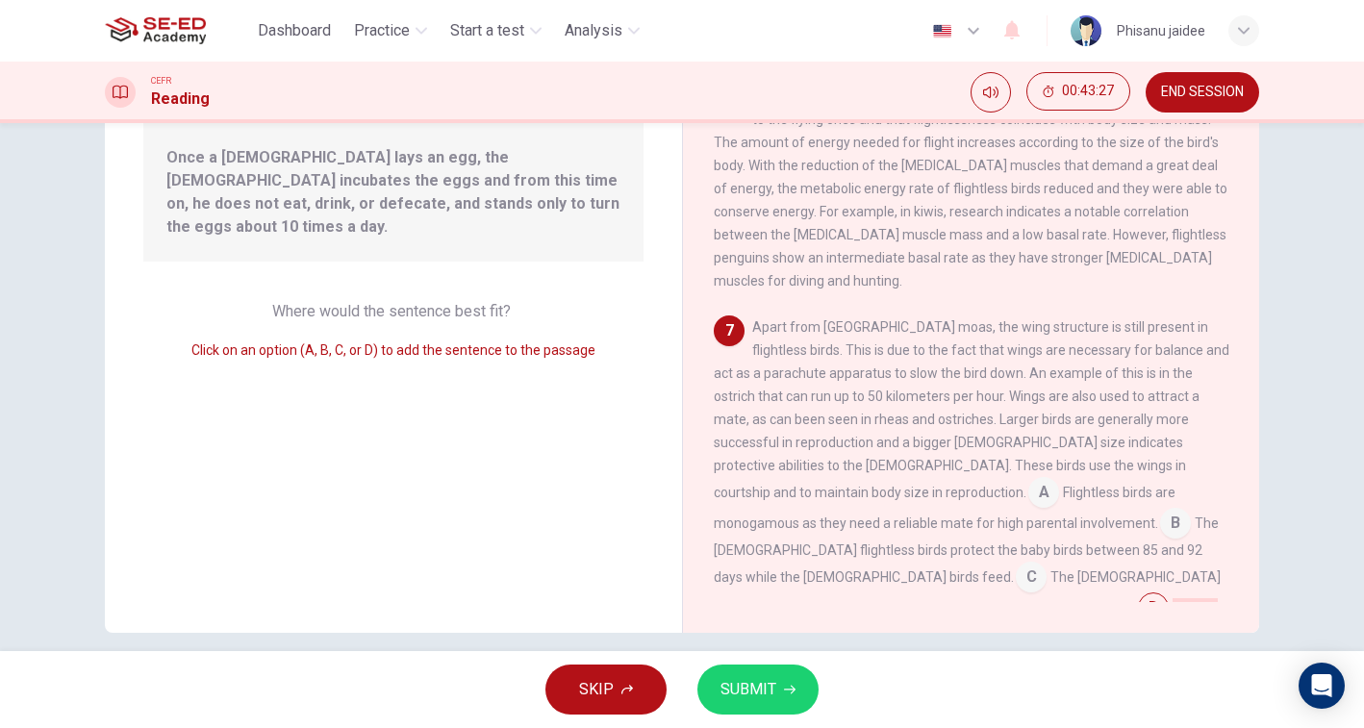
scroll to position [198, 0]
click at [1083, 384] on span "Apart from [GEOGRAPHIC_DATA] moas, the wing structure is still present in fligh…" at bounding box center [972, 408] width 516 height 181
click at [1059, 478] on input at bounding box center [1043, 493] width 31 height 31
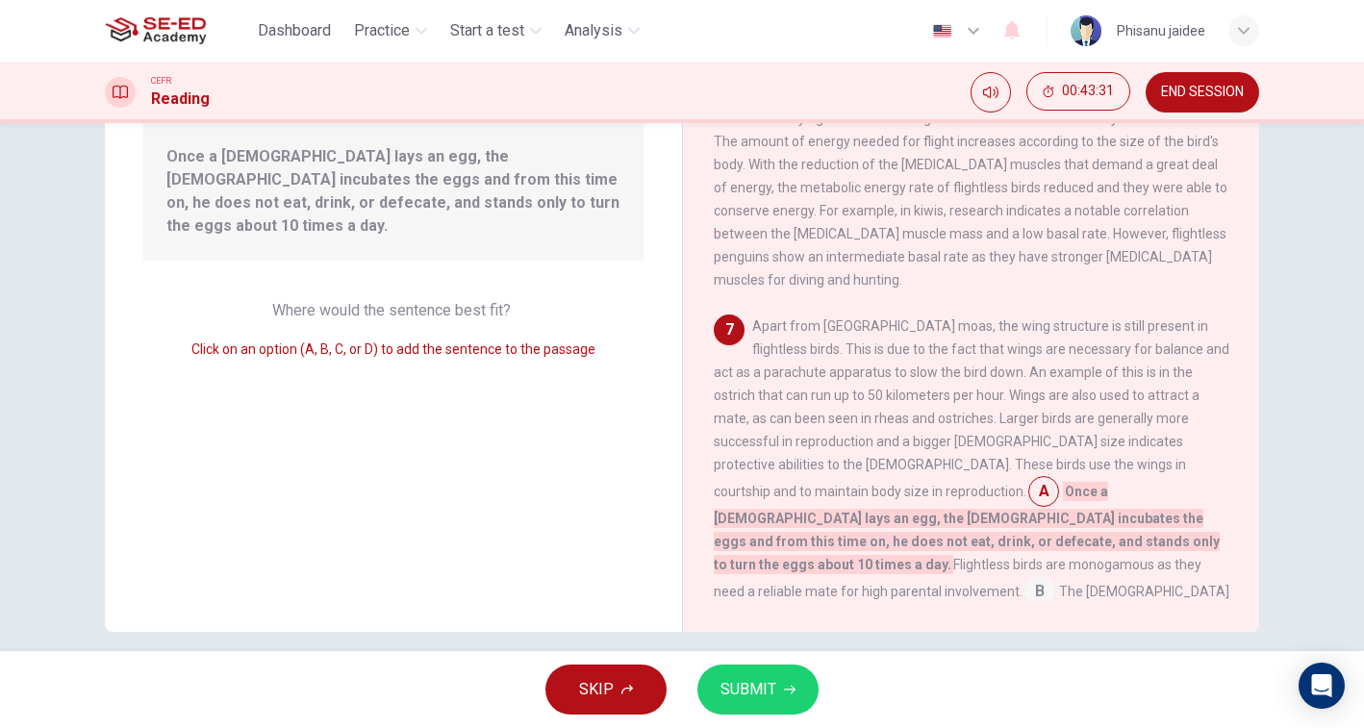
click at [1059, 478] on input at bounding box center [1043, 493] width 31 height 31
click at [1181, 427] on div "Apart from [GEOGRAPHIC_DATA] moas, the wing structure is still present in fligh…" at bounding box center [972, 515] width 516 height 400
click at [953, 601] on div "The Evolution of Flightless Birds 1 A ratite is any of a diverse group of large…" at bounding box center [970, 297] width 577 height 668
click at [951, 632] on input at bounding box center [941, 647] width 31 height 31
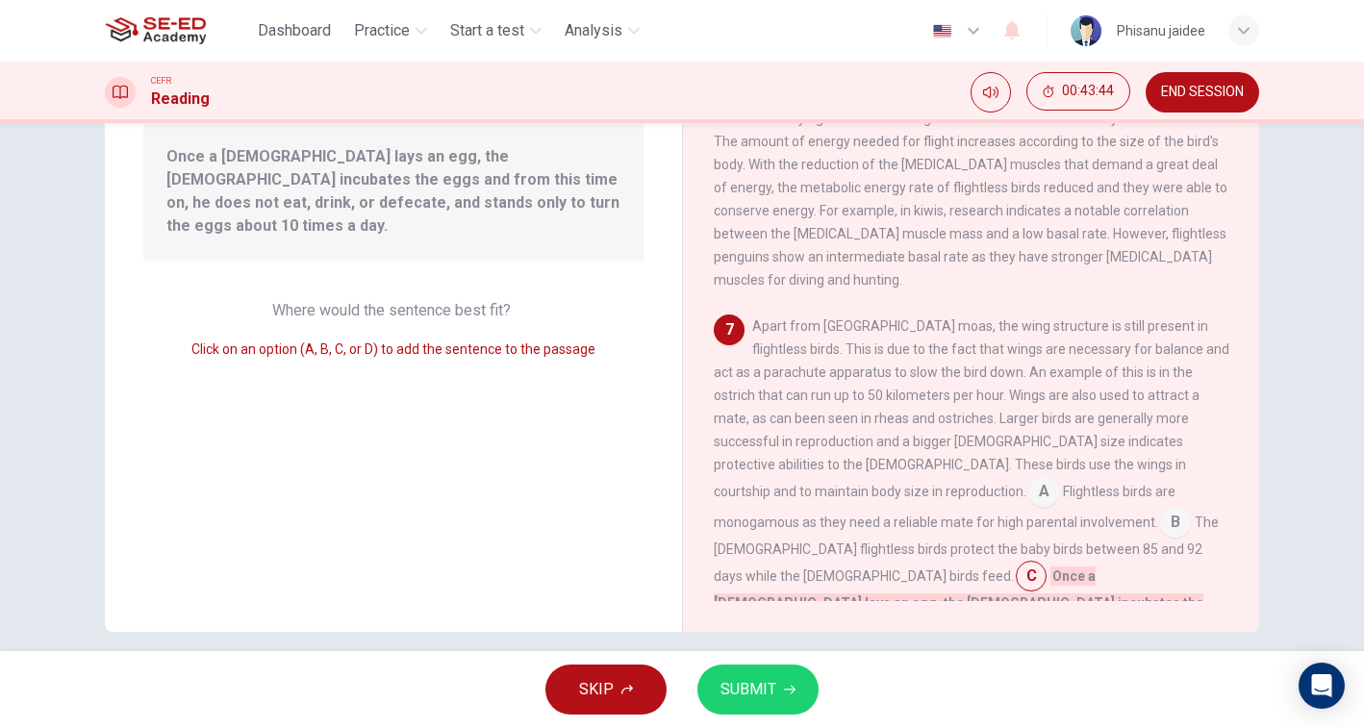
click at [1059, 478] on input at bounding box center [1043, 493] width 31 height 31
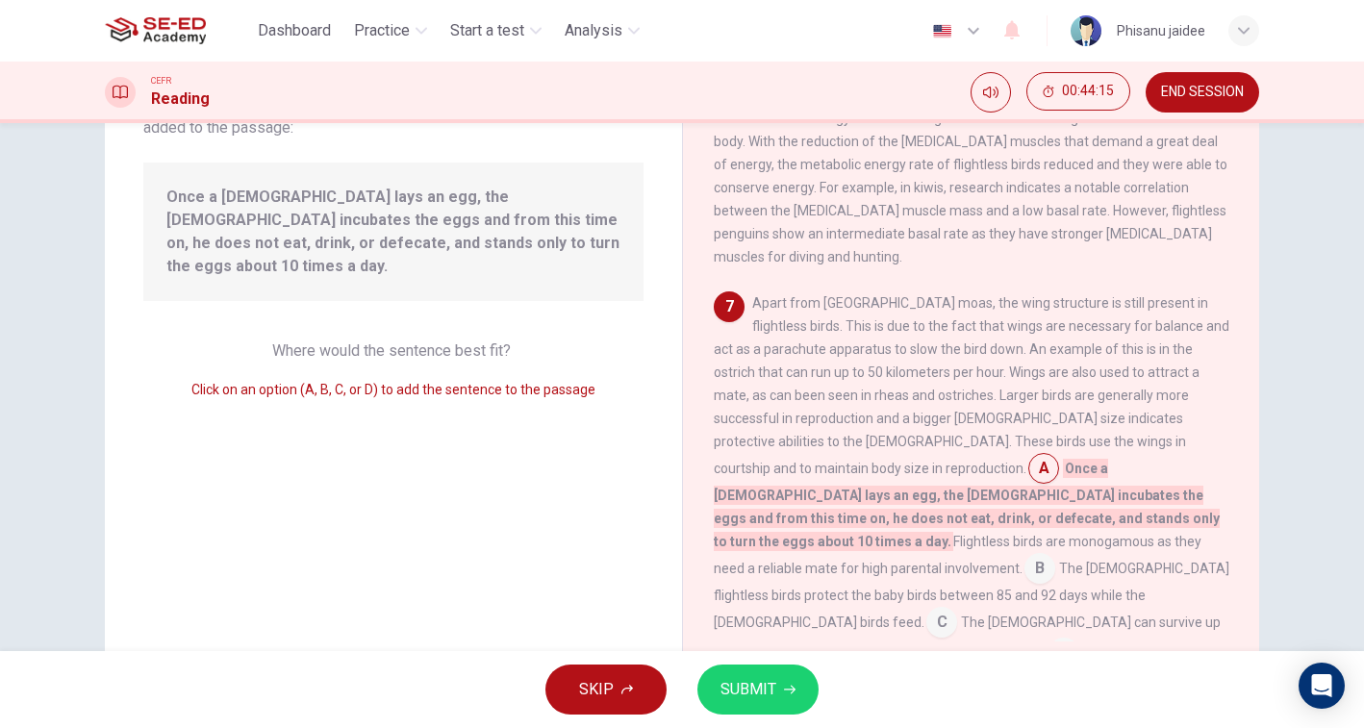
scroll to position [156, 0]
click at [1024, 557] on input at bounding box center [1039, 572] width 31 height 31
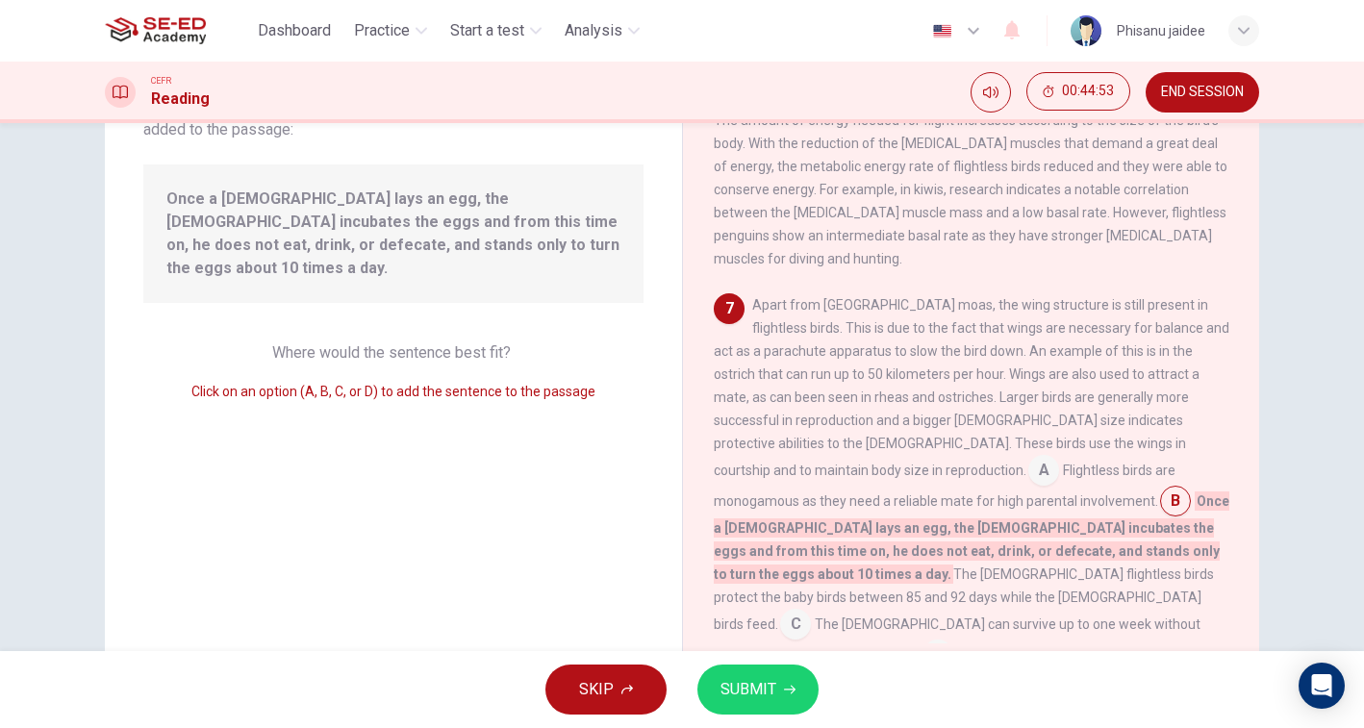
click at [785, 680] on button "SUBMIT" at bounding box center [757, 690] width 121 height 50
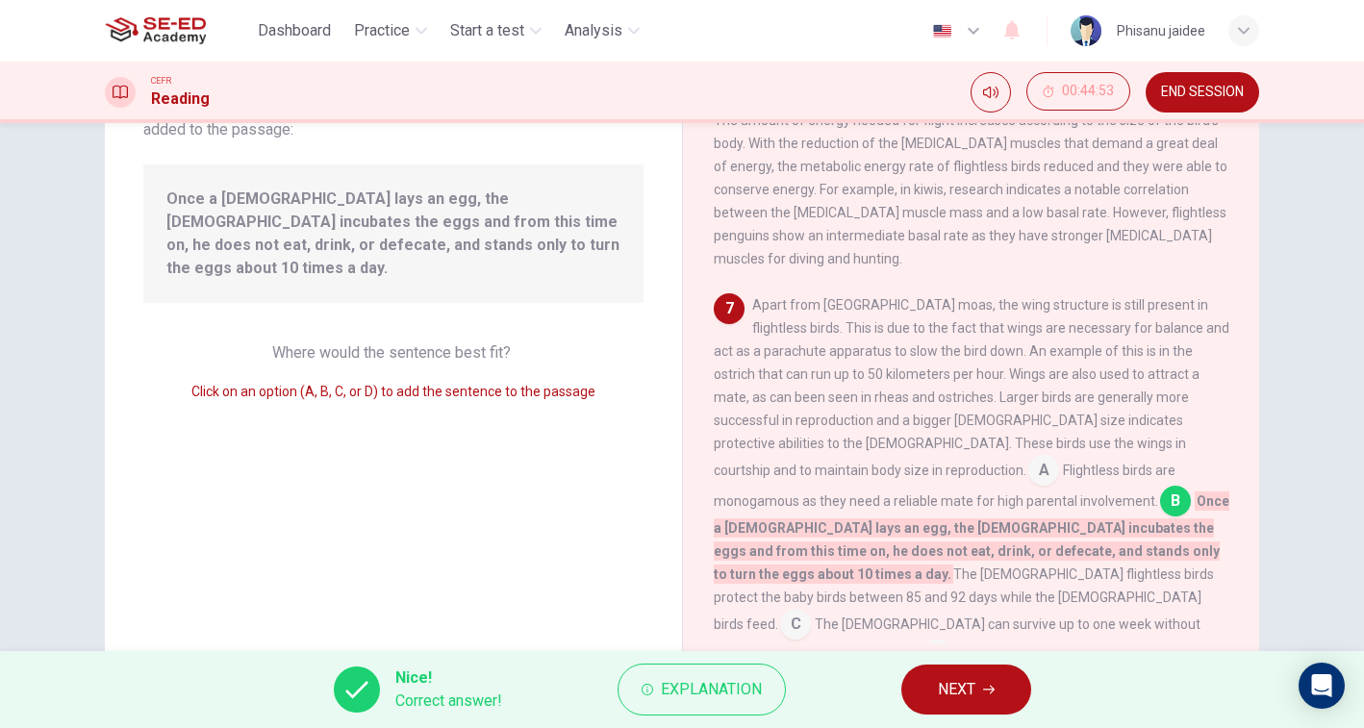
scroll to position [217, 0]
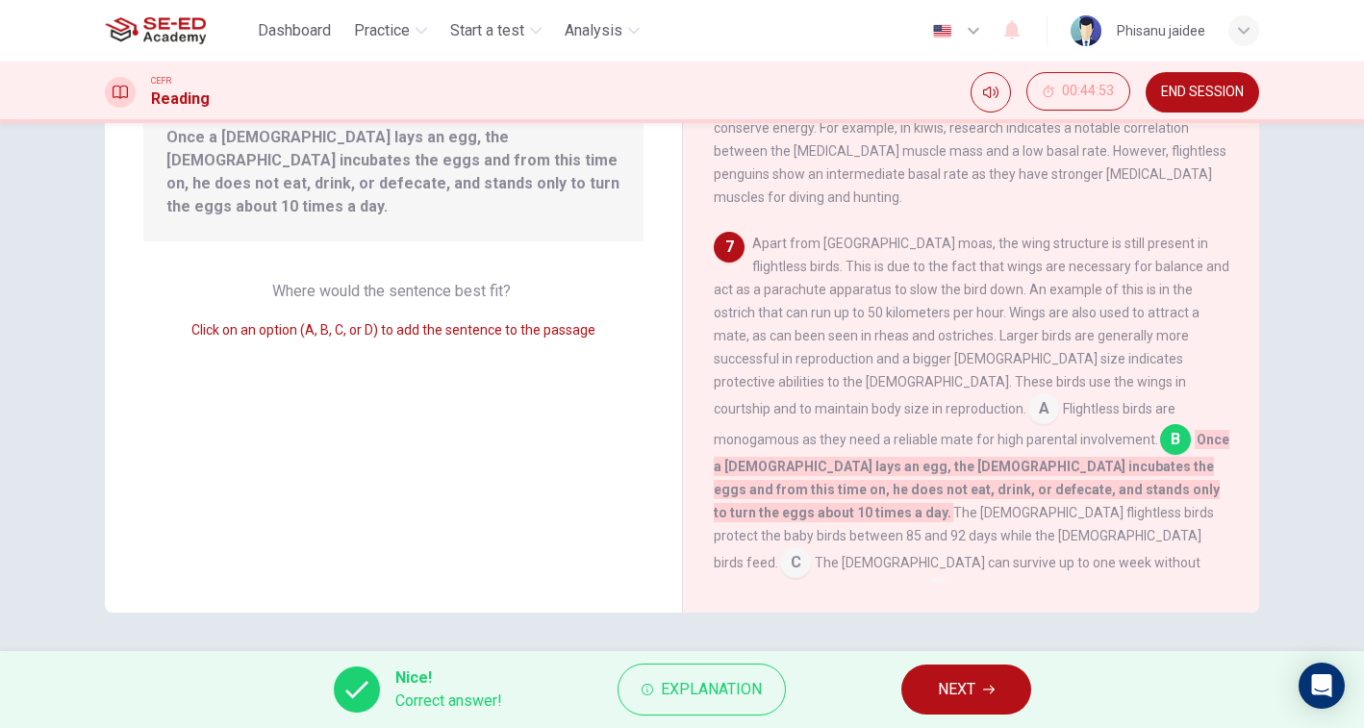
click at [952, 682] on span "NEXT" at bounding box center [957, 689] width 38 height 27
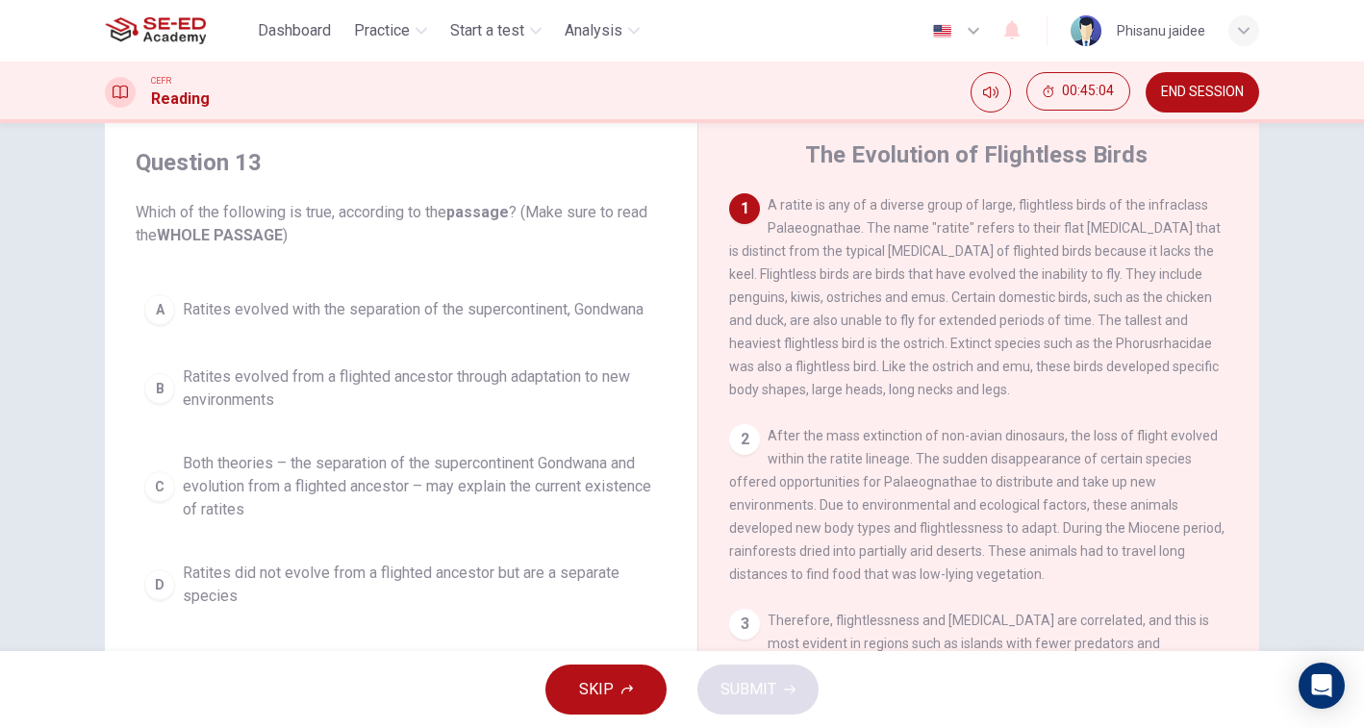
scroll to position [58, 0]
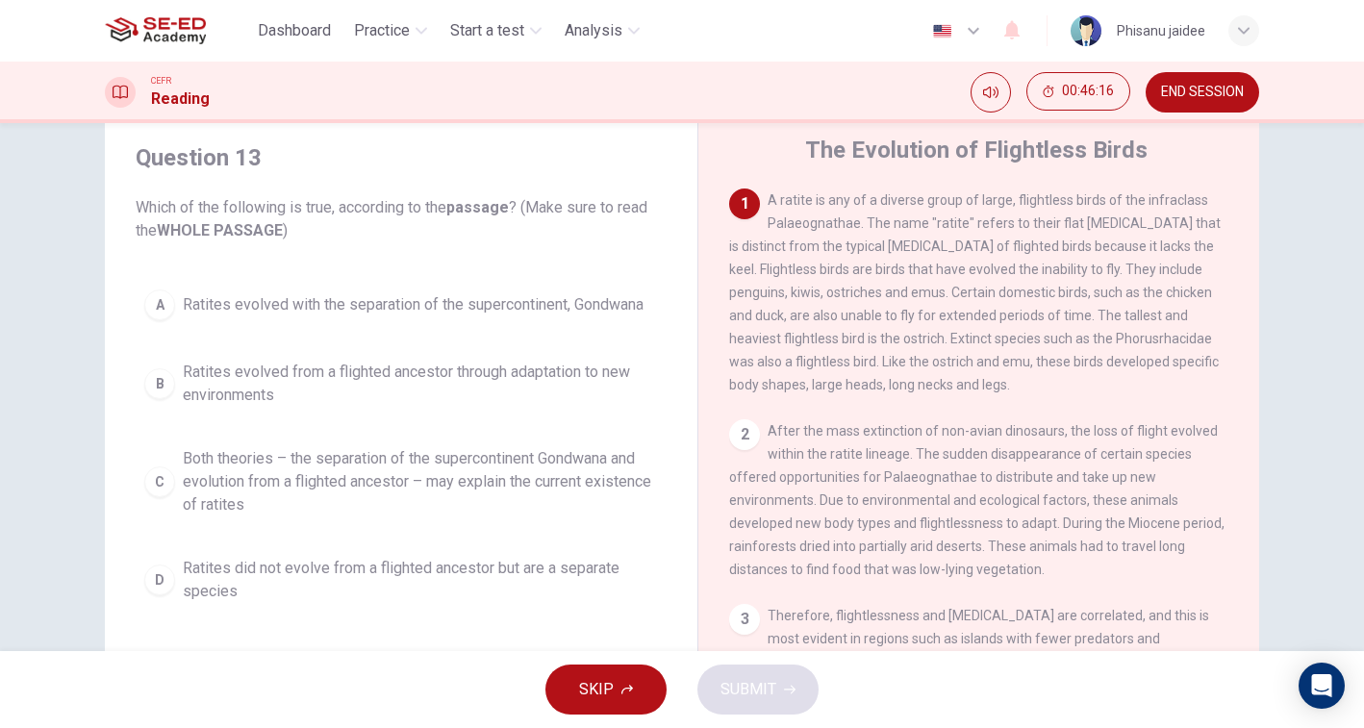
click at [441, 379] on span "Ratites evolved from a flighted ancestor through adaptation to new environments" at bounding box center [420, 384] width 475 height 46
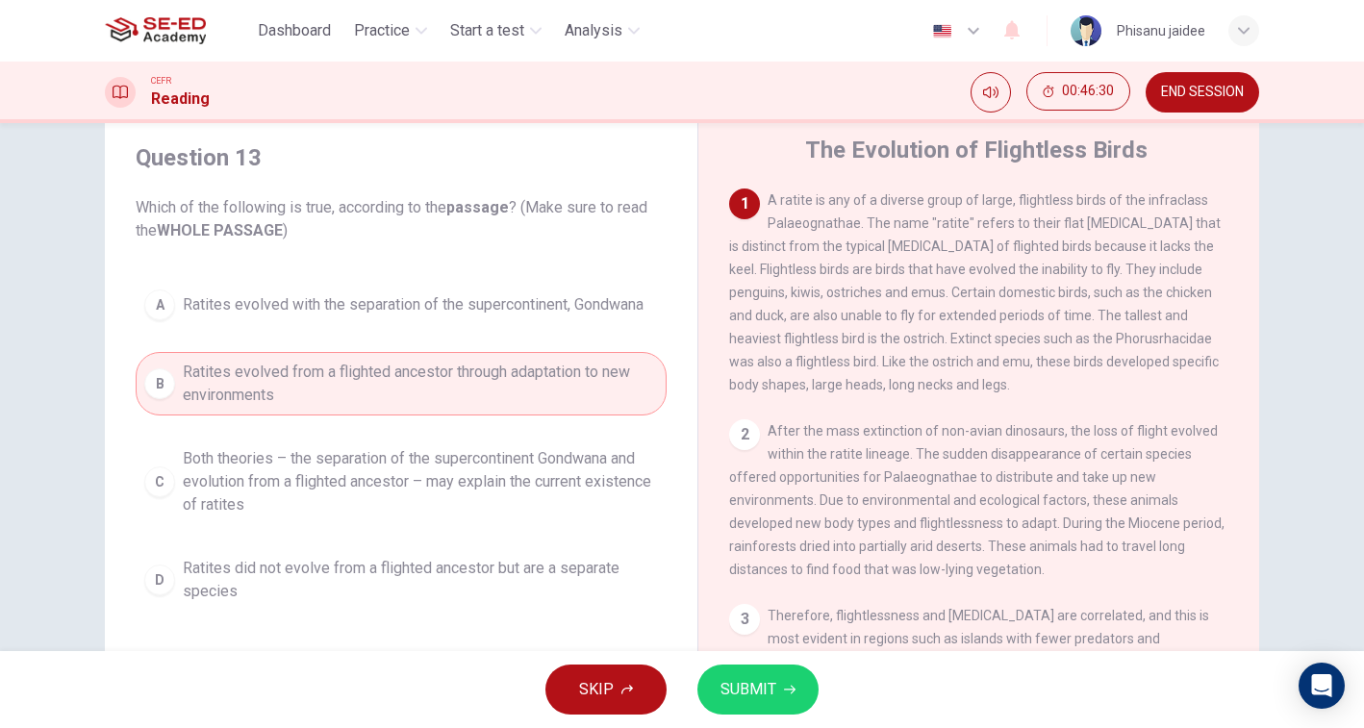
click at [758, 680] on span "SUBMIT" at bounding box center [748, 689] width 56 height 27
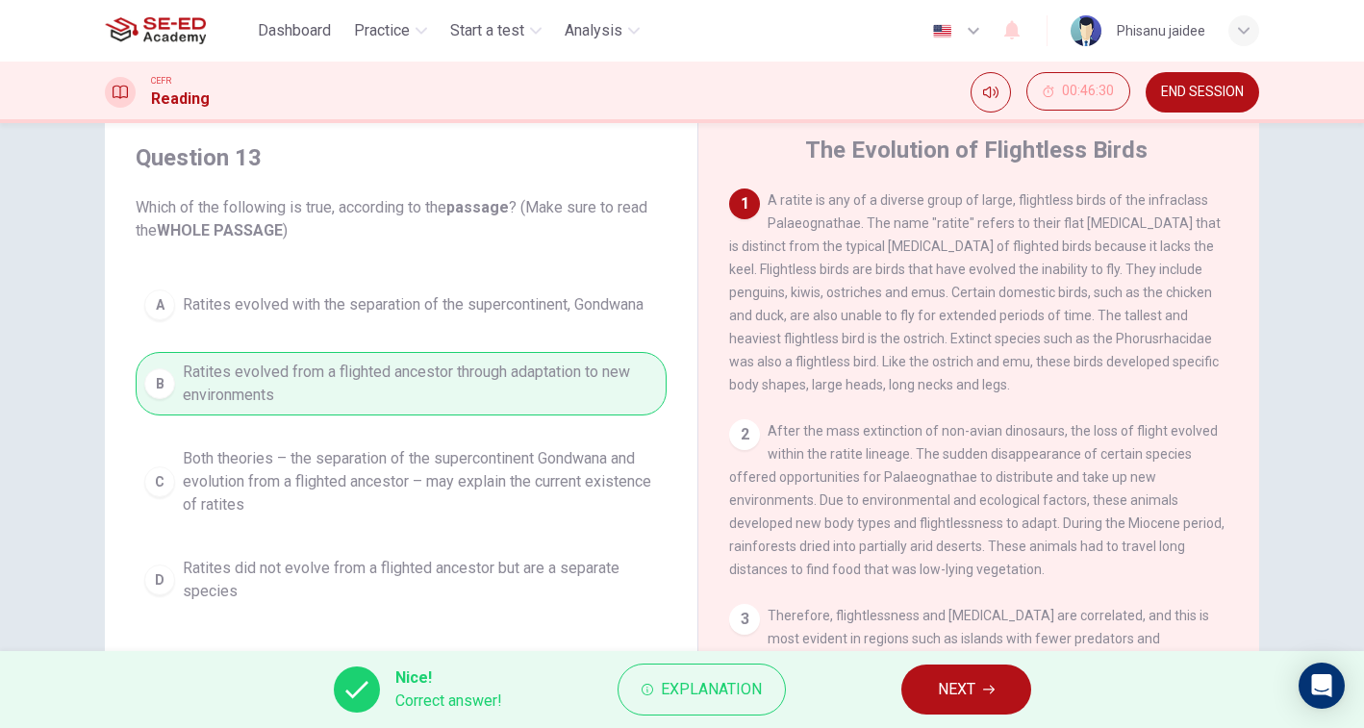
click at [991, 701] on button "NEXT" at bounding box center [966, 690] width 130 height 50
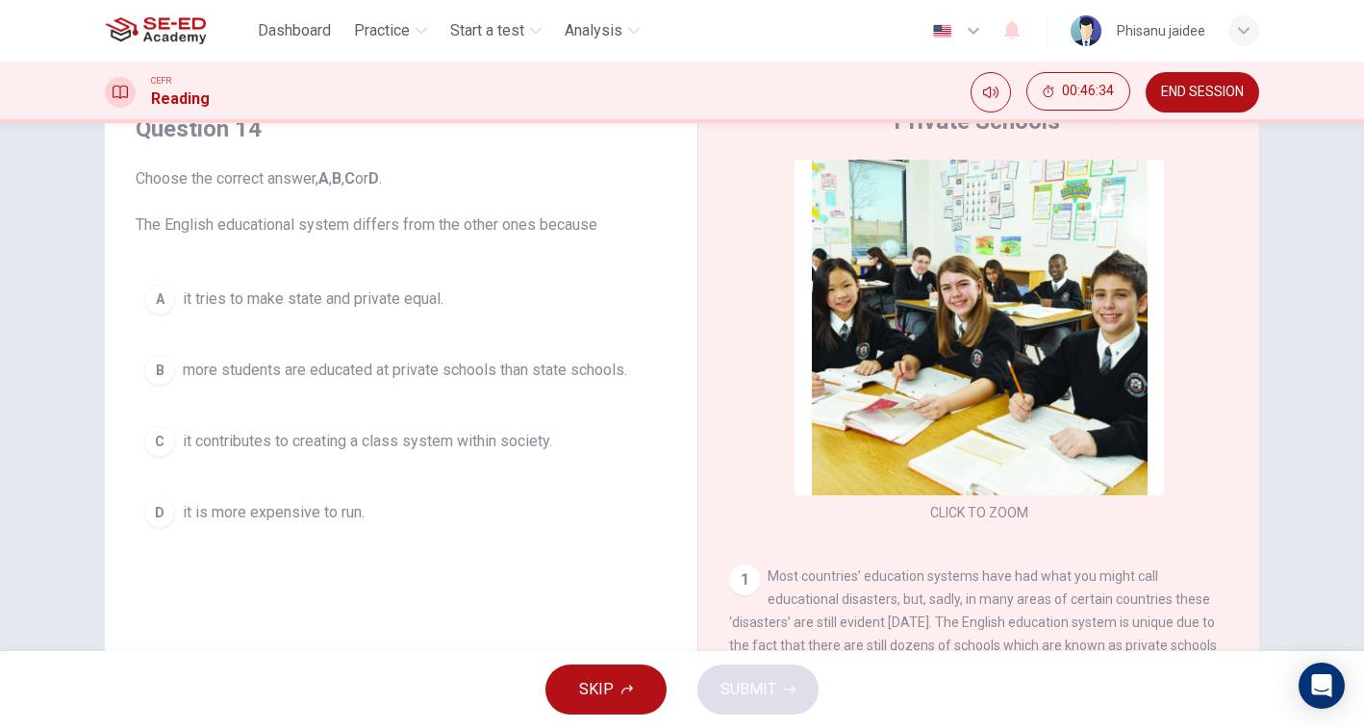
scroll to position [0, 0]
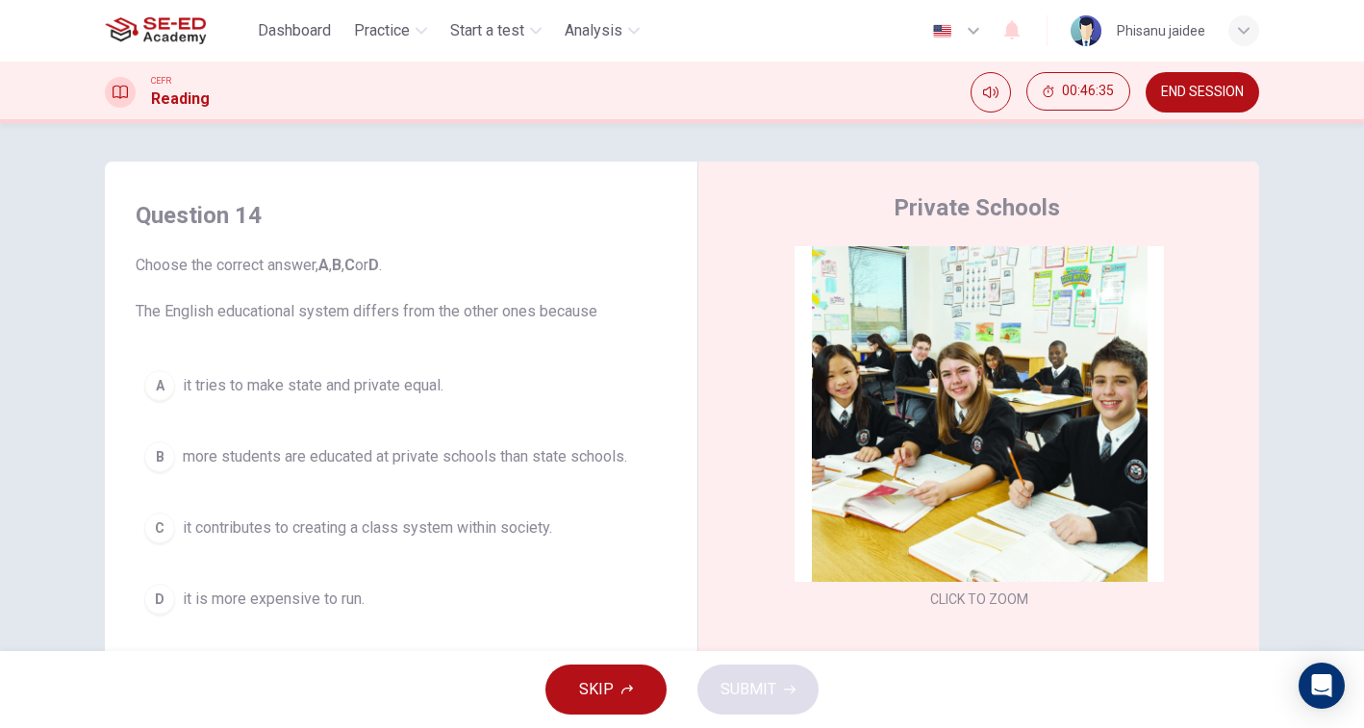
click at [1212, 88] on span "END SESSION" at bounding box center [1202, 92] width 83 height 15
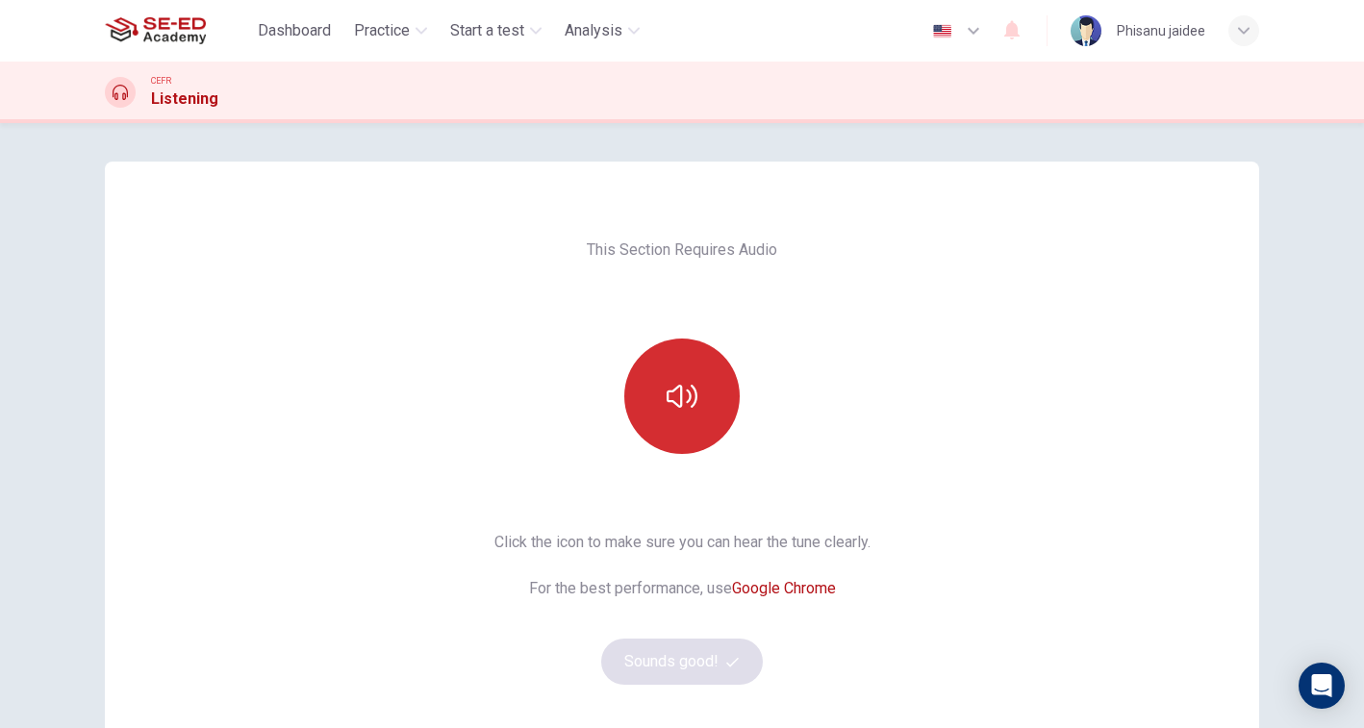
click at [704, 380] on button "button" at bounding box center [681, 396] width 115 height 115
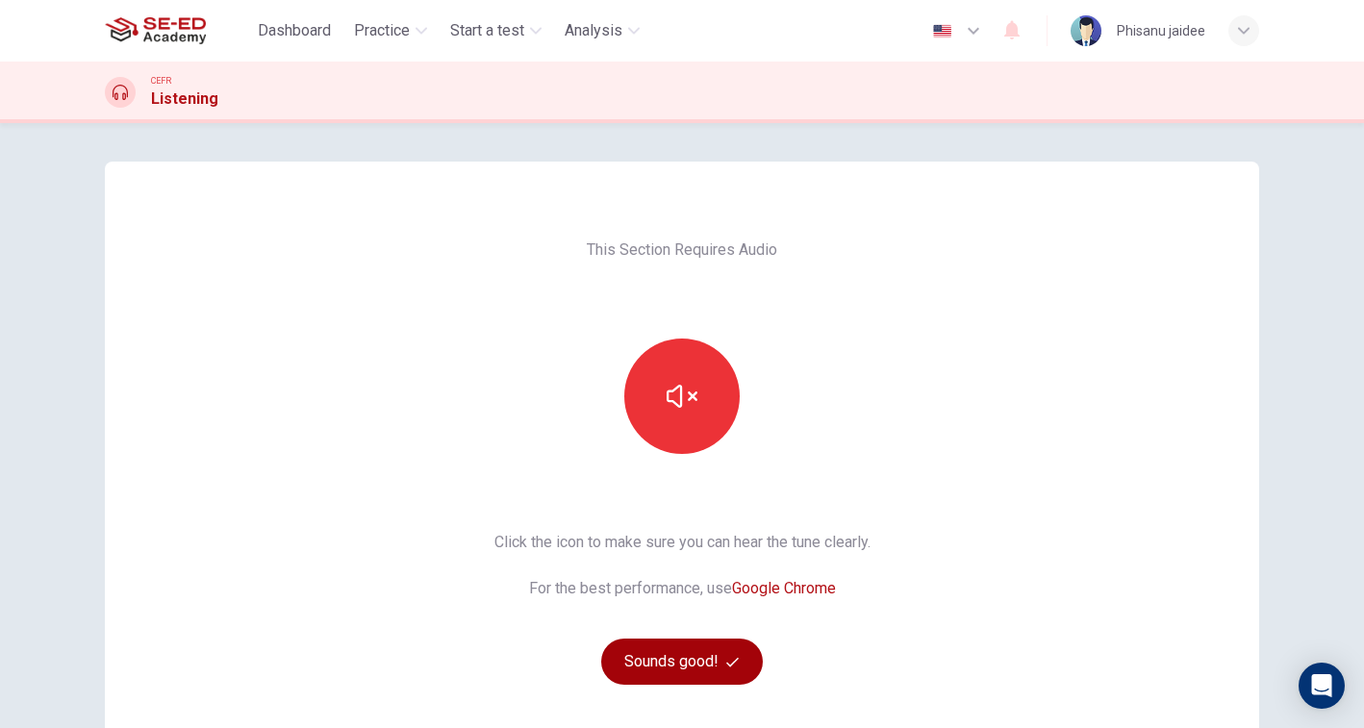
click at [676, 658] on button "Sounds good!" at bounding box center [682, 662] width 162 height 46
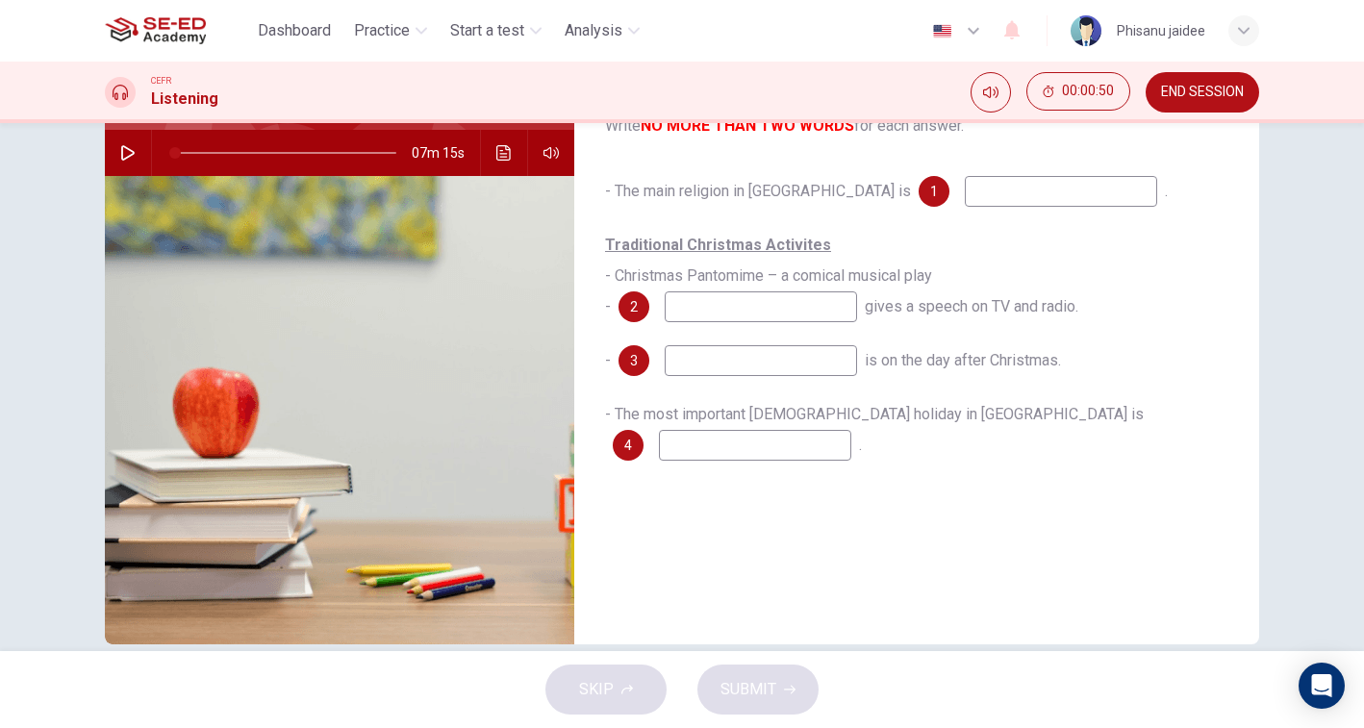
scroll to position [217, 0]
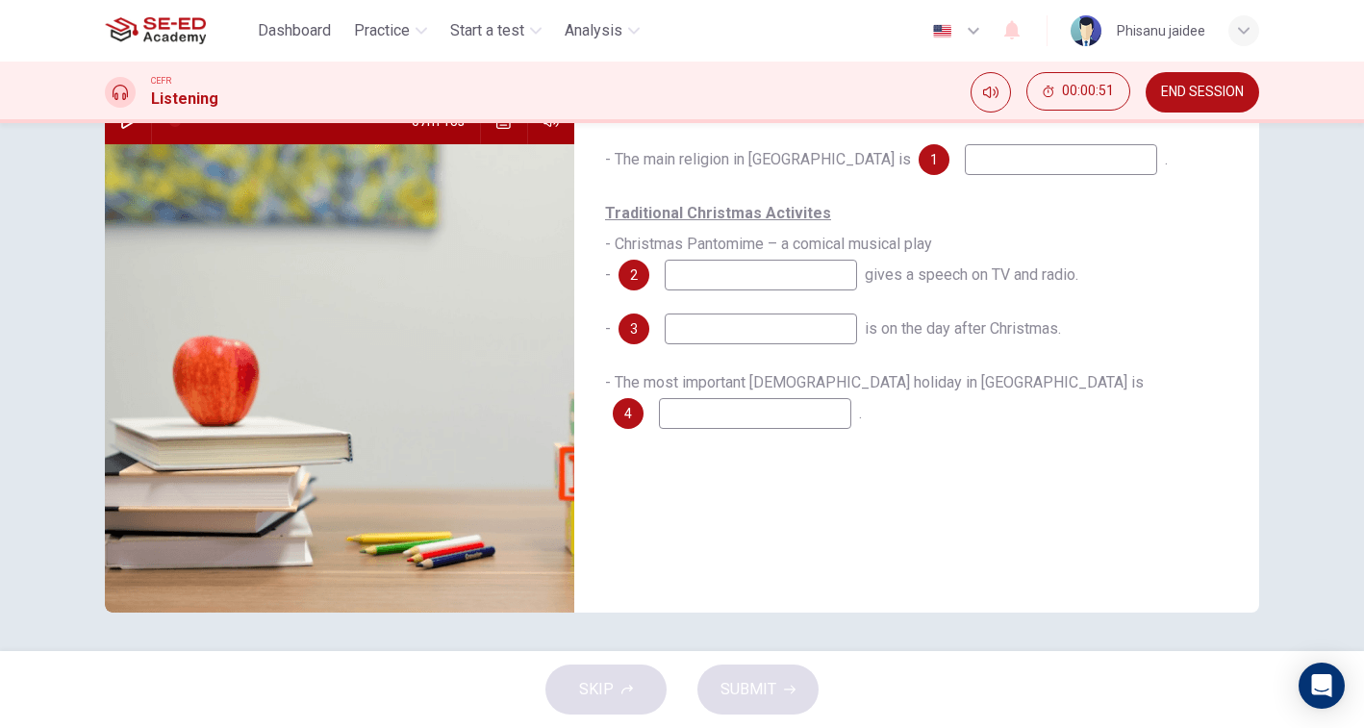
click at [965, 163] on input at bounding box center [1061, 159] width 192 height 31
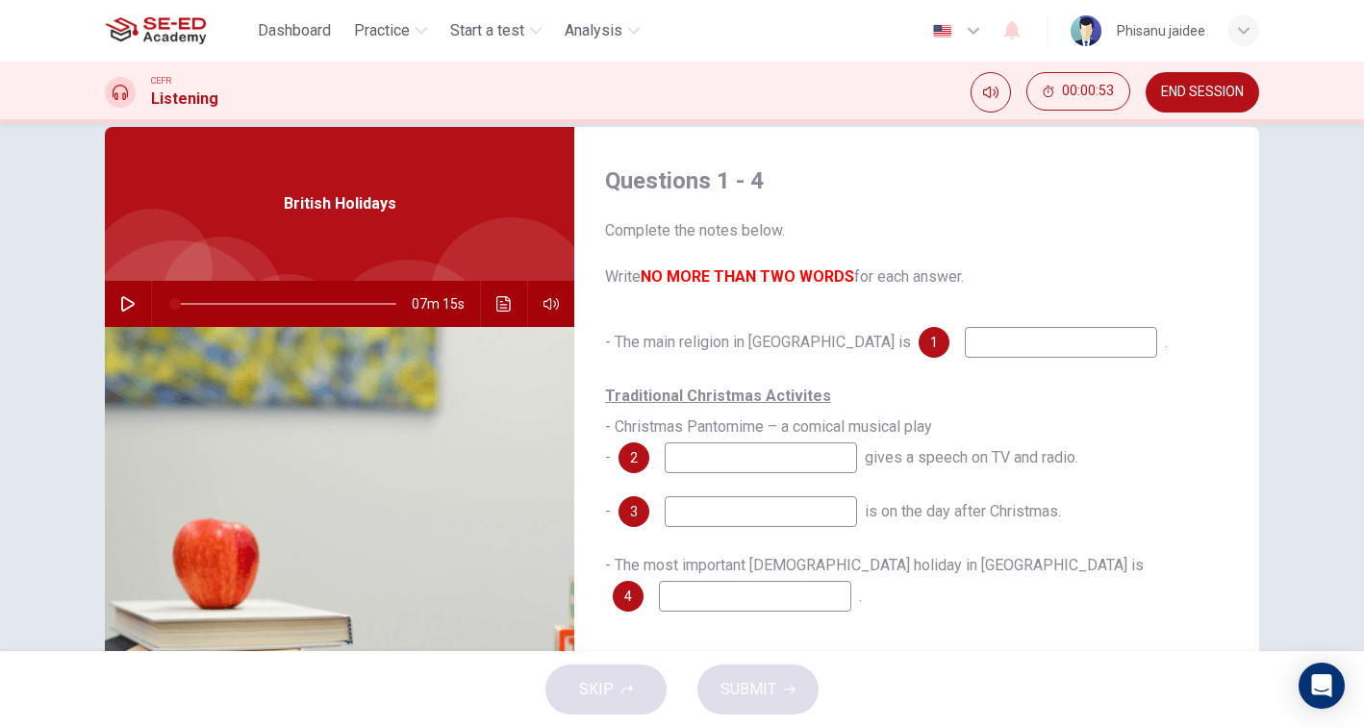
scroll to position [20, 0]
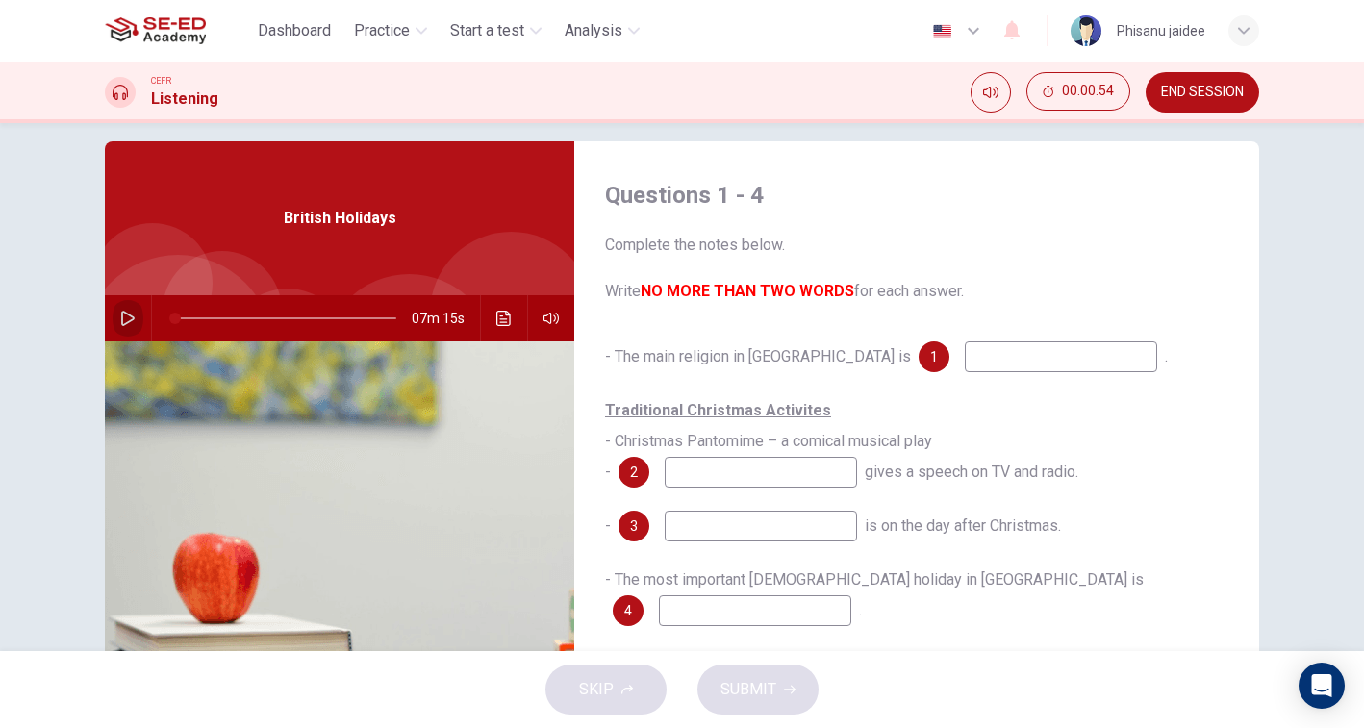
click at [126, 322] on icon "button" at bounding box center [127, 318] width 13 height 15
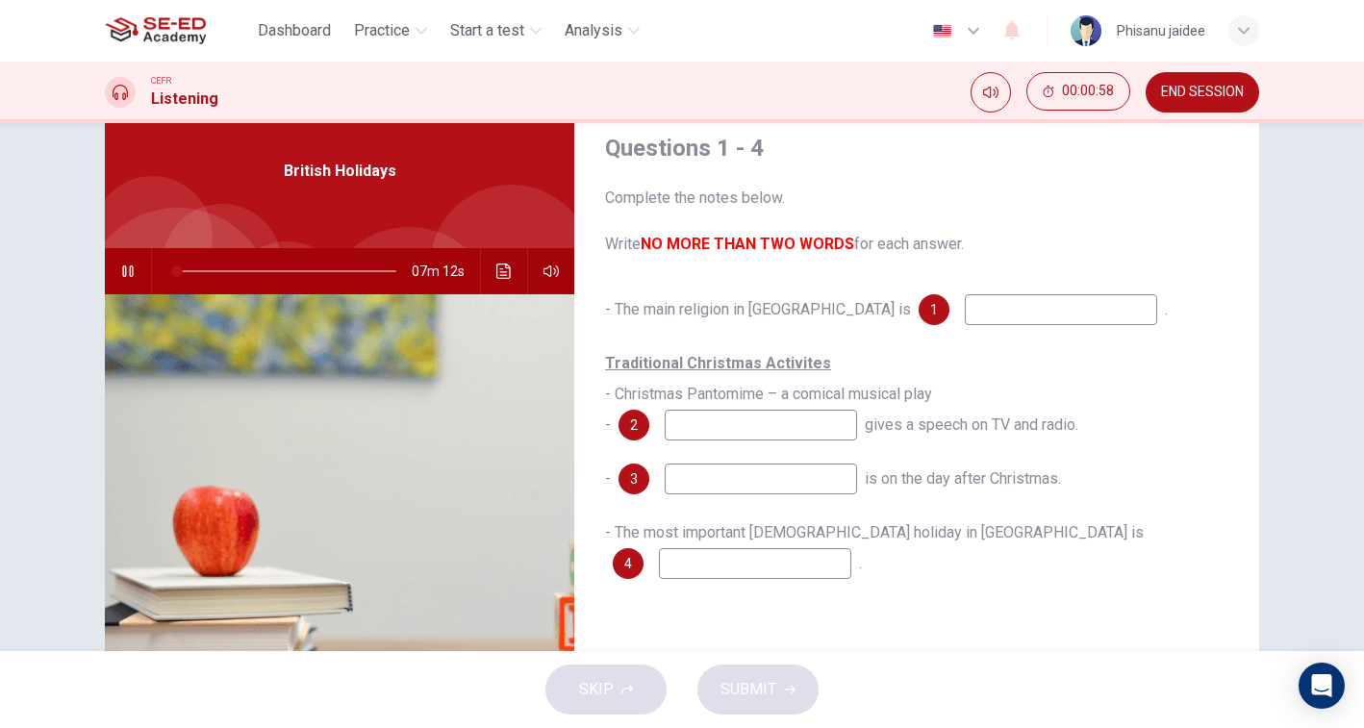
scroll to position [65, 0]
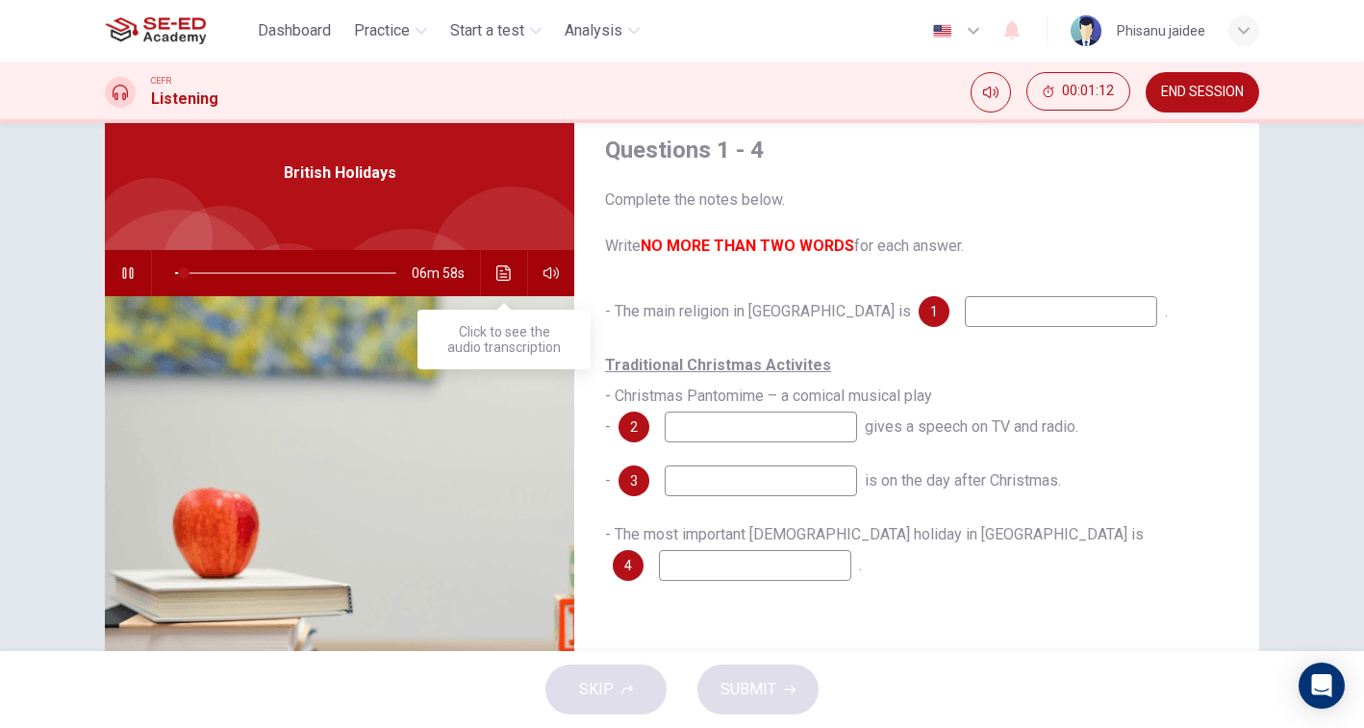
click at [496, 273] on icon "Click to see the audio transcription" at bounding box center [503, 272] width 14 height 15
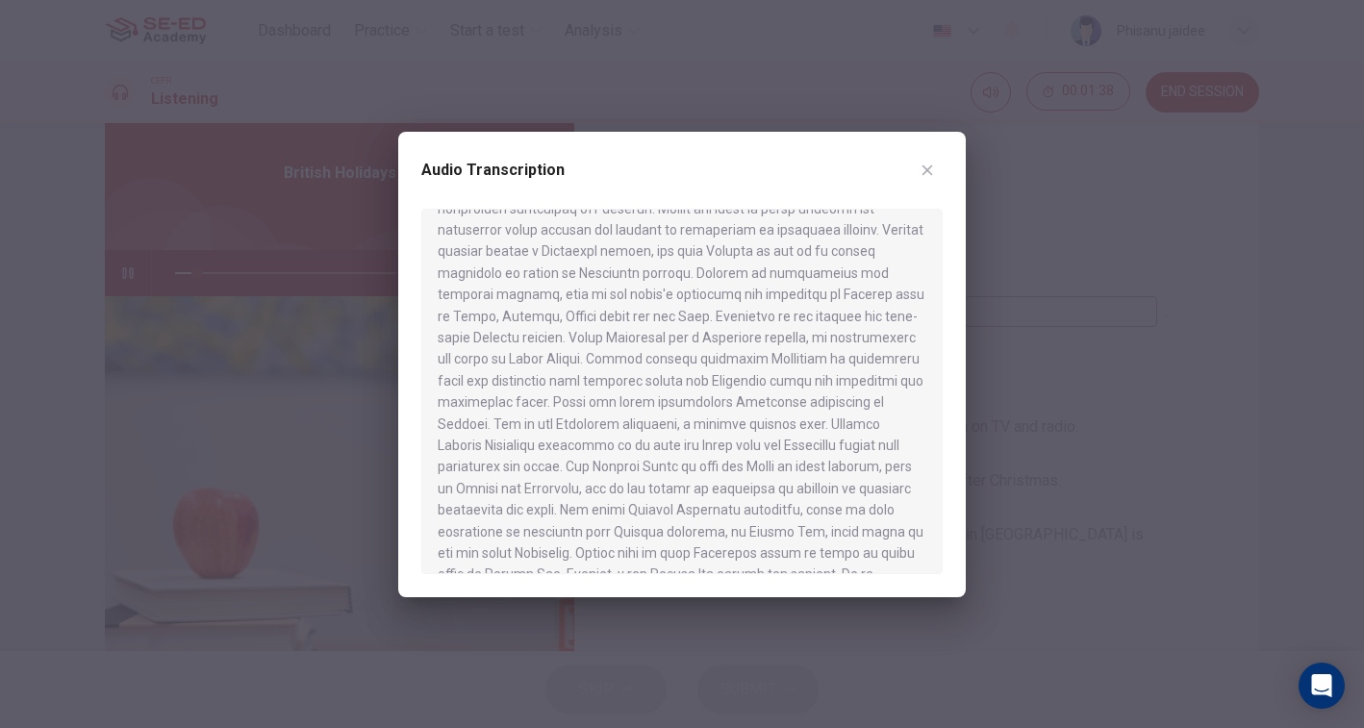
scroll to position [92, 0]
click at [936, 172] on button "button" at bounding box center [927, 170] width 31 height 31
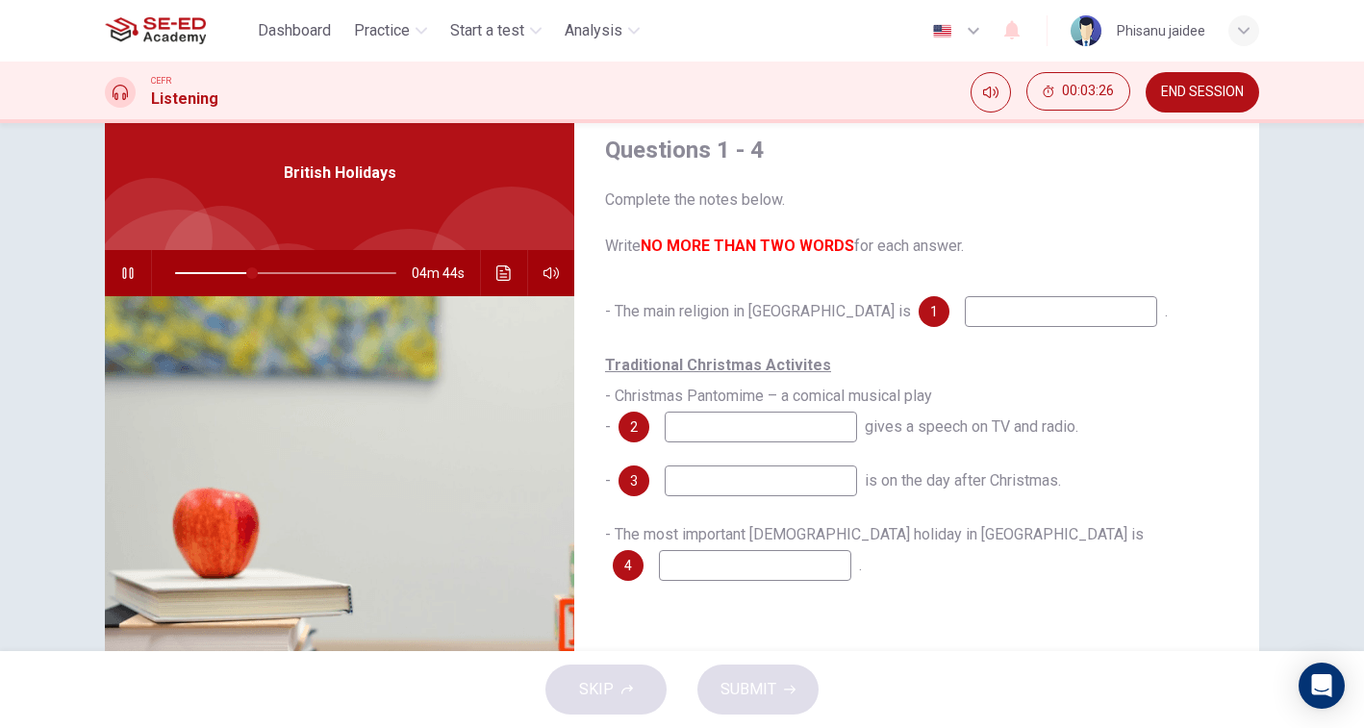
click at [120, 274] on icon "button" at bounding box center [127, 272] width 15 height 15
click at [496, 275] on icon "Click to see the audio transcription" at bounding box center [503, 272] width 14 height 15
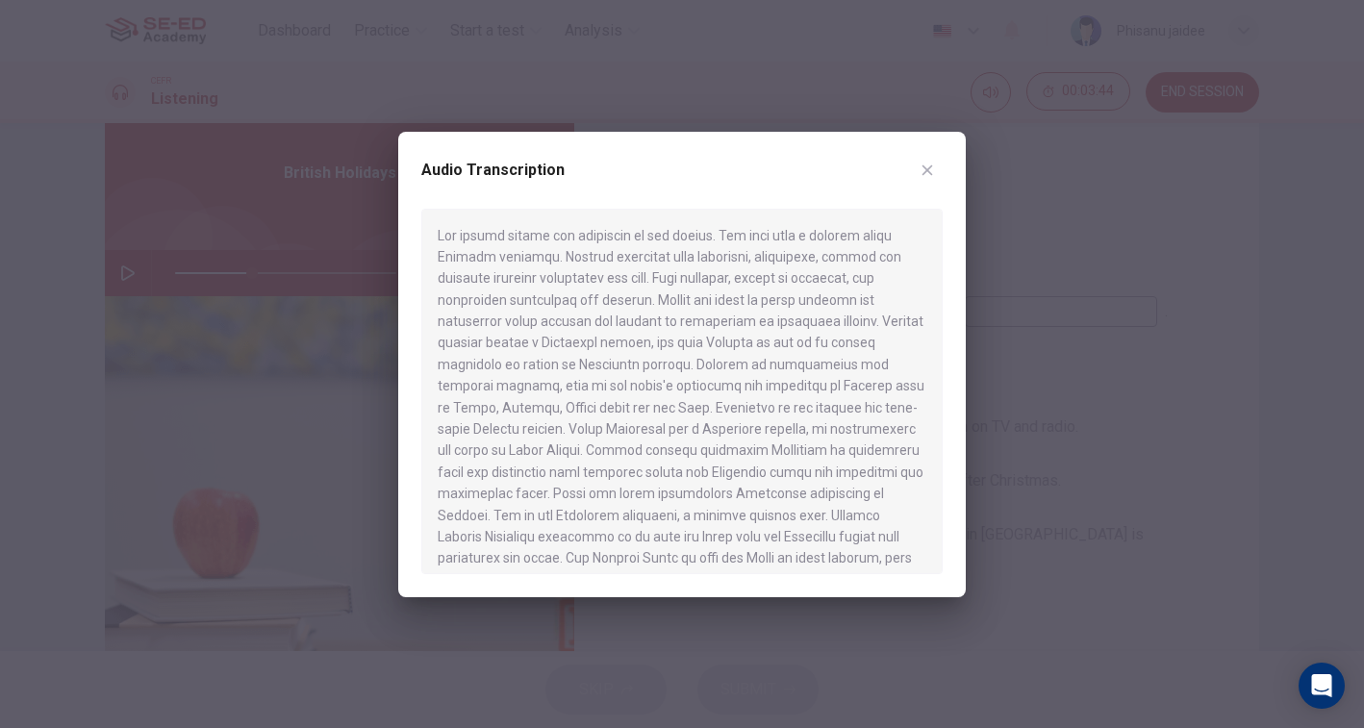
drag, startPoint x: 726, startPoint y: 386, endPoint x: 765, endPoint y: 386, distance: 38.5
click at [765, 386] on div at bounding box center [681, 392] width 521 height 366
click at [1014, 302] on div at bounding box center [682, 364] width 1364 height 728
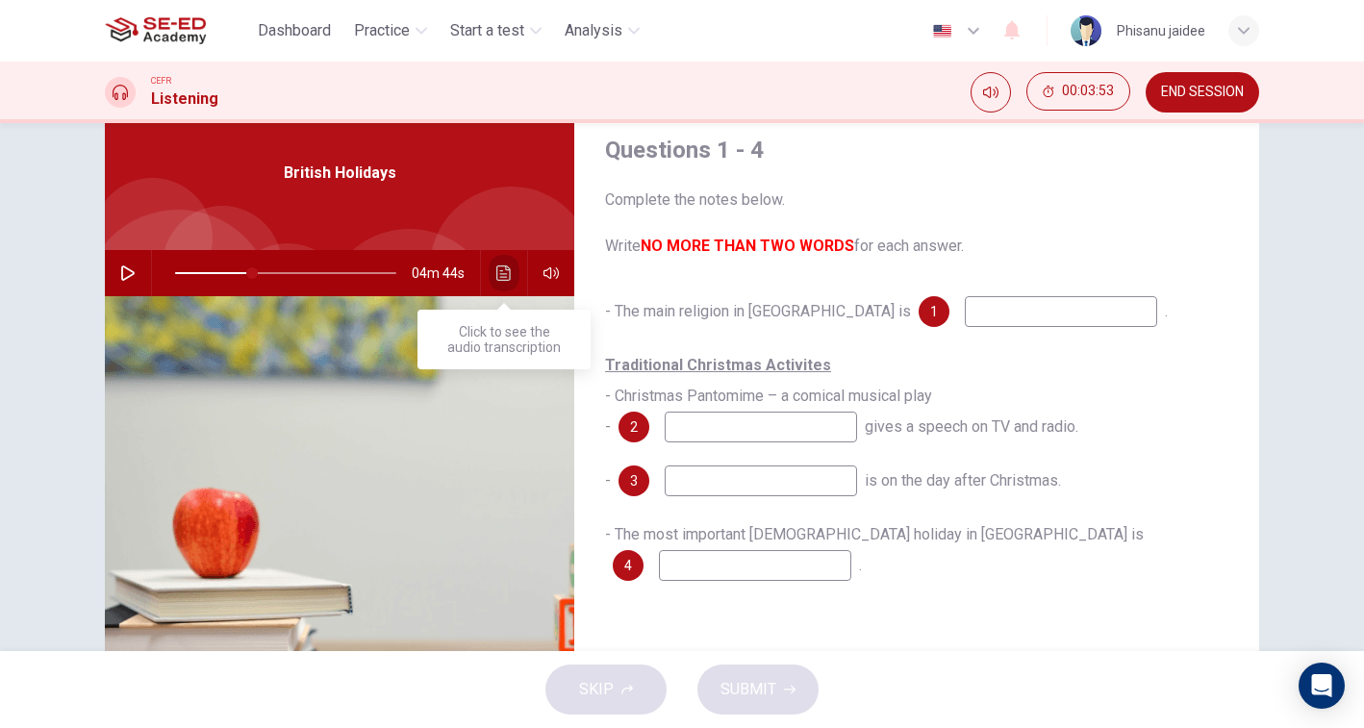
click at [501, 288] on button "Click to see the audio transcription" at bounding box center [504, 273] width 31 height 46
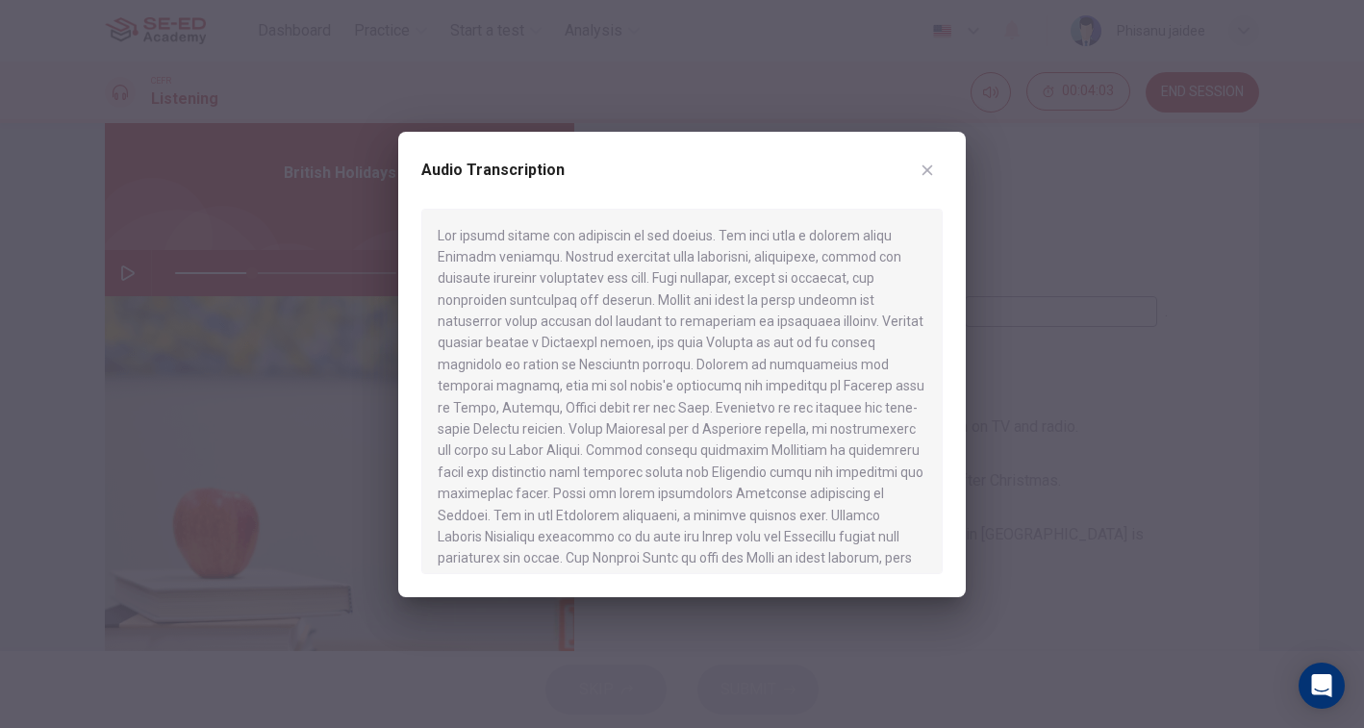
click at [947, 172] on div "Audio Transcription" at bounding box center [682, 365] width 568 height 466
click at [930, 163] on icon "button" at bounding box center [927, 170] width 15 height 15
type input "35"
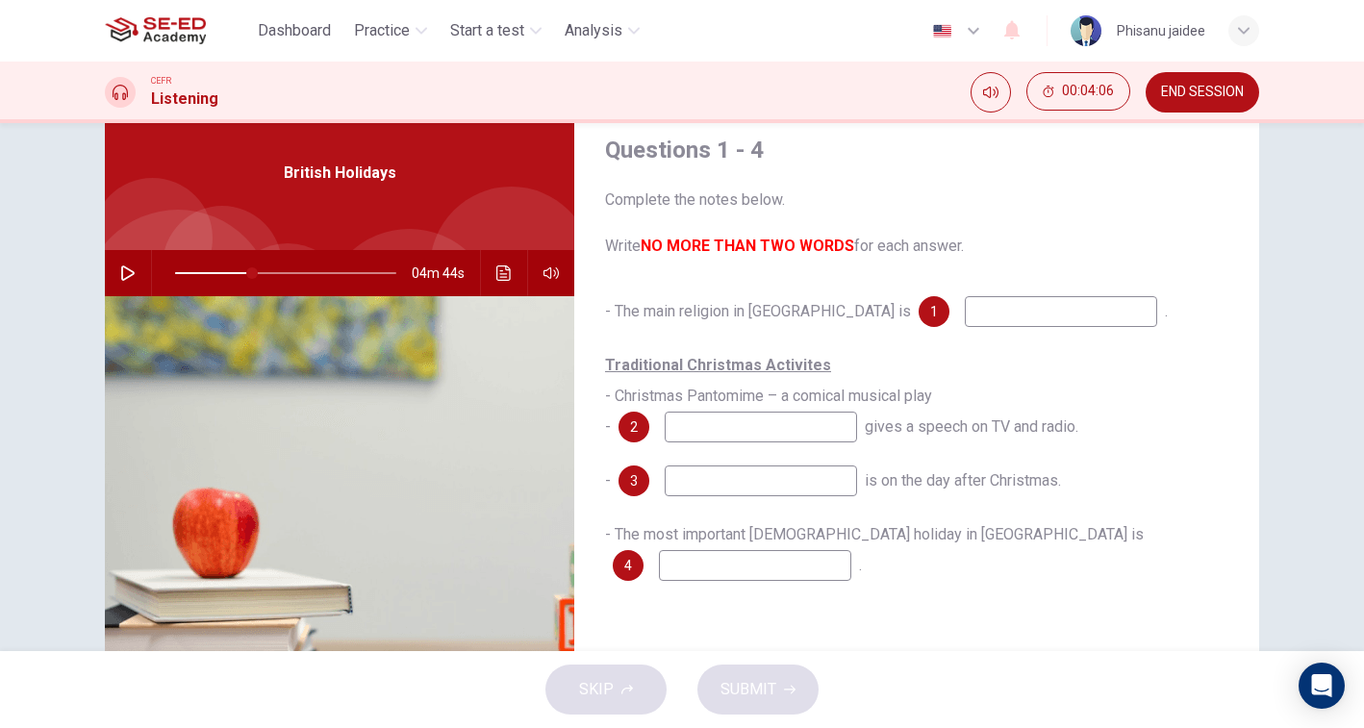
click at [965, 299] on input at bounding box center [1061, 311] width 192 height 31
type input "chise"
click at [504, 270] on icon "Click to see the audio transcription" at bounding box center [503, 272] width 15 height 15
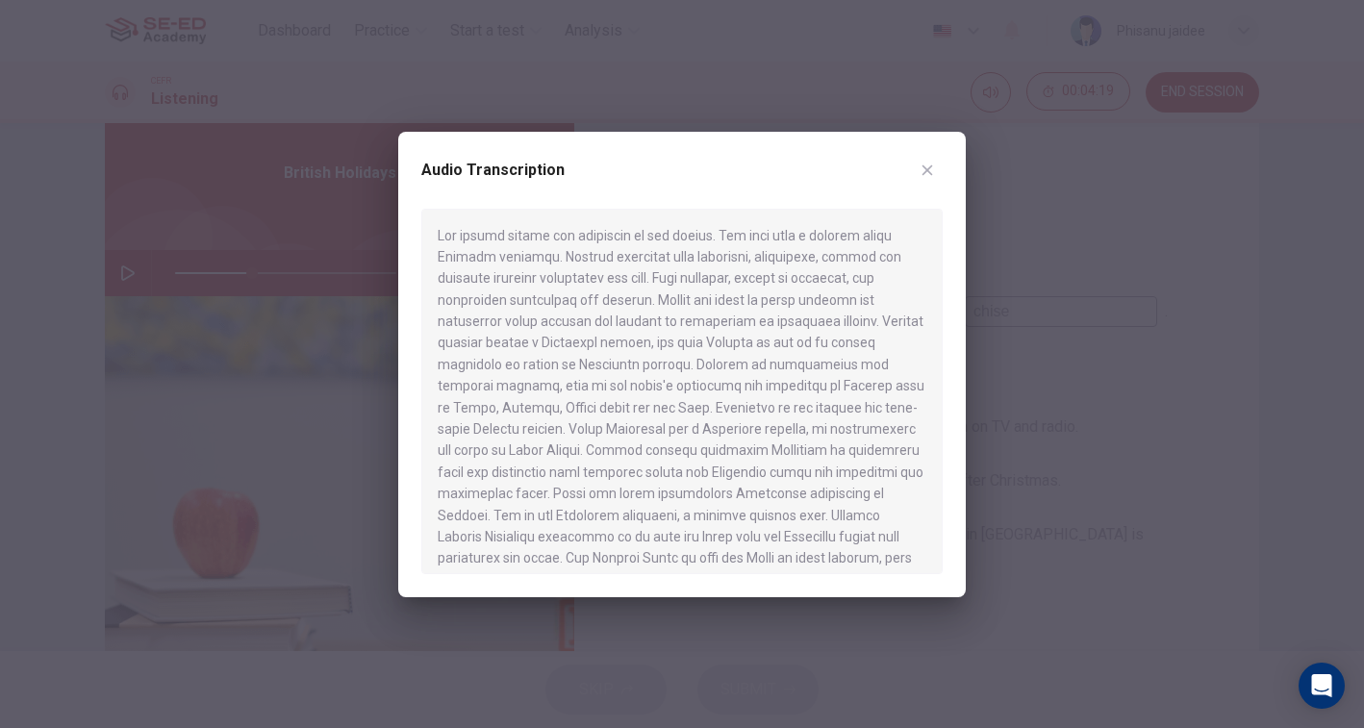
click at [1077, 315] on div at bounding box center [682, 364] width 1364 height 728
type input "35"
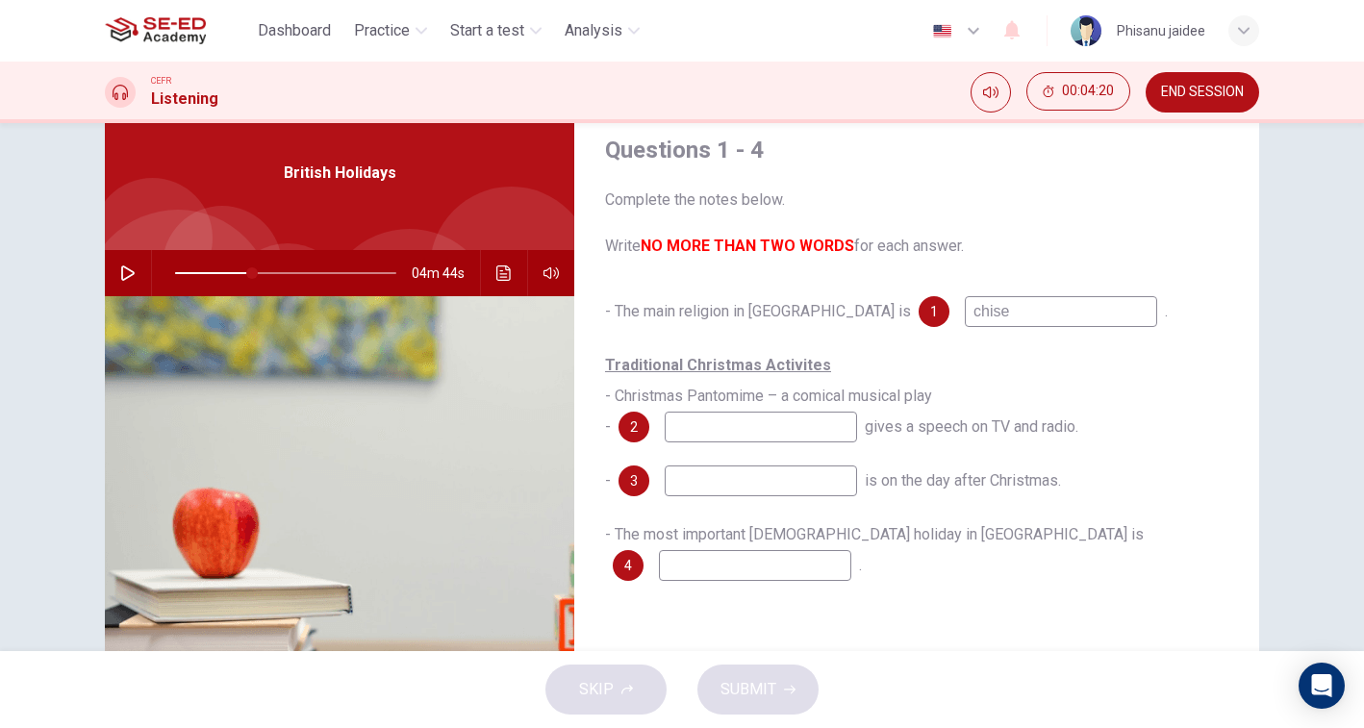
click at [976, 317] on input "chise" at bounding box center [1061, 311] width 192 height 31
type input "christan"
click at [508, 272] on icon "Click to see the audio transcription" at bounding box center [503, 272] width 15 height 15
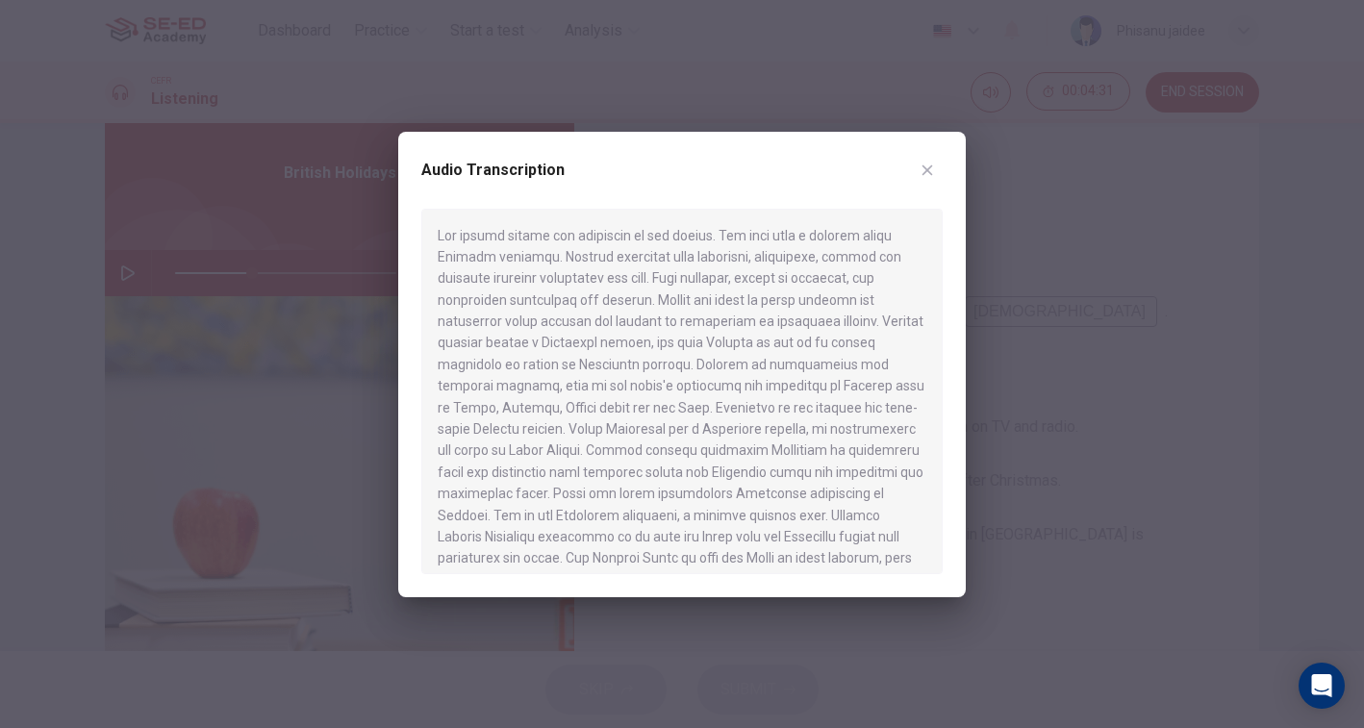
click at [1156, 321] on div at bounding box center [682, 364] width 1364 height 728
type input "35"
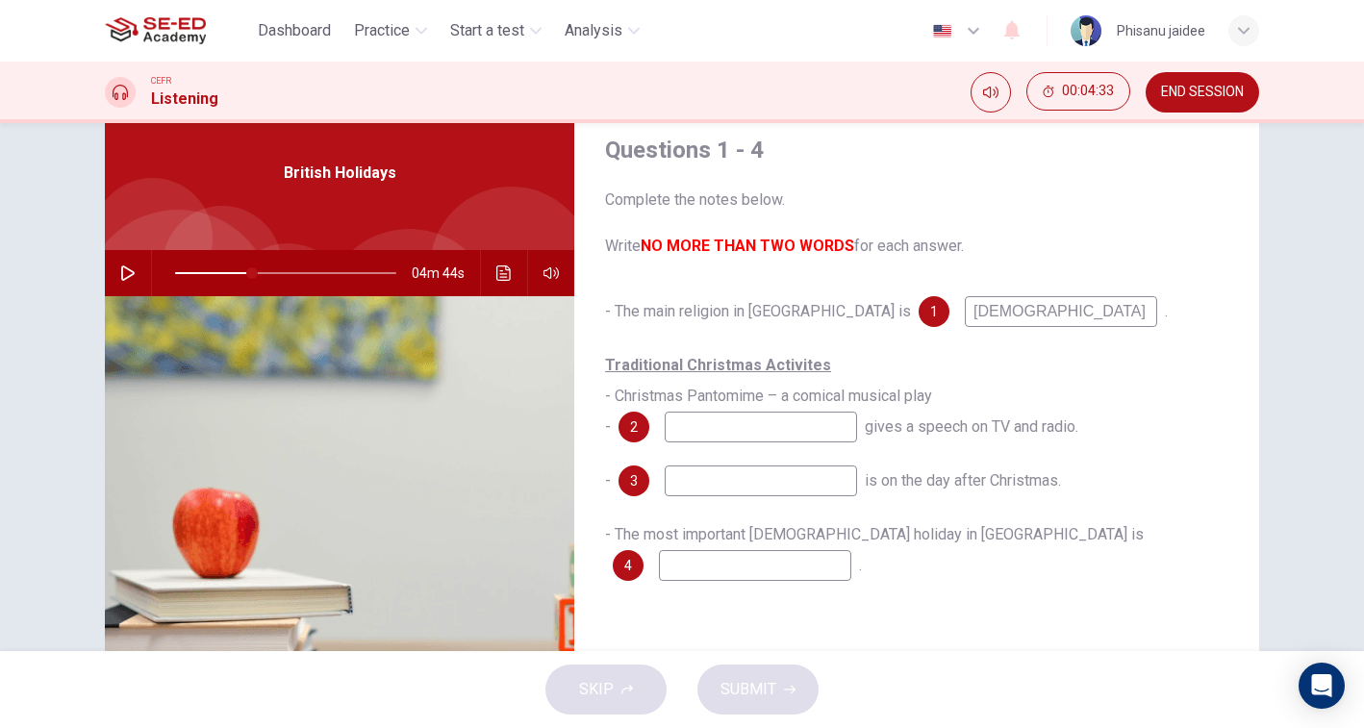
click at [965, 315] on input "christan" at bounding box center [1061, 311] width 192 height 31
type input "christian"
click at [1036, 366] on div "Traditional Christmas Activites - Christmas Pantomime – a comical musical play …" at bounding box center [916, 396] width 623 height 92
click at [777, 441] on input at bounding box center [761, 427] width 192 height 31
click at [504, 271] on icon "Click to see the audio transcription" at bounding box center [503, 272] width 15 height 15
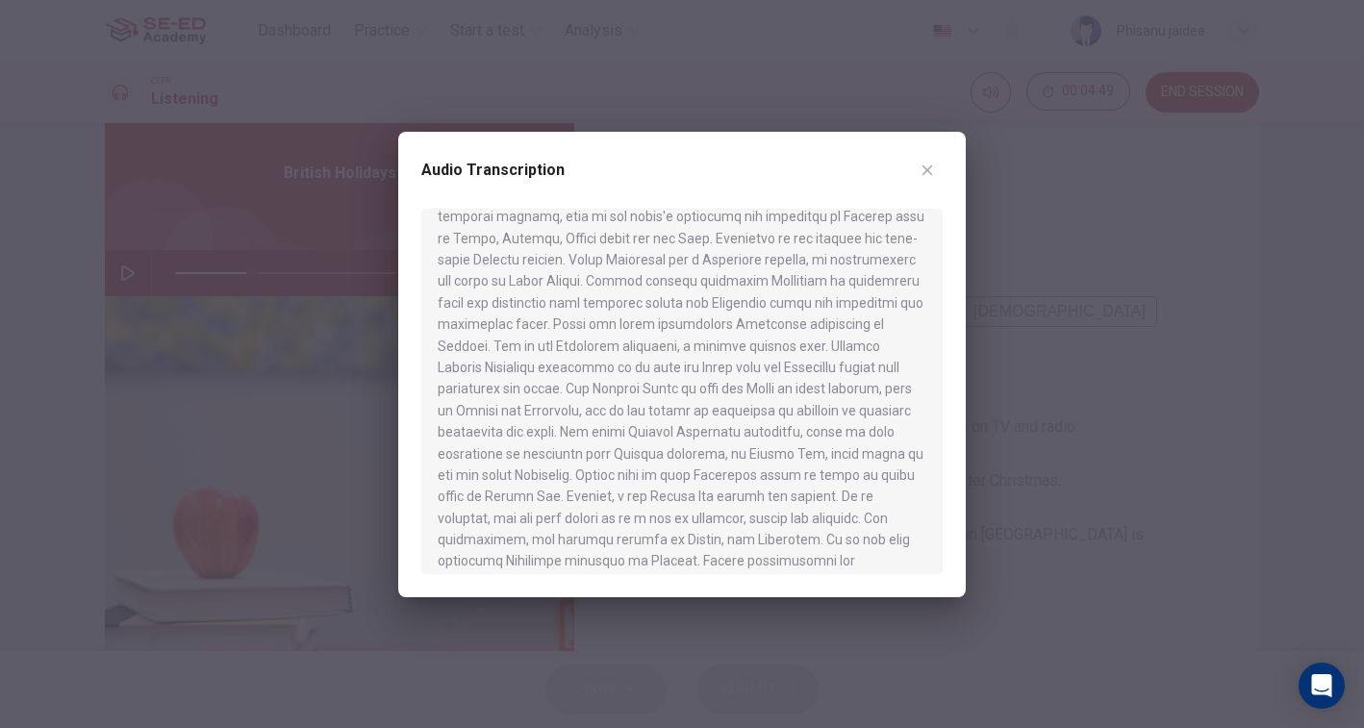
scroll to position [176, 0]
click at [926, 164] on icon "button" at bounding box center [927, 170] width 15 height 15
type input "35"
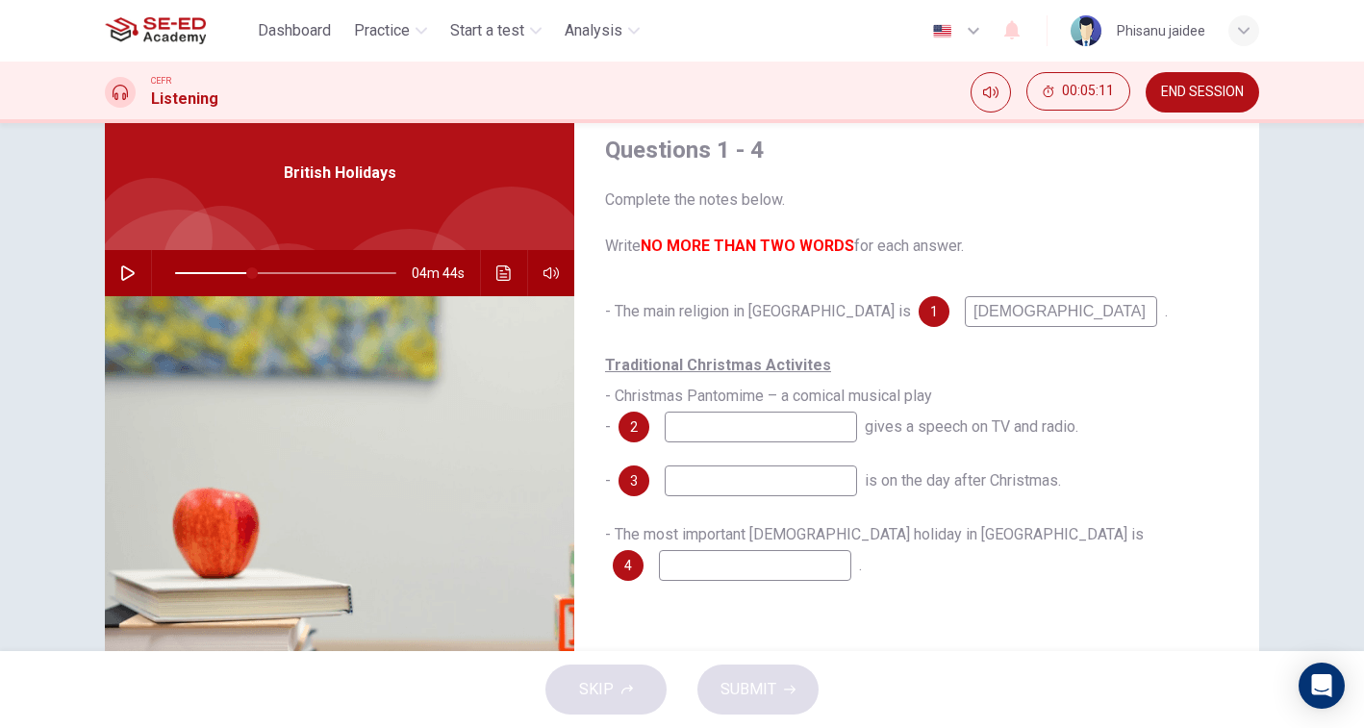
click at [730, 441] on input at bounding box center [761, 427] width 192 height 31
type input "w"
click at [811, 437] on input "Qreen" at bounding box center [761, 427] width 192 height 31
type input "Qreen"
click at [503, 262] on button "Click to see the audio transcription" at bounding box center [504, 273] width 31 height 46
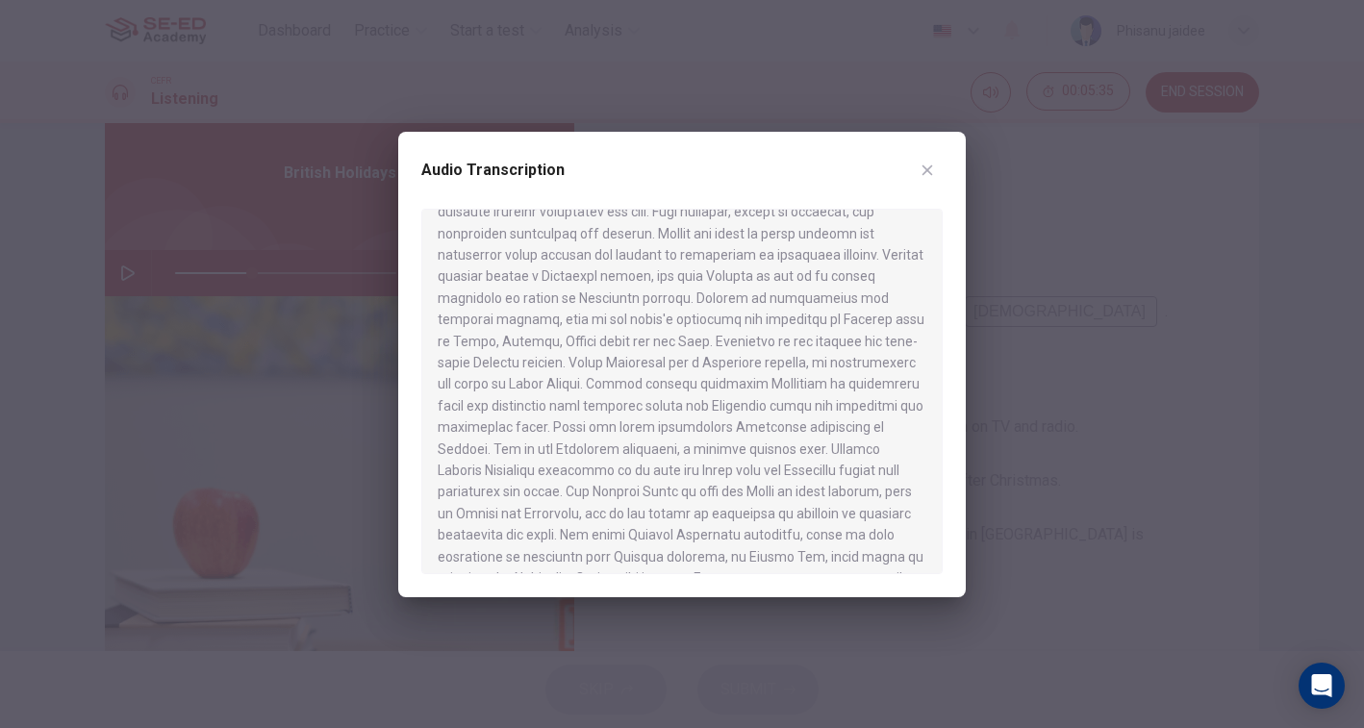
scroll to position [87, 0]
click at [989, 413] on div at bounding box center [682, 364] width 1364 height 728
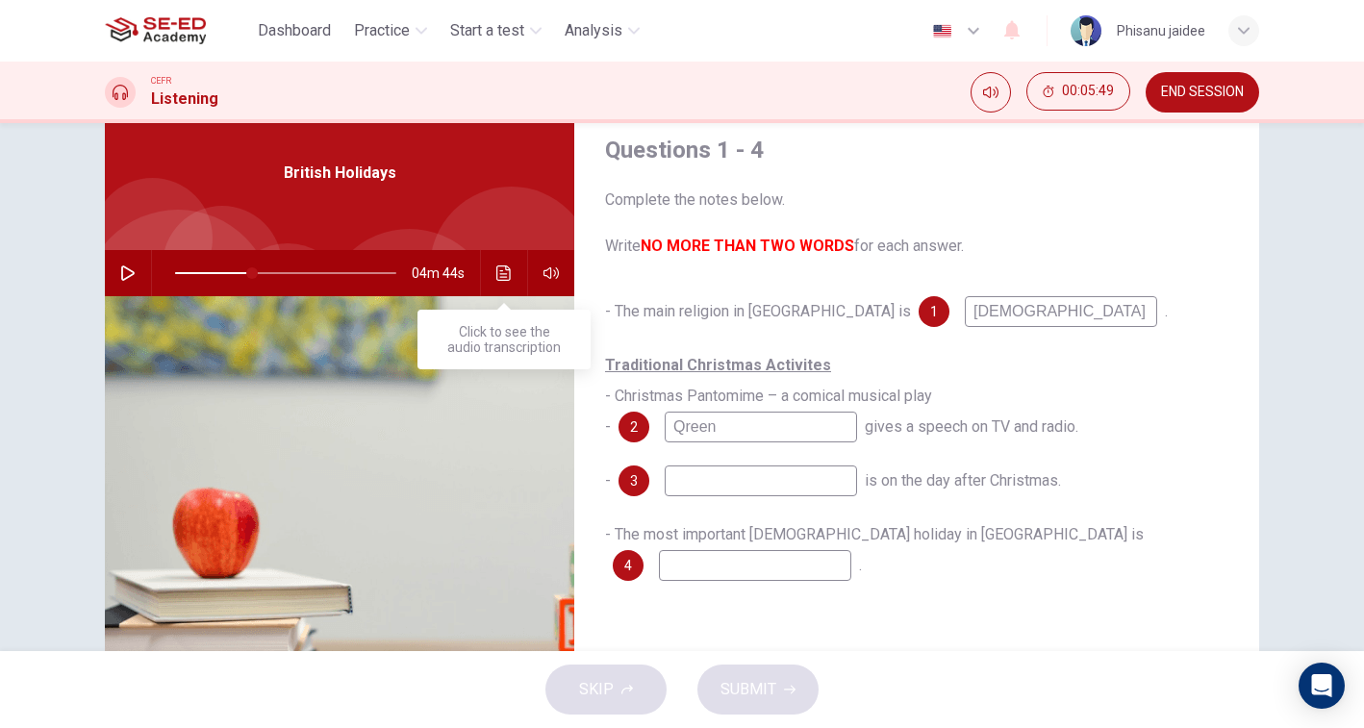
click at [506, 270] on icon "Click to see the audio transcription" at bounding box center [503, 272] width 15 height 15
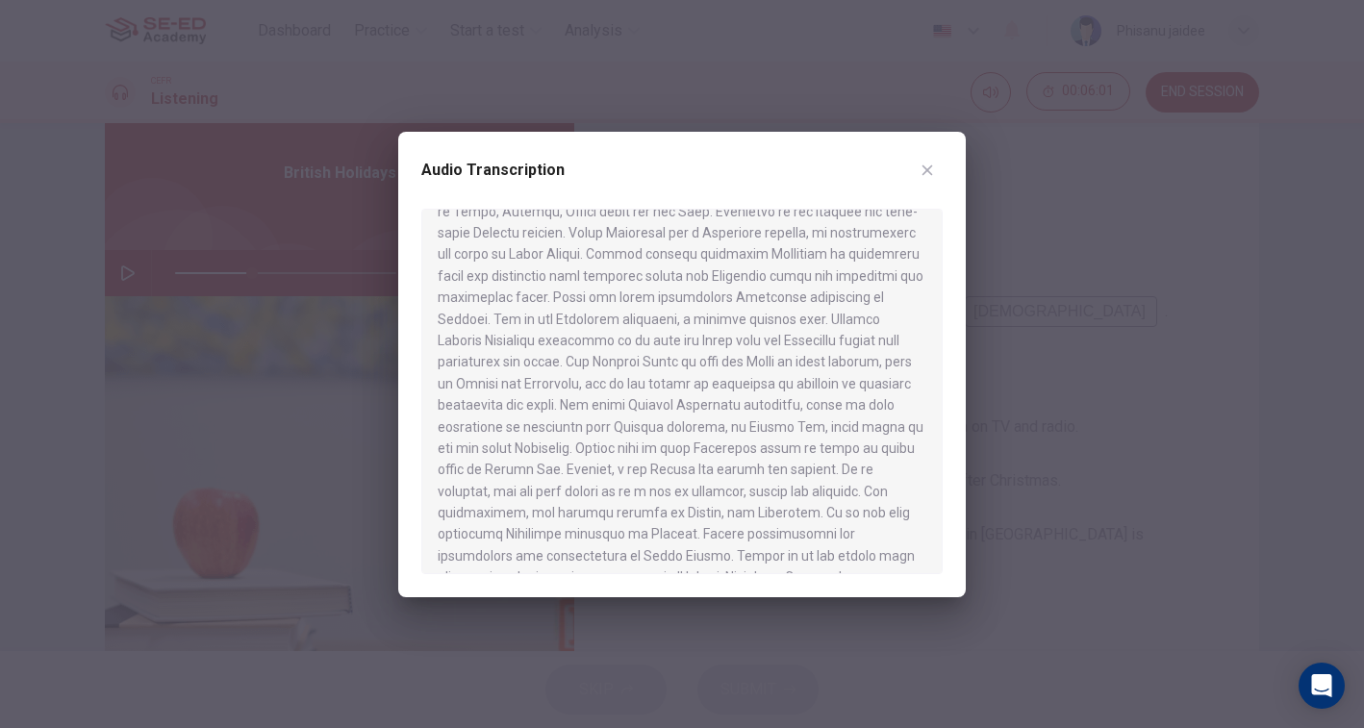
scroll to position [197, 0]
click at [932, 180] on button "button" at bounding box center [927, 170] width 31 height 31
type input "35"
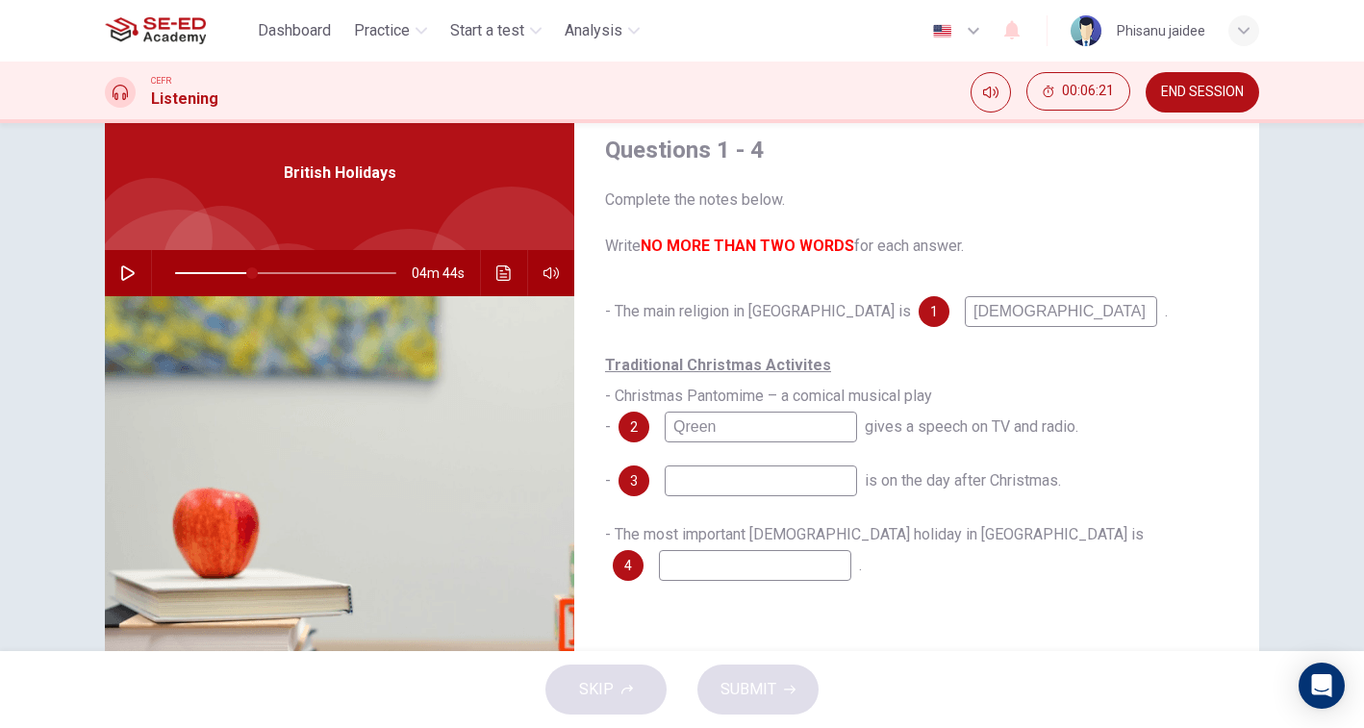
click at [697, 489] on input at bounding box center [761, 481] width 192 height 31
type input "boxing day"
click at [984, 473] on span "is on the day after Christmas." at bounding box center [963, 480] width 196 height 18
drag, startPoint x: 687, startPoint y: 366, endPoint x: 748, endPoint y: 366, distance: 61.6
click at [748, 366] on u "Traditional Christmas Activites" at bounding box center [718, 365] width 226 height 18
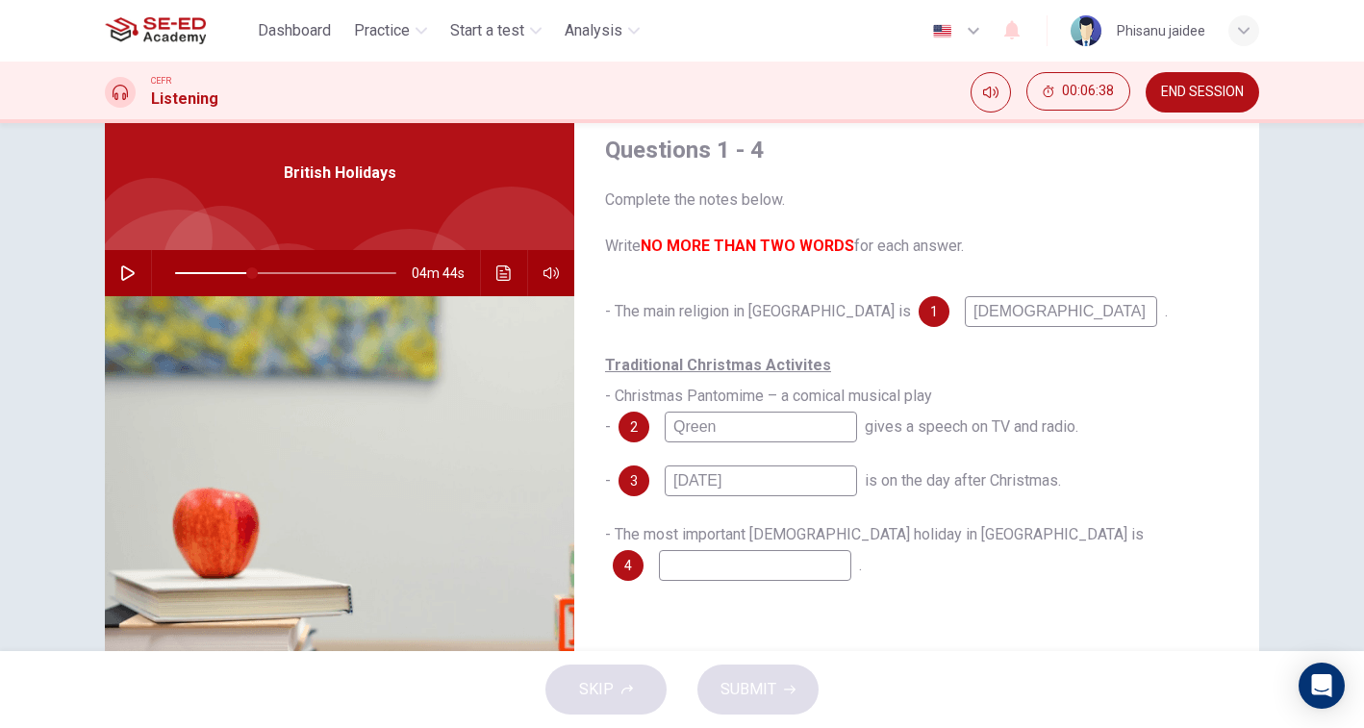
click at [851, 550] on input at bounding box center [755, 565] width 192 height 31
type input "c"
type input "35"
type input "ch"
type input "35"
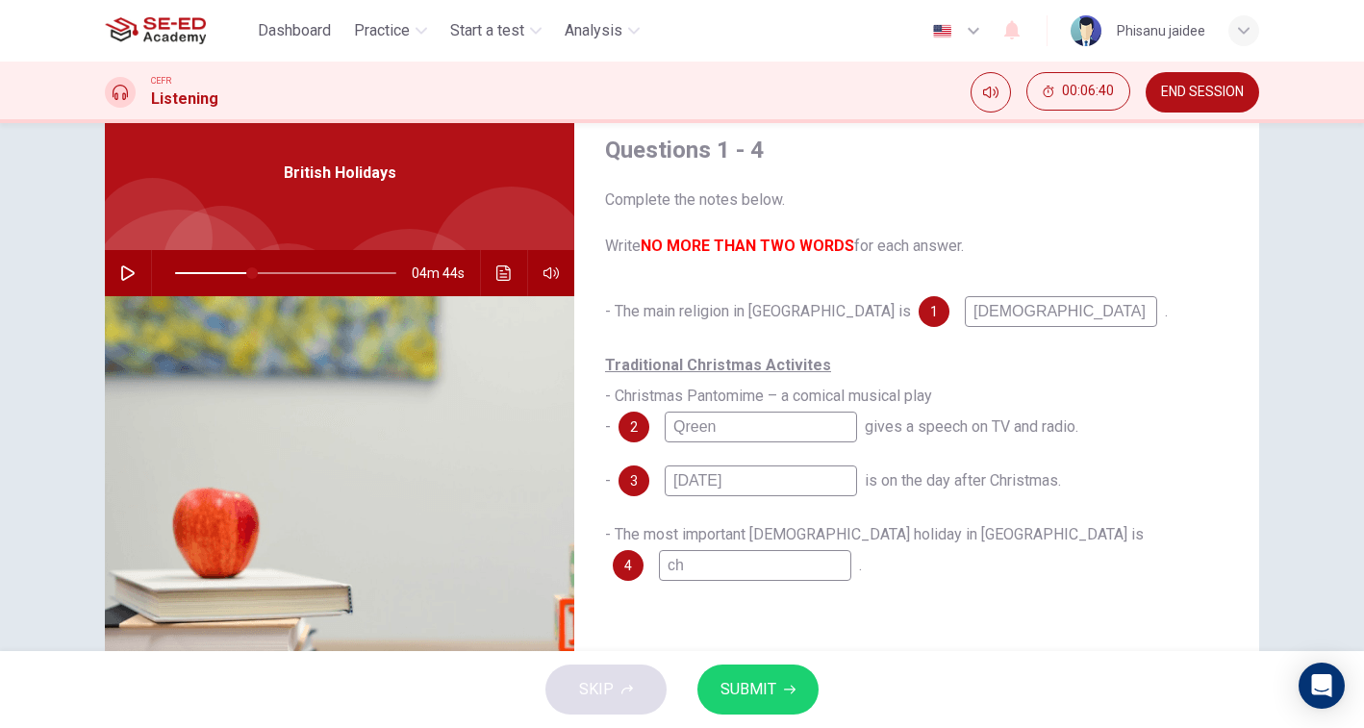
type input "chi"
type input "35"
type input "ch"
type input "35"
type input "chr"
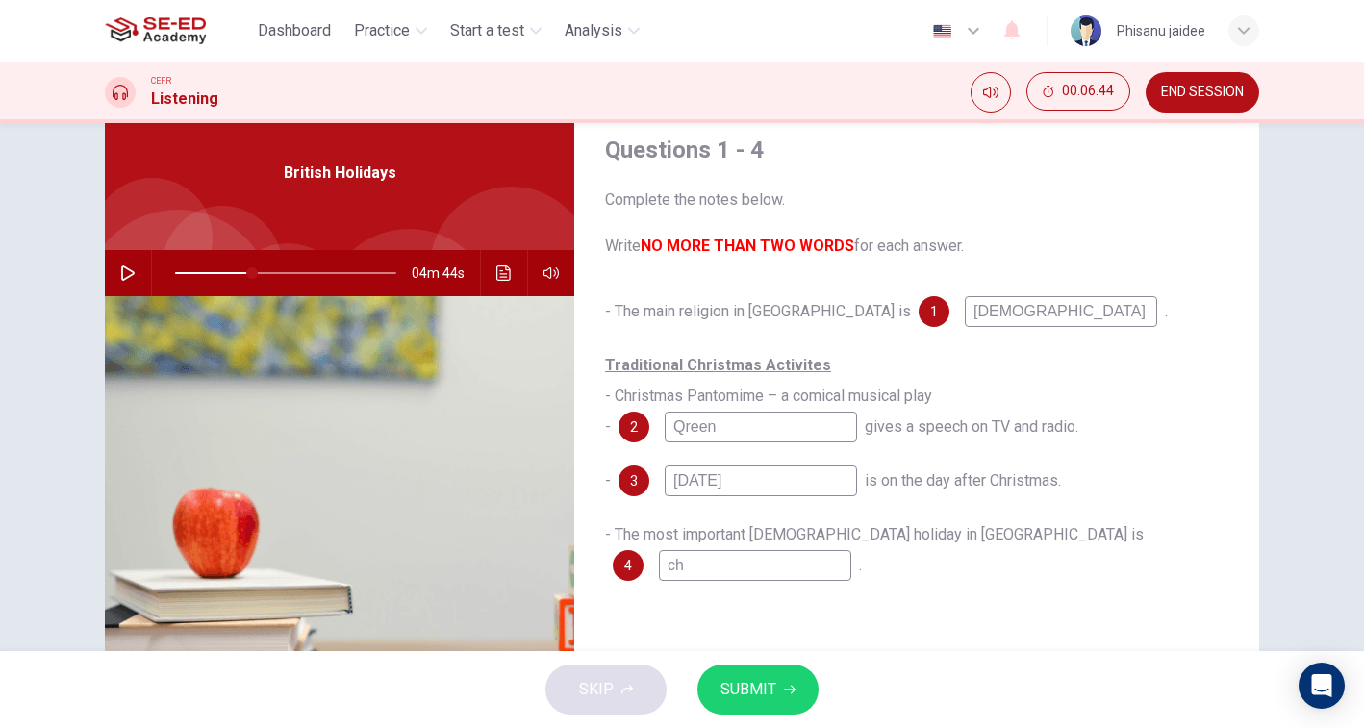
type input "35"
type input "chri"
type input "35"
type input "chris"
type input "35"
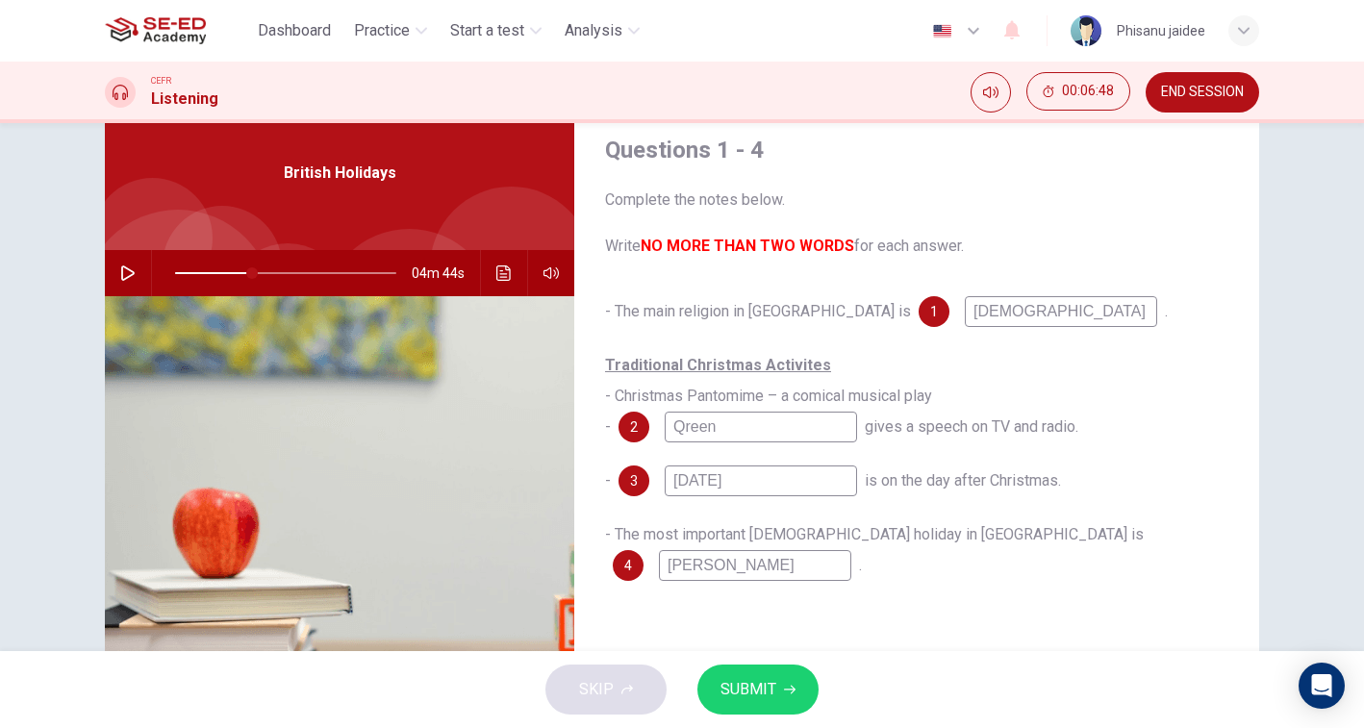
type input "christ"
type input "35"
type input "christm"
type input "35"
type input "christma"
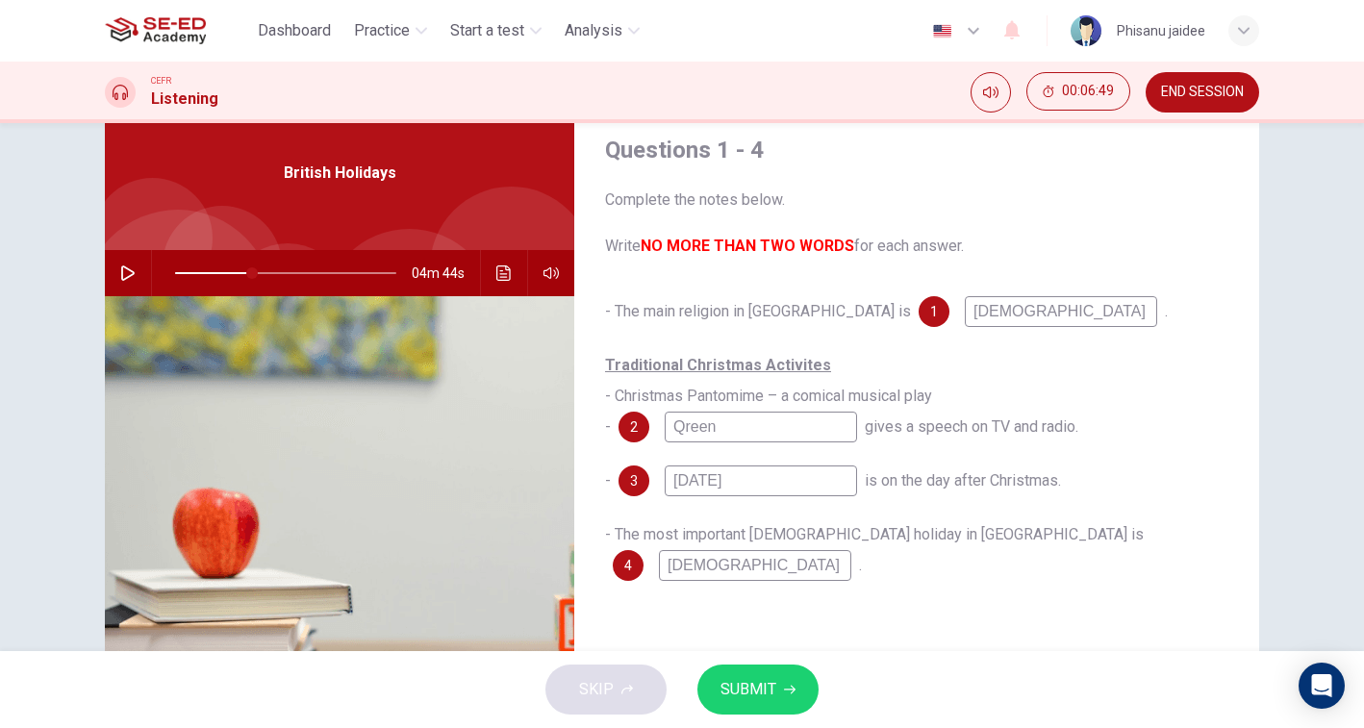
type input "35"
type input "christmas"
type input "35"
type input "christmas"
click at [1218, 442] on div "Traditional Christmas Activites - Christmas Pantomime – a comical musical play …" at bounding box center [916, 396] width 623 height 92
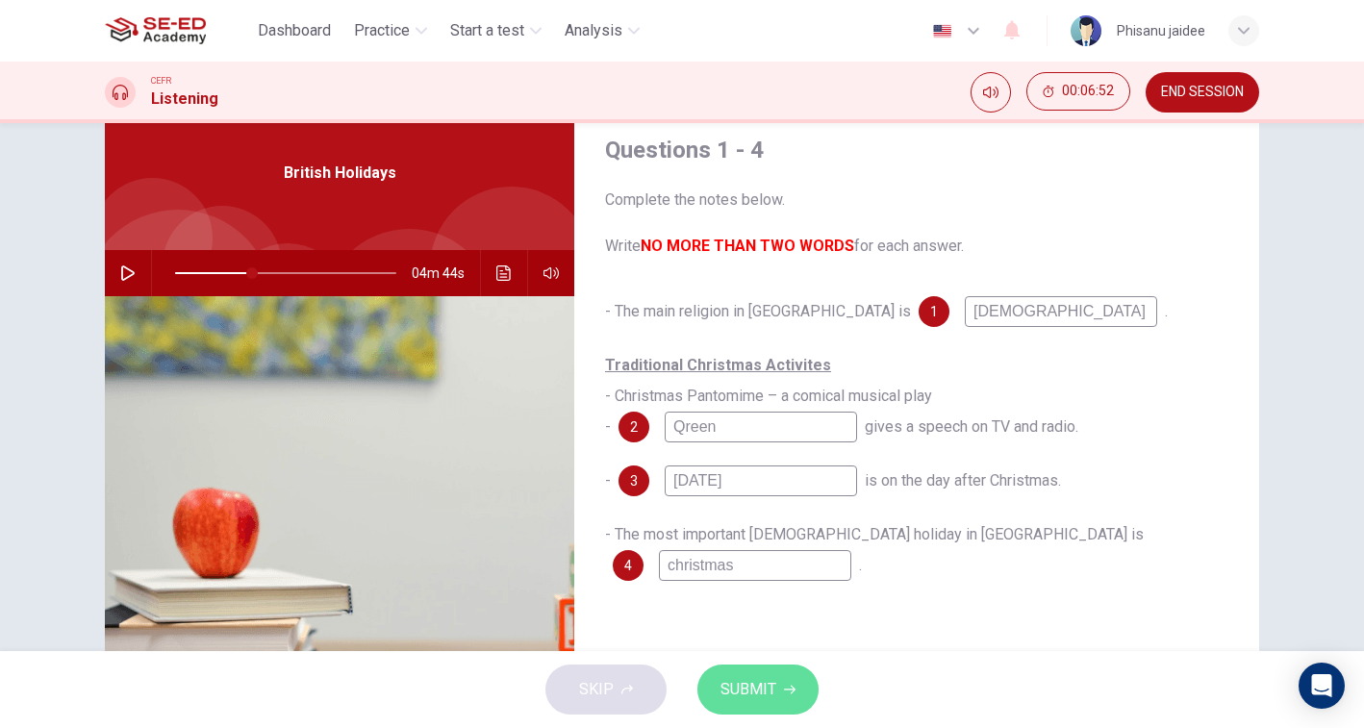
click at [777, 693] on button "SUBMIT" at bounding box center [757, 690] width 121 height 50
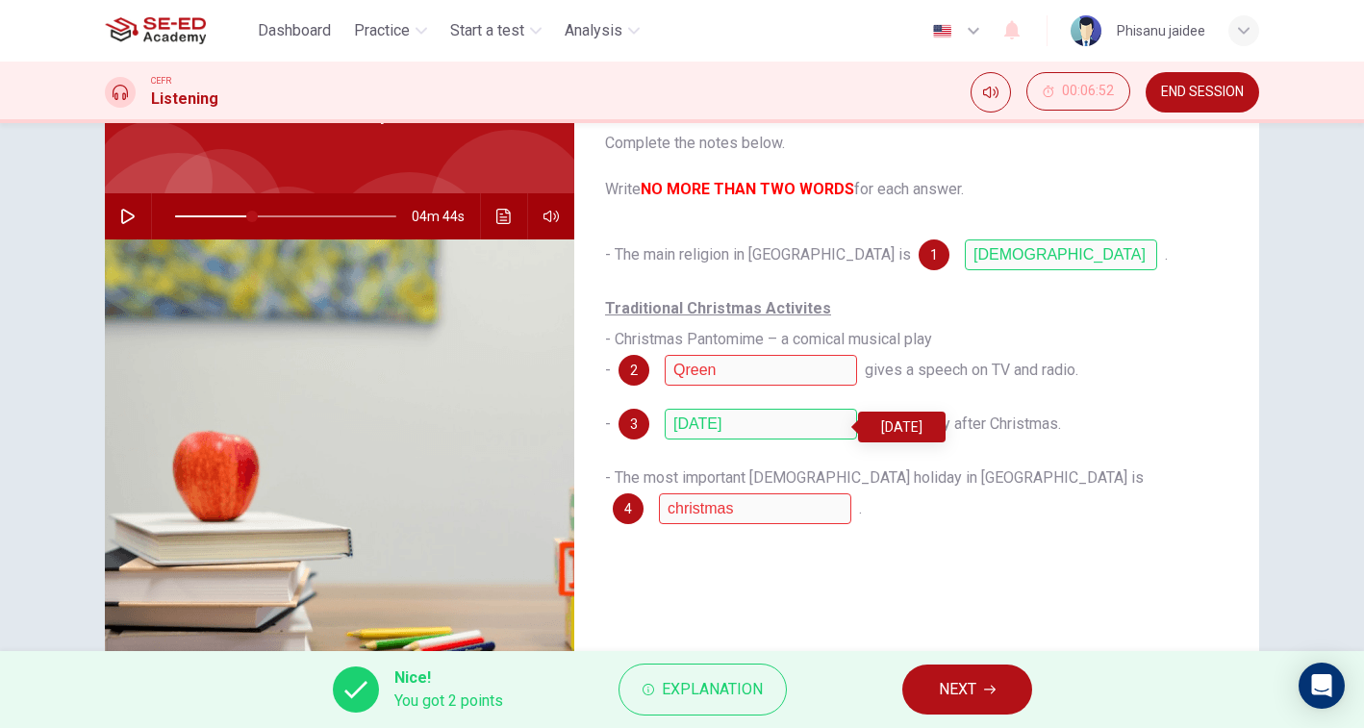
scroll to position [132, 0]
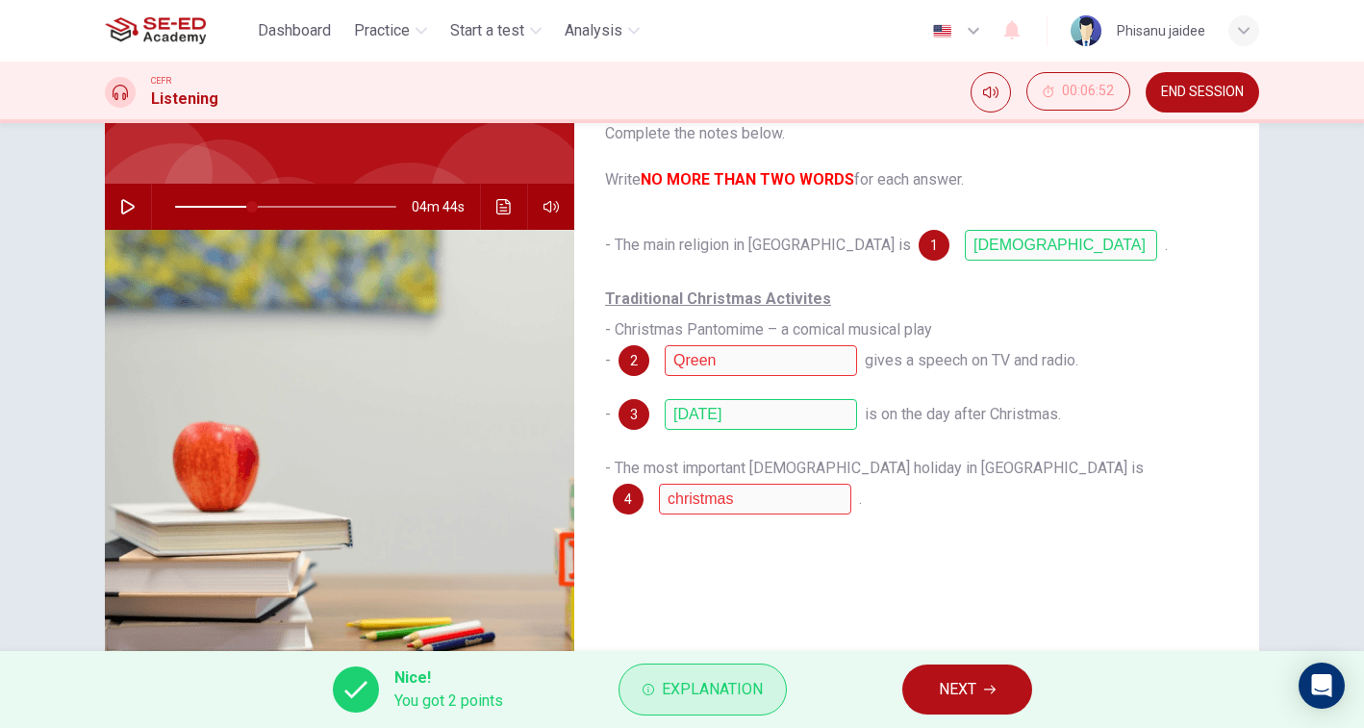
click at [724, 672] on button "Explanation" at bounding box center [702, 690] width 168 height 52
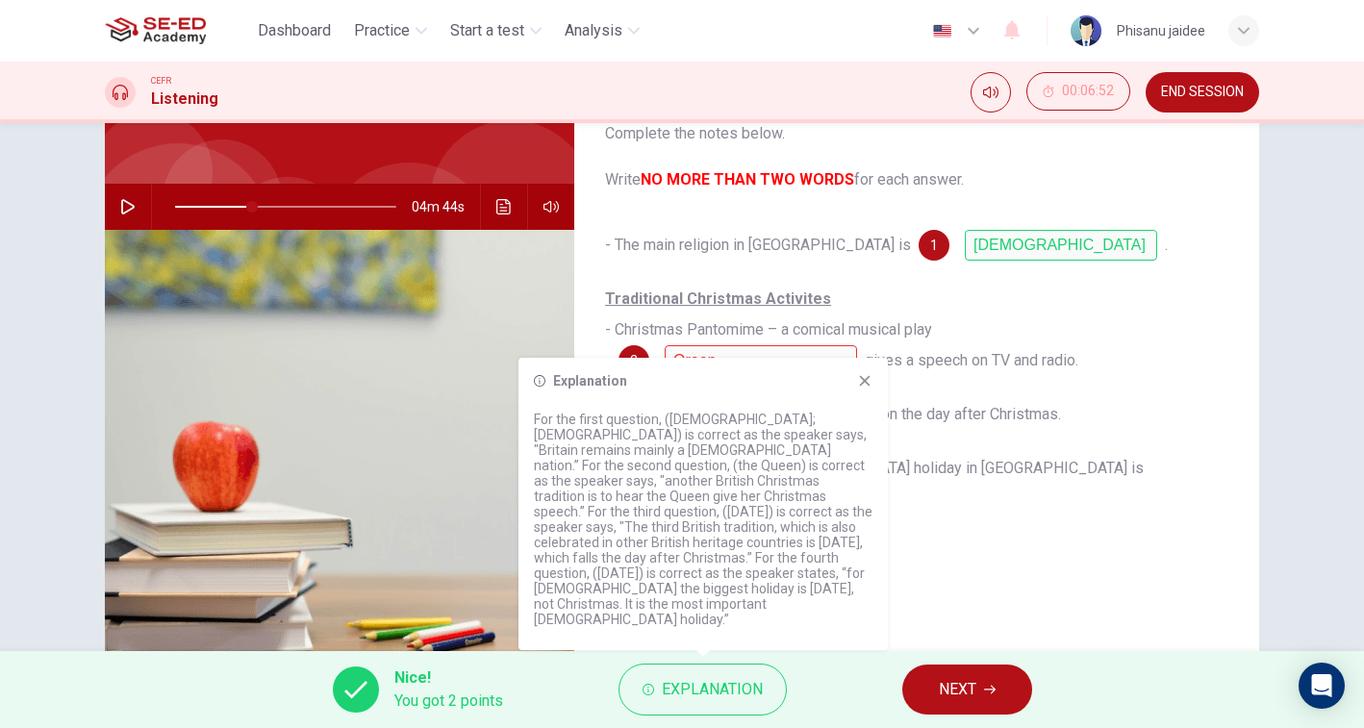
click at [945, 685] on span "NEXT" at bounding box center [958, 689] width 38 height 27
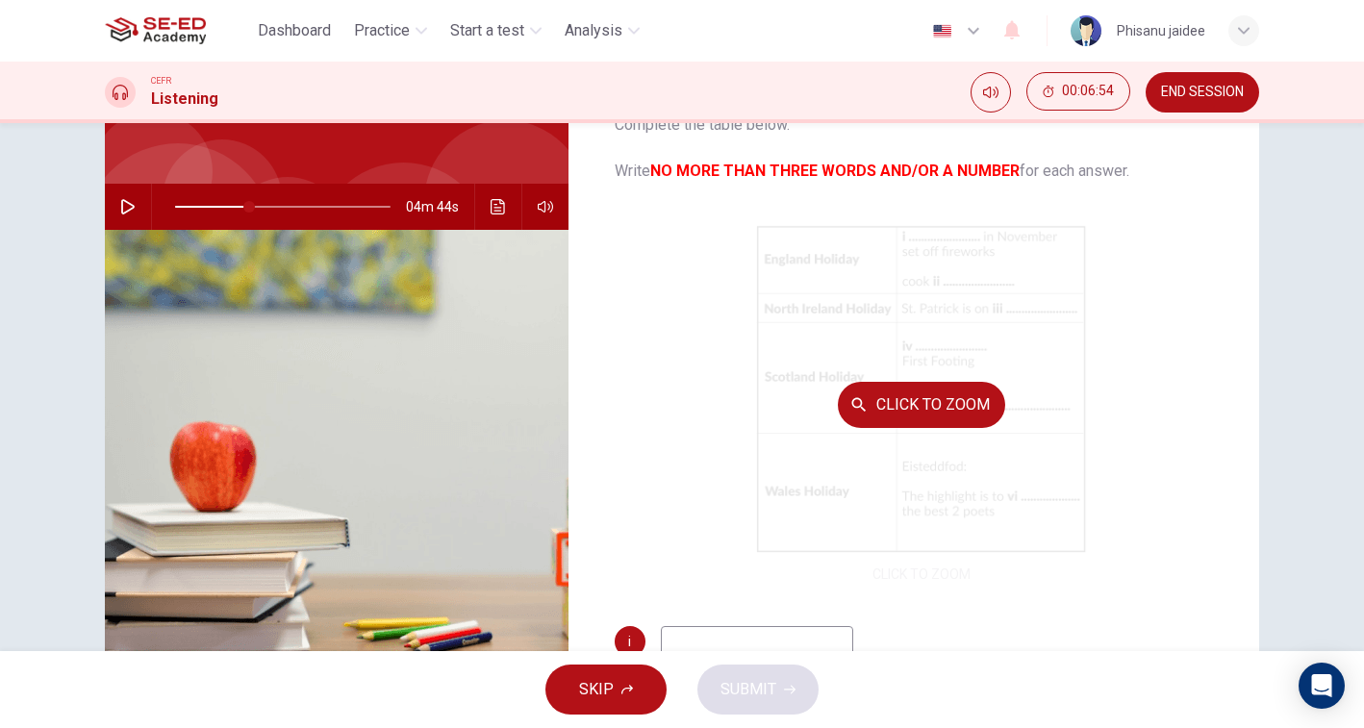
scroll to position [0, 0]
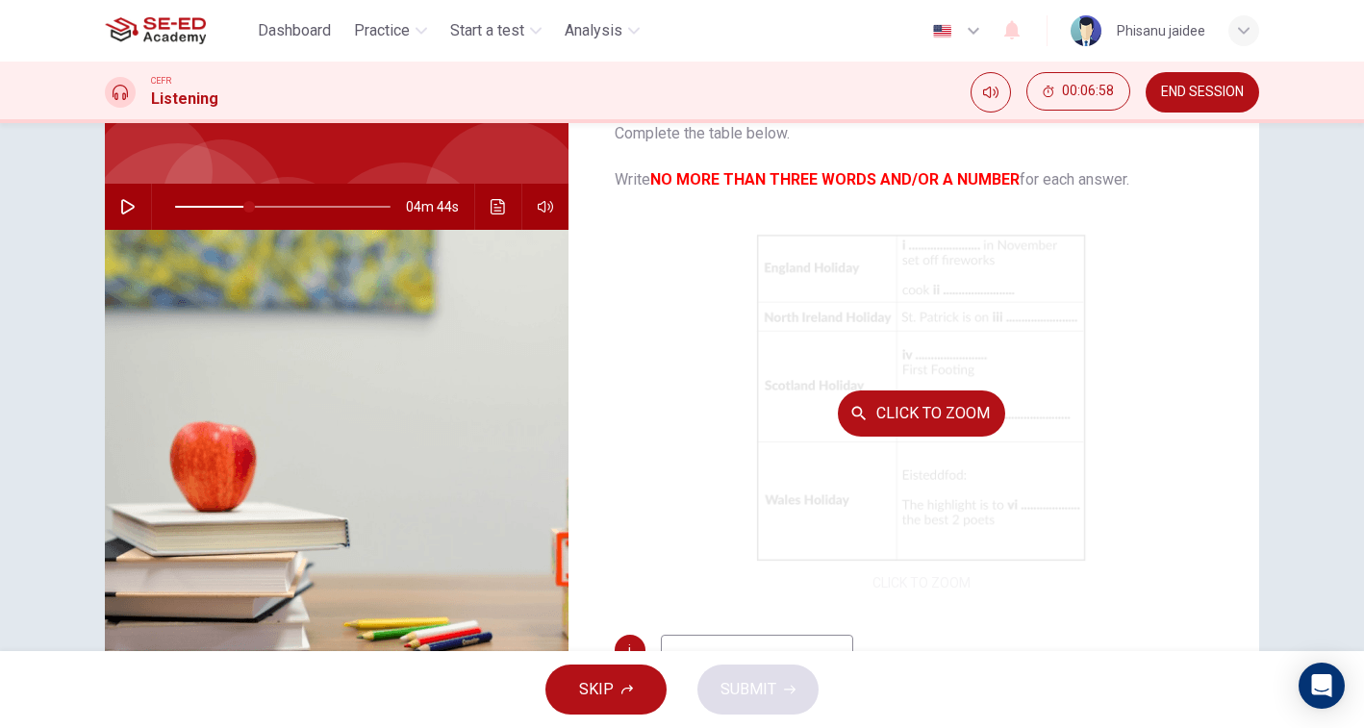
click at [964, 431] on button "Click to Zoom" at bounding box center [921, 414] width 167 height 46
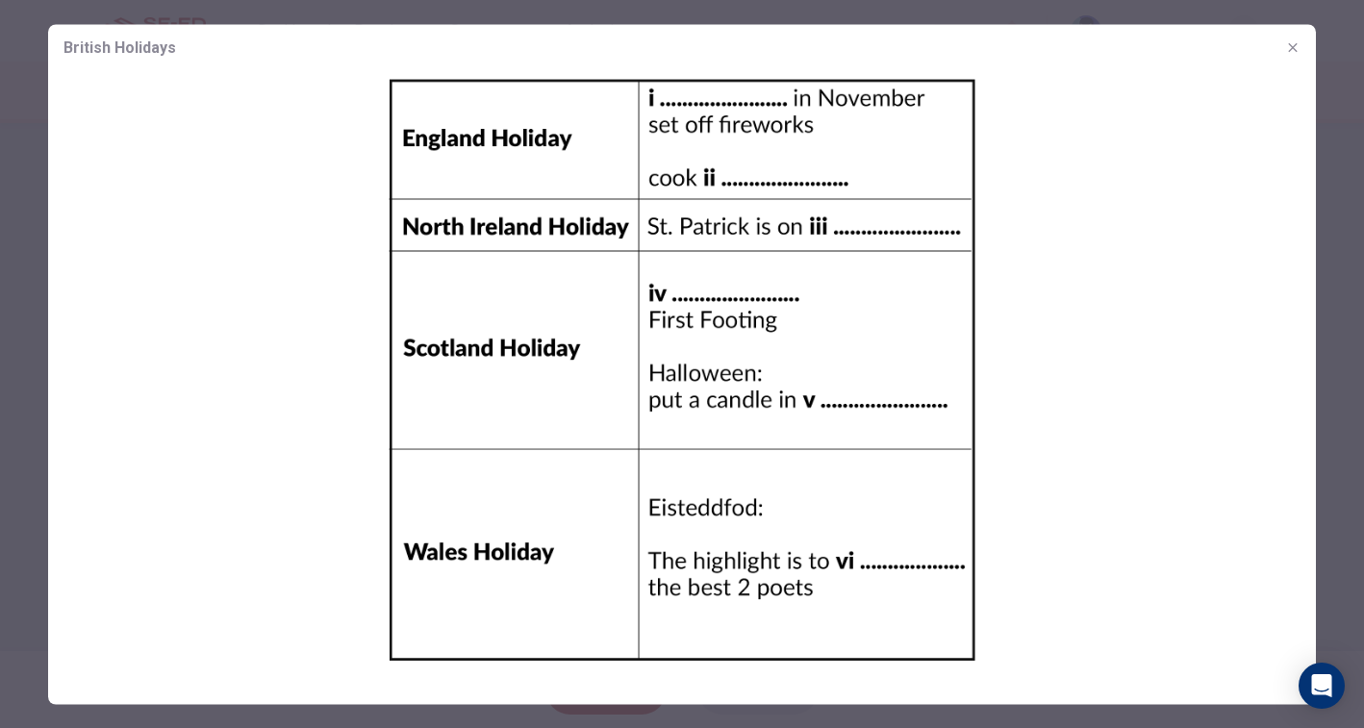
click at [964, 431] on img at bounding box center [682, 369] width 1268 height 598
click at [1073, 382] on img at bounding box center [682, 369] width 1268 height 598
click at [1294, 50] on icon "button" at bounding box center [1292, 46] width 15 height 15
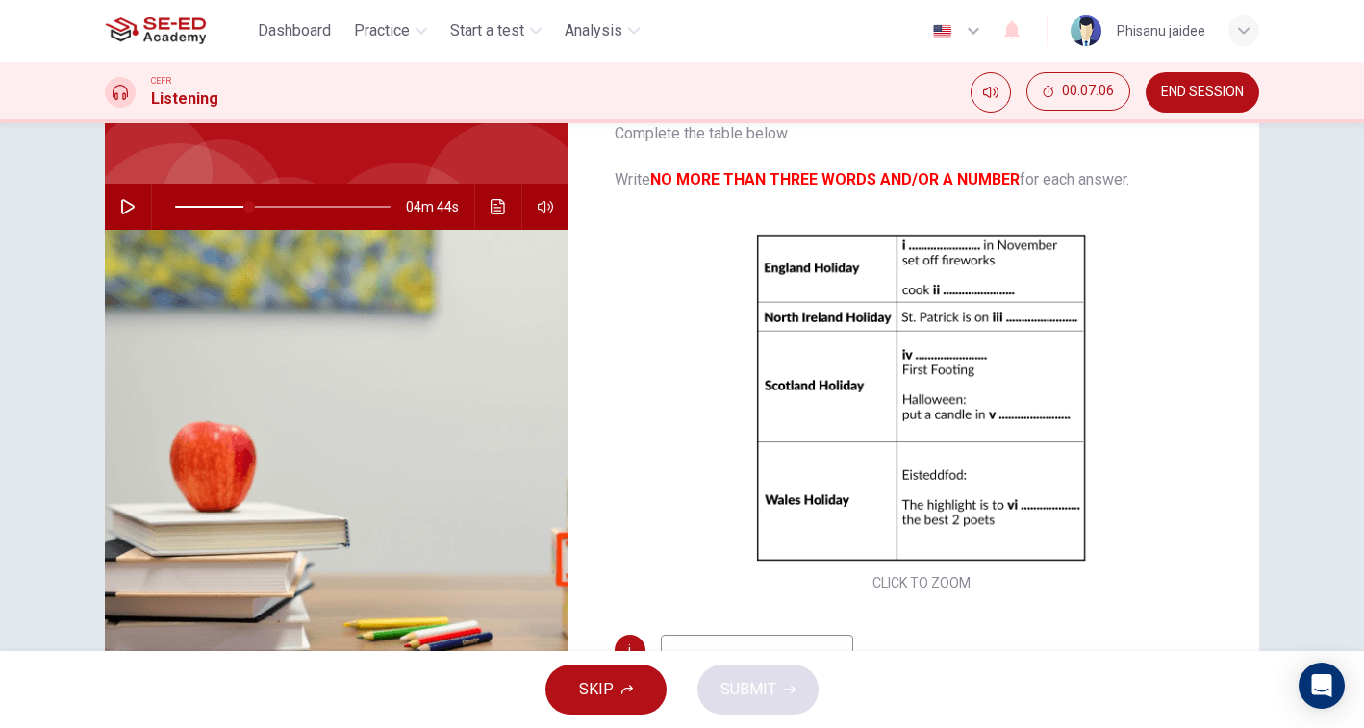
click at [124, 206] on icon "button" at bounding box center [127, 206] width 15 height 15
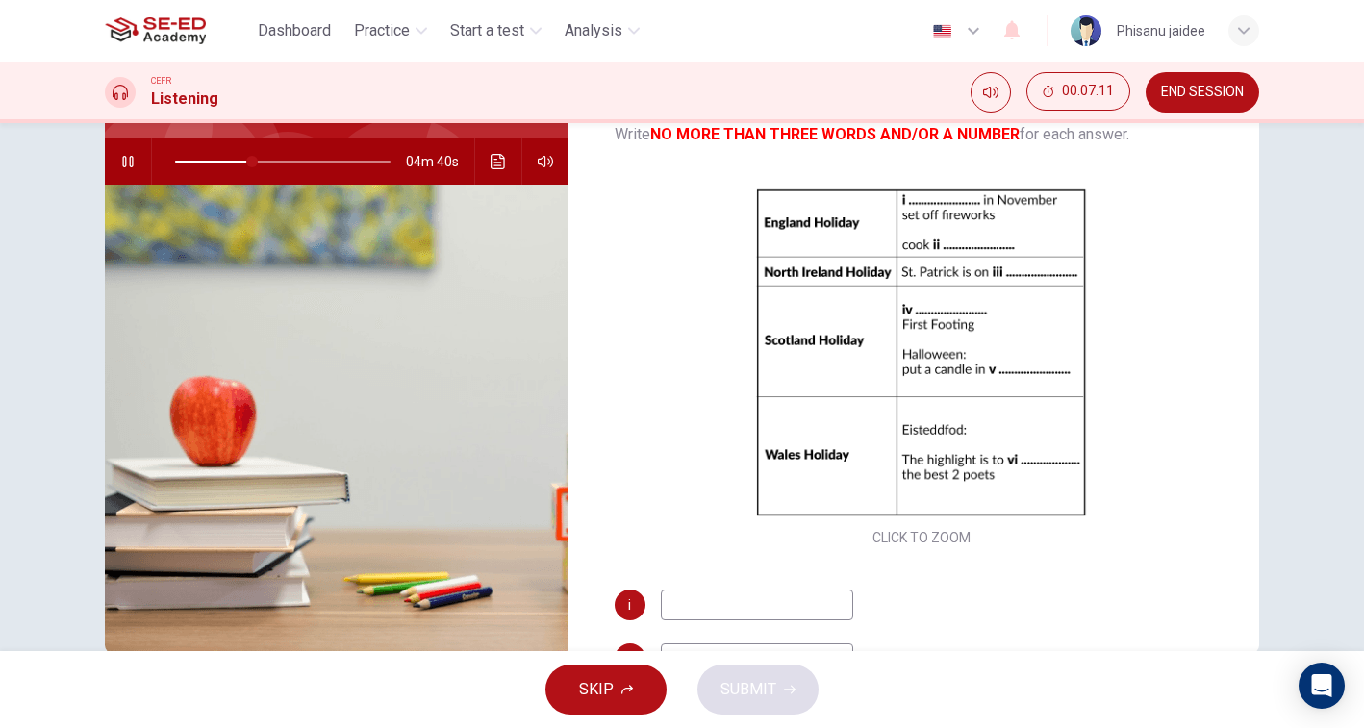
scroll to position [150, 0]
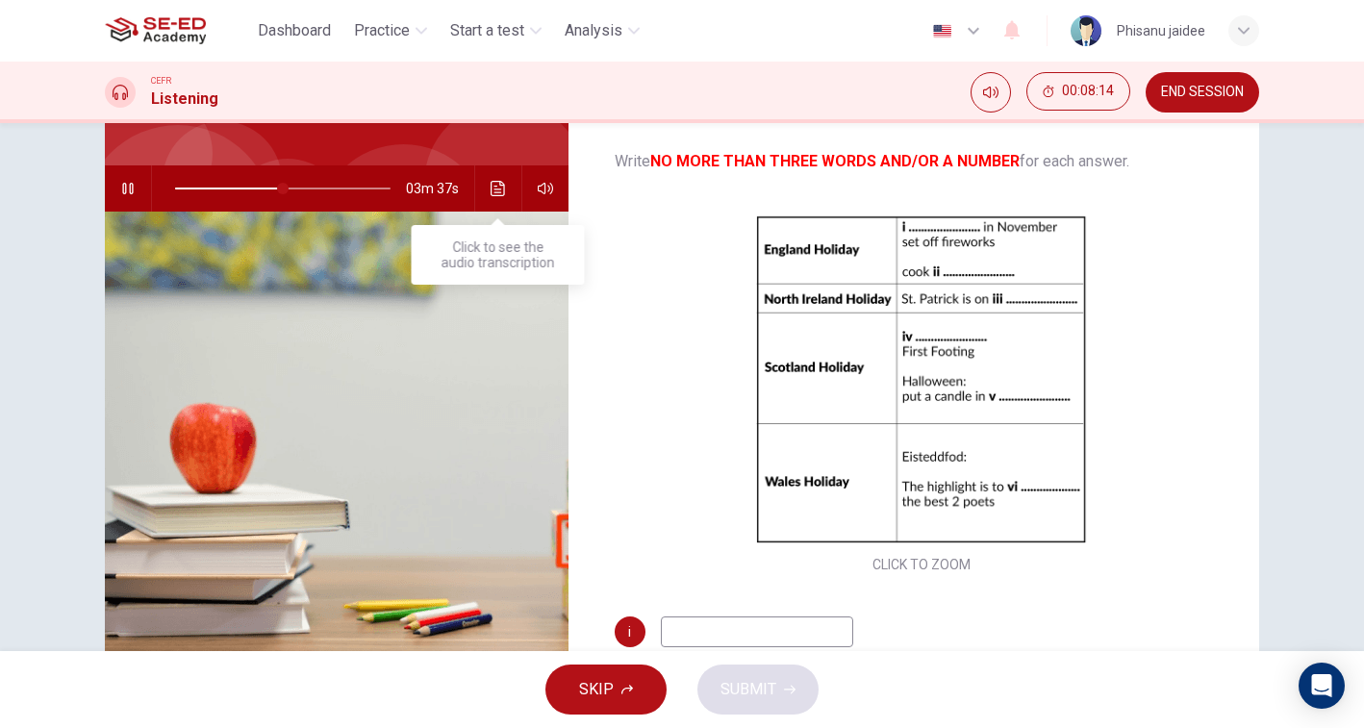
click at [500, 186] on icon "Click to see the audio transcription" at bounding box center [498, 188] width 14 height 15
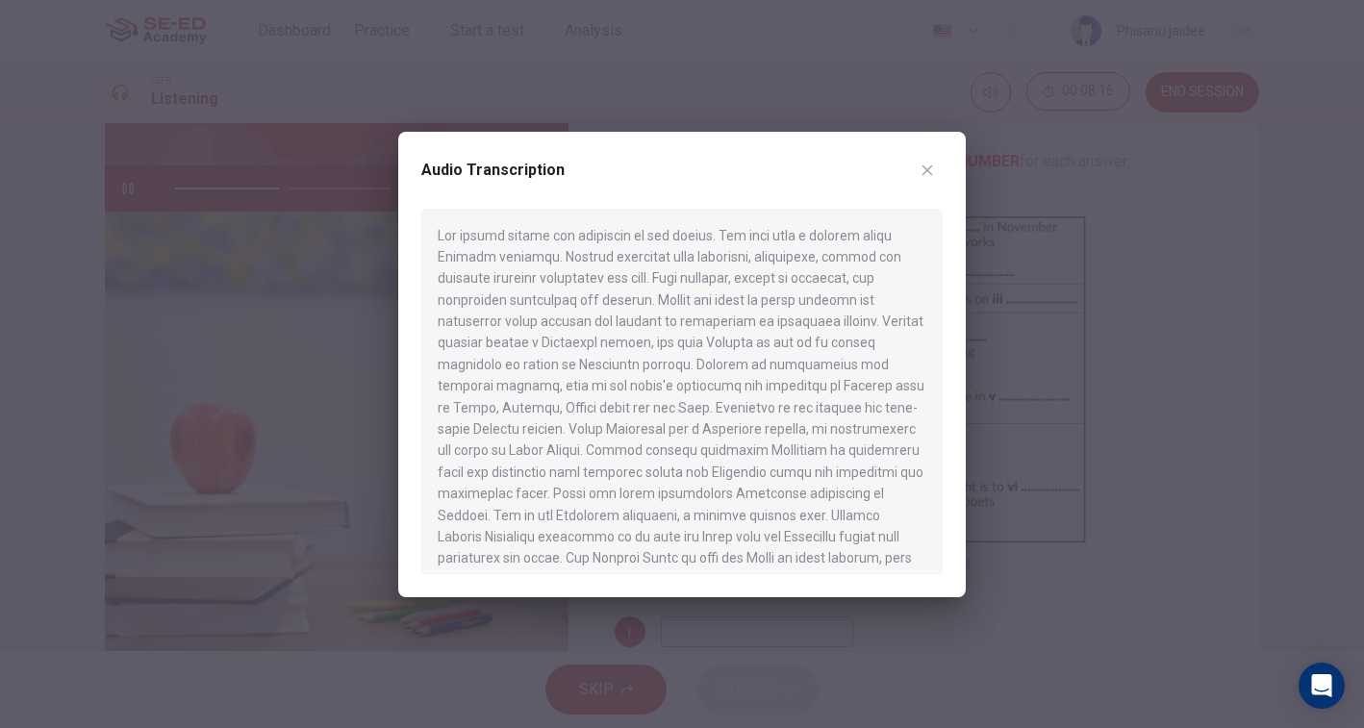
click at [936, 165] on button "button" at bounding box center [927, 170] width 31 height 31
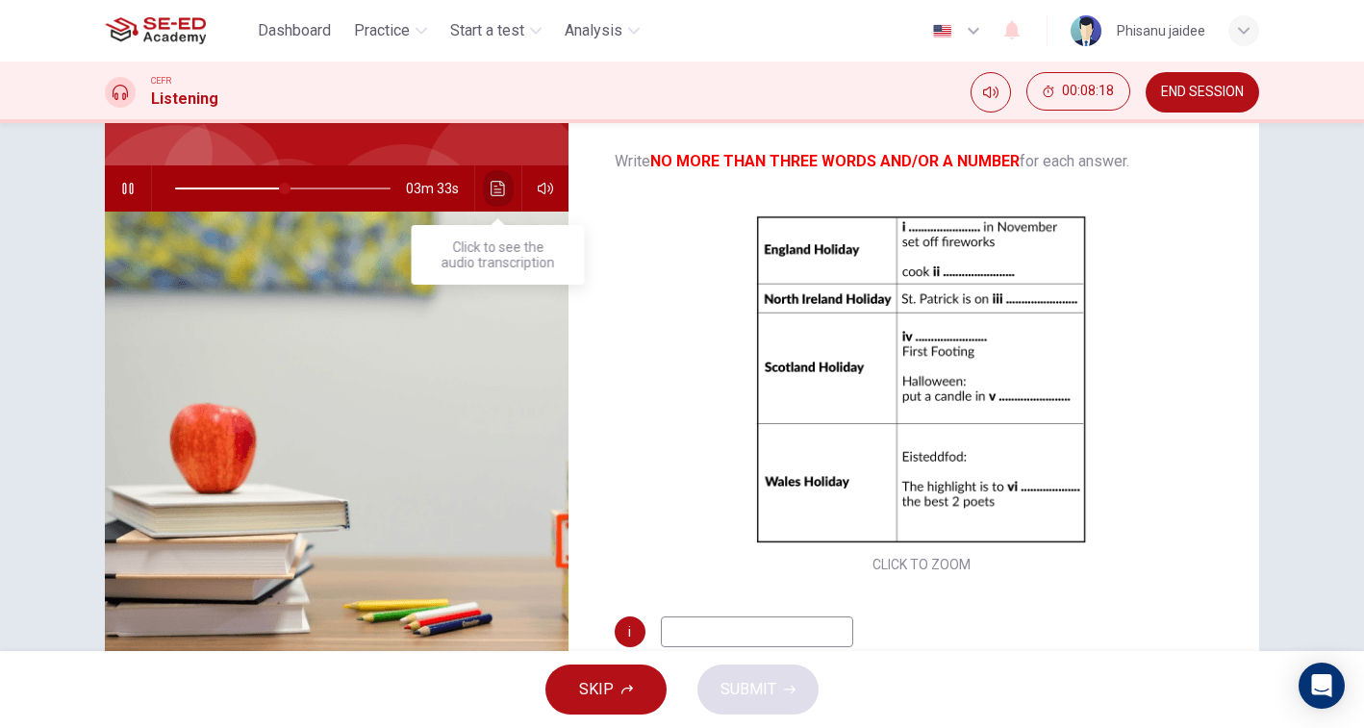
click at [493, 187] on icon "Click to see the audio transcription" at bounding box center [498, 188] width 15 height 15
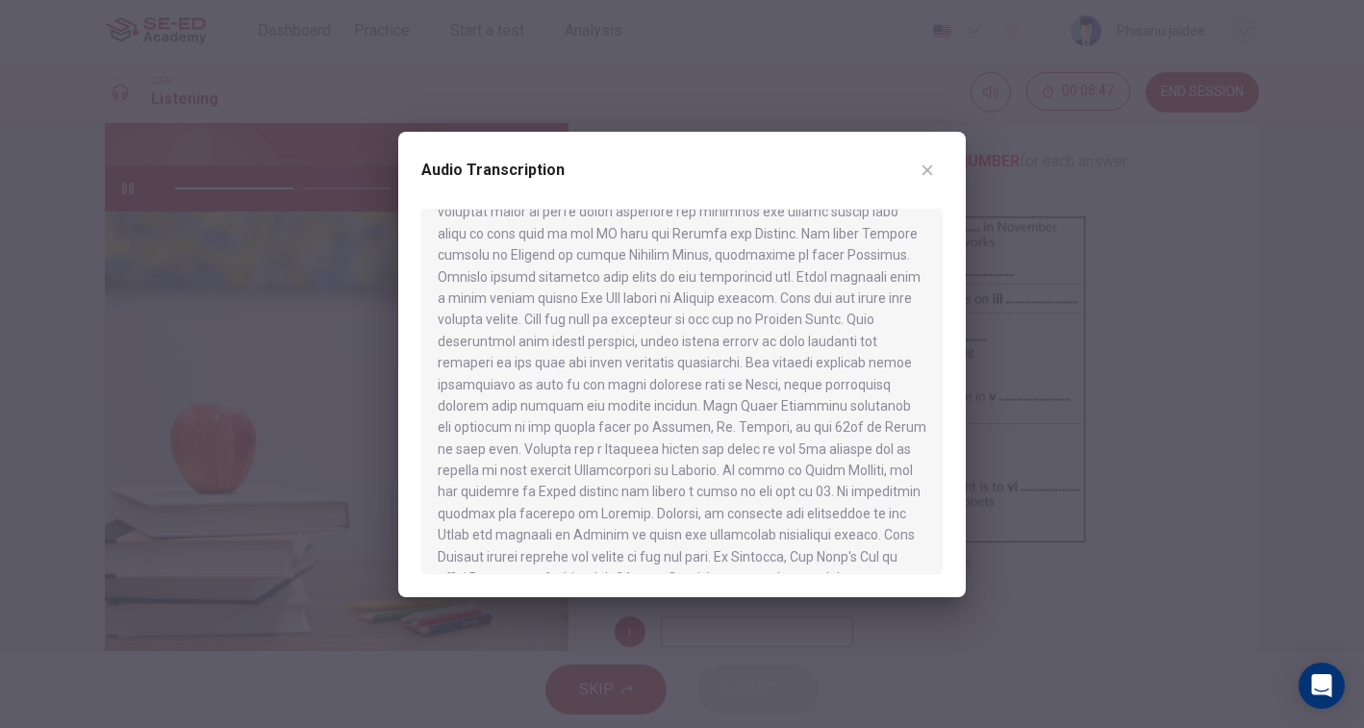
scroll to position [741, 0]
click at [931, 164] on icon "button" at bounding box center [927, 170] width 15 height 15
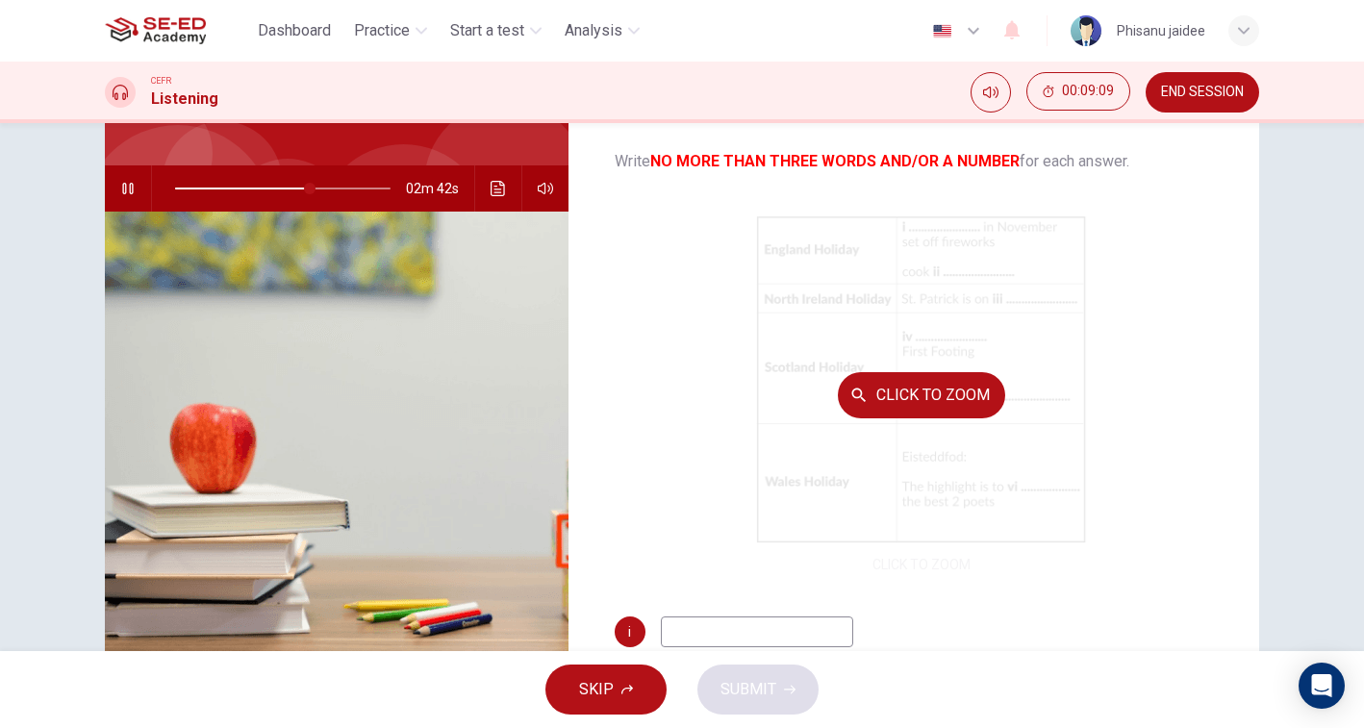
click at [1210, 345] on div "Click to Zoom" at bounding box center [922, 395] width 615 height 366
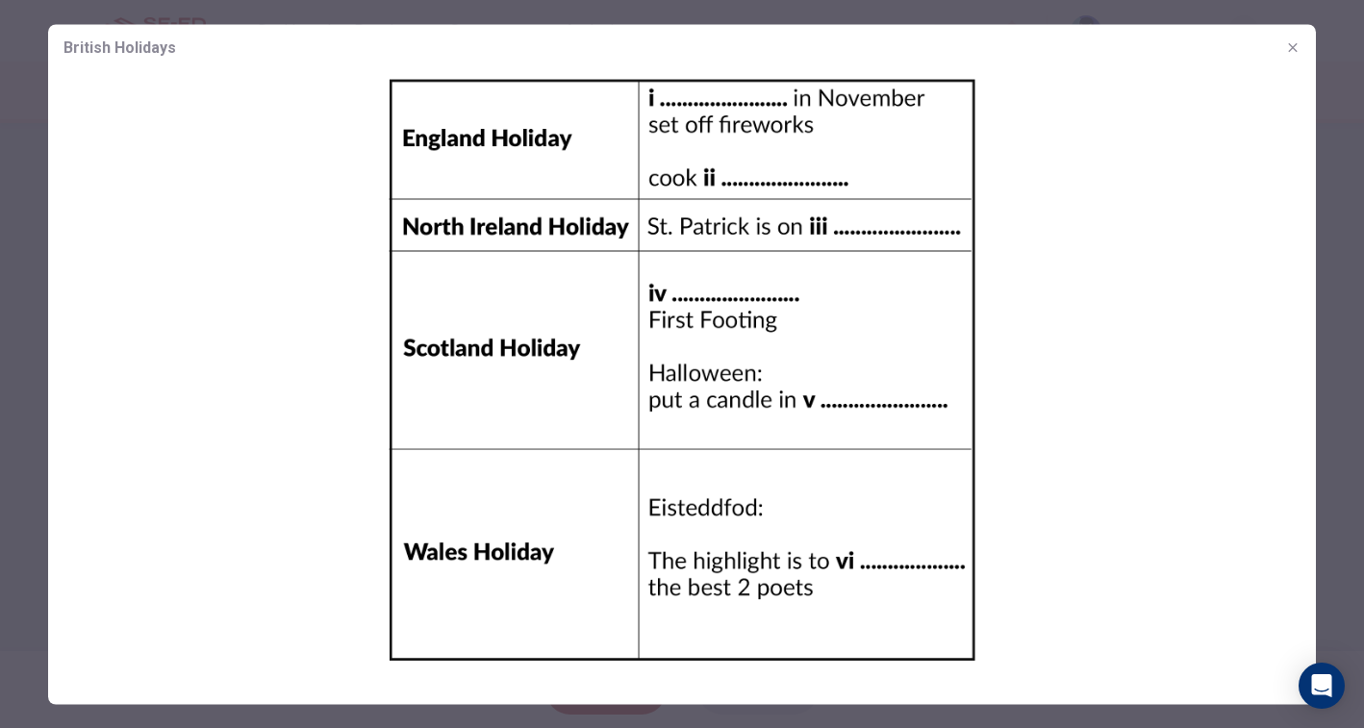
click at [1210, 345] on img at bounding box center [682, 369] width 1268 height 598
click at [1298, 50] on icon "button" at bounding box center [1292, 46] width 15 height 15
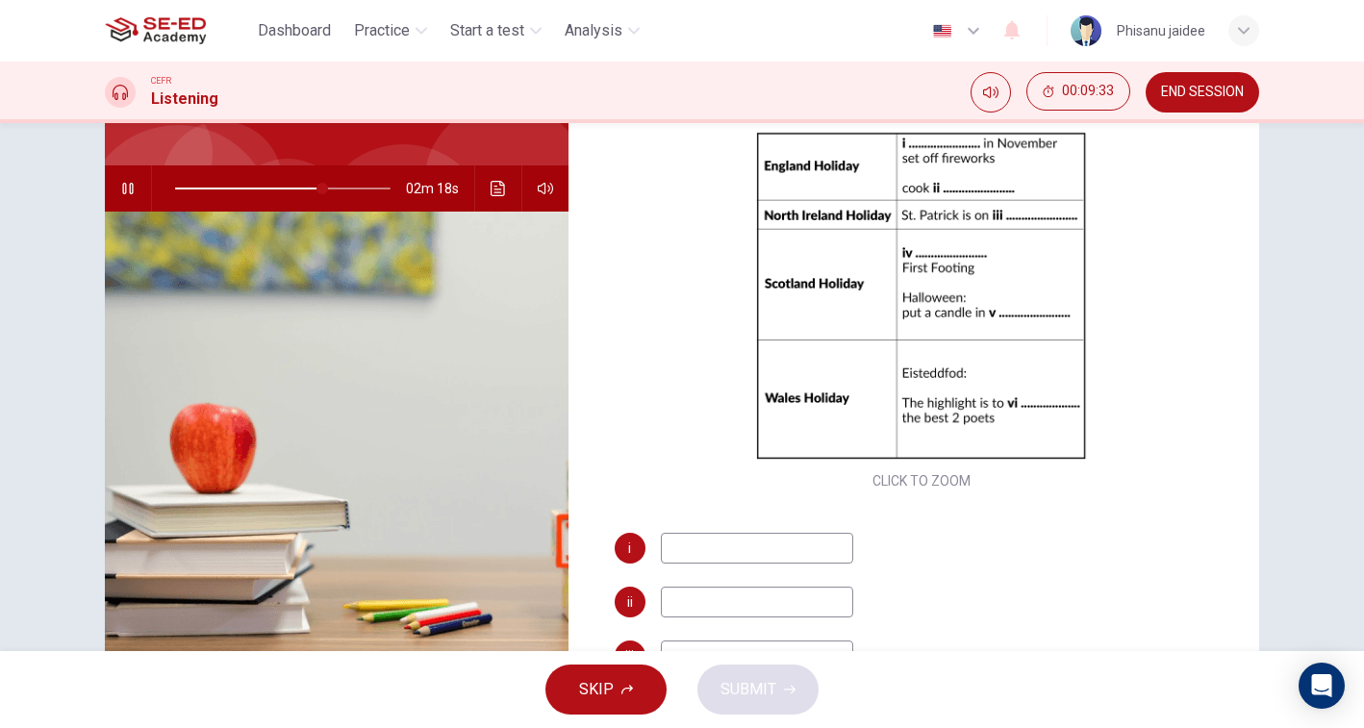
scroll to position [87, 0]
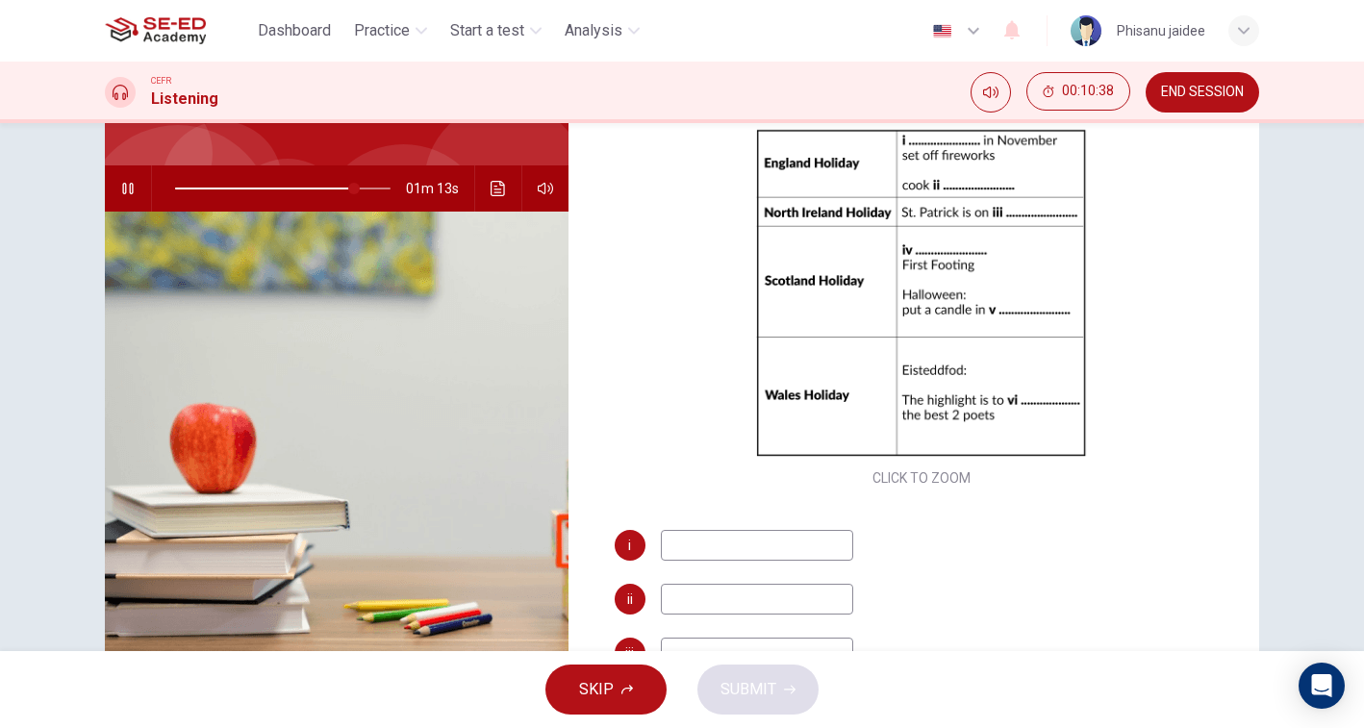
click at [136, 184] on button "button" at bounding box center [128, 188] width 31 height 46
type input "83"
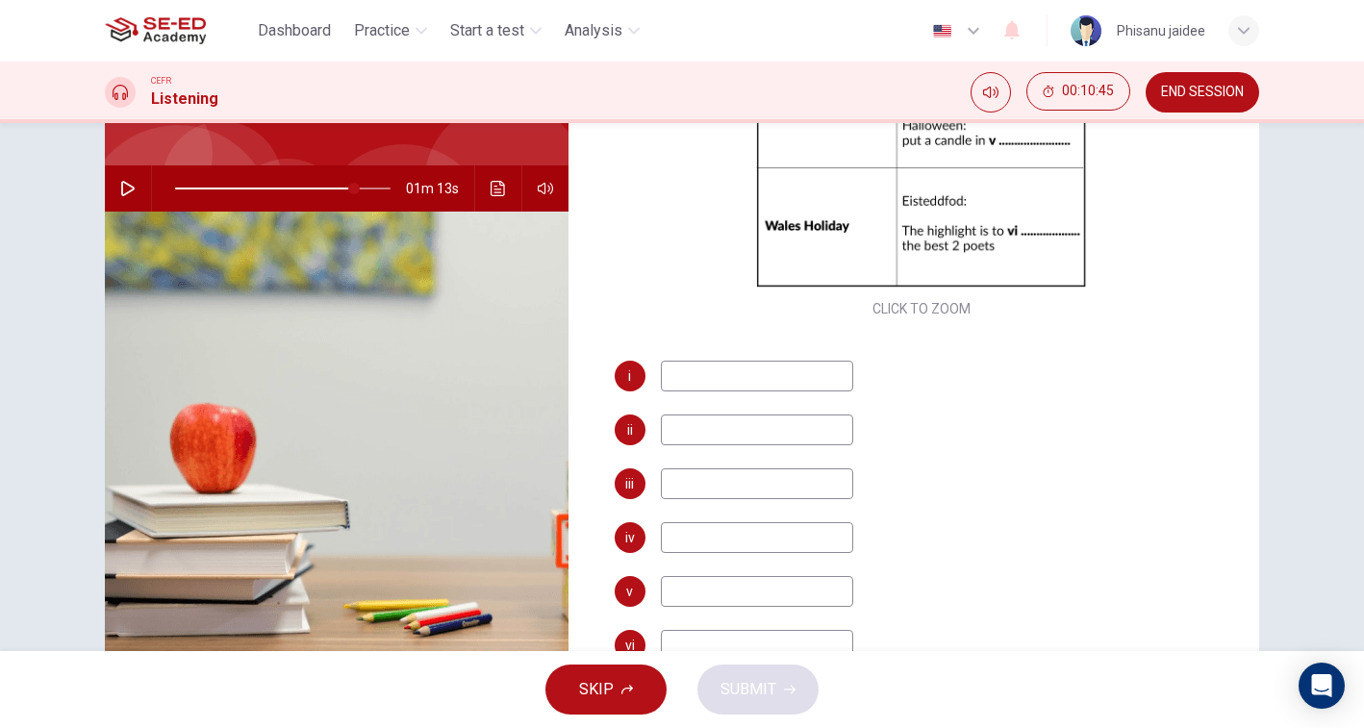
scroll to position [265, 0]
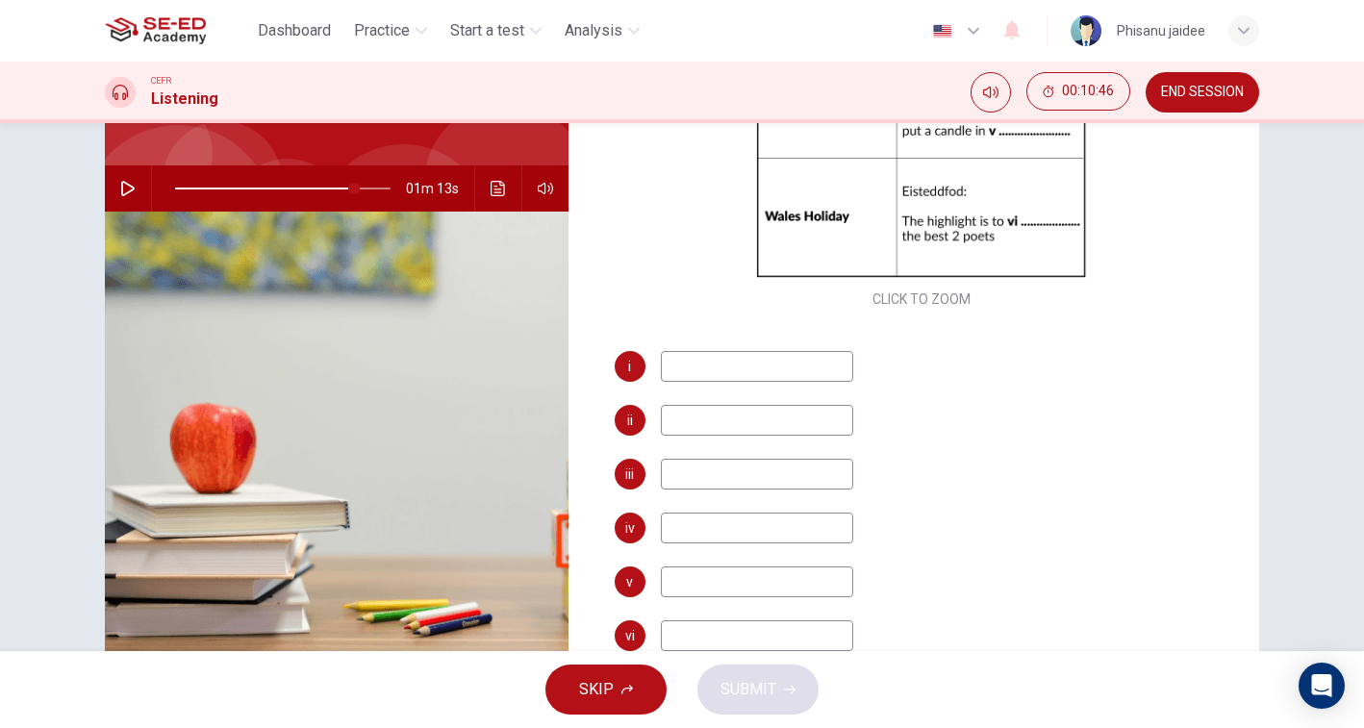
click at [735, 585] on input at bounding box center [757, 582] width 192 height 31
type input "i"
click at [811, 517] on input at bounding box center [757, 528] width 192 height 31
click at [718, 574] on input "side pumkin" at bounding box center [757, 582] width 192 height 31
type input "side pumkin"
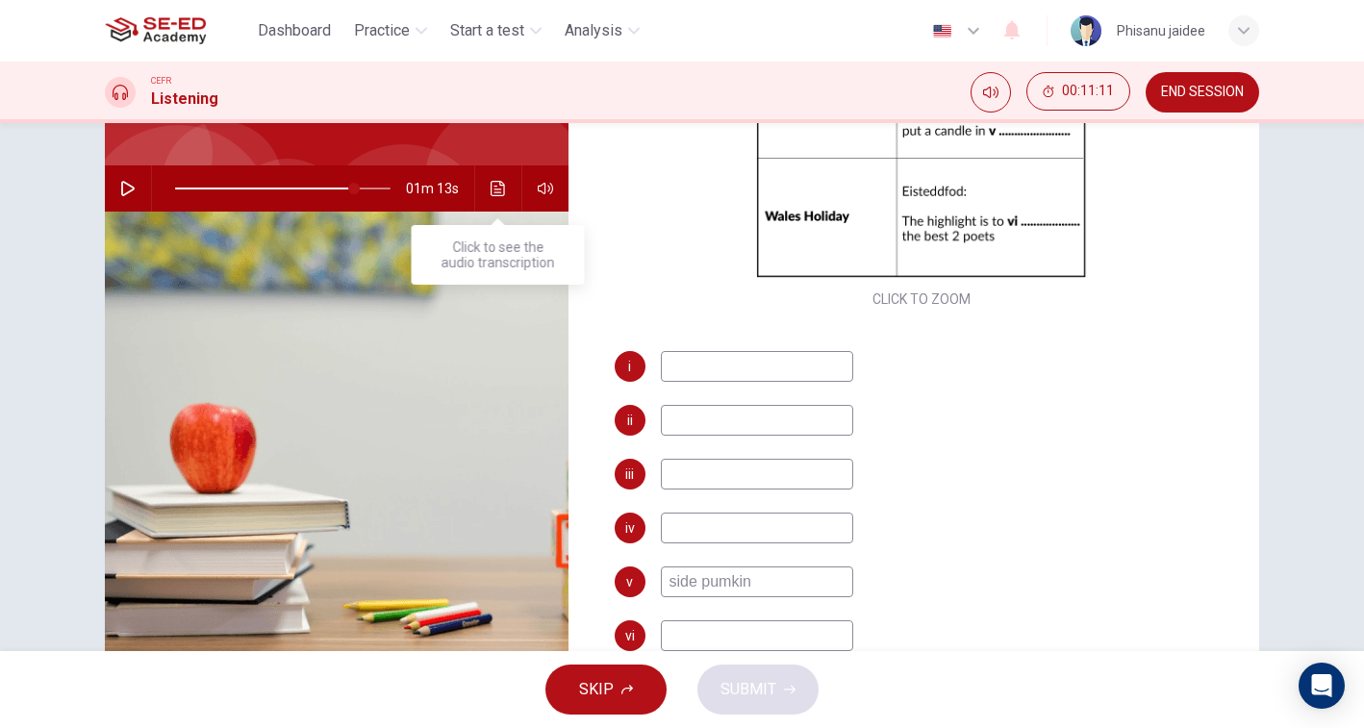
click at [497, 181] on icon "Click to see the audio transcription" at bounding box center [498, 188] width 14 height 15
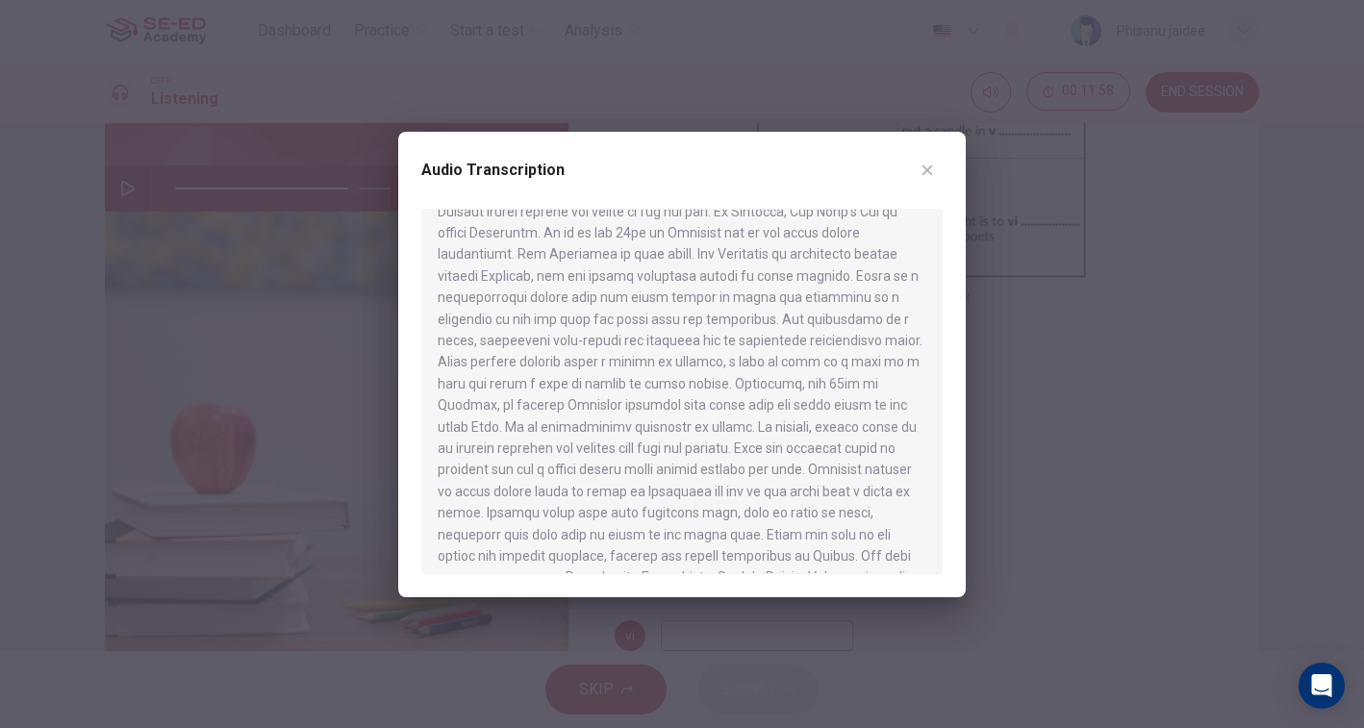
scroll to position [1088, 0]
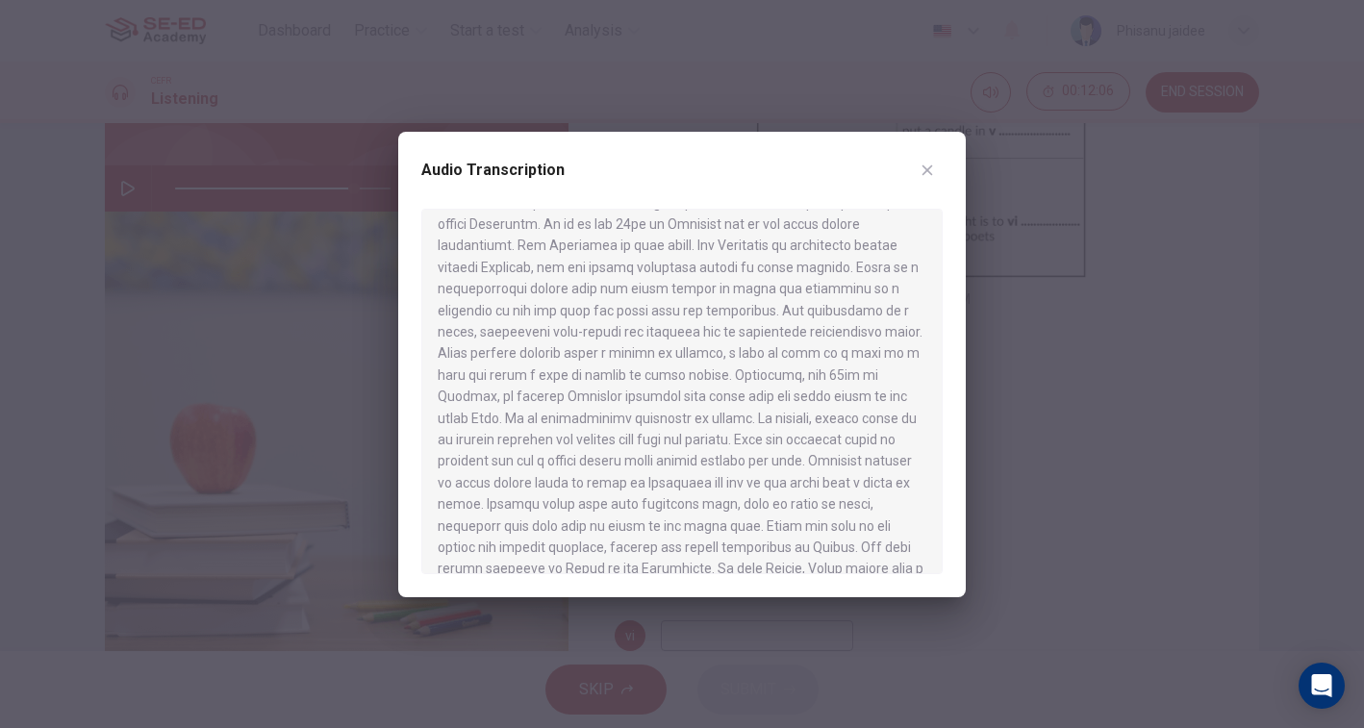
click at [1022, 416] on div at bounding box center [682, 364] width 1364 height 728
type input "83"
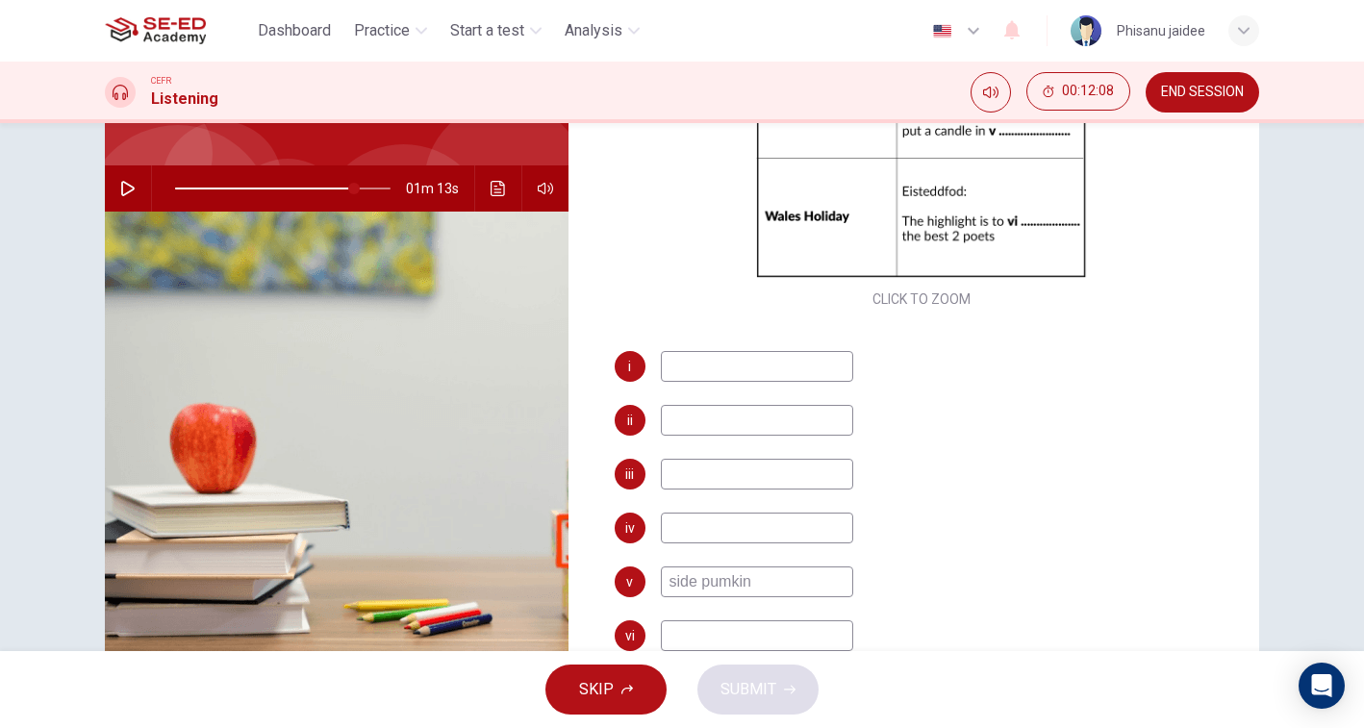
click at [732, 584] on input "side pumkin" at bounding box center [757, 582] width 192 height 31
click at [820, 584] on input "side pumpkin" at bounding box center [757, 582] width 192 height 31
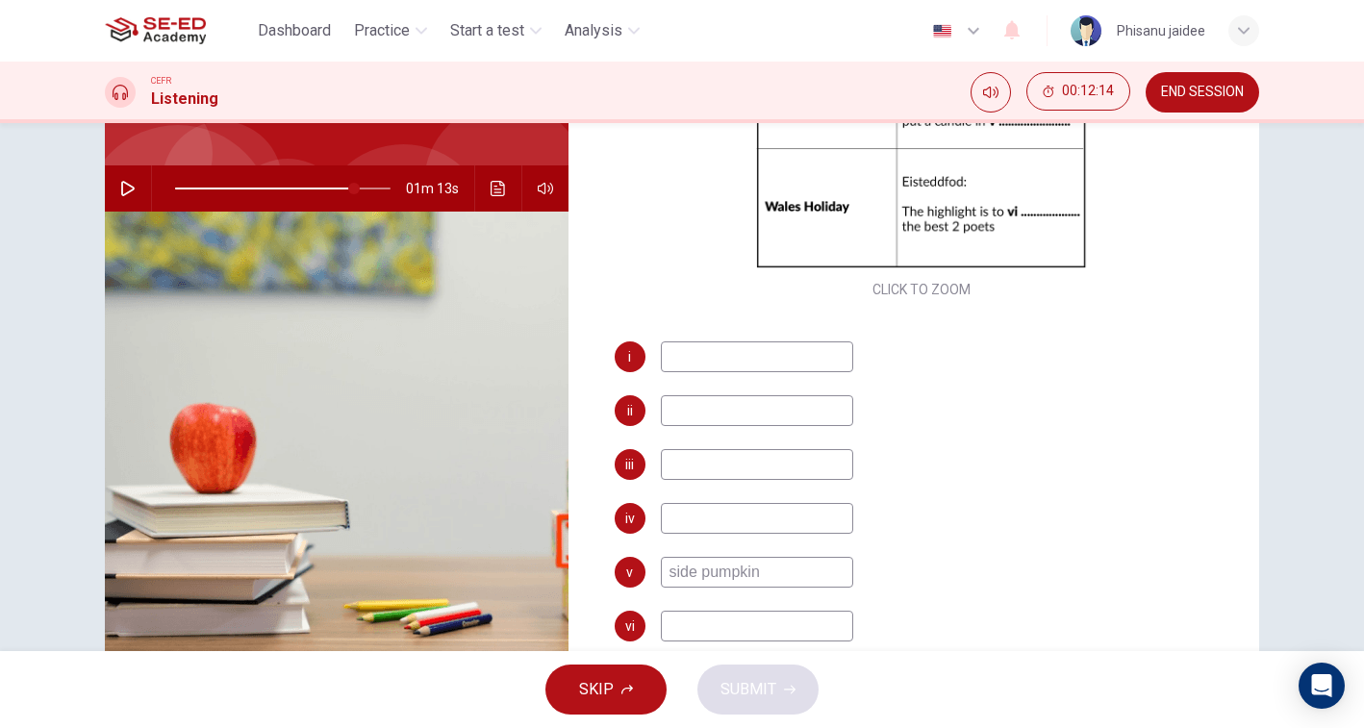
type input "side pumpkin"
click at [126, 187] on icon "button" at bounding box center [127, 188] width 15 height 15
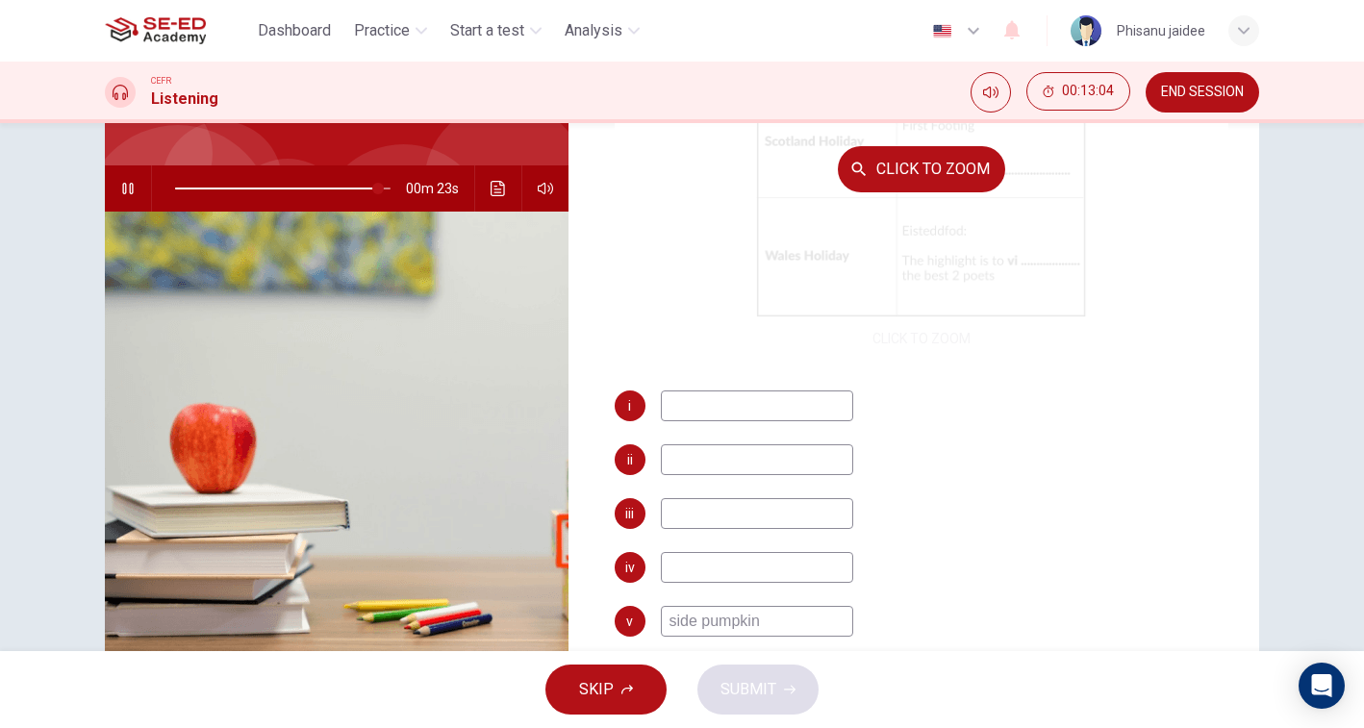
scroll to position [216, 0]
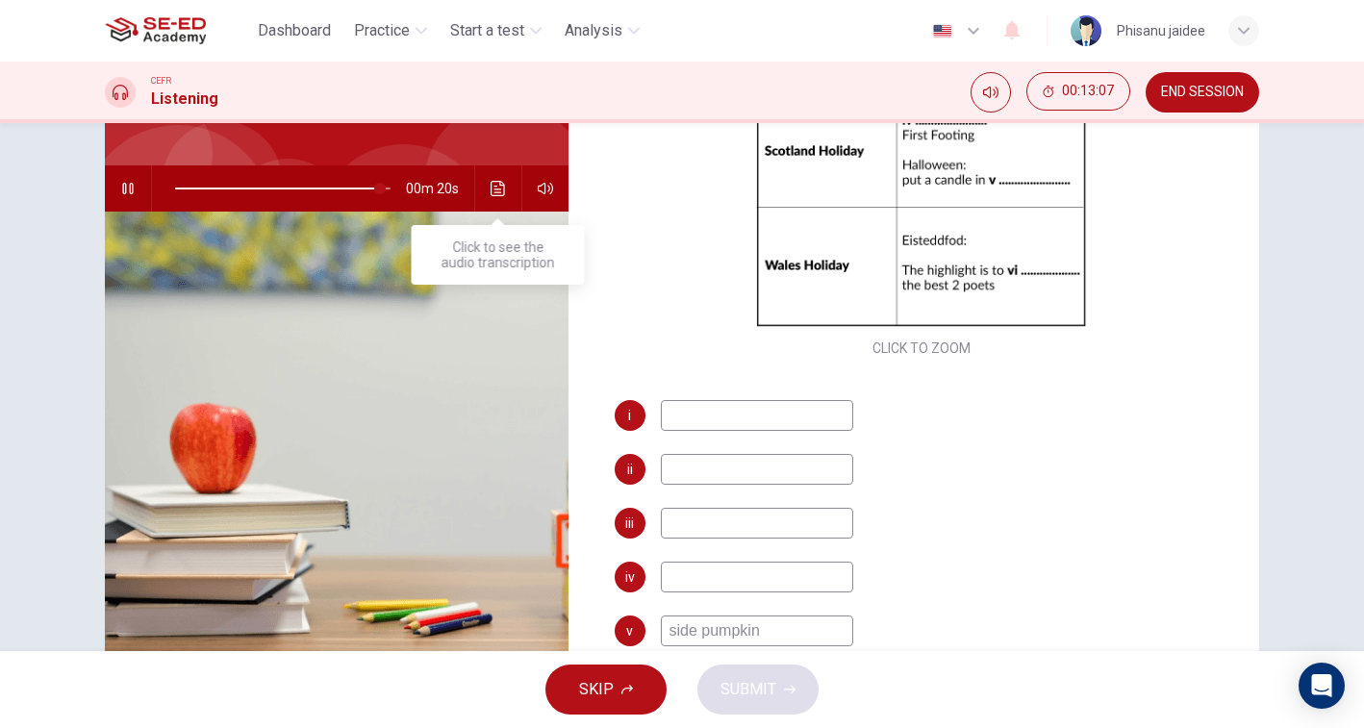
click at [496, 194] on icon "Click to see the audio transcription" at bounding box center [498, 188] width 15 height 15
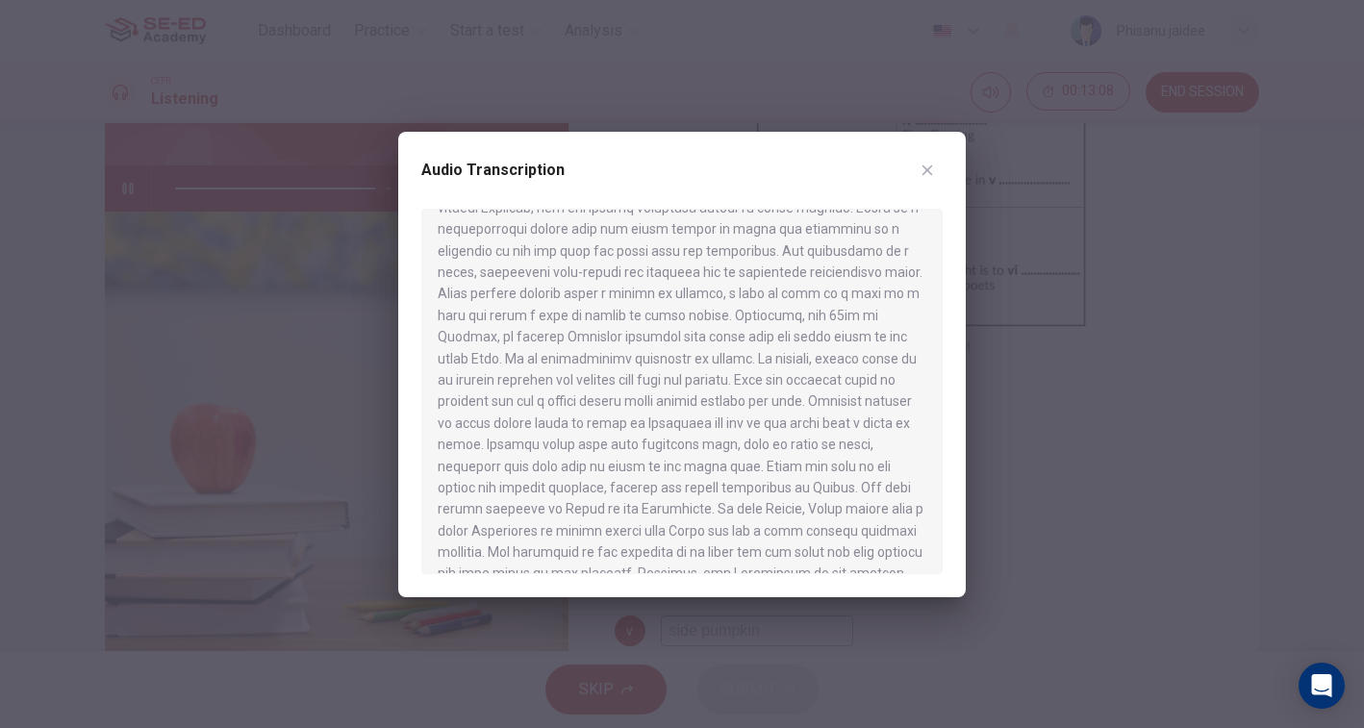
scroll to position [1240, 0]
type input "0"
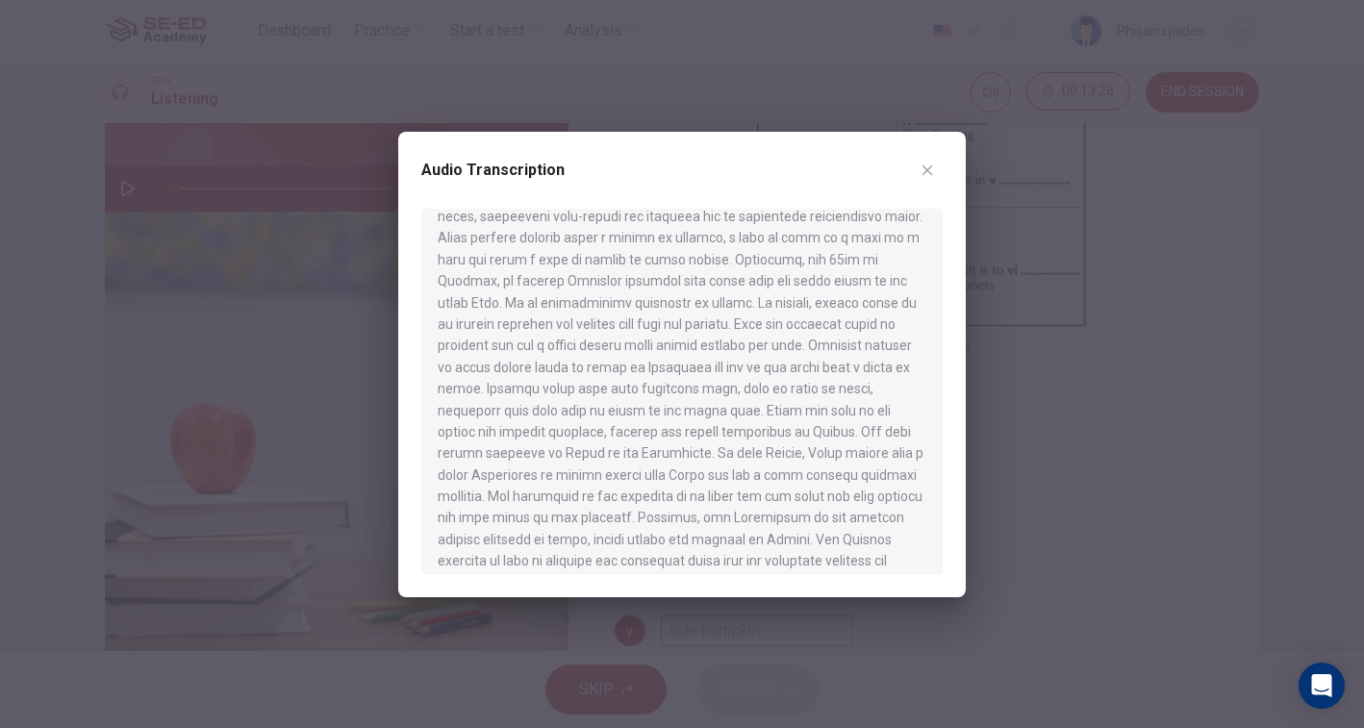
scroll to position [1202, 0]
click at [922, 163] on icon "button" at bounding box center [927, 170] width 15 height 15
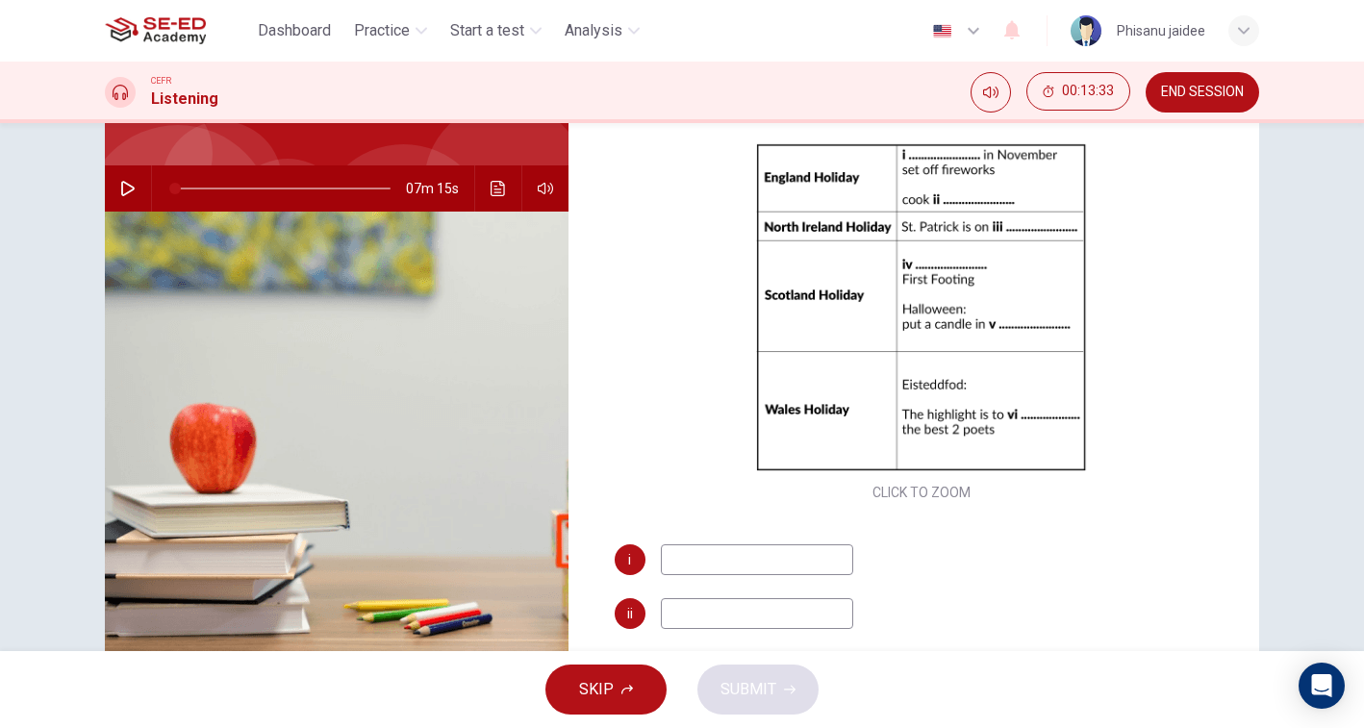
scroll to position [74, 0]
click at [491, 195] on icon "Click to see the audio transcription" at bounding box center [498, 188] width 15 height 15
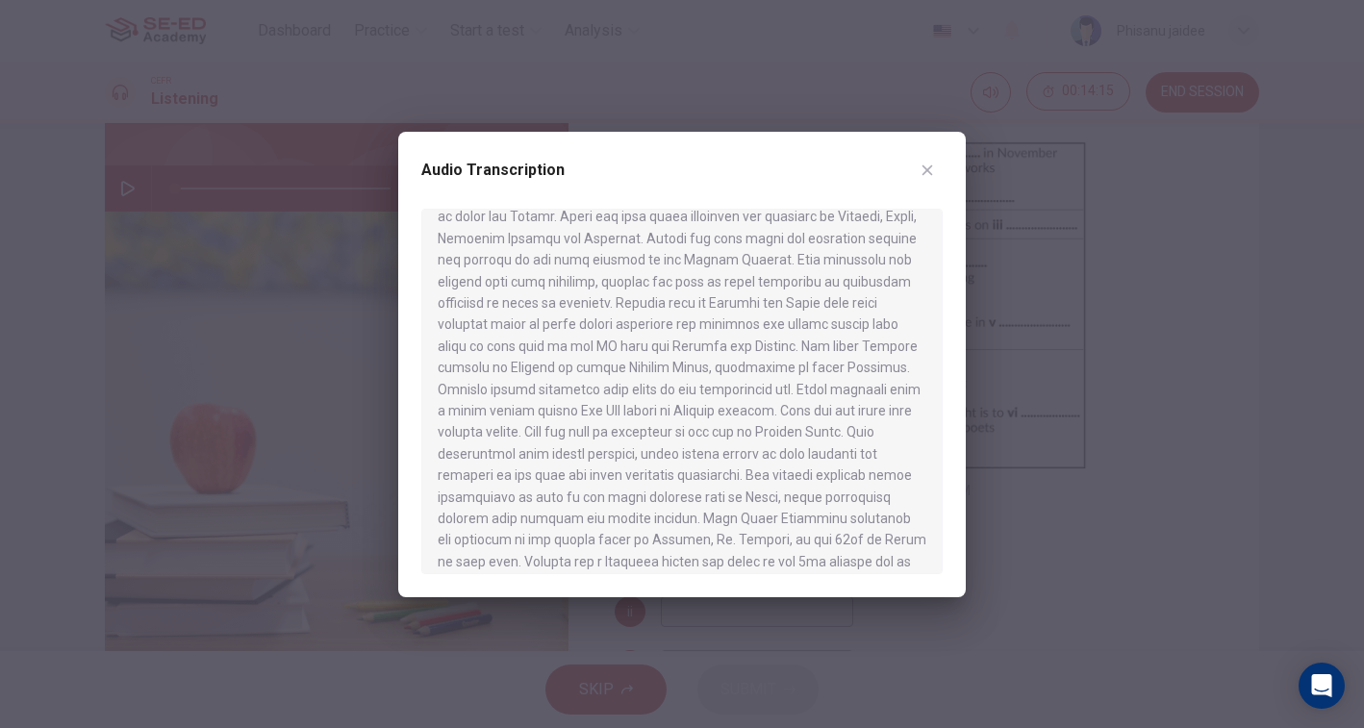
scroll to position [624, 0]
click at [933, 172] on icon "button" at bounding box center [927, 170] width 15 height 15
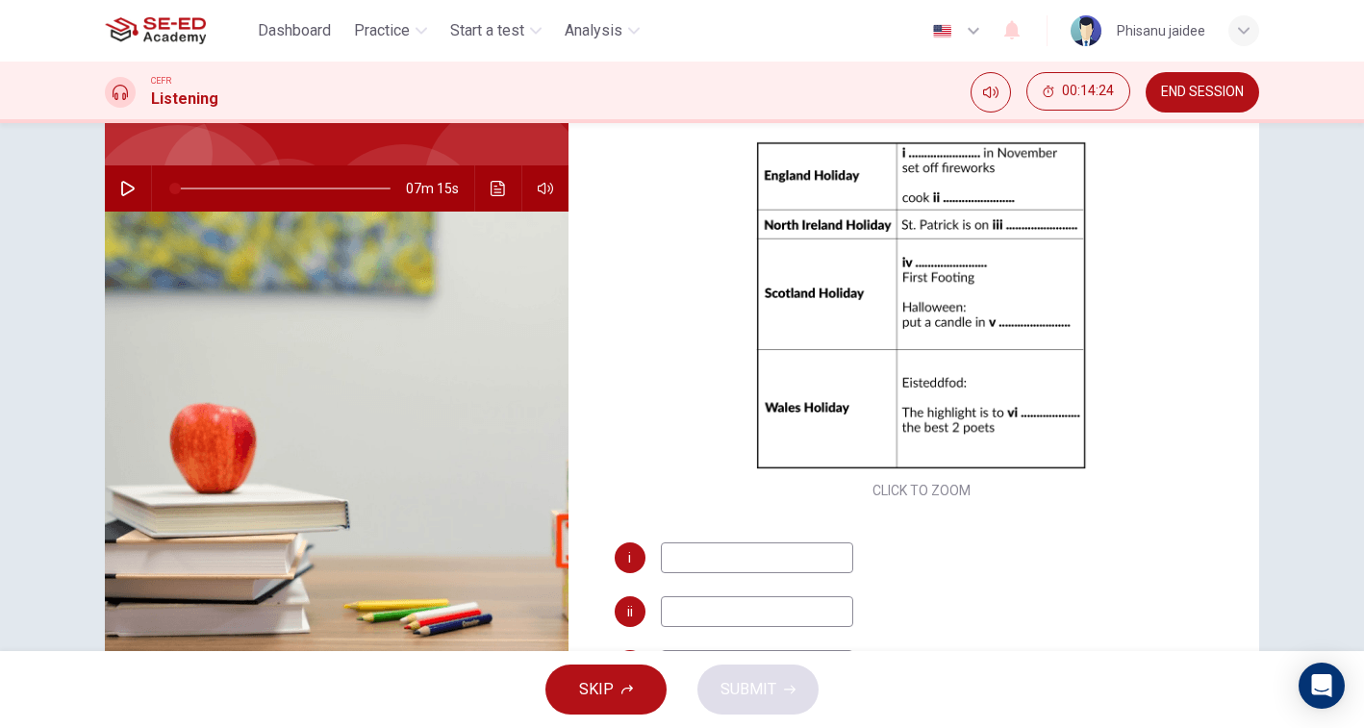
click at [709, 555] on input at bounding box center [757, 557] width 192 height 31
type input "bonfire night"
click at [683, 618] on input at bounding box center [757, 611] width 192 height 31
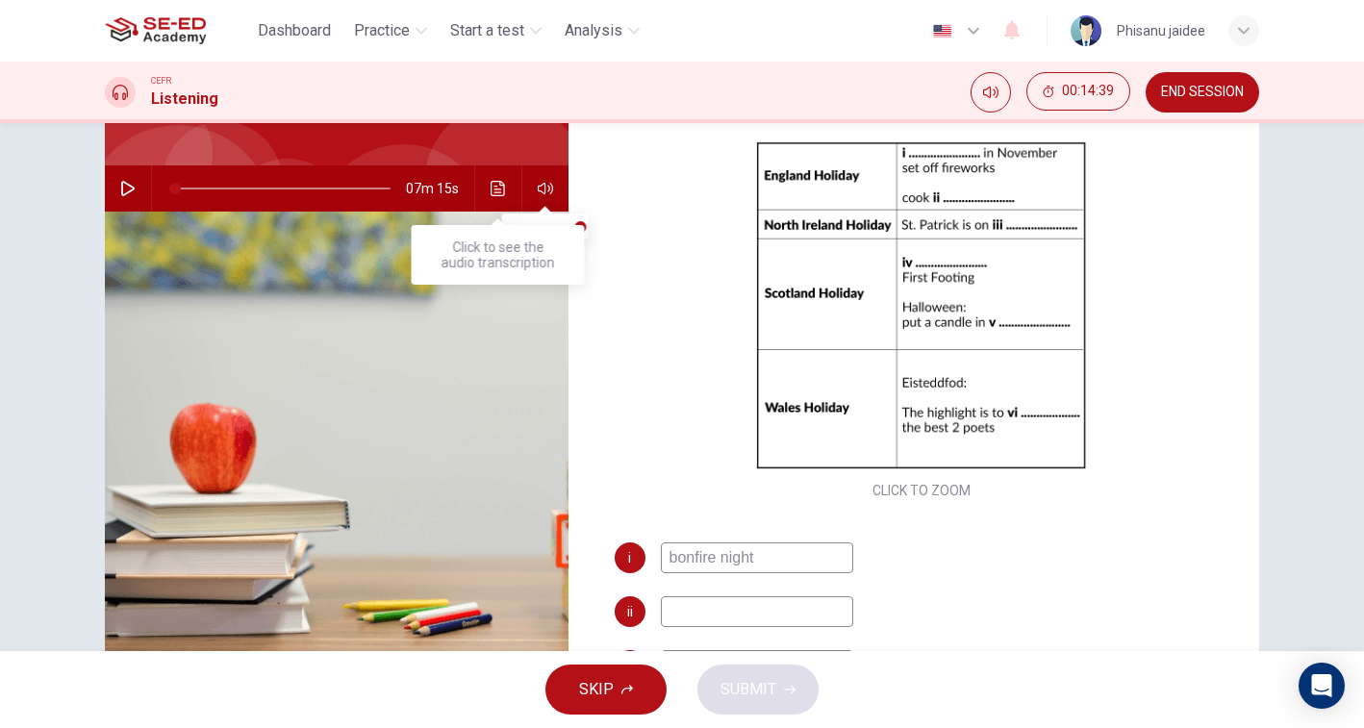
click at [492, 198] on button "Click to see the audio transcription" at bounding box center [498, 188] width 31 height 46
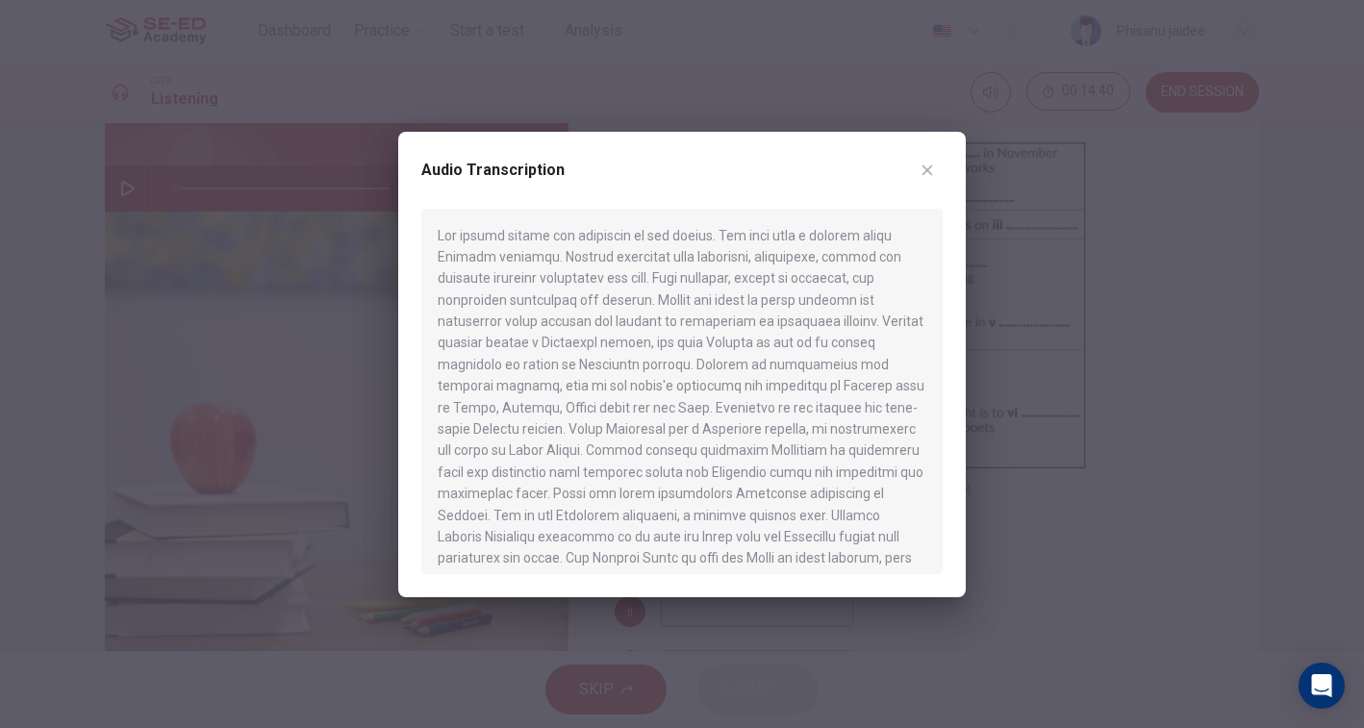
scroll to position [596, 0]
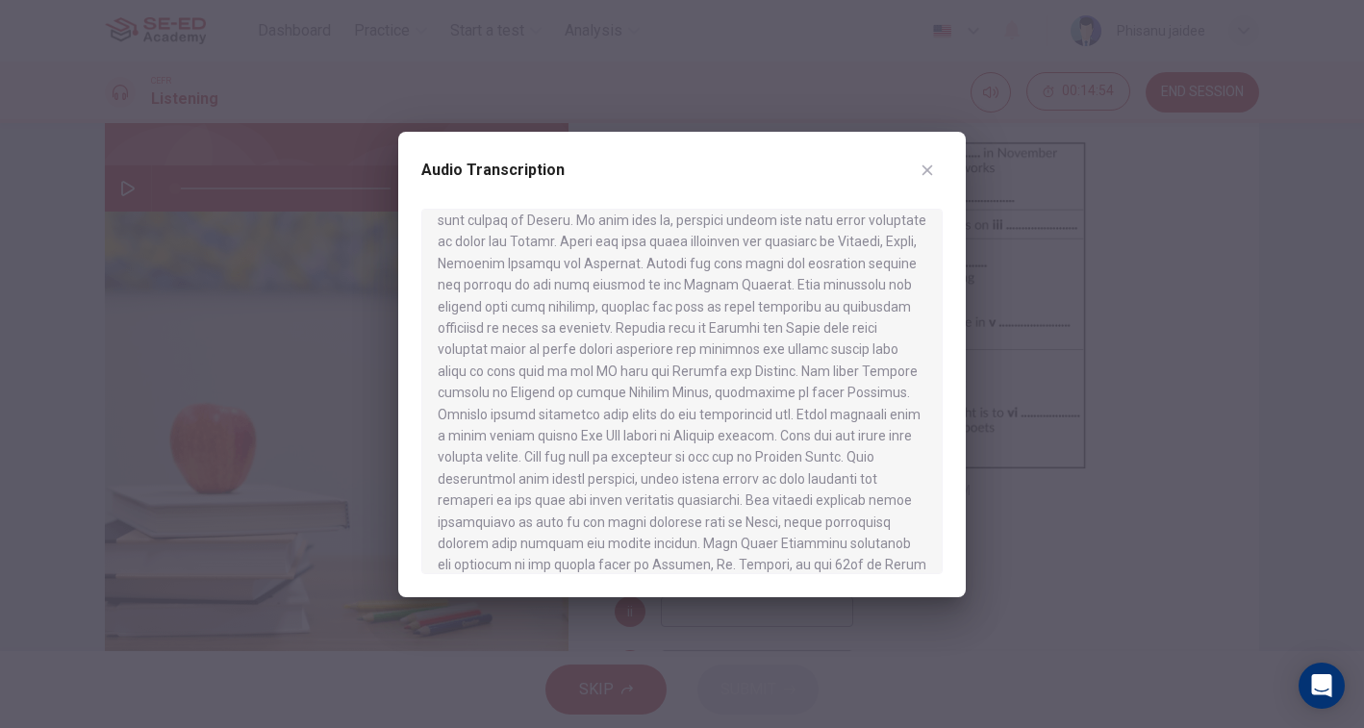
click at [1001, 445] on div at bounding box center [682, 364] width 1364 height 728
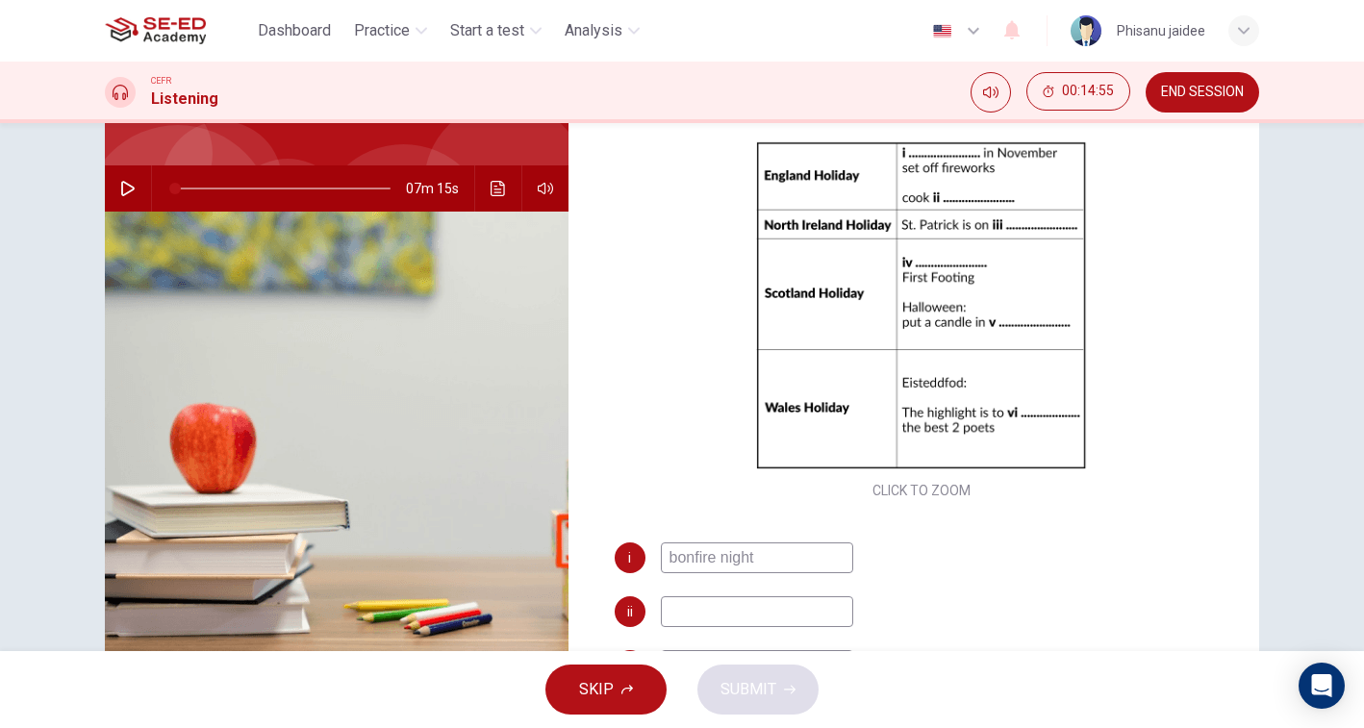
click at [703, 618] on input at bounding box center [757, 611] width 192 height 31
click at [499, 170] on button "Click to see the audio transcription" at bounding box center [498, 188] width 31 height 46
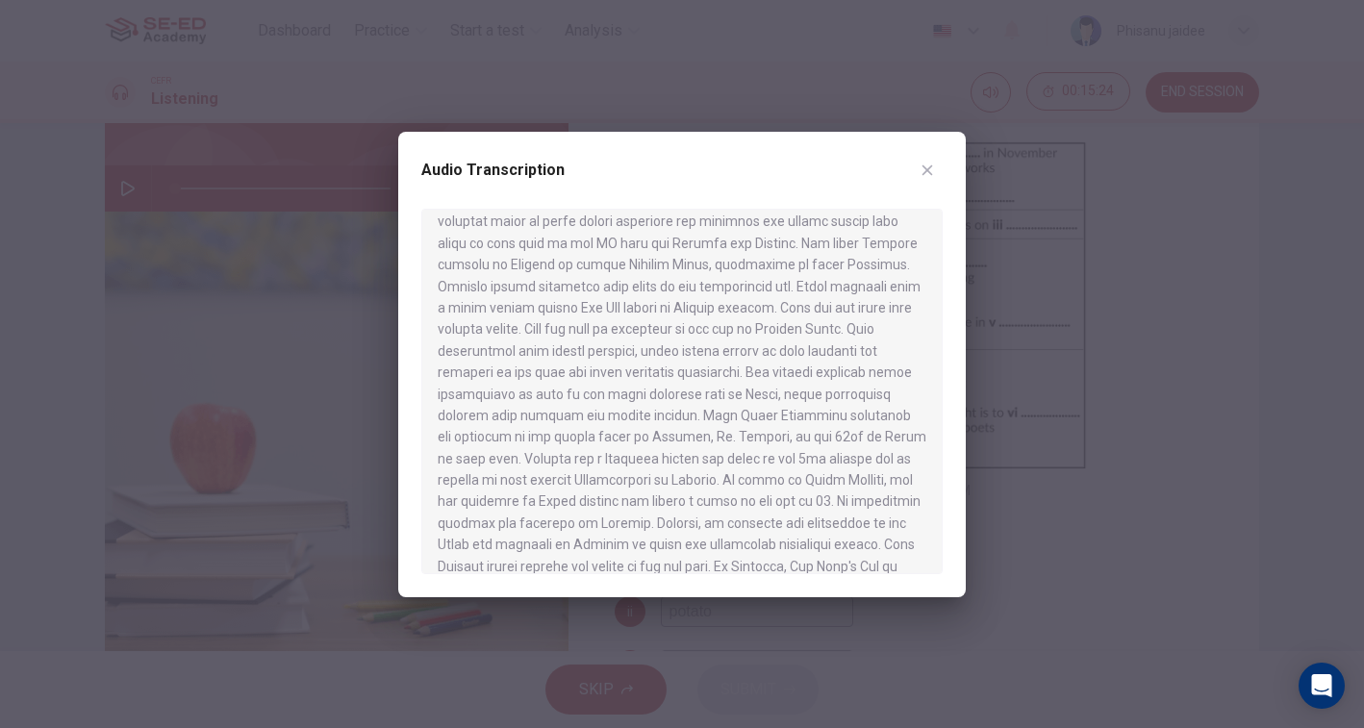
scroll to position [725, 0]
click at [1046, 382] on div at bounding box center [682, 364] width 1364 height 728
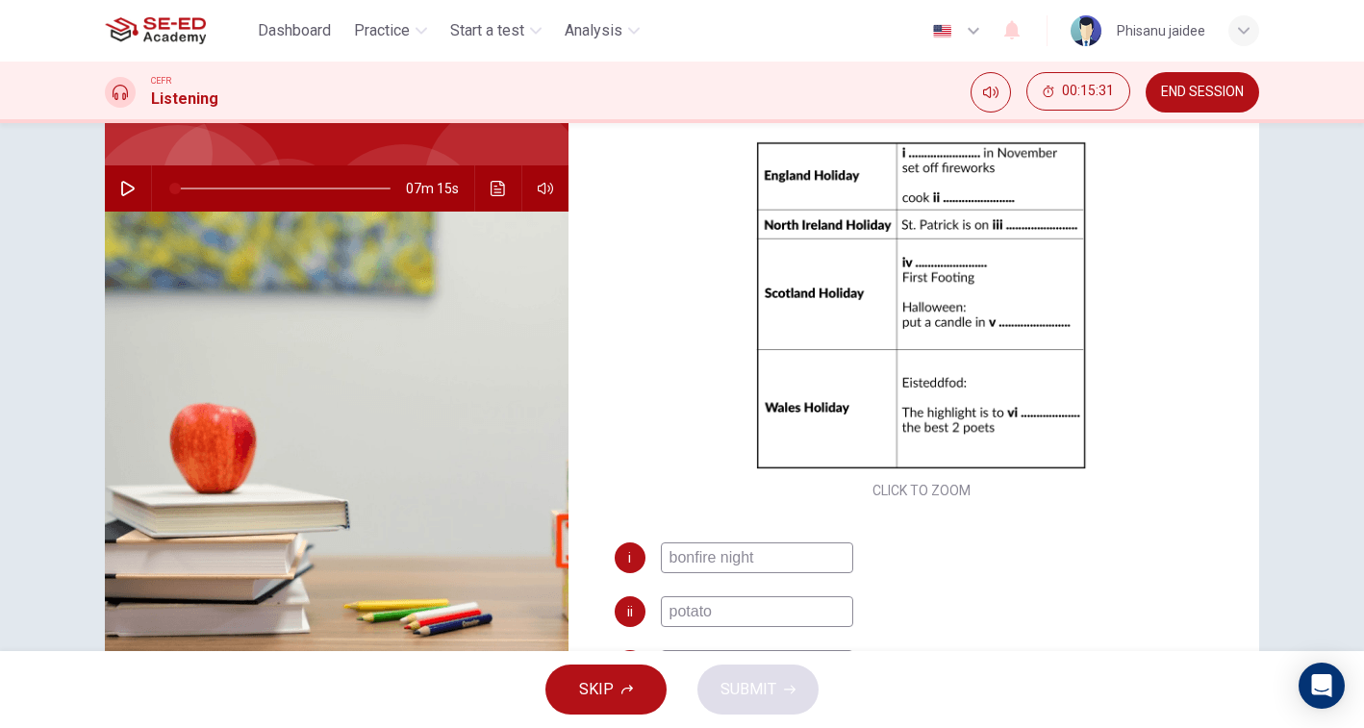
click at [765, 609] on input "potato" at bounding box center [757, 611] width 192 height 31
click at [938, 577] on div "i bonfire night ii potatoes and susage iii iv v side pumpkin vi" at bounding box center [922, 711] width 615 height 339
click at [842, 605] on input "potatoes and susage" at bounding box center [757, 611] width 192 height 31
click at [834, 569] on input "bonfire night" at bounding box center [757, 557] width 192 height 31
click at [800, 614] on input "potatoes and susage" at bounding box center [757, 611] width 192 height 31
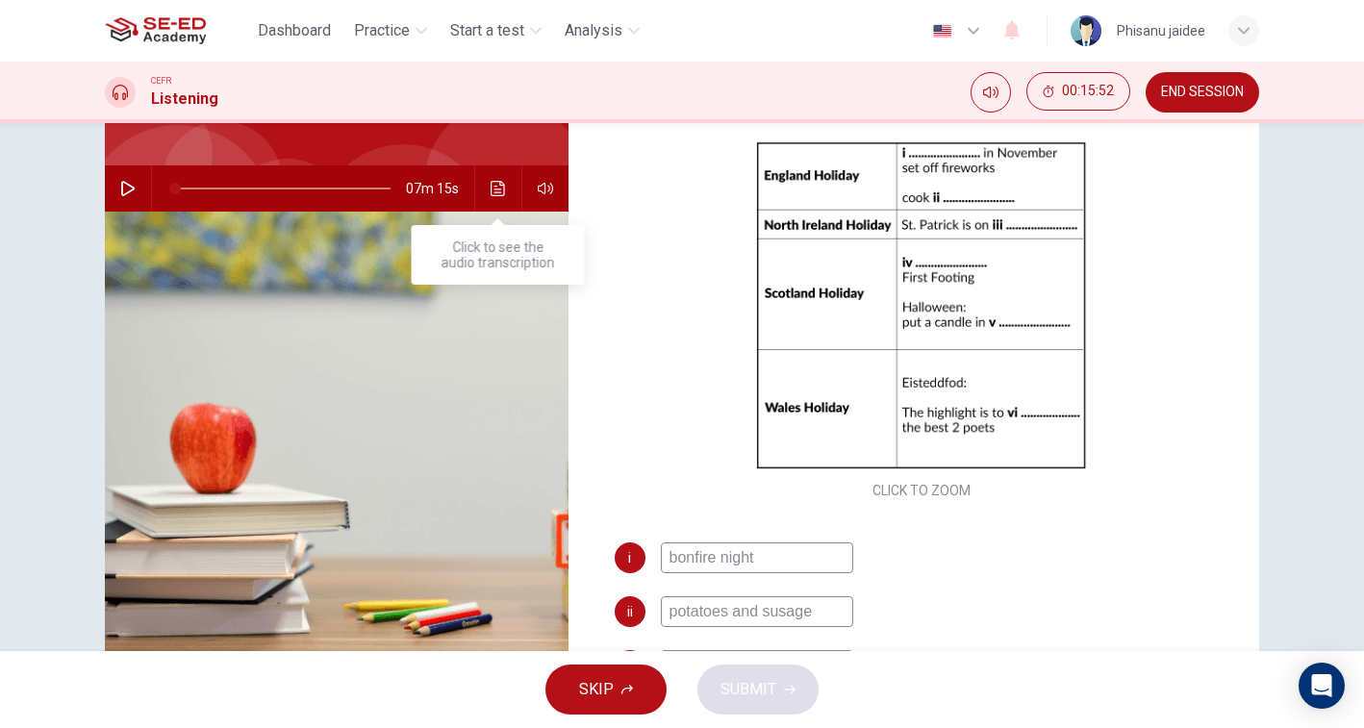
click at [490, 203] on button "Click to see the audio transcription" at bounding box center [498, 188] width 31 height 46
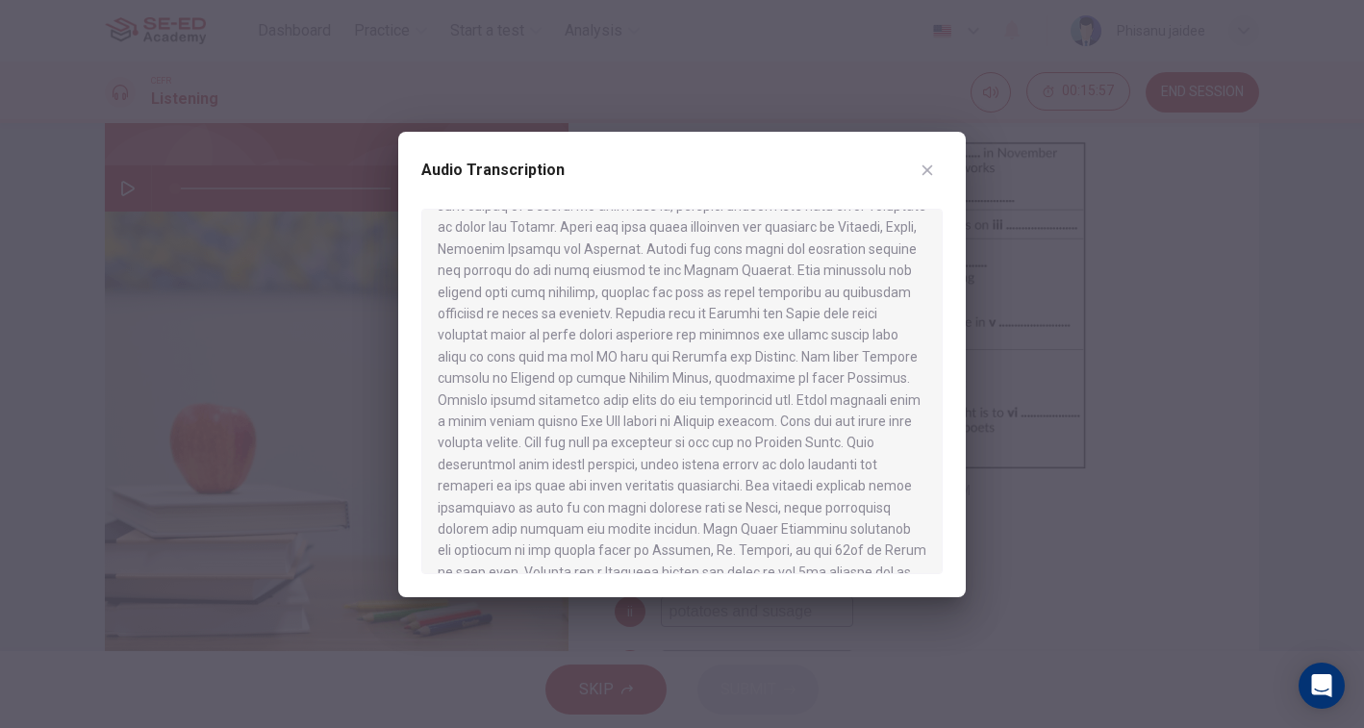
scroll to position [613, 0]
click at [978, 446] on div at bounding box center [682, 364] width 1364 height 728
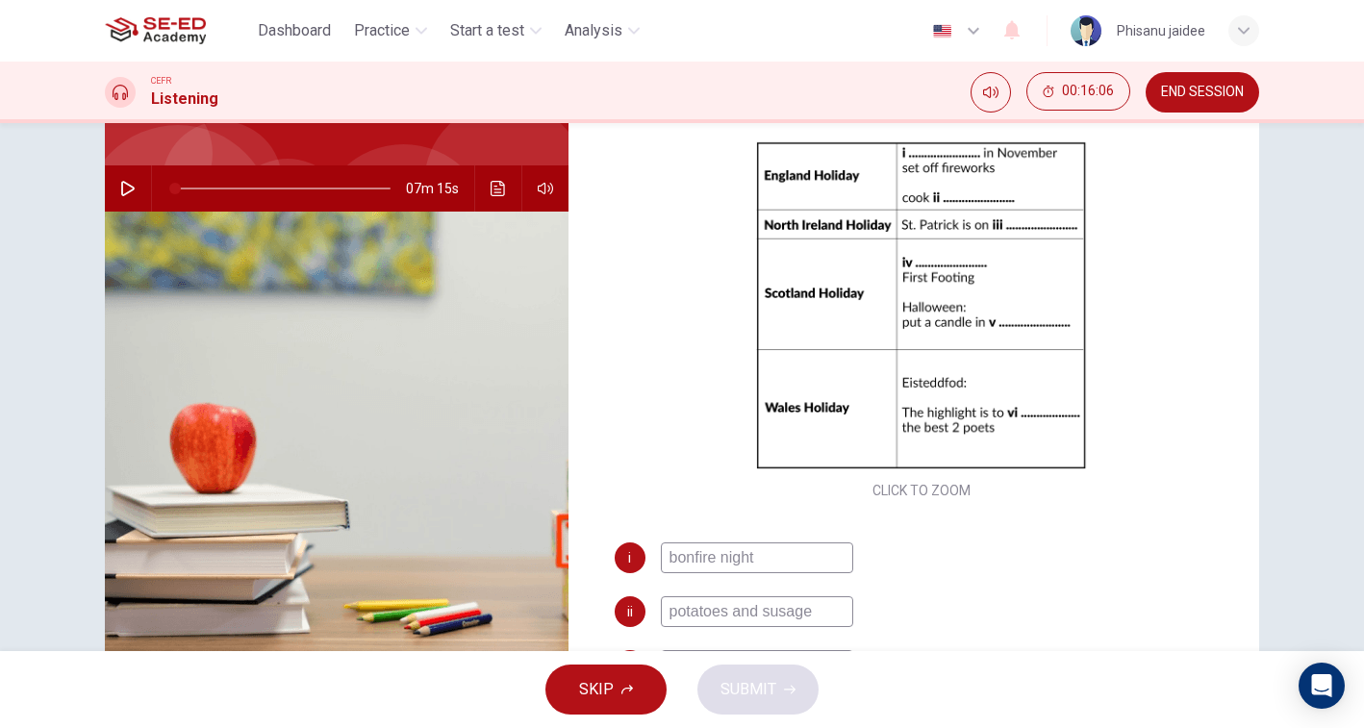
click at [776, 612] on input "potatoes and susage" at bounding box center [757, 611] width 192 height 31
type input "potatoes and sausage"
click at [819, 527] on div "Questions 5 - 10 Complete the table below. Write NO MORE THAN THREE WORDS AND/O…" at bounding box center [922, 271] width 676 height 668
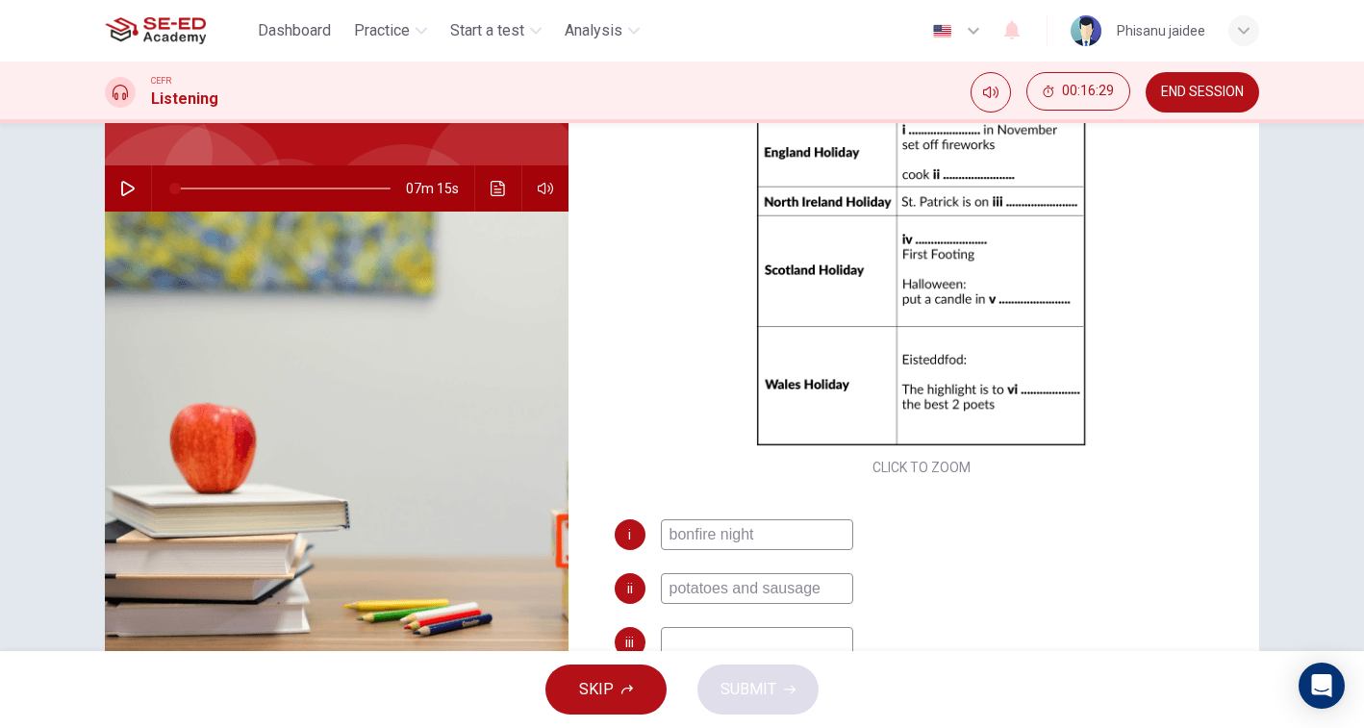
scroll to position [106, 0]
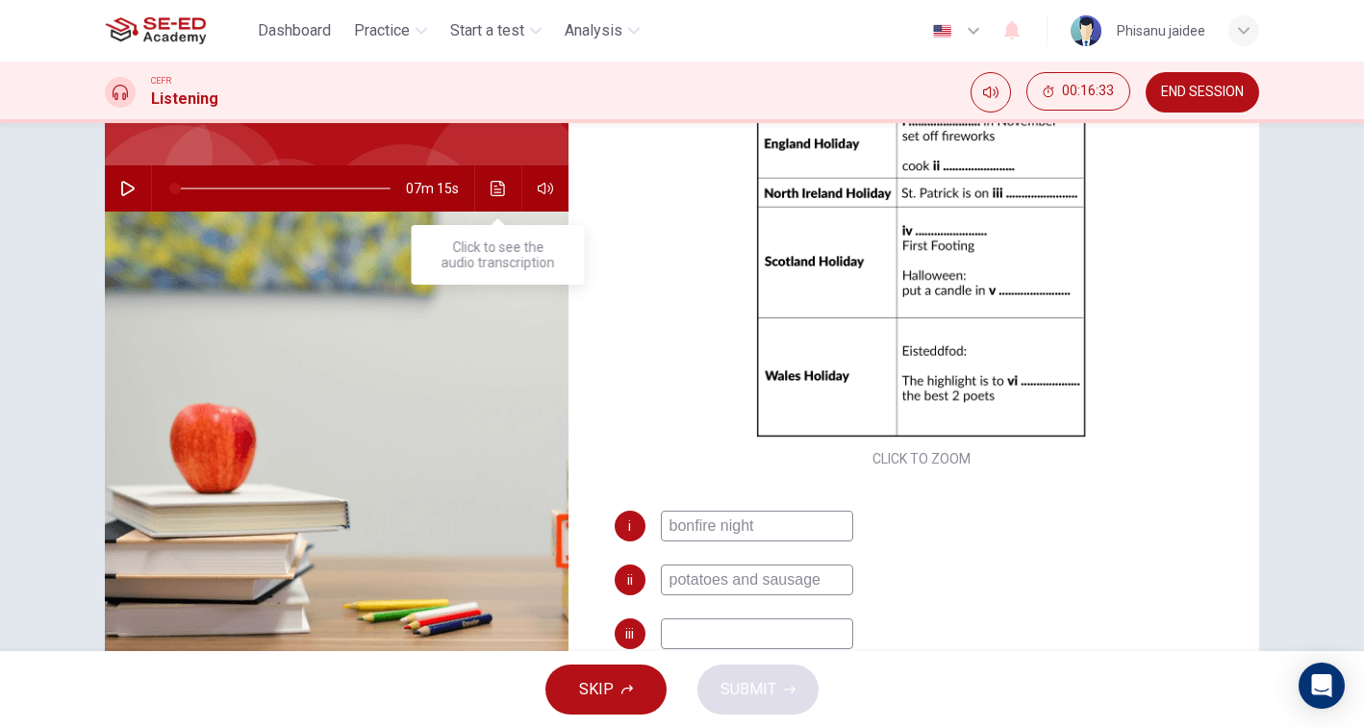
click at [506, 194] on button "Click to see the audio transcription" at bounding box center [498, 188] width 31 height 46
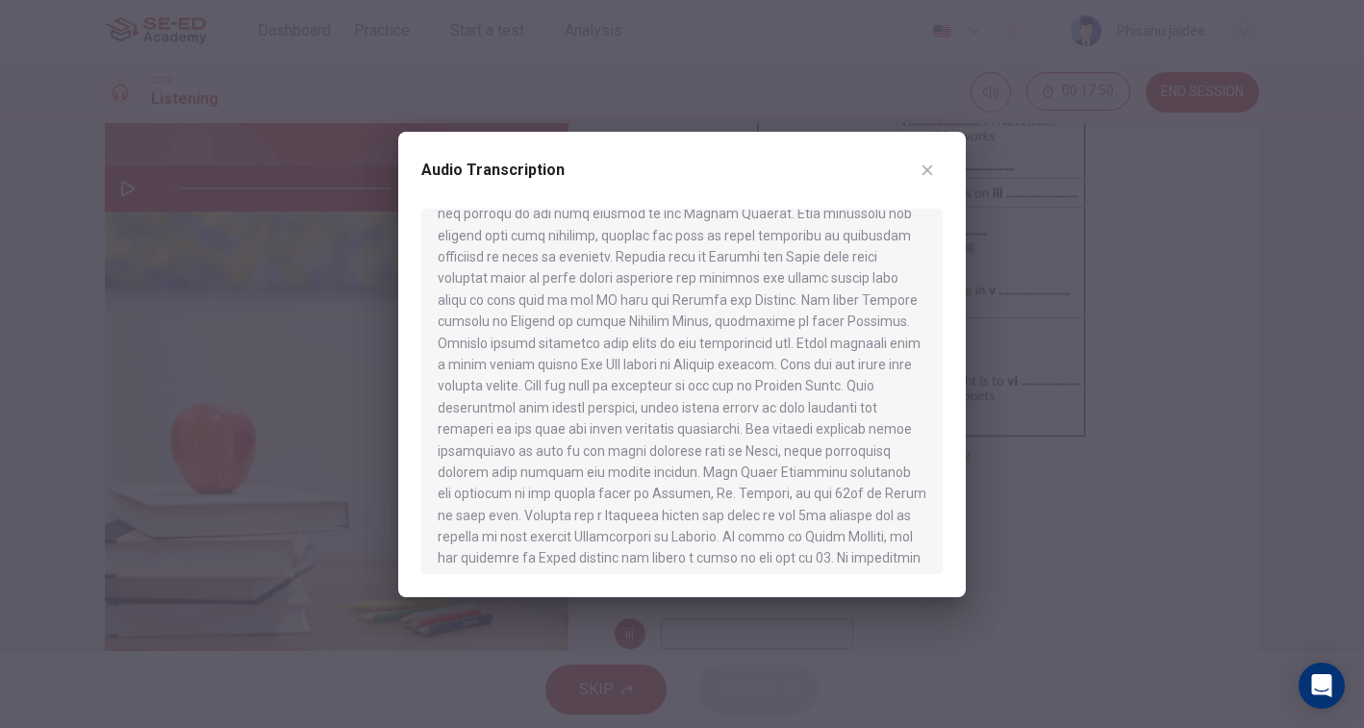
scroll to position [663, 0]
click at [926, 171] on icon "button" at bounding box center [927, 170] width 15 height 15
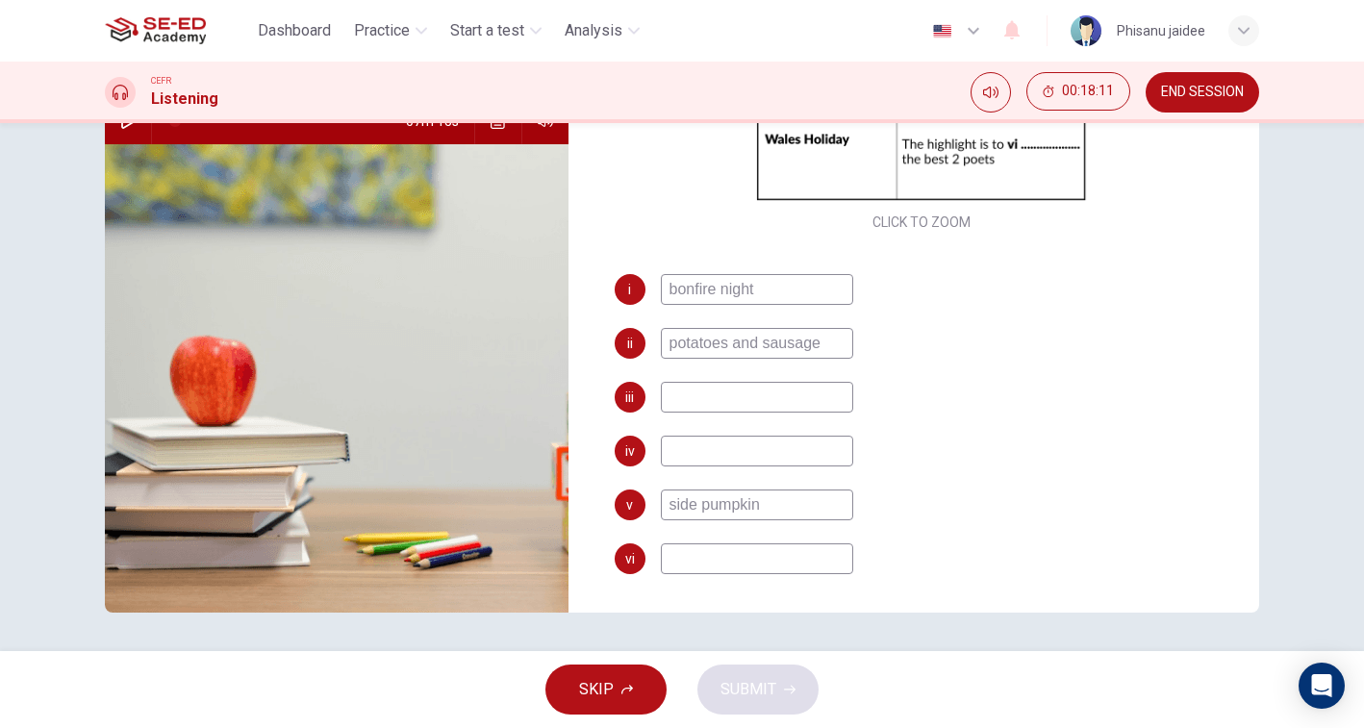
scroll to position [214, 0]
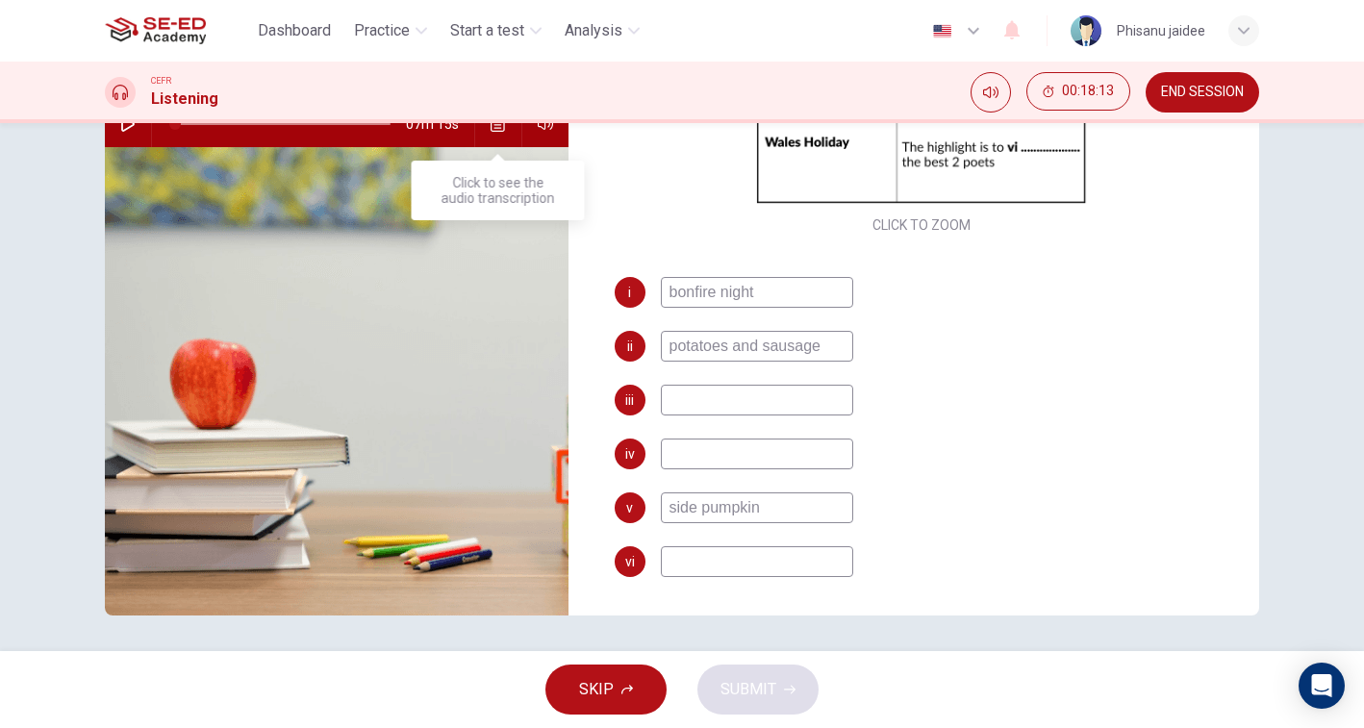
click at [497, 131] on icon "Click to see the audio transcription" at bounding box center [498, 123] width 14 height 15
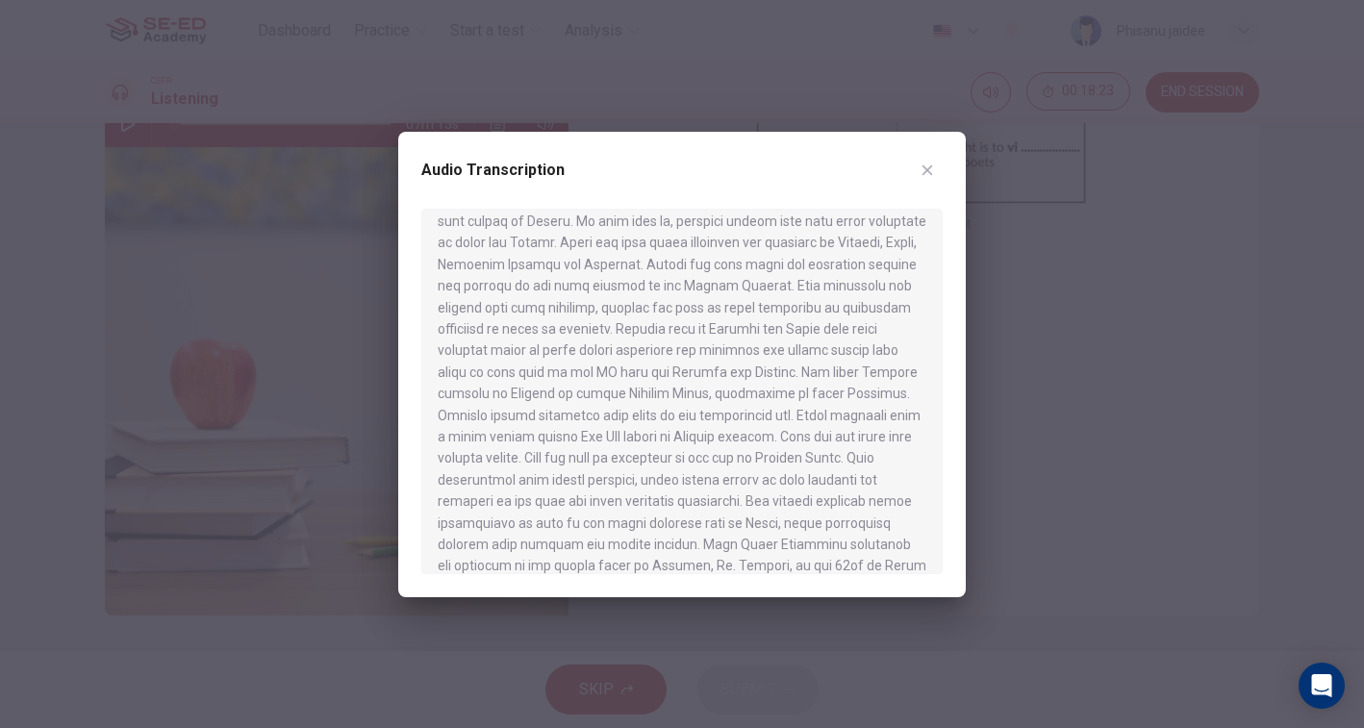
scroll to position [599, 0]
click at [1007, 508] on div at bounding box center [682, 364] width 1364 height 728
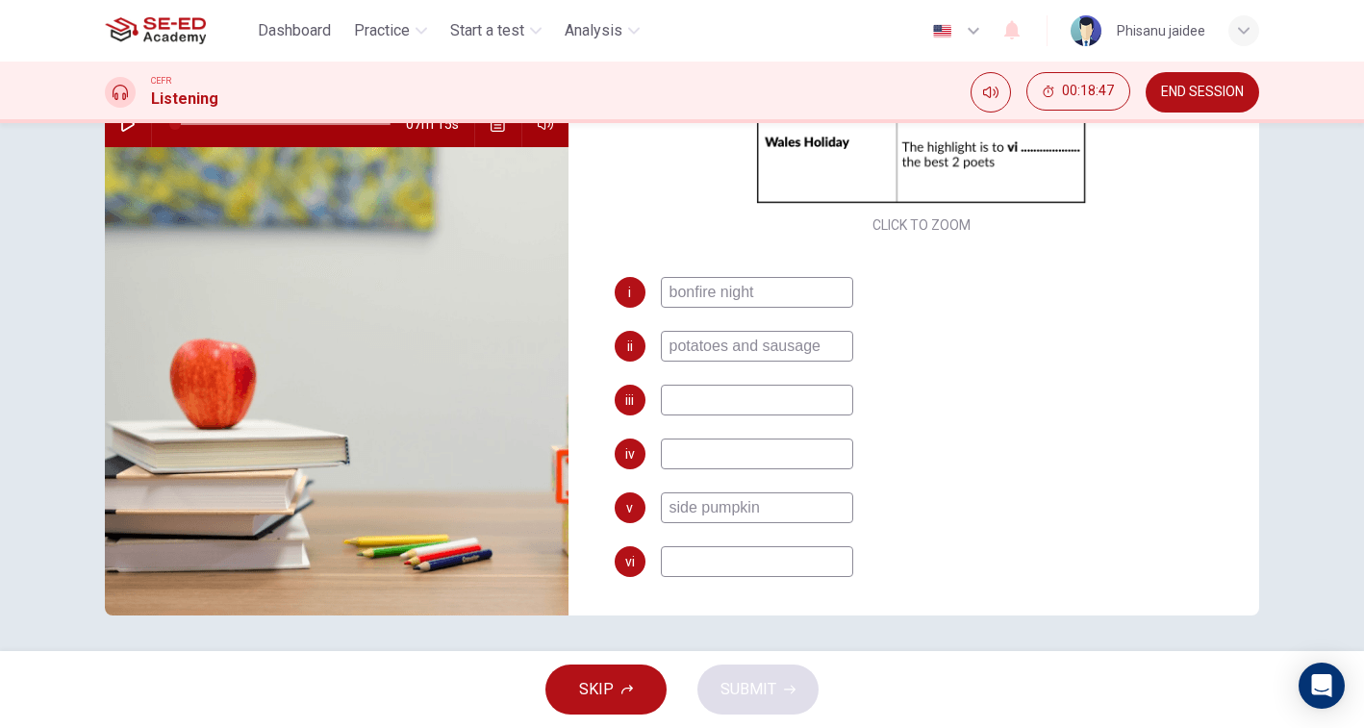
click at [707, 395] on input at bounding box center [757, 400] width 192 height 31
click at [755, 404] on input "iris cathorice ce" at bounding box center [757, 400] width 192 height 31
click at [746, 401] on input "iris cathorice ce" at bounding box center [757, 400] width 192 height 31
click at [828, 414] on input "iris cathorise ce" at bounding box center [757, 400] width 192 height 31
click at [938, 388] on div "iii iris cathorise cerlabeate" at bounding box center [922, 400] width 615 height 31
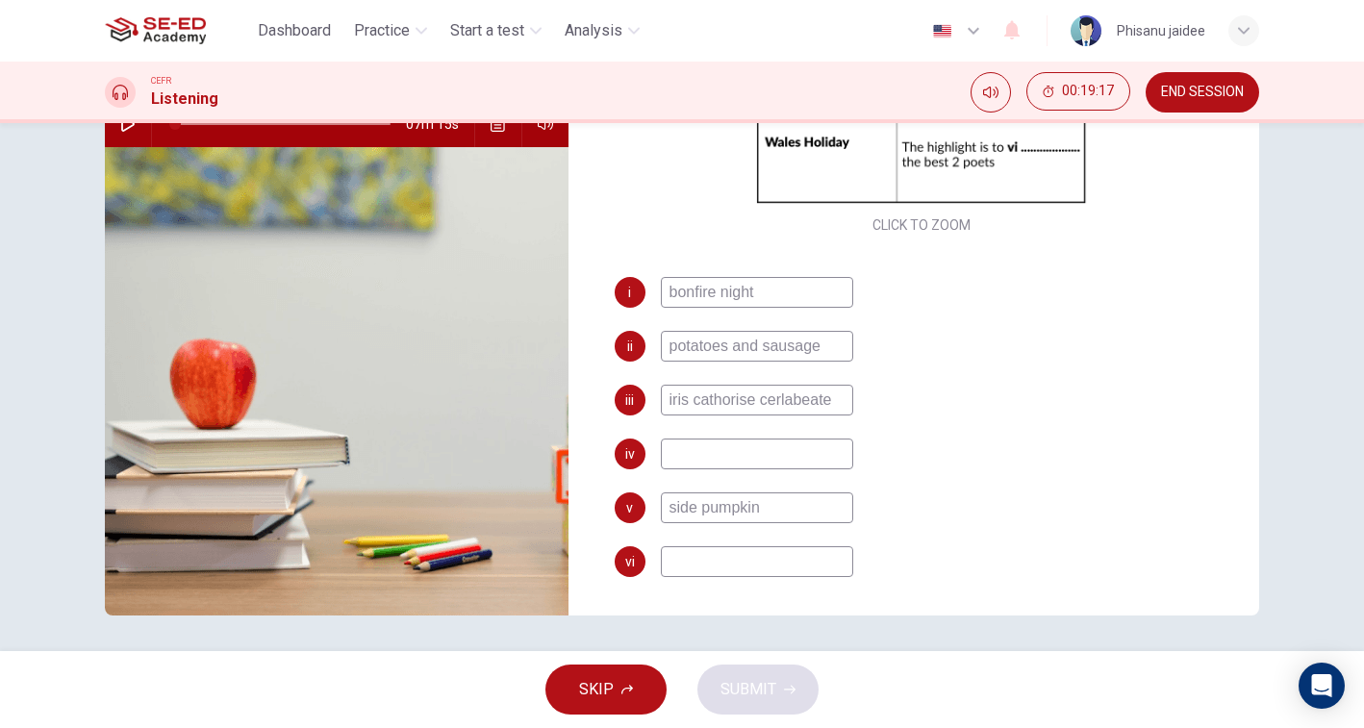
click at [649, 324] on div "i bonfire night ii potatoes and sausage iii iris cathorise cerlabeate iv v side…" at bounding box center [922, 446] width 615 height 339
click at [827, 398] on input "iris cathorise cerlabeate" at bounding box center [757, 400] width 192 height 31
click at [814, 399] on input "iris cathorise cerlabeate" at bounding box center [757, 400] width 192 height 31
click at [851, 437] on div "i bonfire night ii potatoes and sausage iii iris cathorise cerlabete iv v side …" at bounding box center [922, 446] width 615 height 339
click at [808, 405] on input "iris cathorise cerlabete" at bounding box center [757, 400] width 192 height 31
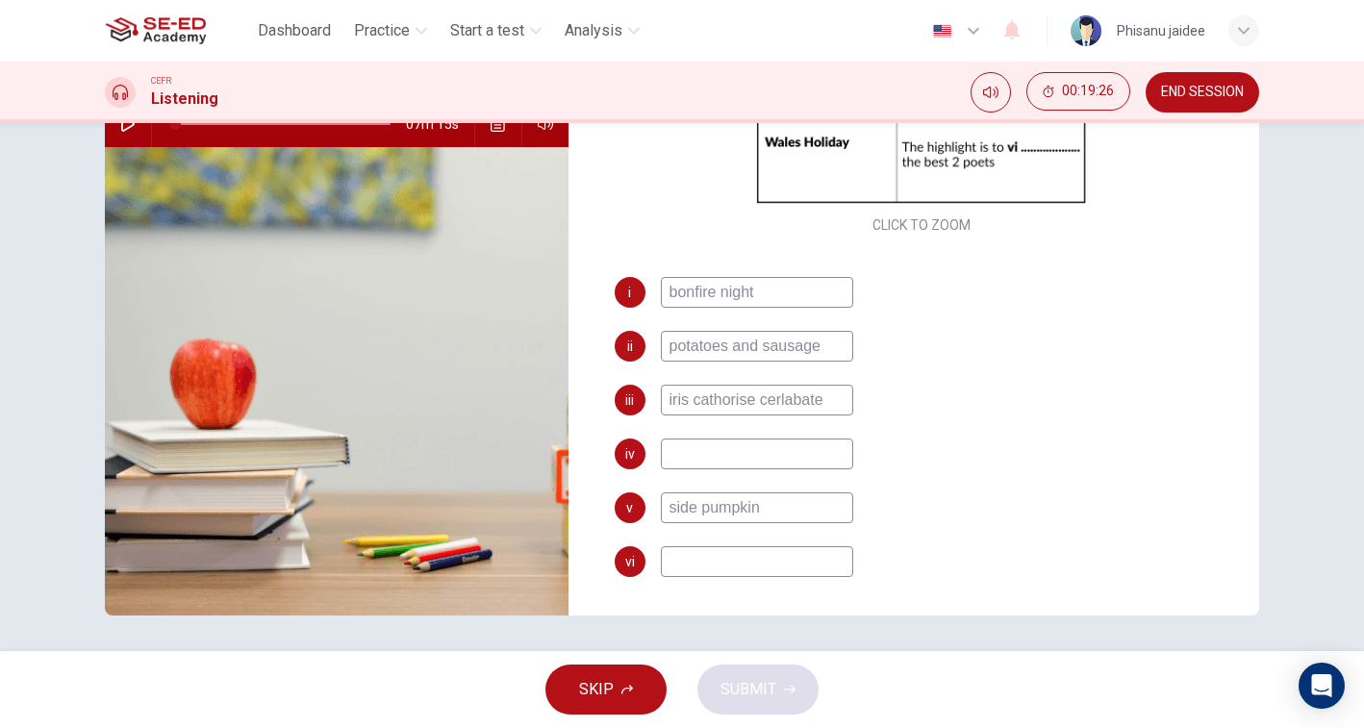
click at [903, 413] on div "iii iris cathorise cerlabate" at bounding box center [922, 400] width 615 height 31
click at [501, 133] on button "Click to see the audio transcription" at bounding box center [498, 124] width 31 height 46
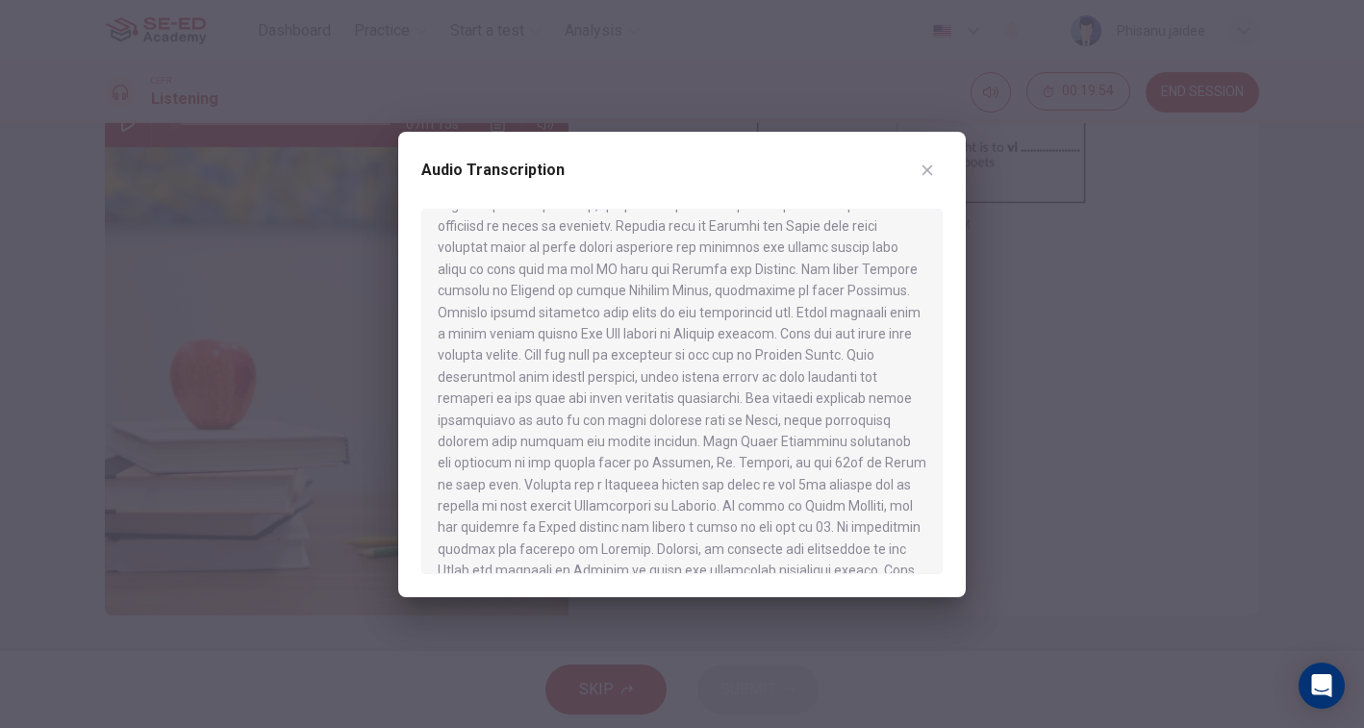
scroll to position [701, 0]
click at [924, 168] on icon "button" at bounding box center [927, 169] width 11 height 11
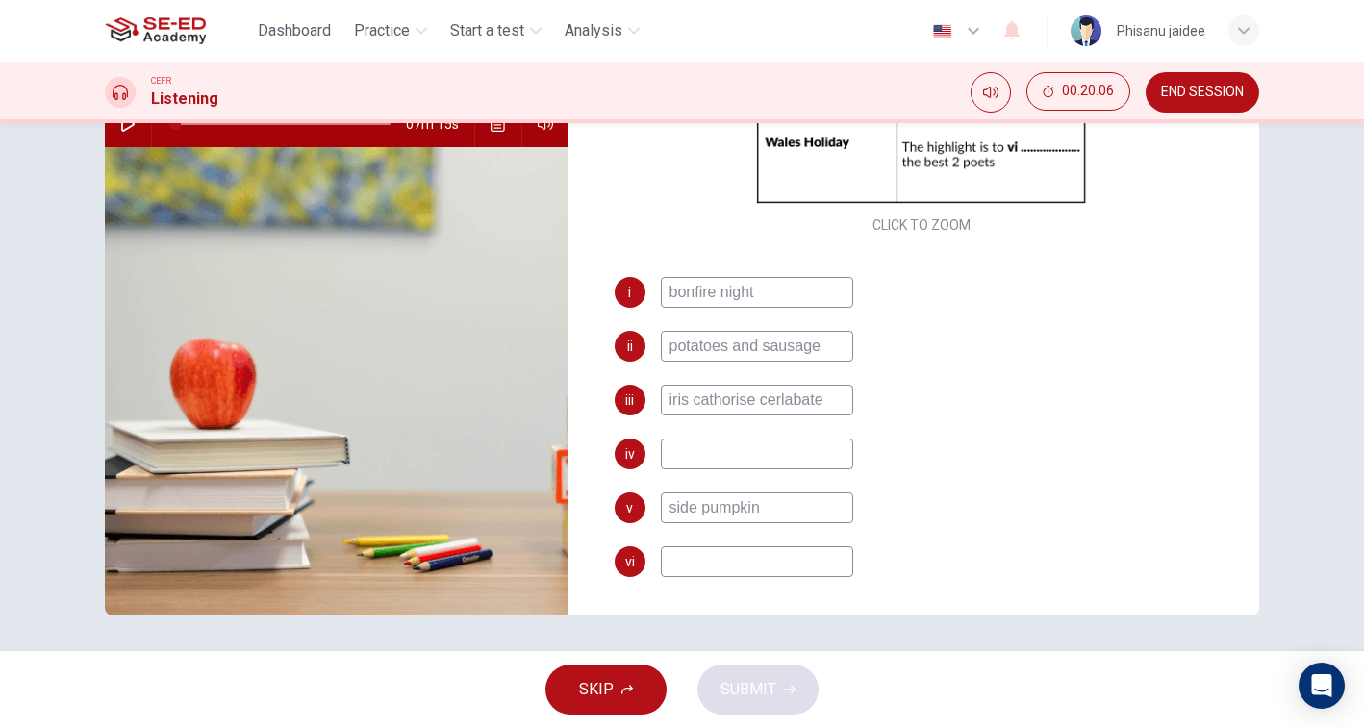
click at [746, 402] on input "iris cathorise cerlabate" at bounding box center [757, 400] width 192 height 31
click at [717, 461] on input at bounding box center [757, 454] width 192 height 31
click at [782, 403] on input "iris catholics cerlablate" at bounding box center [757, 400] width 192 height 31
click at [802, 434] on div "i bonfire night ii potatoes and sausage iii iris catholics cerablate iv v side …" at bounding box center [922, 446] width 615 height 339
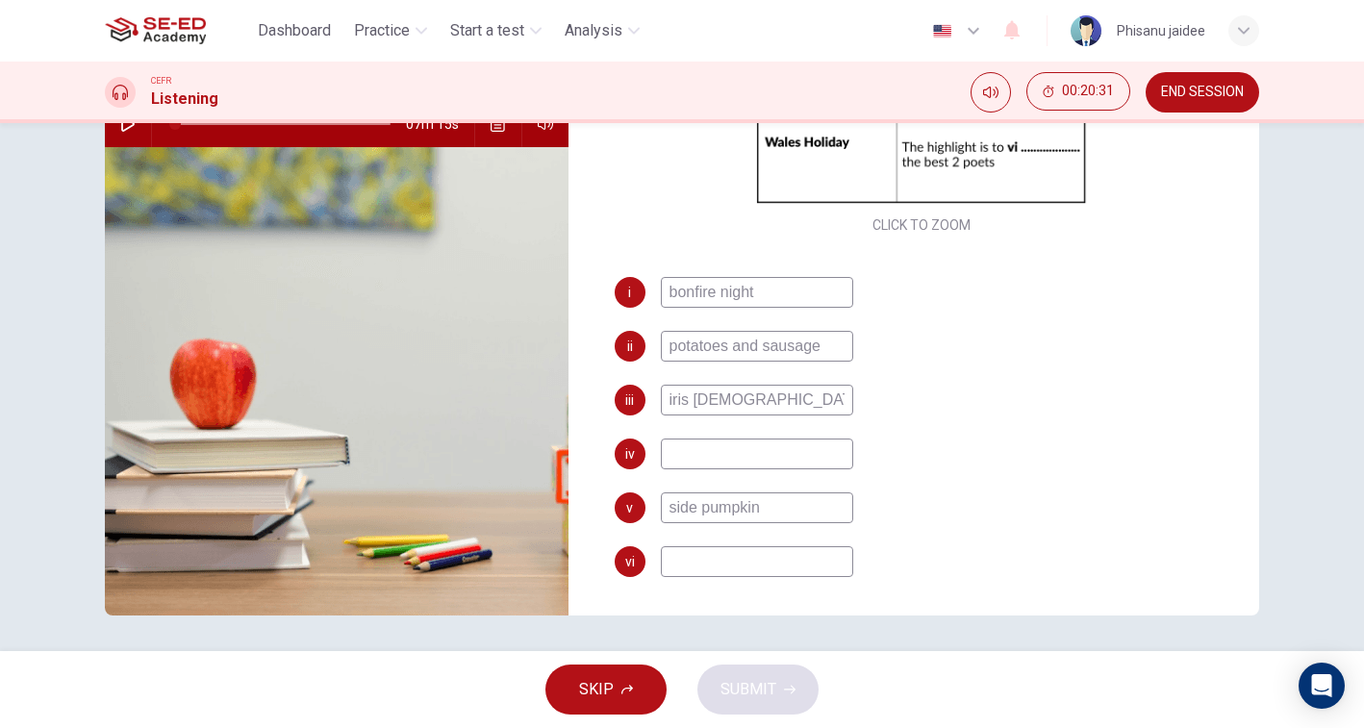
click at [779, 404] on input "iris catholics cerablate" at bounding box center [757, 400] width 192 height 31
type input "iris catholics celablate"
click at [888, 466] on div "iv" at bounding box center [922, 454] width 615 height 31
click at [791, 499] on input "side pumpkin" at bounding box center [757, 507] width 192 height 31
click at [785, 464] on input at bounding box center [757, 454] width 192 height 31
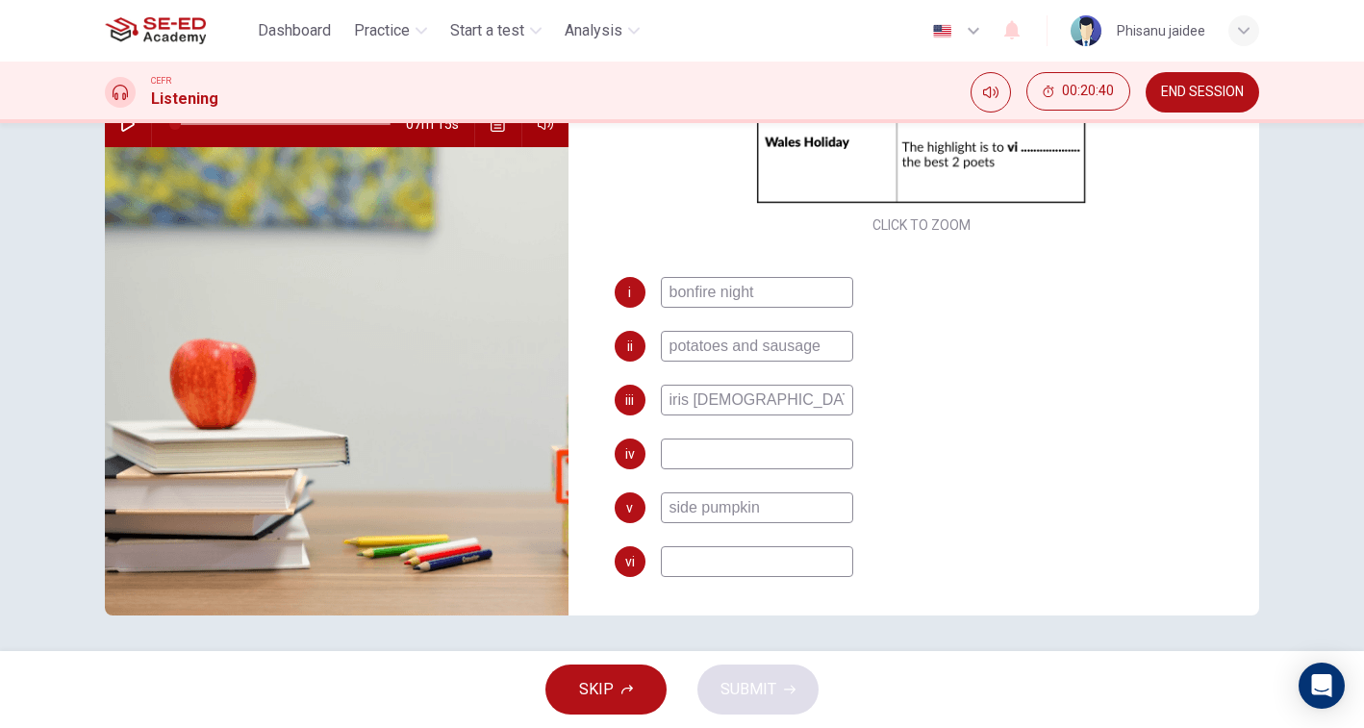
scroll to position [217, 0]
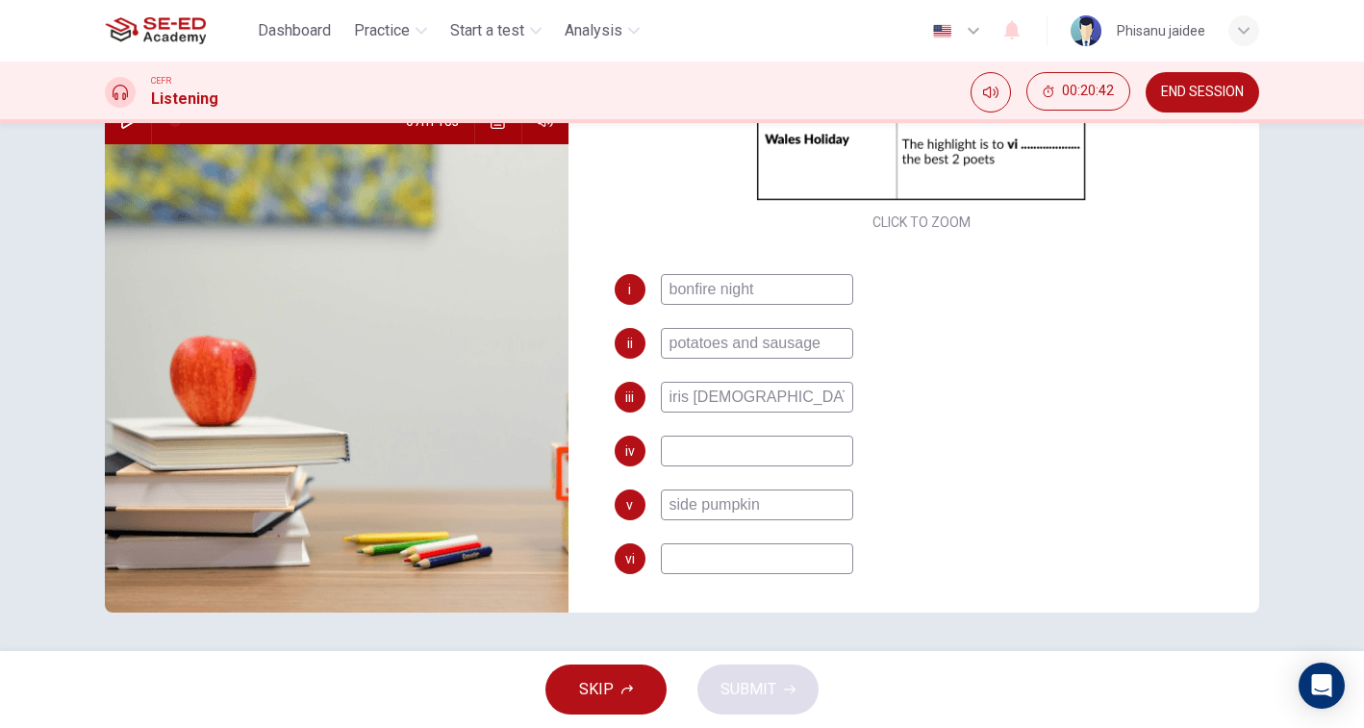
click at [724, 560] on input at bounding box center [757, 558] width 192 height 31
type input "="
click at [751, 441] on input at bounding box center [757, 451] width 192 height 31
type input "="
click at [779, 679] on button "SUBMIT" at bounding box center [757, 690] width 121 height 50
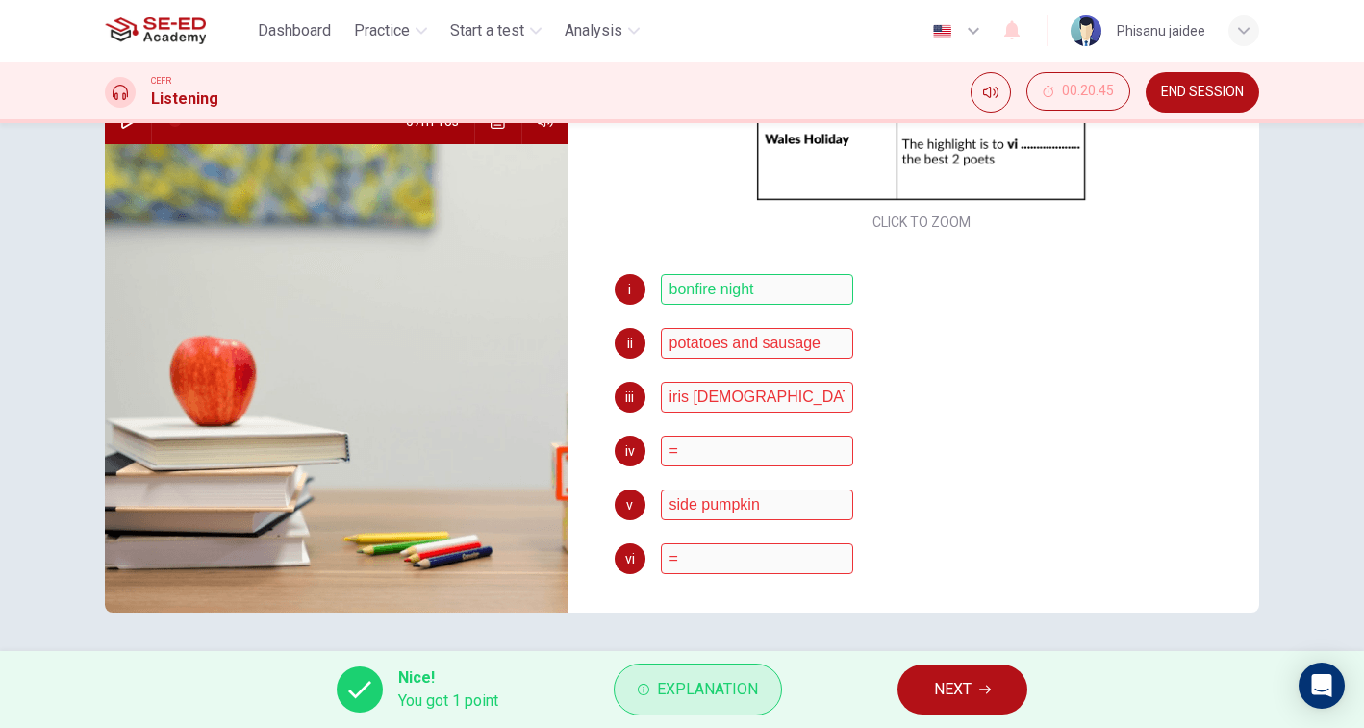
click at [752, 683] on span "Explanation" at bounding box center [707, 689] width 101 height 27
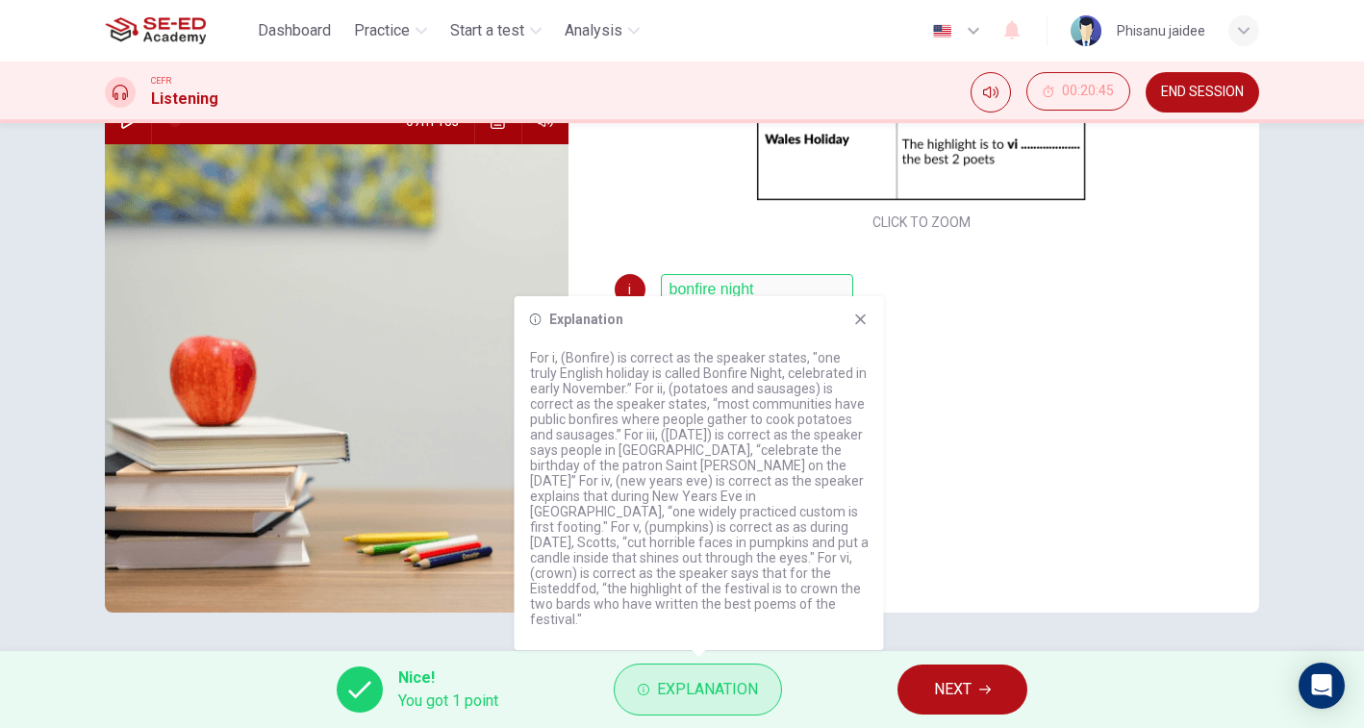
click at [682, 698] on span "Explanation" at bounding box center [707, 689] width 101 height 27
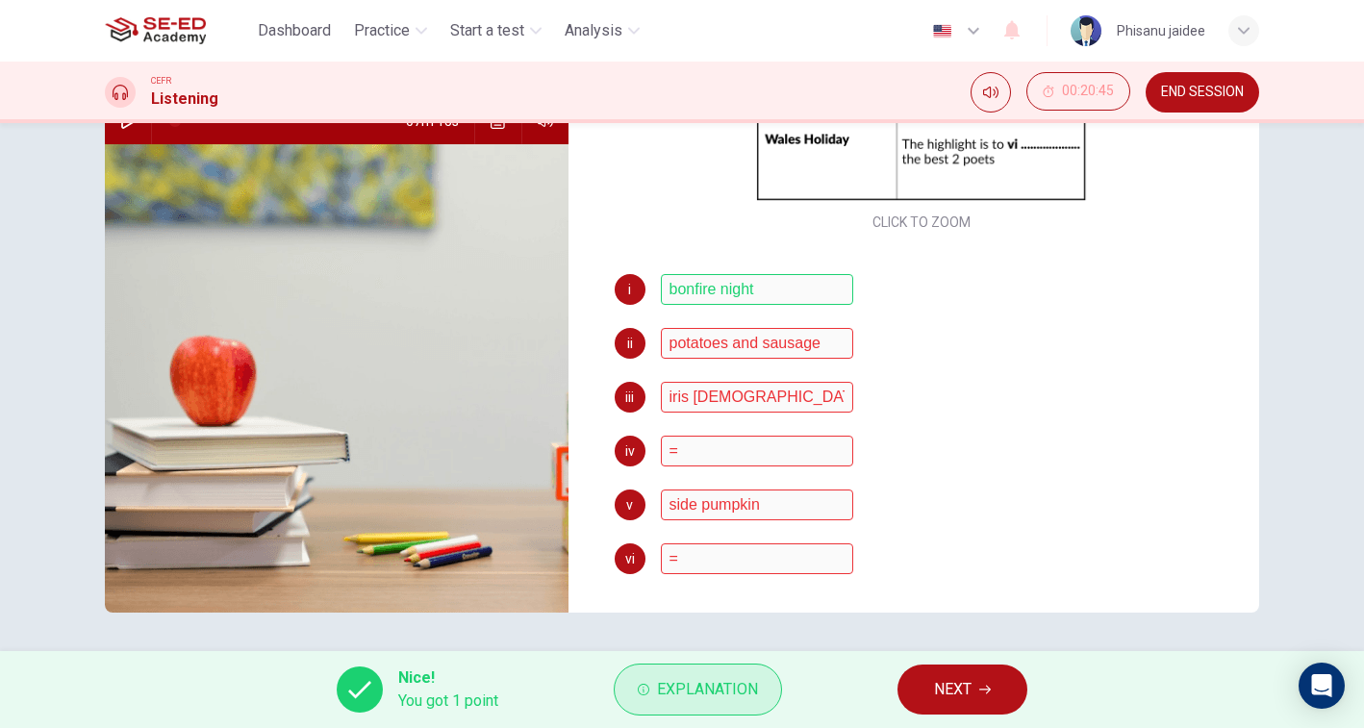
click at [682, 698] on span "Explanation" at bounding box center [707, 689] width 101 height 27
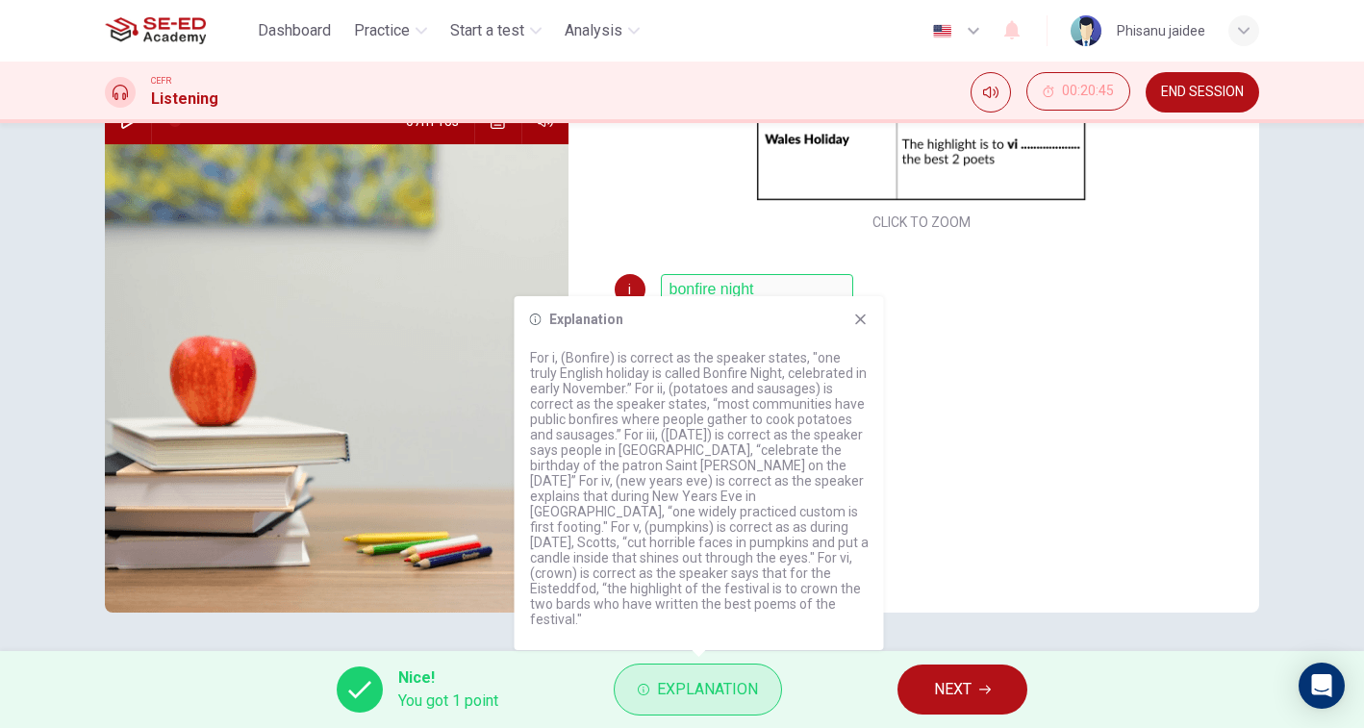
click at [682, 698] on span "Explanation" at bounding box center [707, 689] width 101 height 27
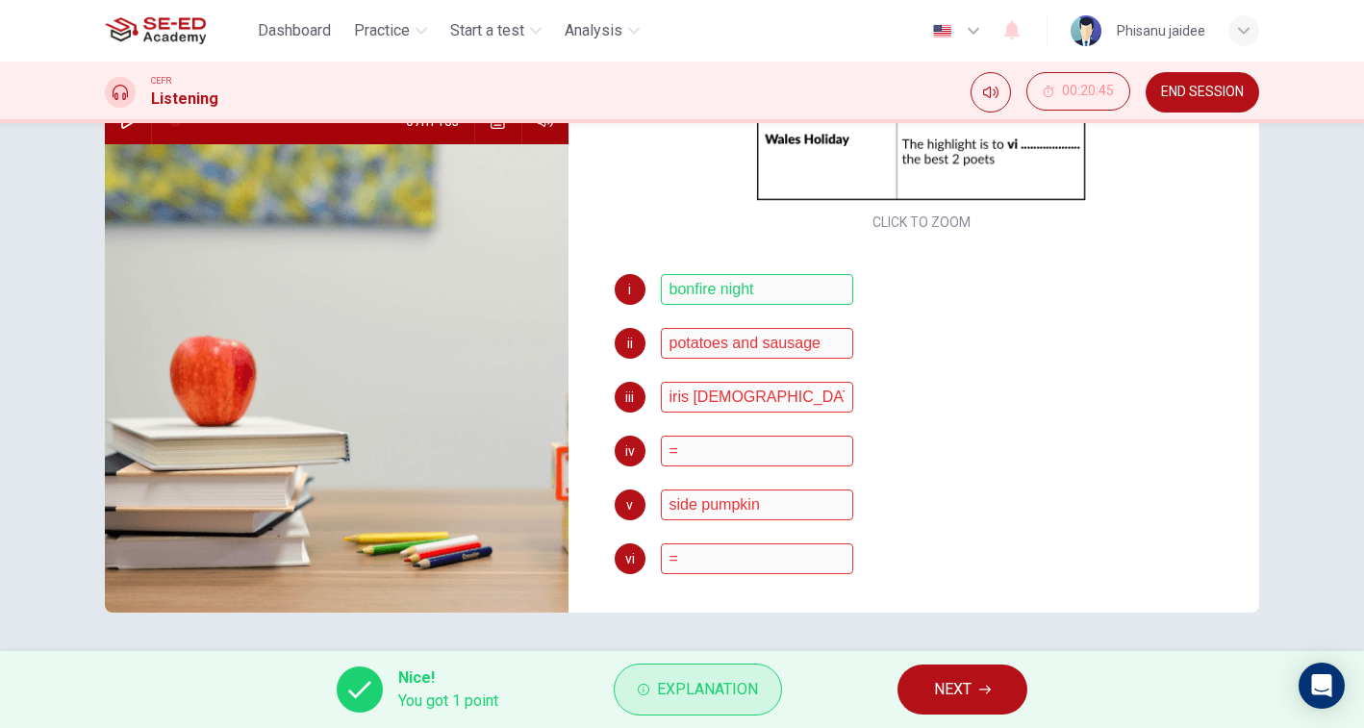
click at [682, 698] on span "Explanation" at bounding box center [707, 689] width 101 height 27
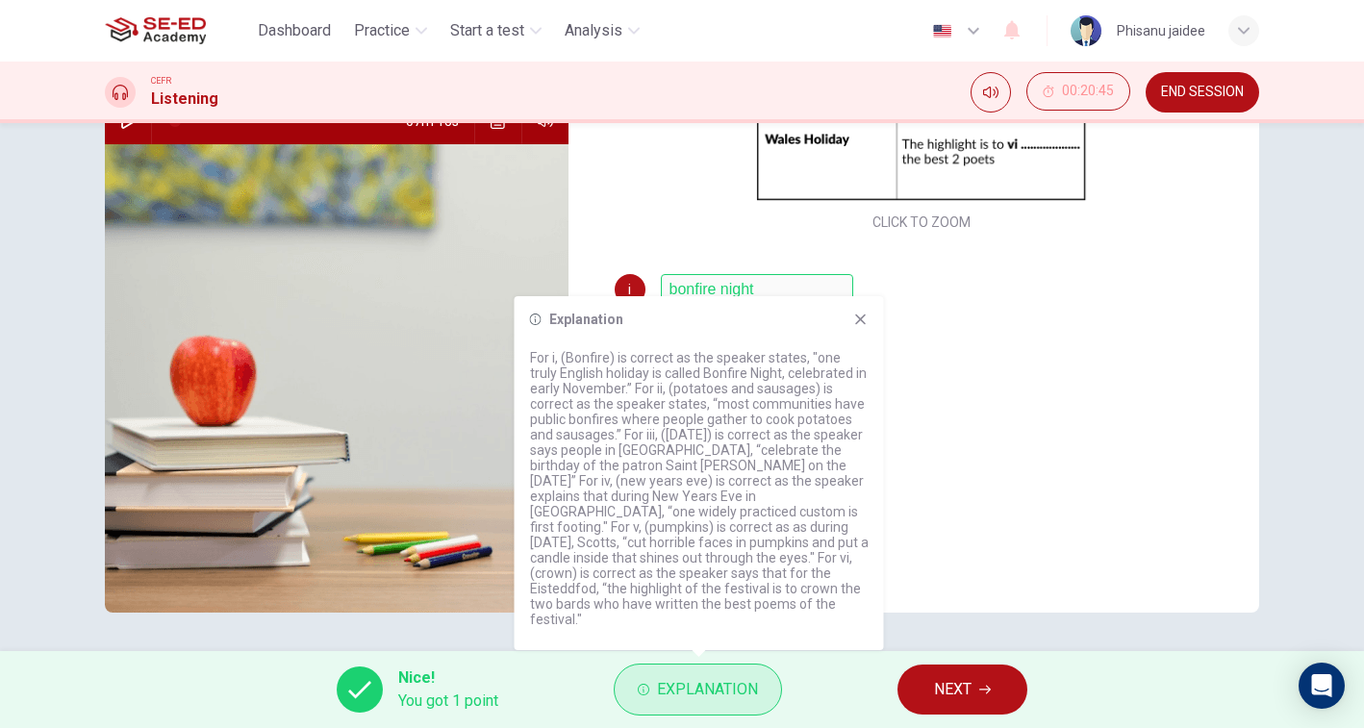
click at [682, 698] on span "Explanation" at bounding box center [707, 689] width 101 height 27
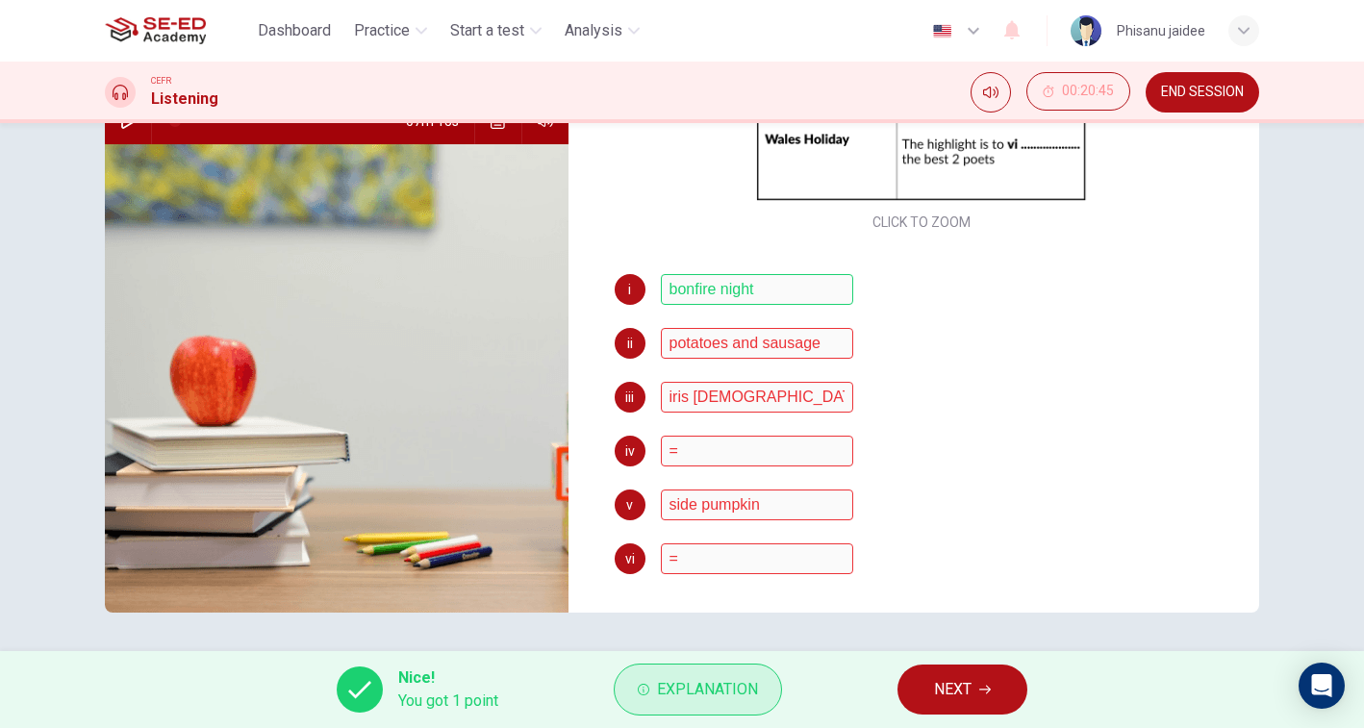
click at [682, 698] on span "Explanation" at bounding box center [707, 689] width 101 height 27
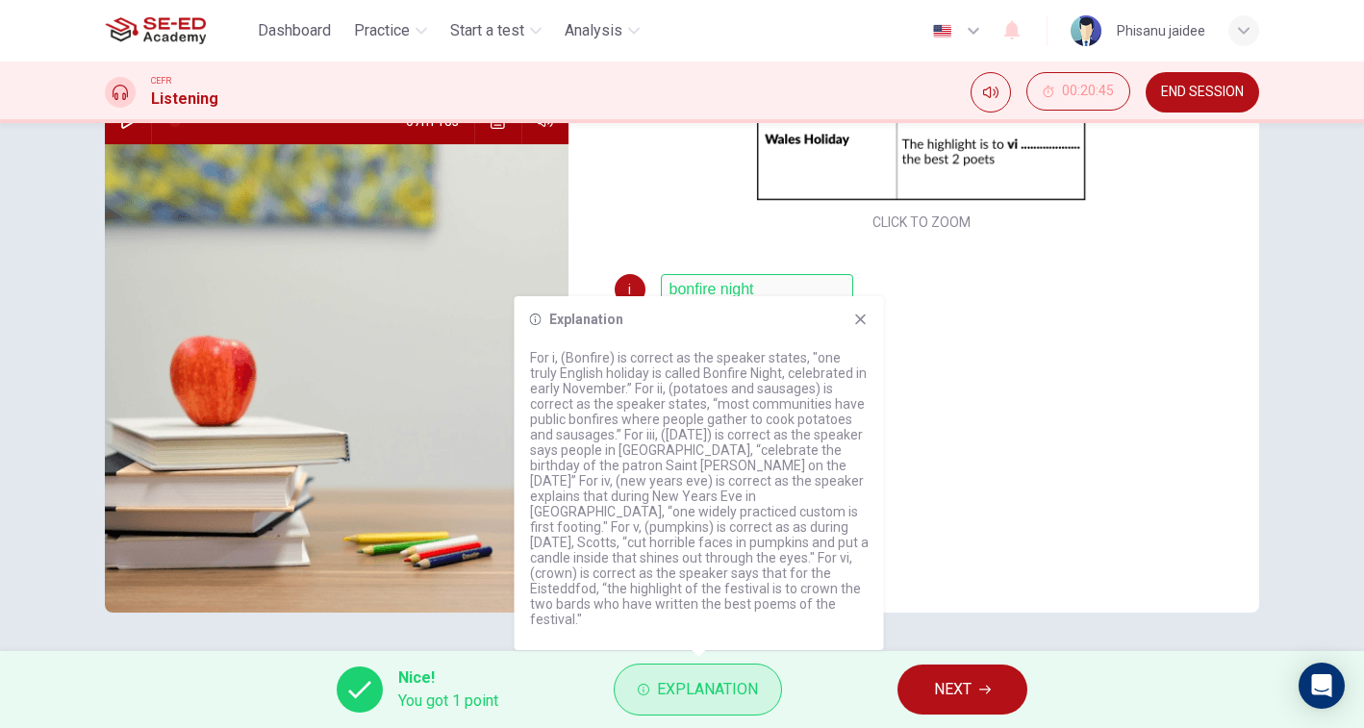
click at [682, 698] on span "Explanation" at bounding box center [707, 689] width 101 height 27
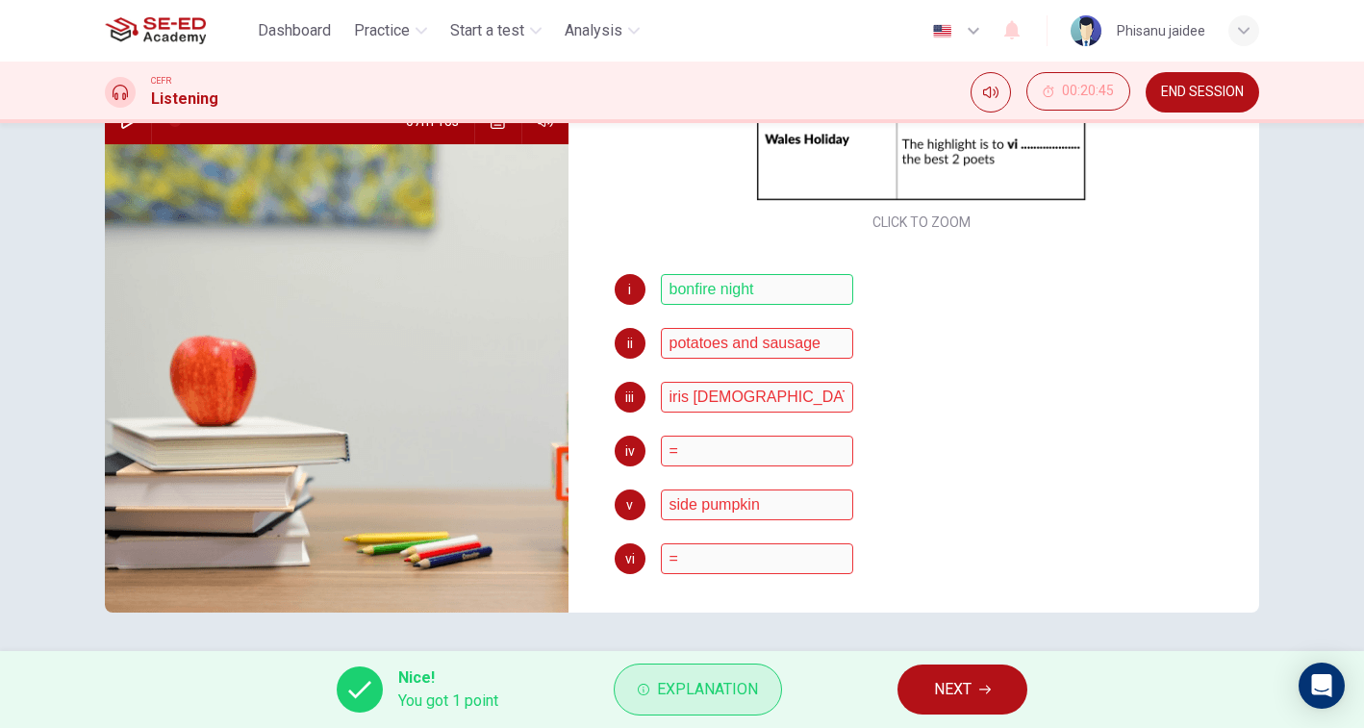
click at [682, 698] on span "Explanation" at bounding box center [707, 689] width 101 height 27
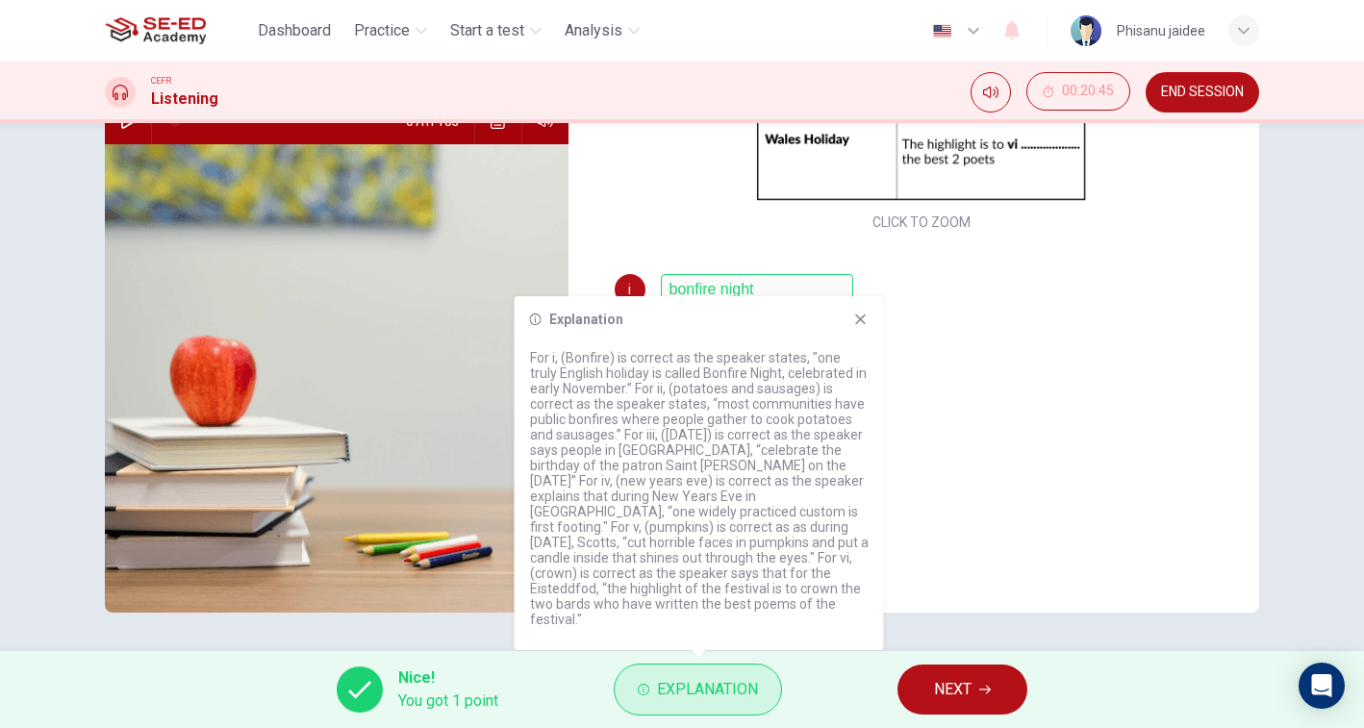
click at [682, 698] on span "Explanation" at bounding box center [707, 689] width 101 height 27
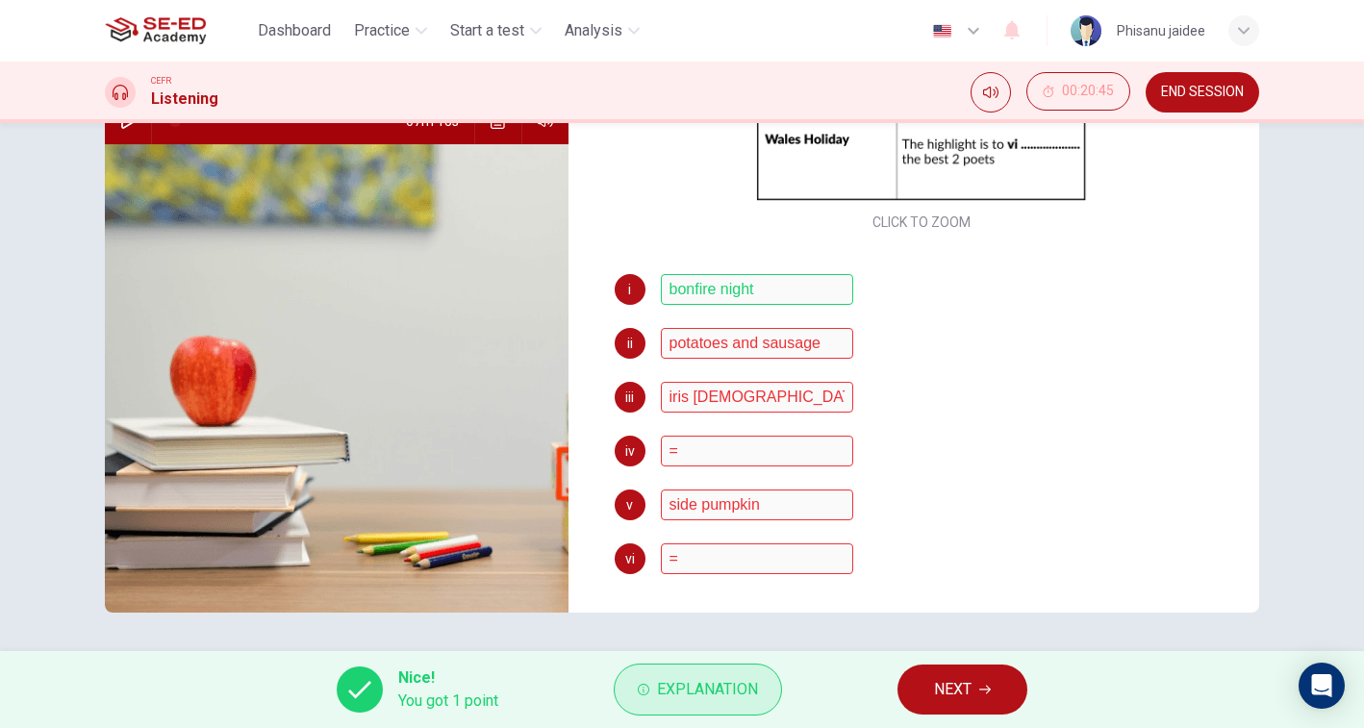
click at [682, 698] on span "Explanation" at bounding box center [707, 689] width 101 height 27
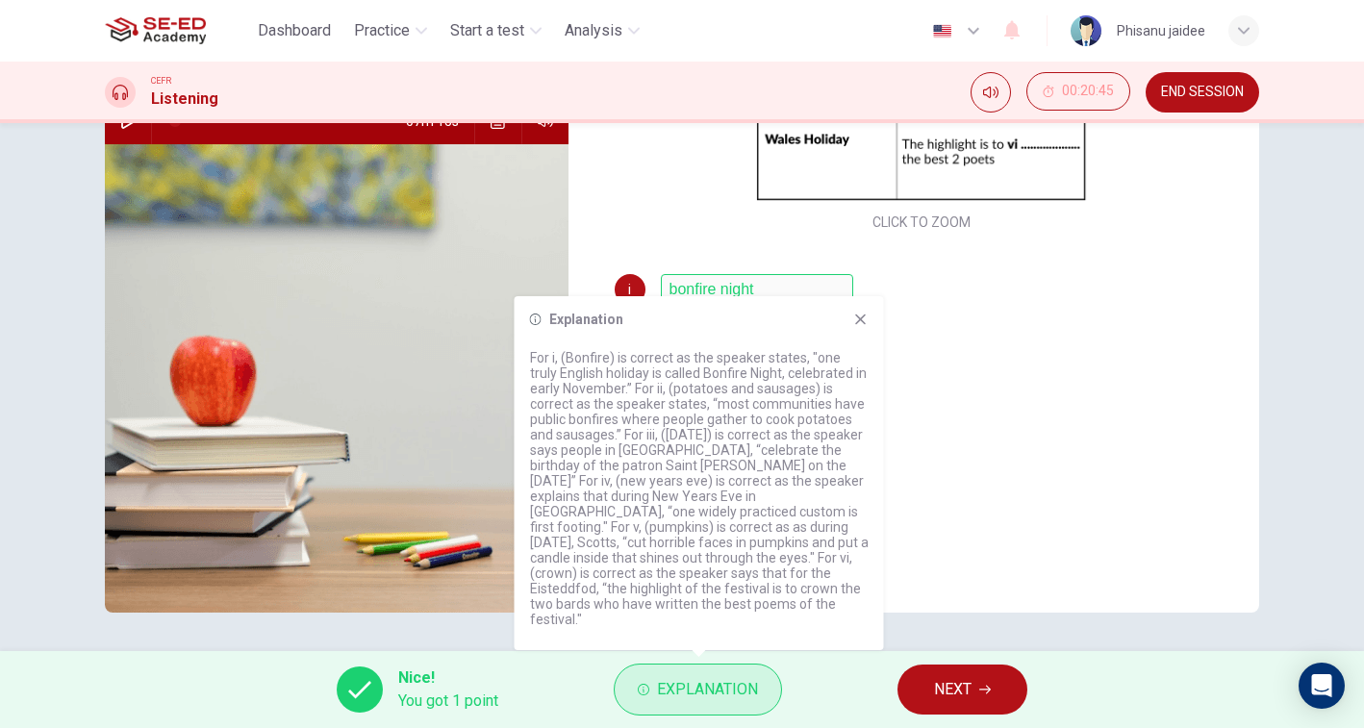
click at [682, 698] on span "Explanation" at bounding box center [707, 689] width 101 height 27
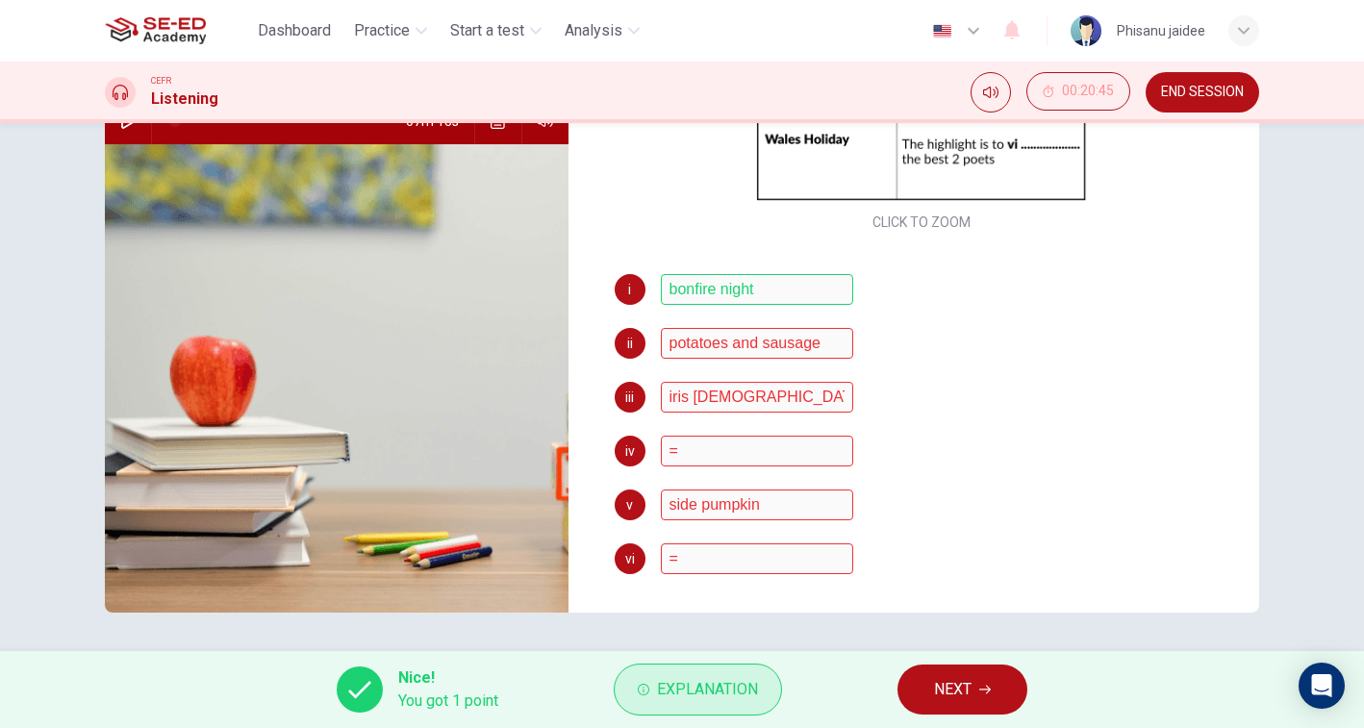
click at [682, 698] on span "Explanation" at bounding box center [707, 689] width 101 height 27
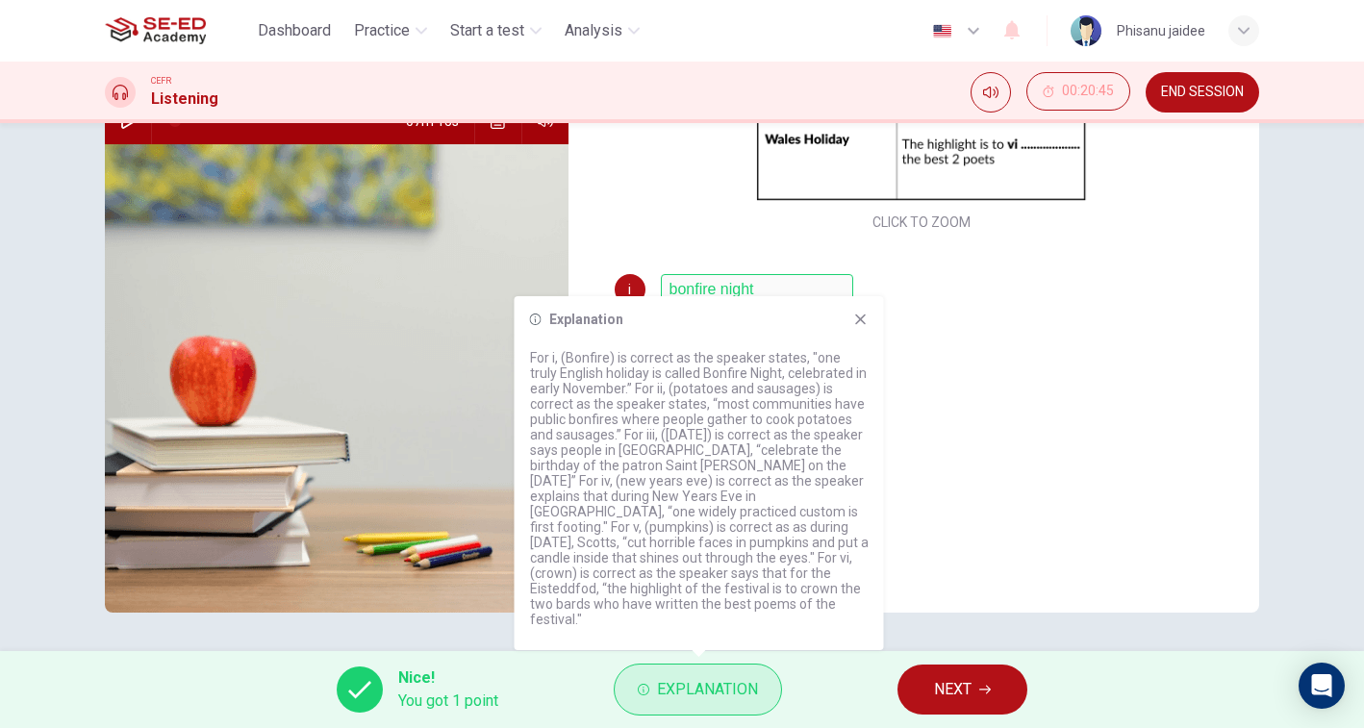
click at [682, 698] on span "Explanation" at bounding box center [707, 689] width 101 height 27
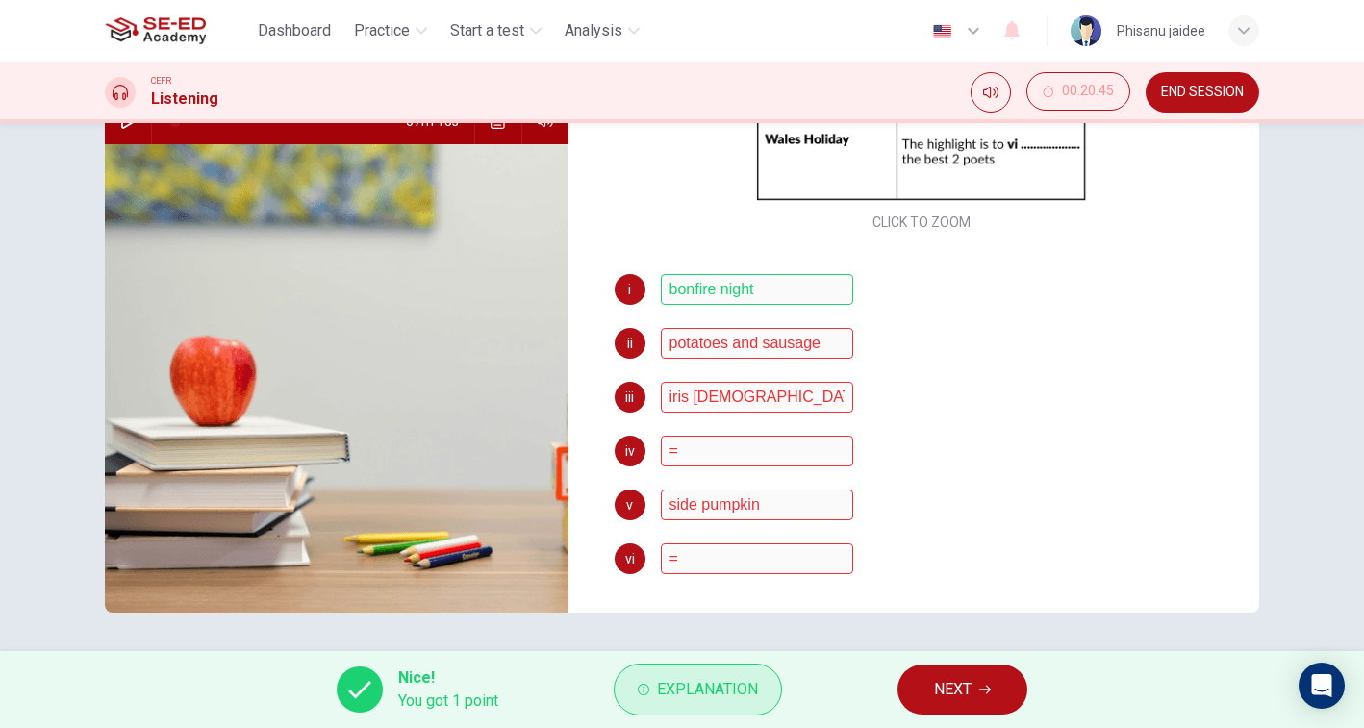
click at [682, 698] on span "Explanation" at bounding box center [707, 689] width 101 height 27
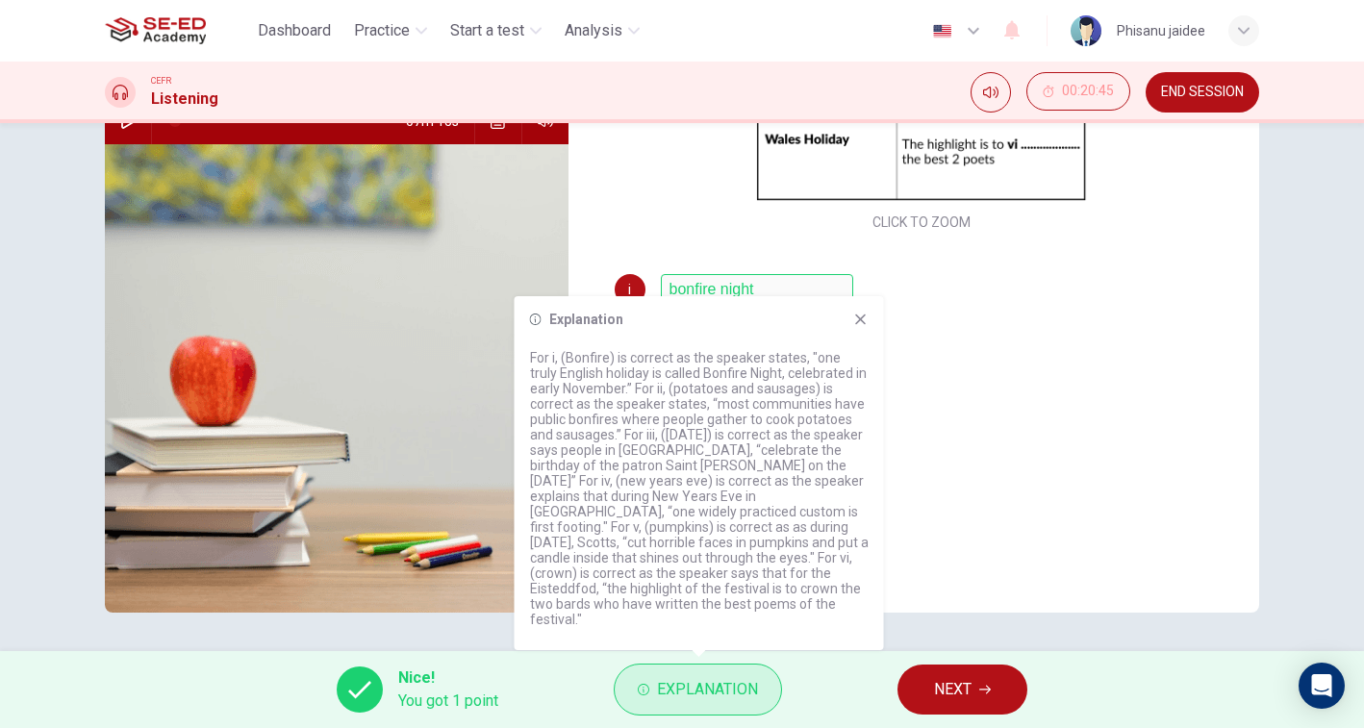
click at [682, 698] on span "Explanation" at bounding box center [707, 689] width 101 height 27
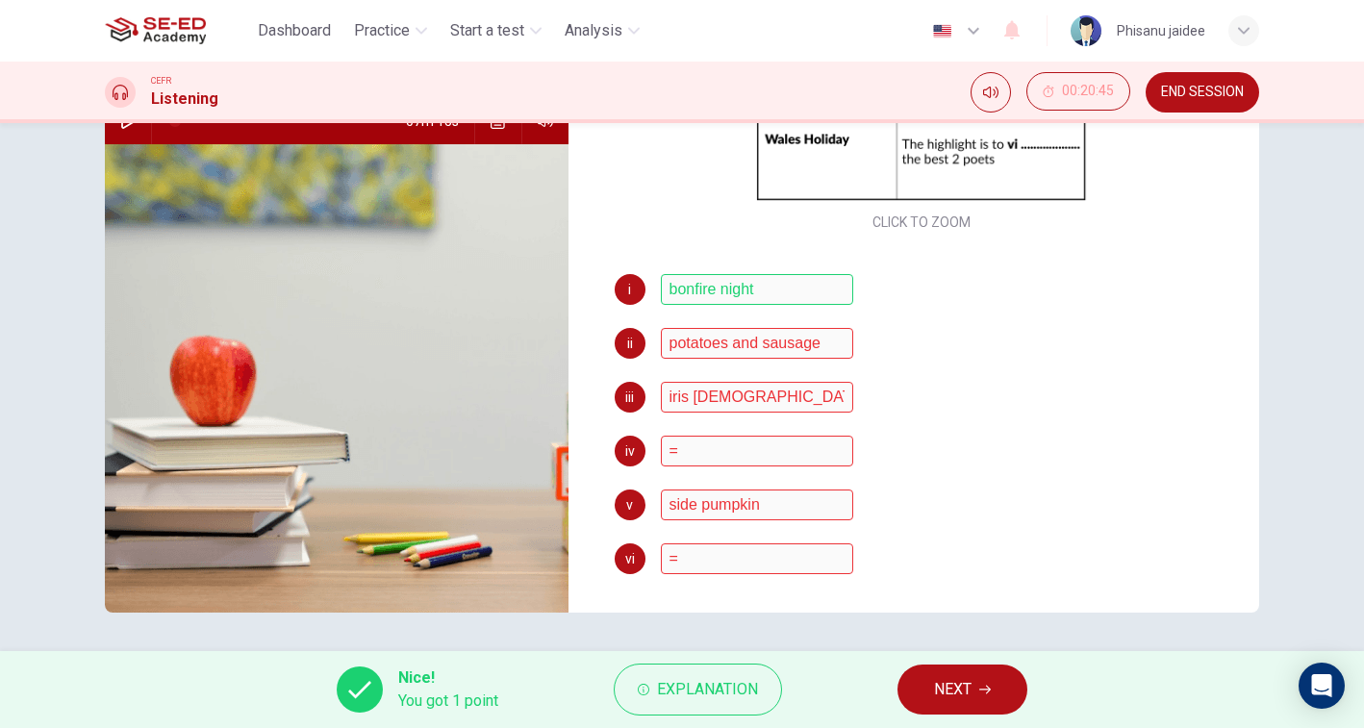
click at [970, 677] on span "NEXT" at bounding box center [953, 689] width 38 height 27
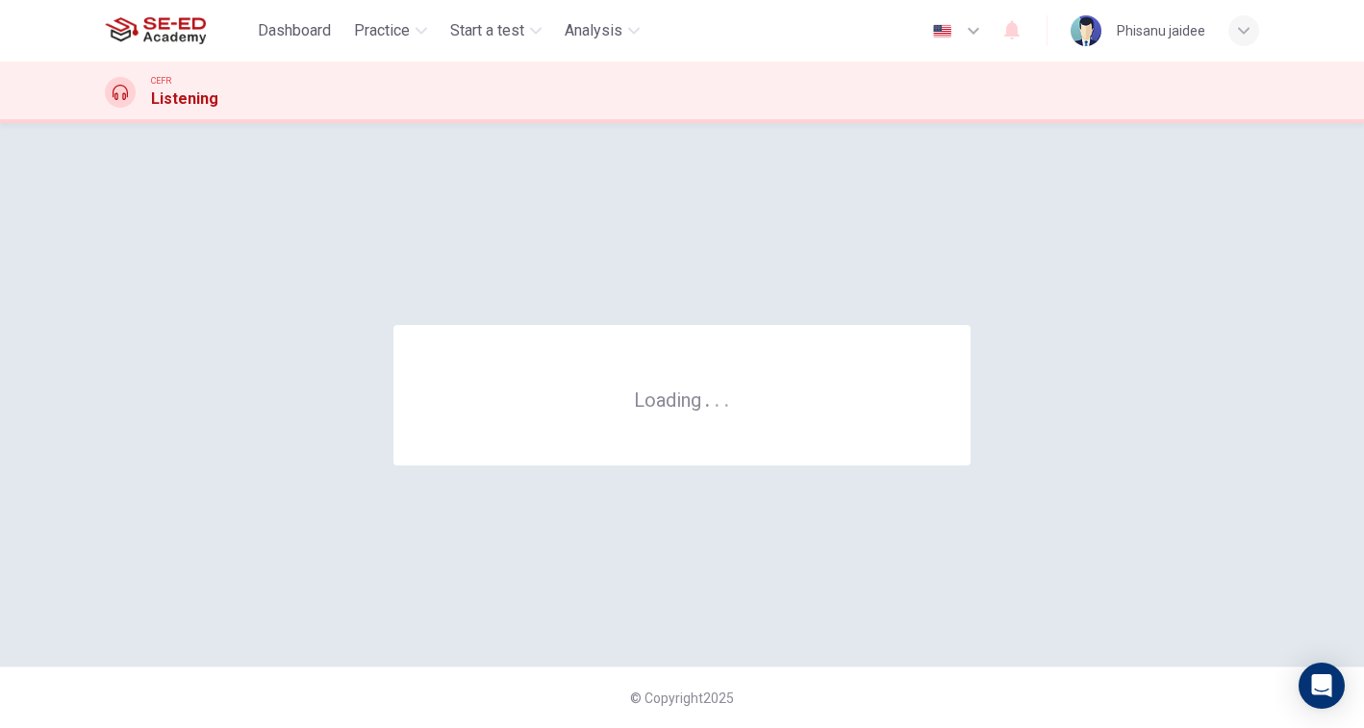
scroll to position [0, 0]
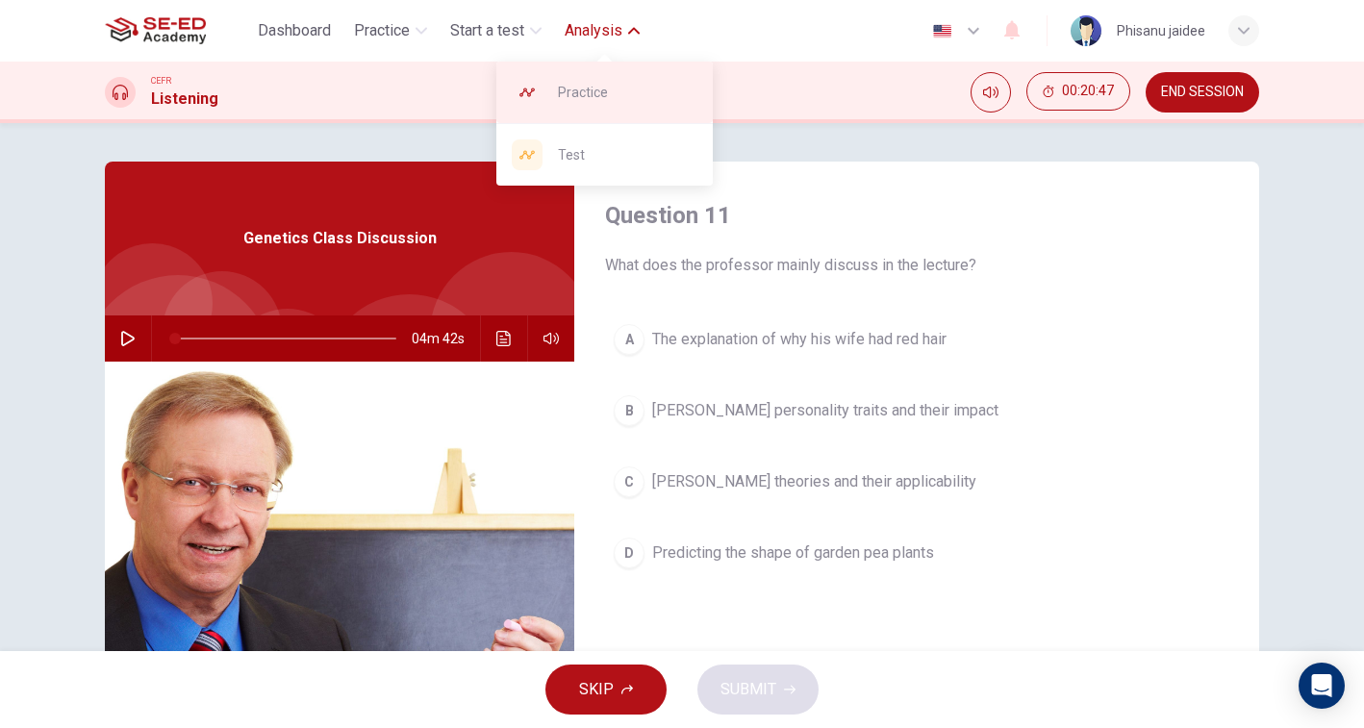
click at [597, 76] on div "Practice" at bounding box center [604, 93] width 216 height 62
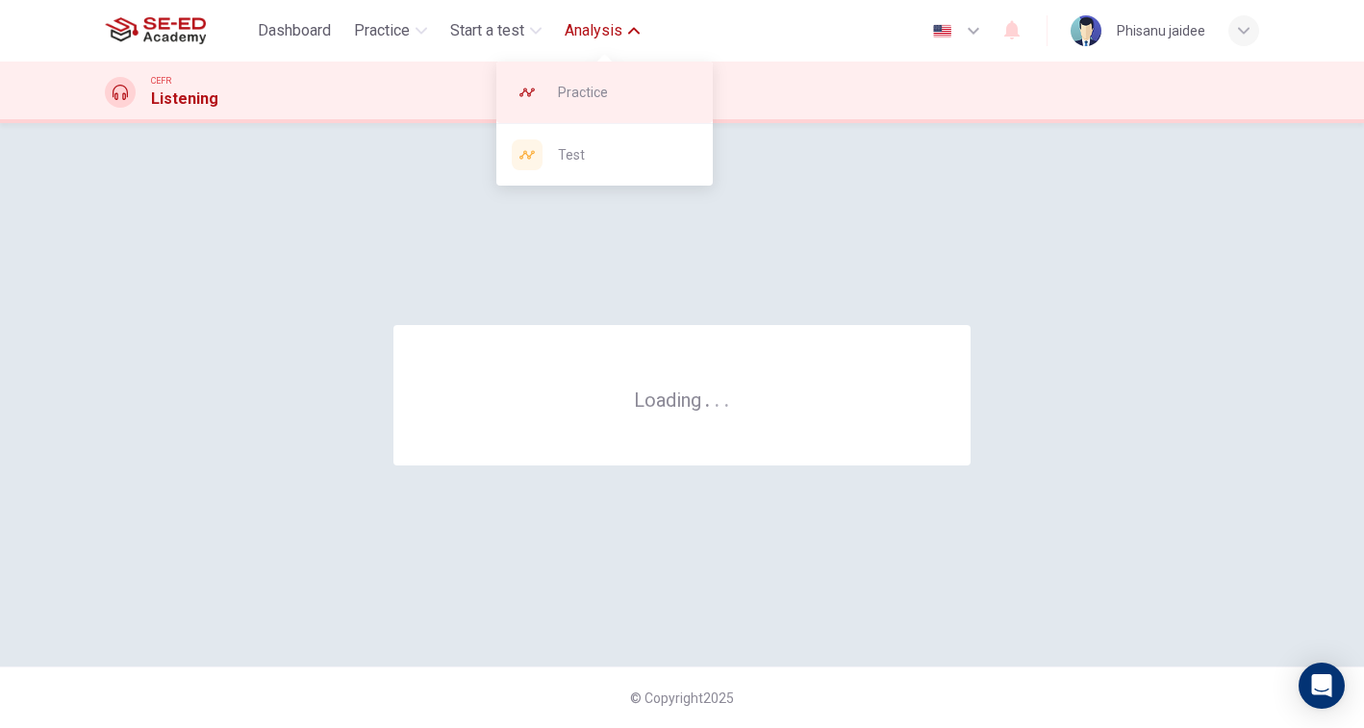
click at [572, 88] on span "Practice" at bounding box center [627, 92] width 139 height 23
